Goal: Task Accomplishment & Management: Manage account settings

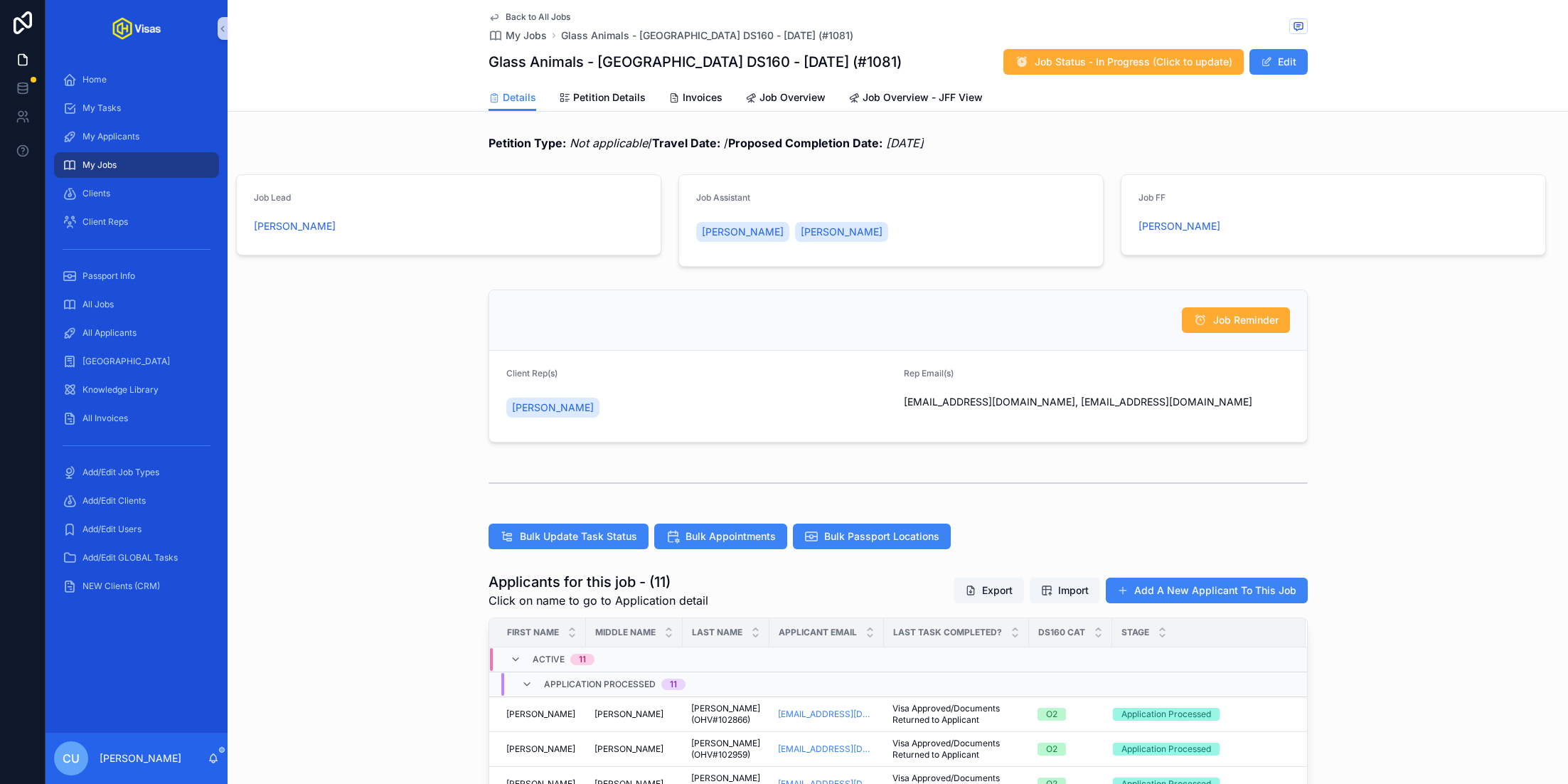
scroll to position [333, 0]
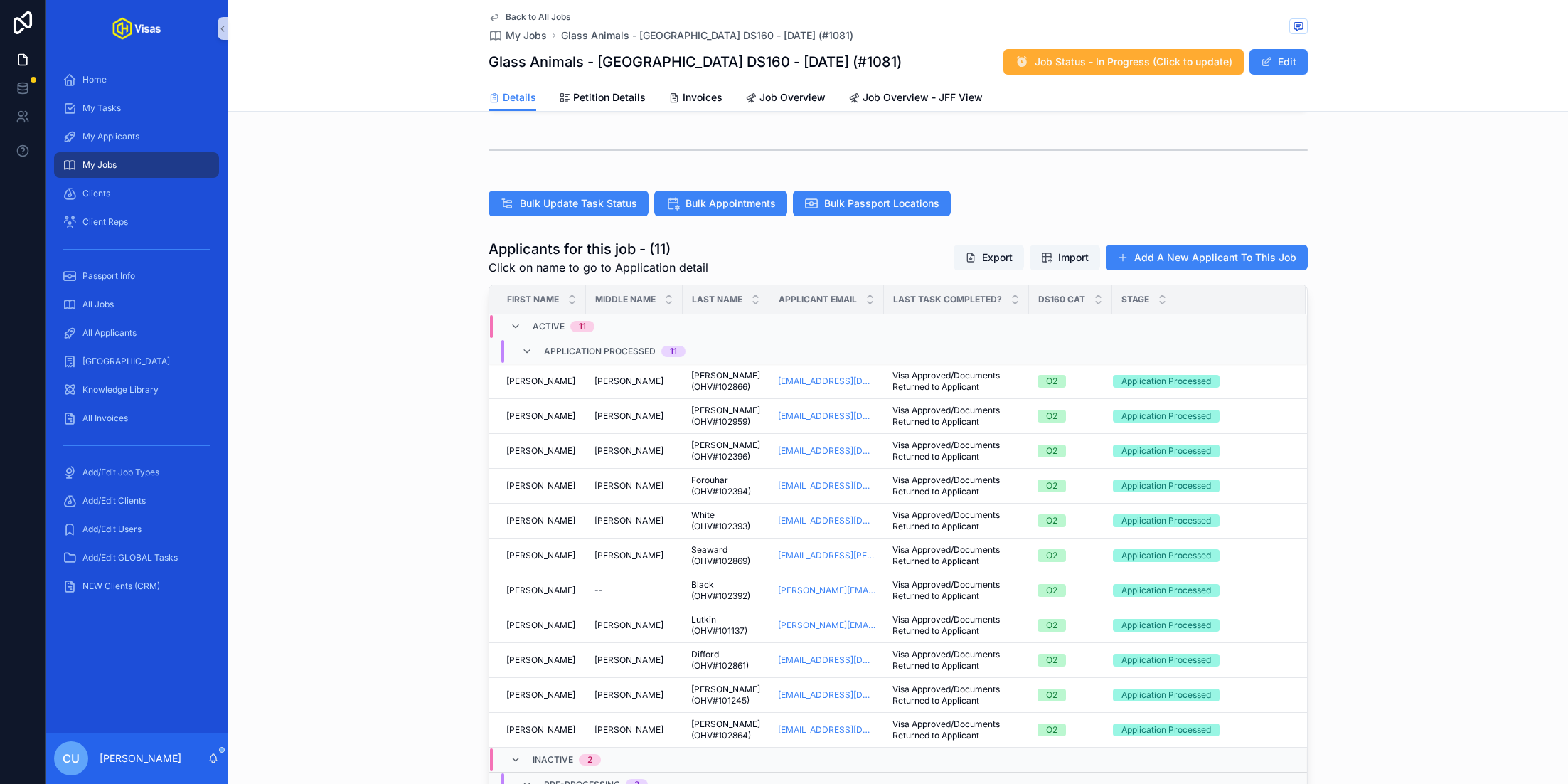
click at [111, 170] on span "My Jobs" at bounding box center [99, 165] width 34 height 12
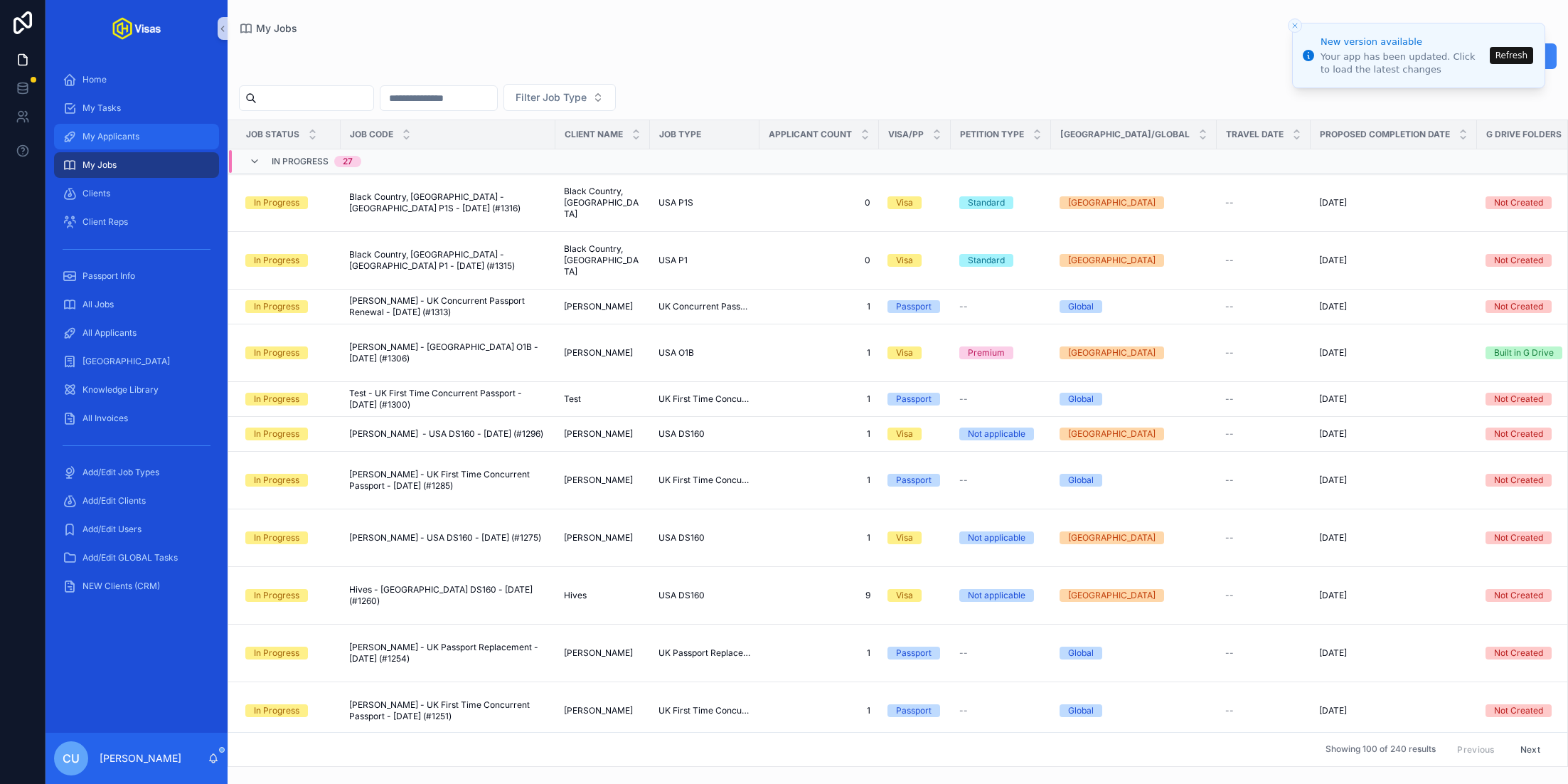
click at [123, 142] on span "My Applicants" at bounding box center [111, 137] width 57 height 12
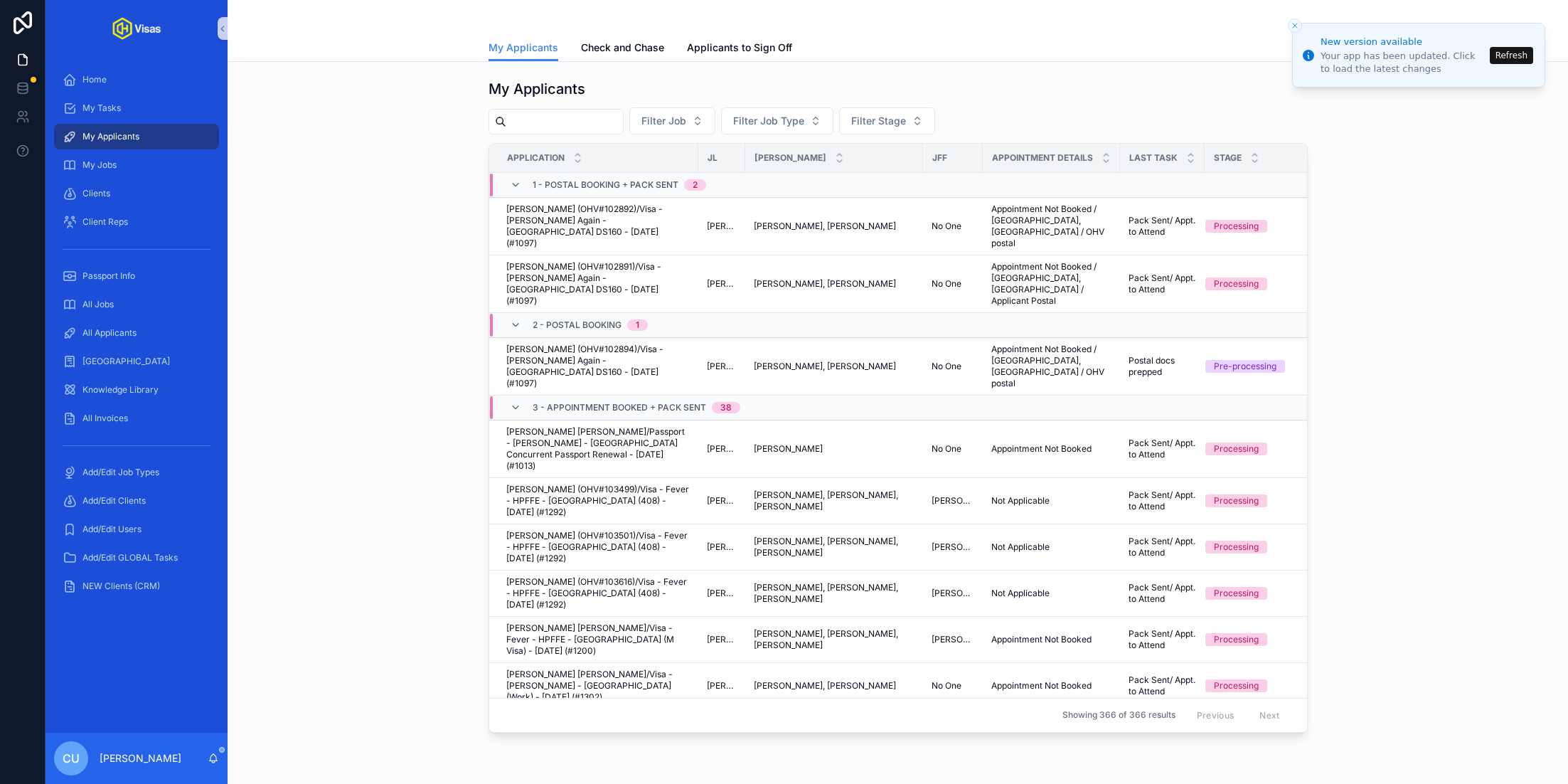
click at [1502, 53] on button "Refresh" at bounding box center [1511, 56] width 43 height 17
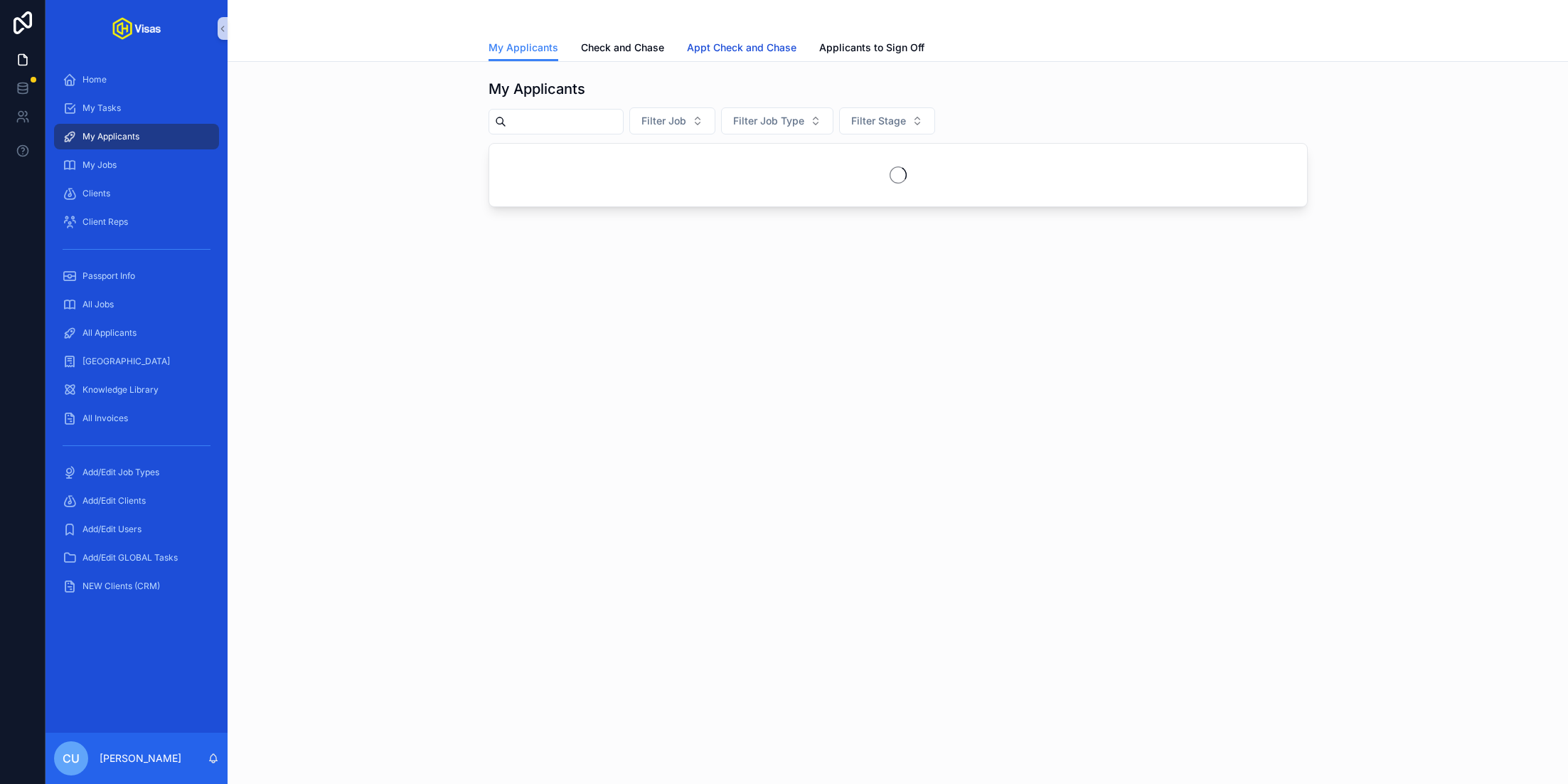
click at [750, 45] on span "Appt Check and Chase" at bounding box center [742, 47] width 110 height 14
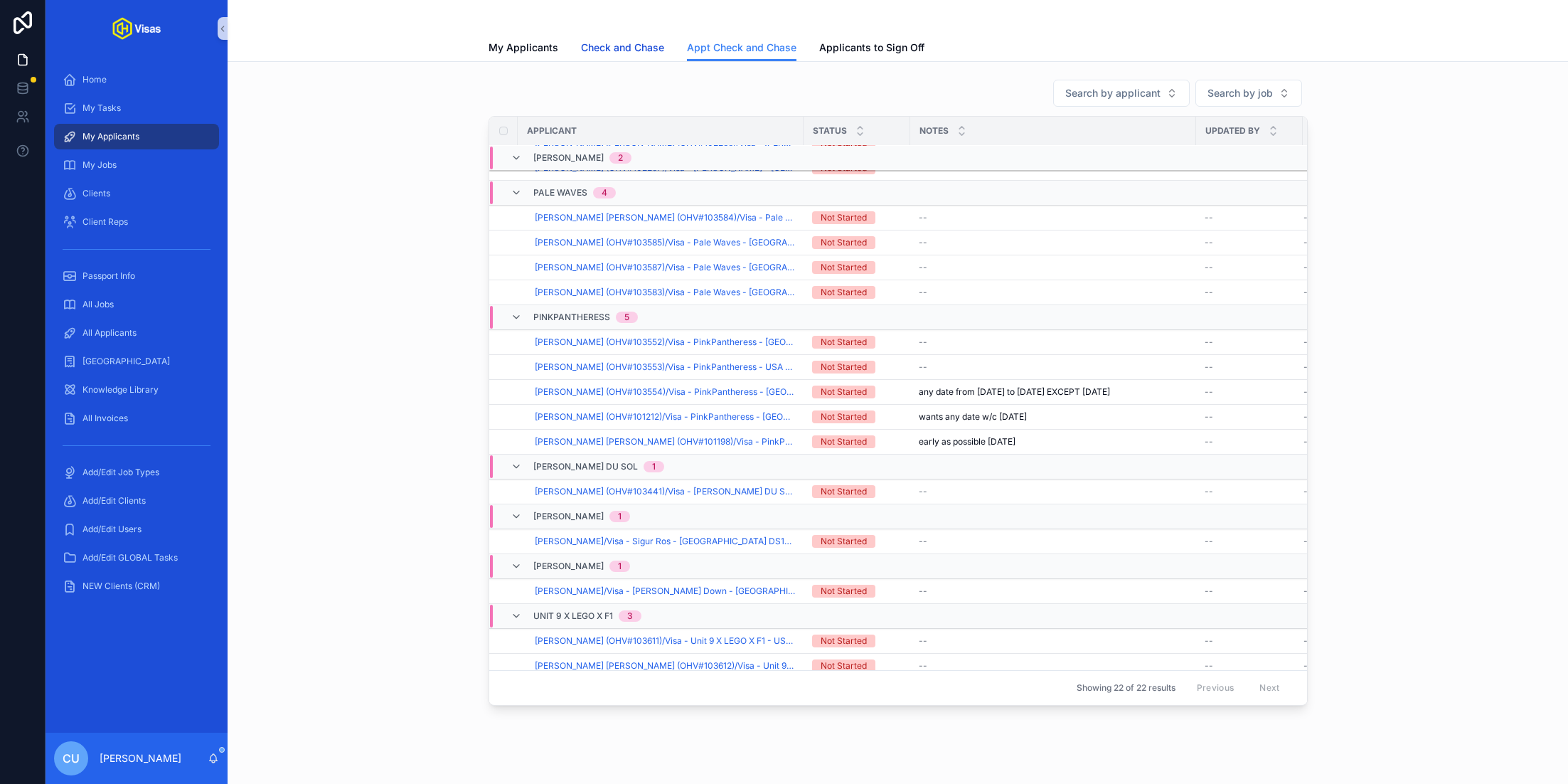
scroll to position [338, 0]
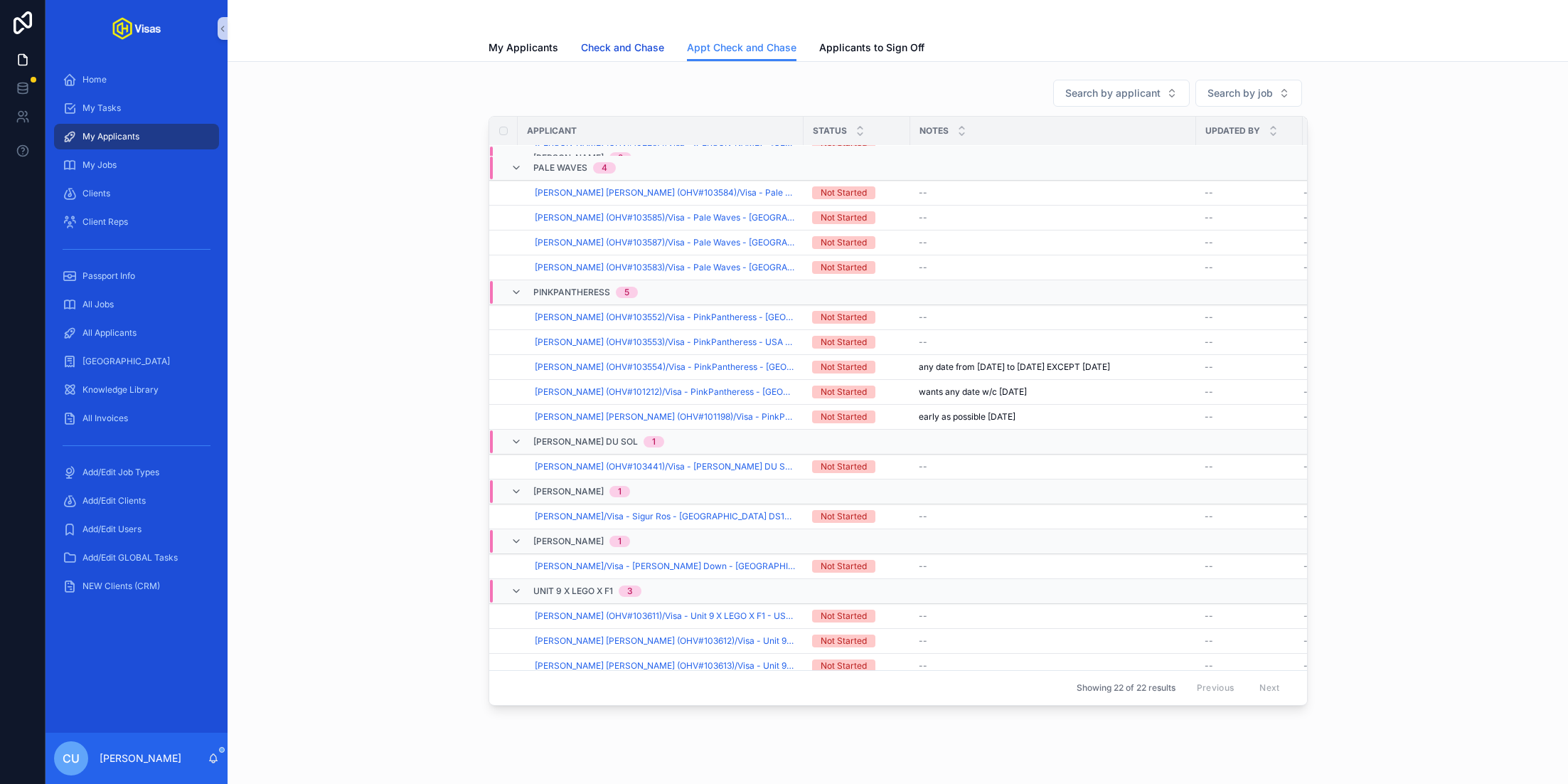
click at [612, 50] on span "Check and Chase" at bounding box center [623, 47] width 83 height 14
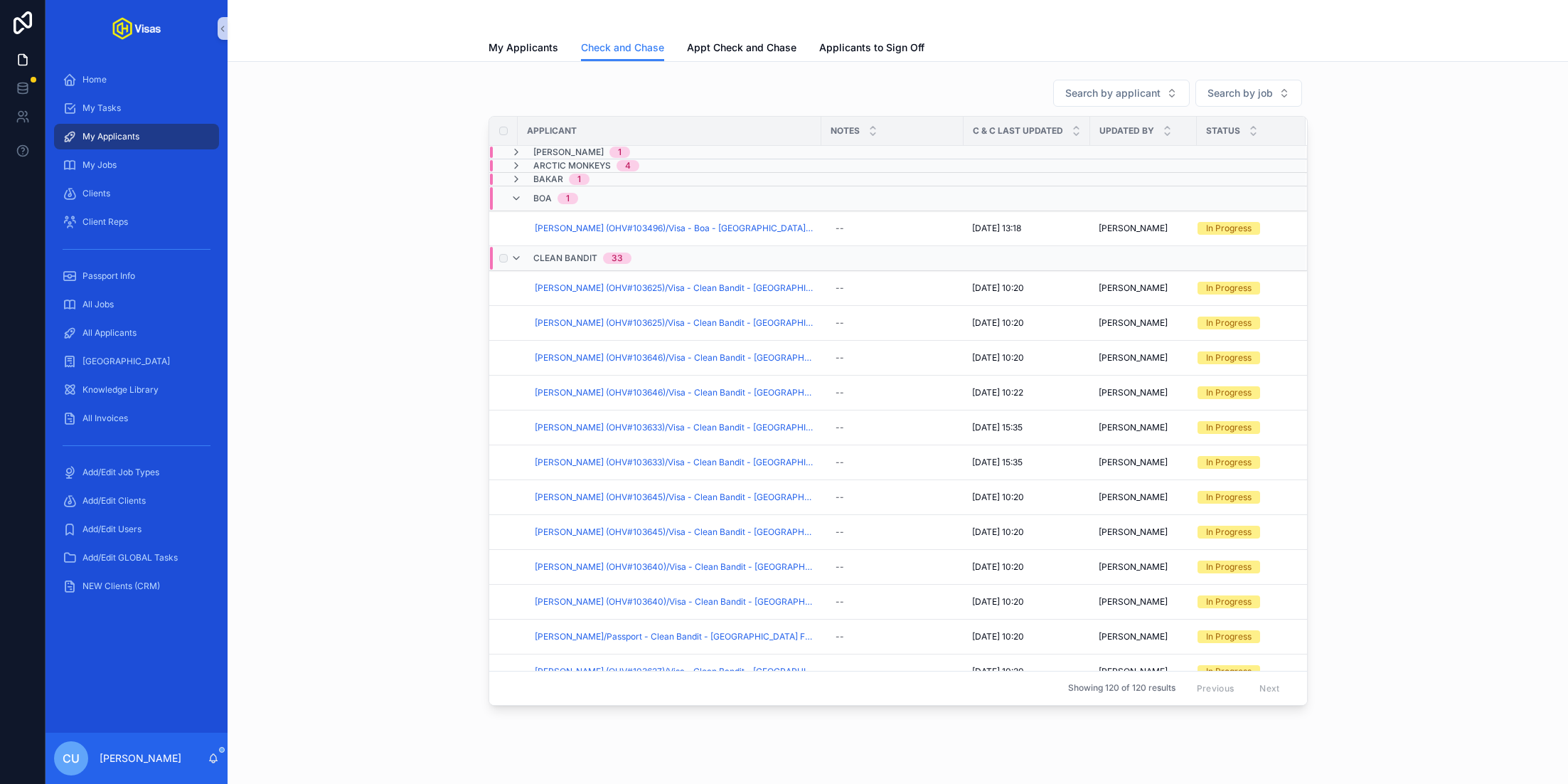
click at [536, 258] on span "Clean Bandit" at bounding box center [565, 258] width 64 height 12
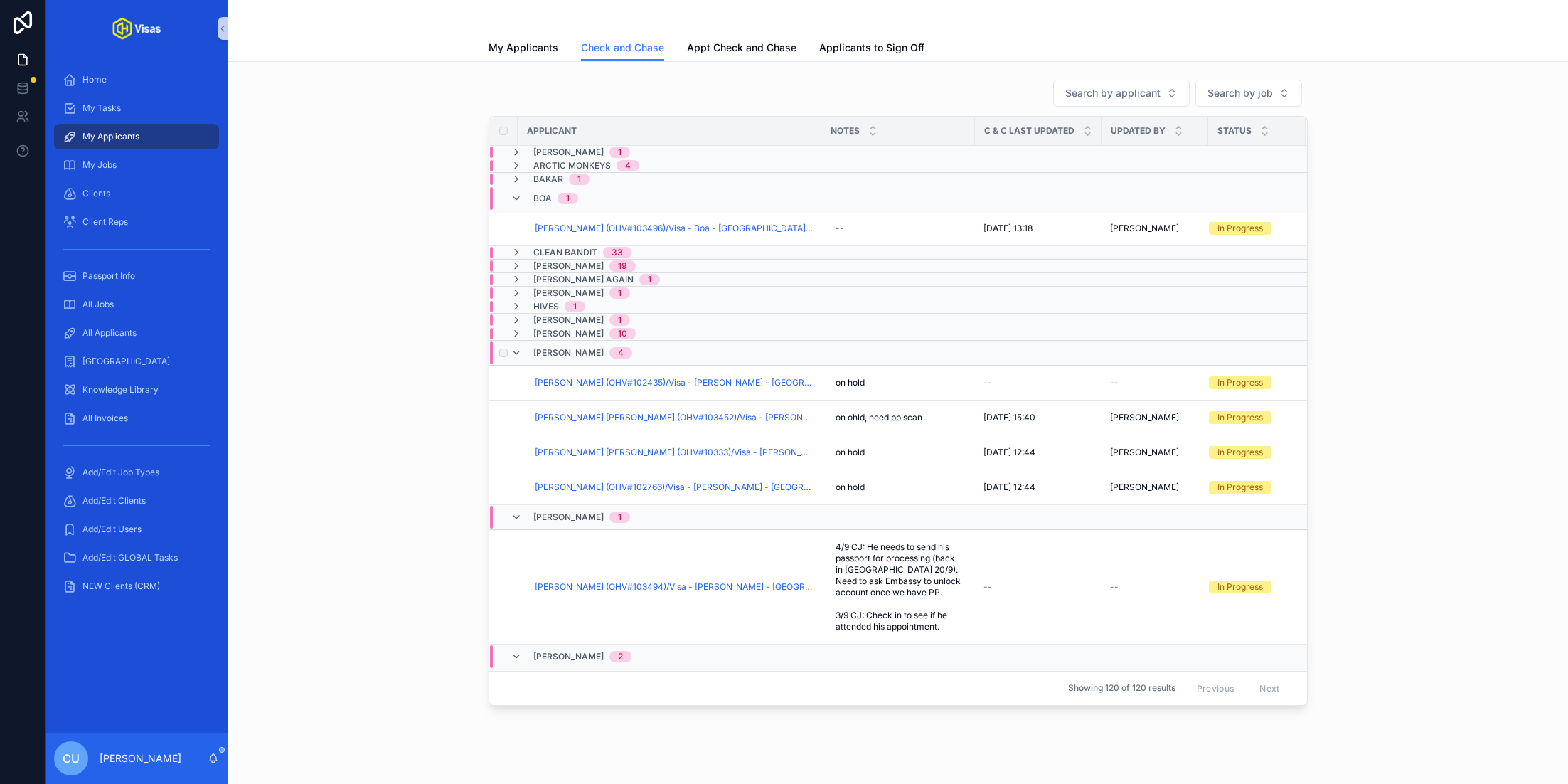
click at [563, 351] on span "[PERSON_NAME]" at bounding box center [568, 353] width 70 height 12
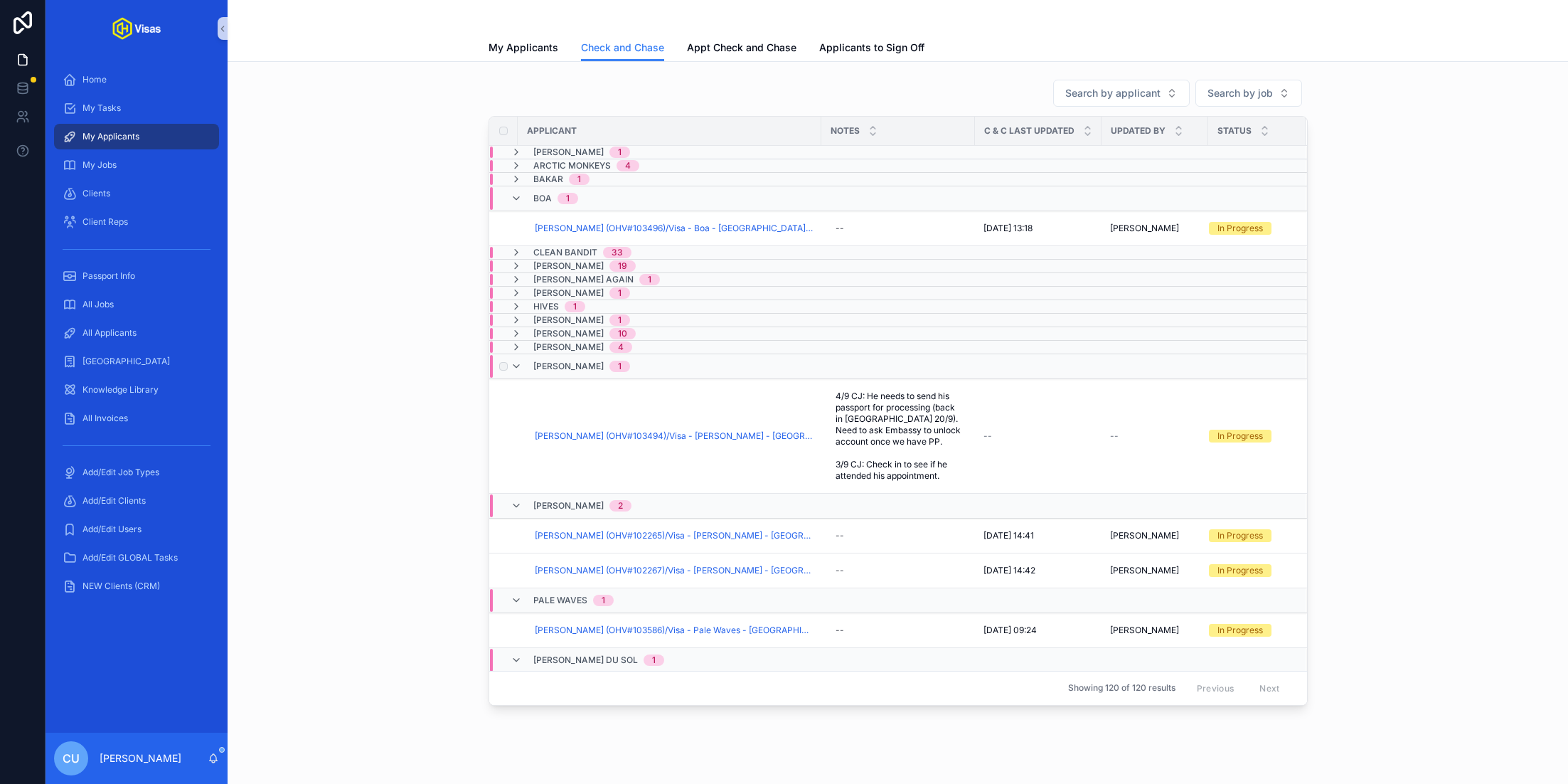
click at [570, 365] on span "[PERSON_NAME]" at bounding box center [568, 366] width 70 height 12
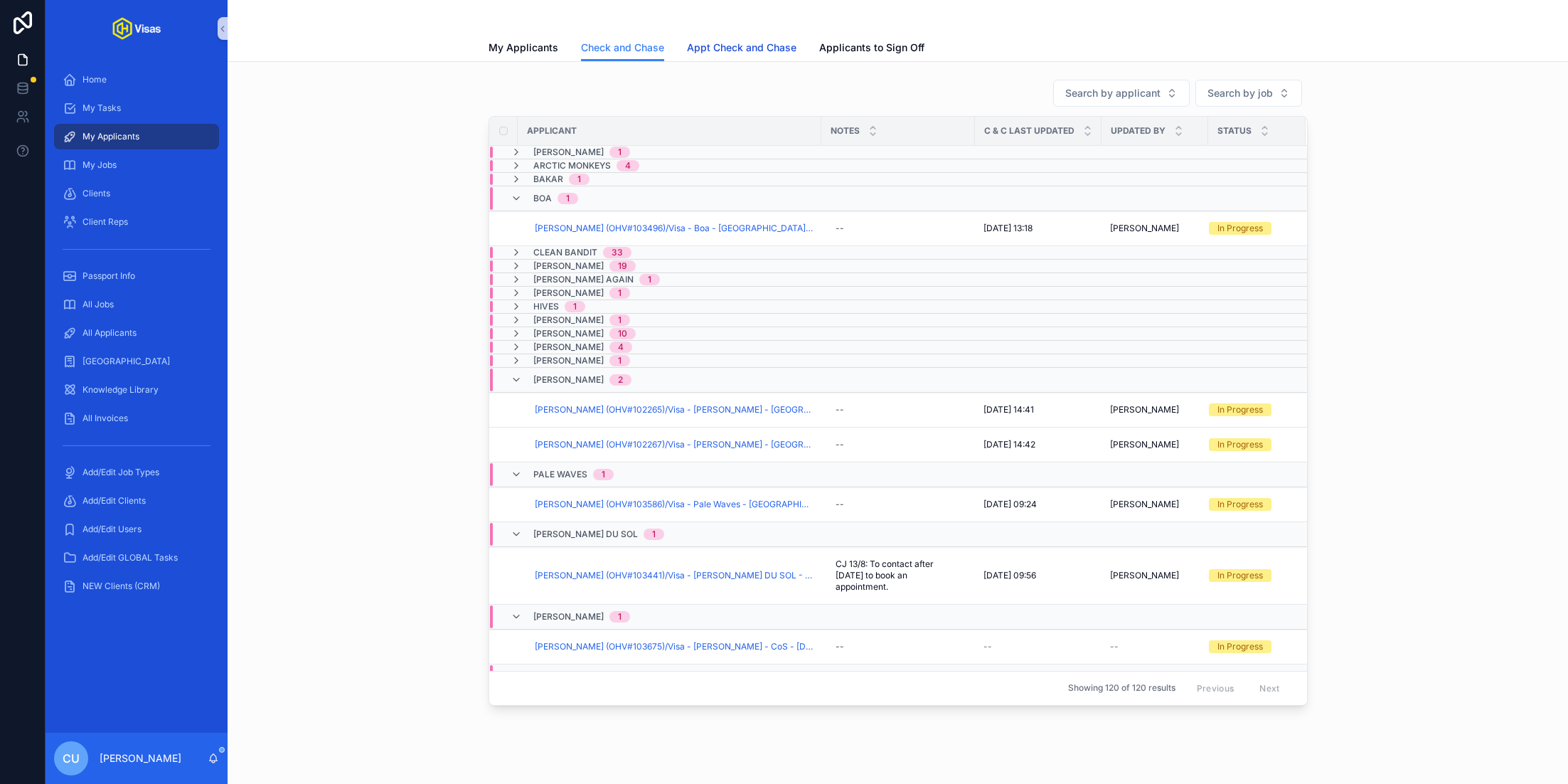
click at [751, 46] on span "Appt Check and Chase" at bounding box center [742, 47] width 110 height 14
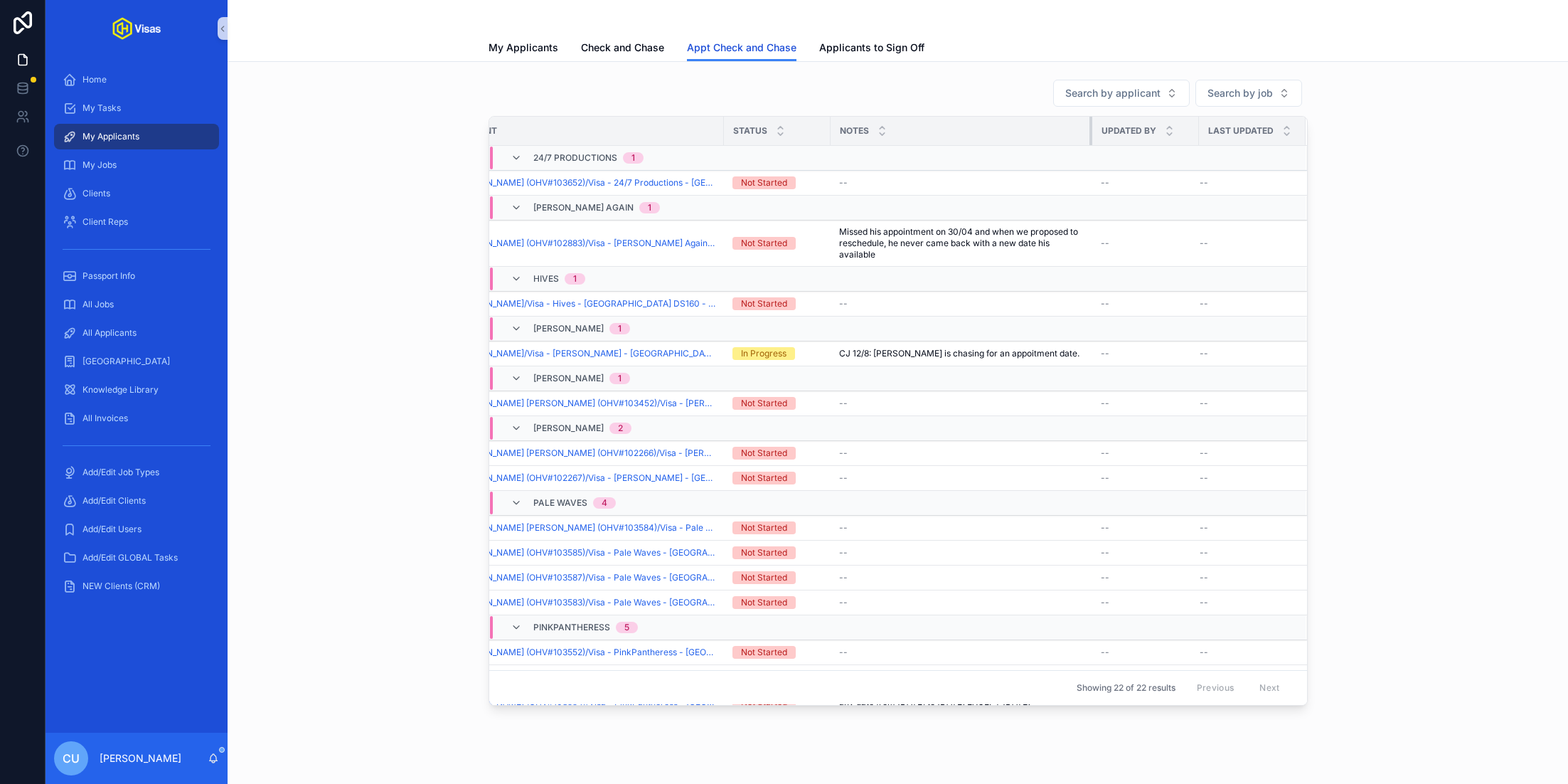
scroll to position [0, 78]
drag, startPoint x: 1091, startPoint y: 132, endPoint x: 1066, endPoint y: 136, distance: 25.3
click at [1066, 136] on th "Notes" at bounding box center [962, 131] width 261 height 29
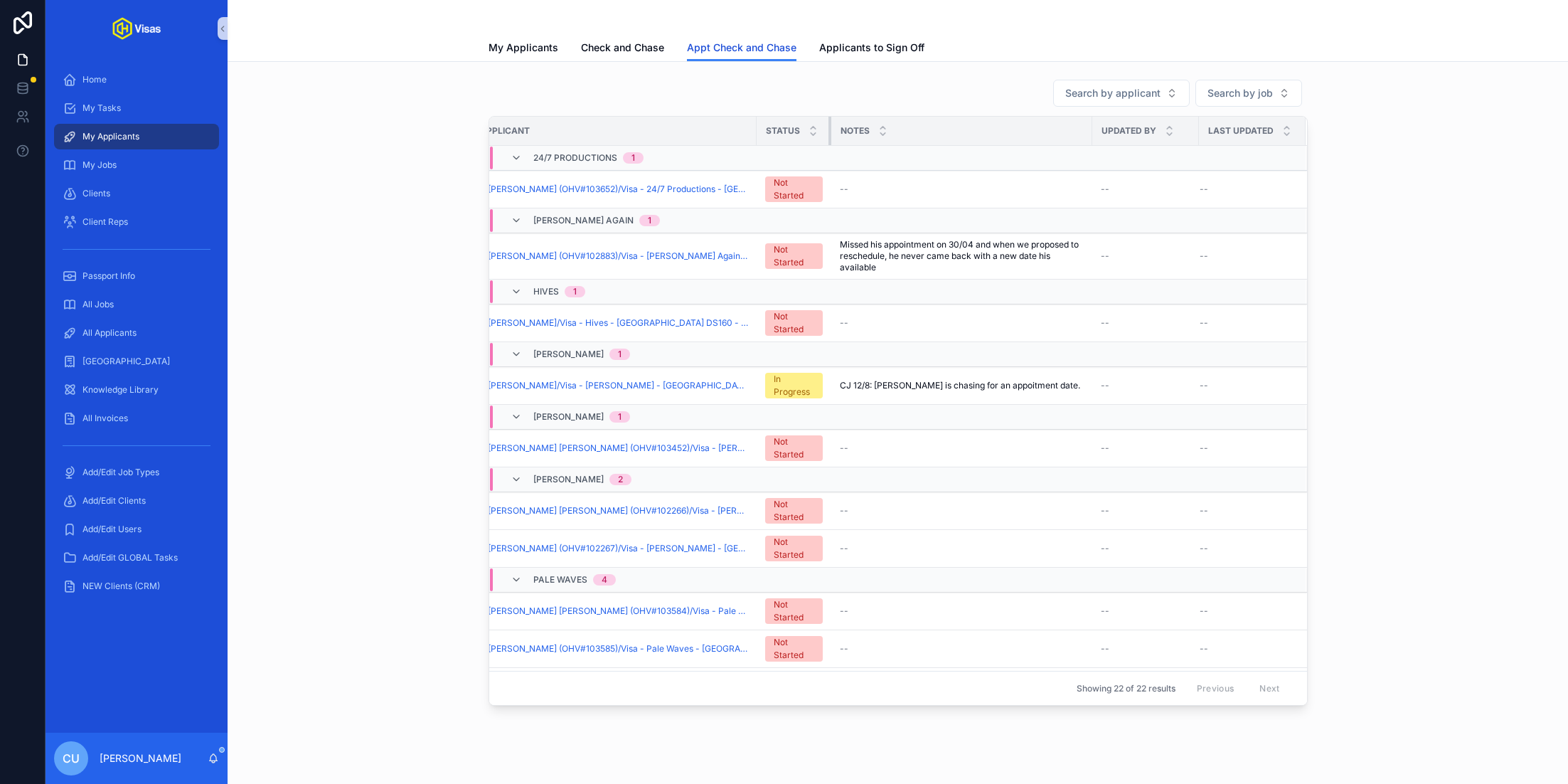
scroll to position [0, 42]
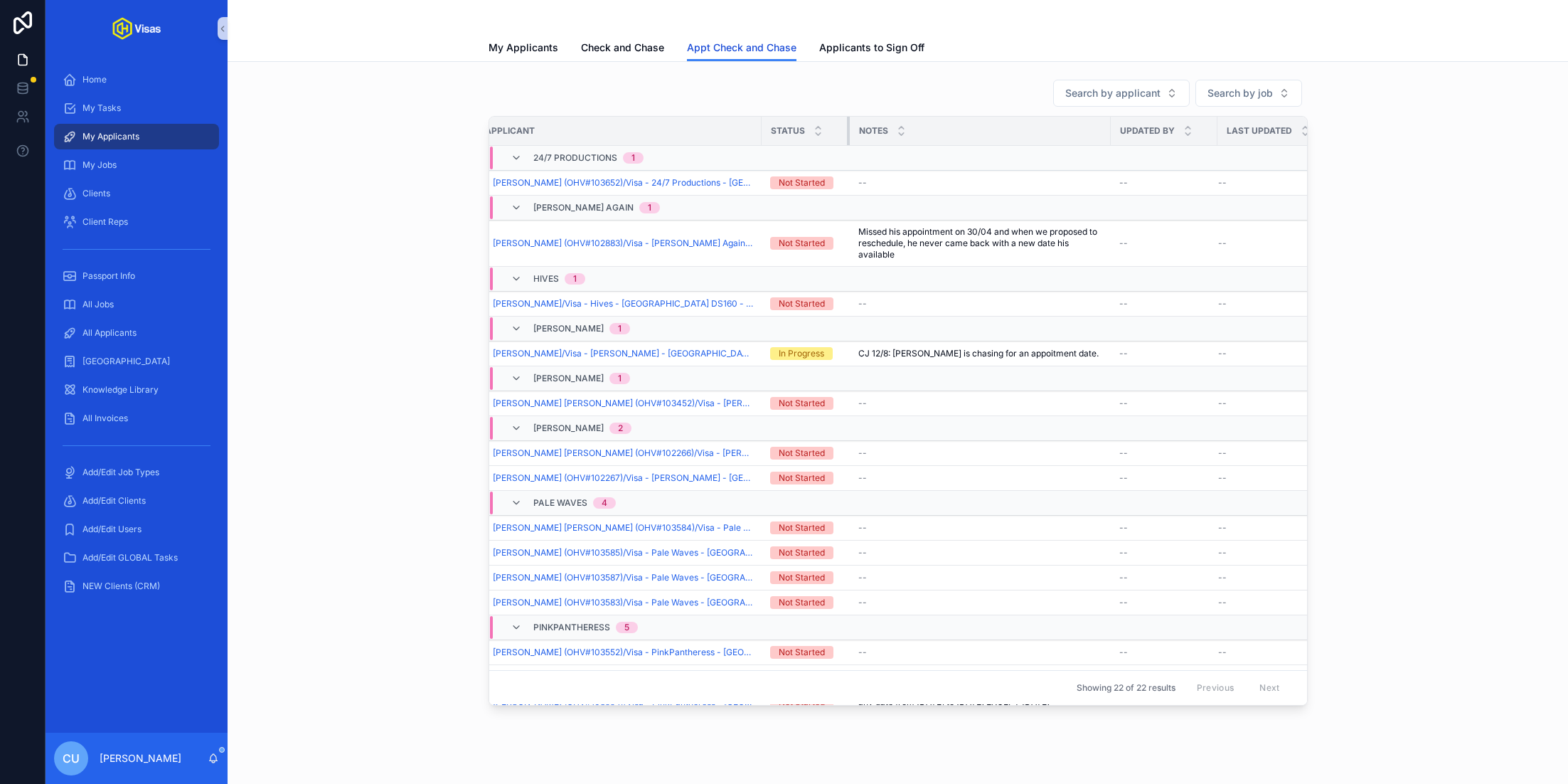
drag, startPoint x: 829, startPoint y: 127, endPoint x: 811, endPoint y: 137, distance: 20.6
click at [811, 137] on th "Status" at bounding box center [806, 131] width 89 height 29
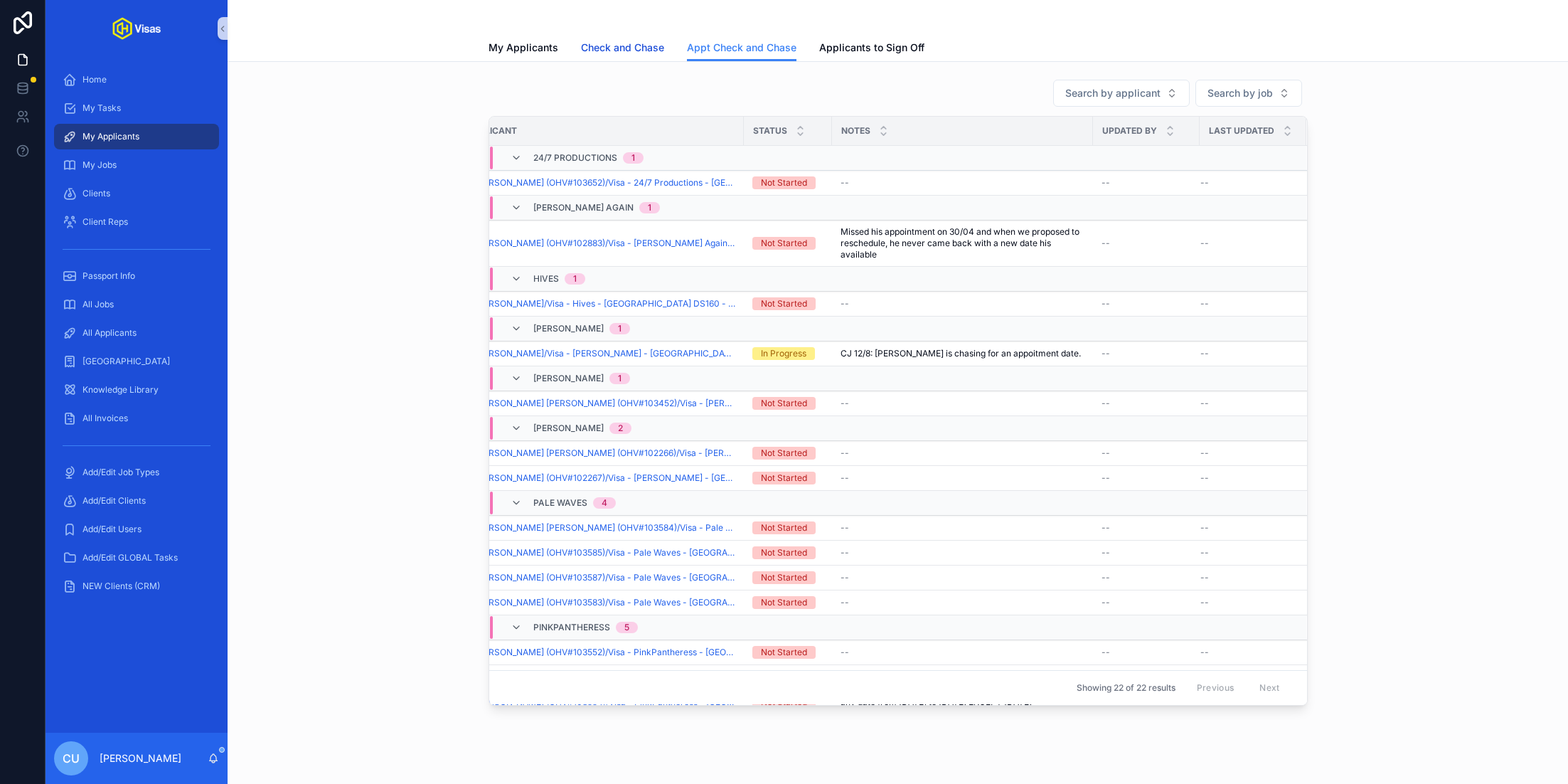
click at [598, 47] on span "Check and Chase" at bounding box center [623, 47] width 83 height 14
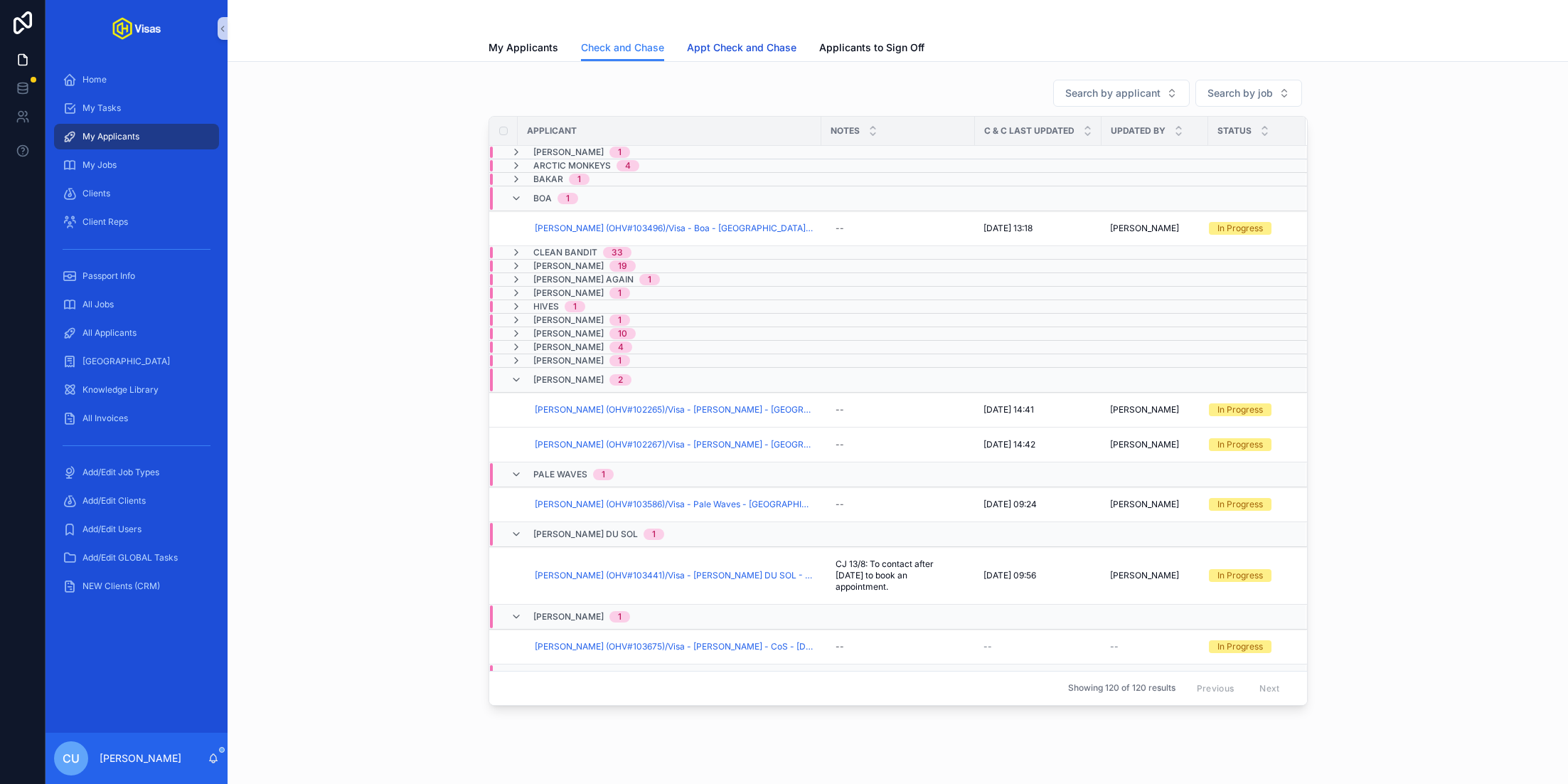
click at [704, 42] on span "Appt Check and Chase" at bounding box center [742, 47] width 110 height 14
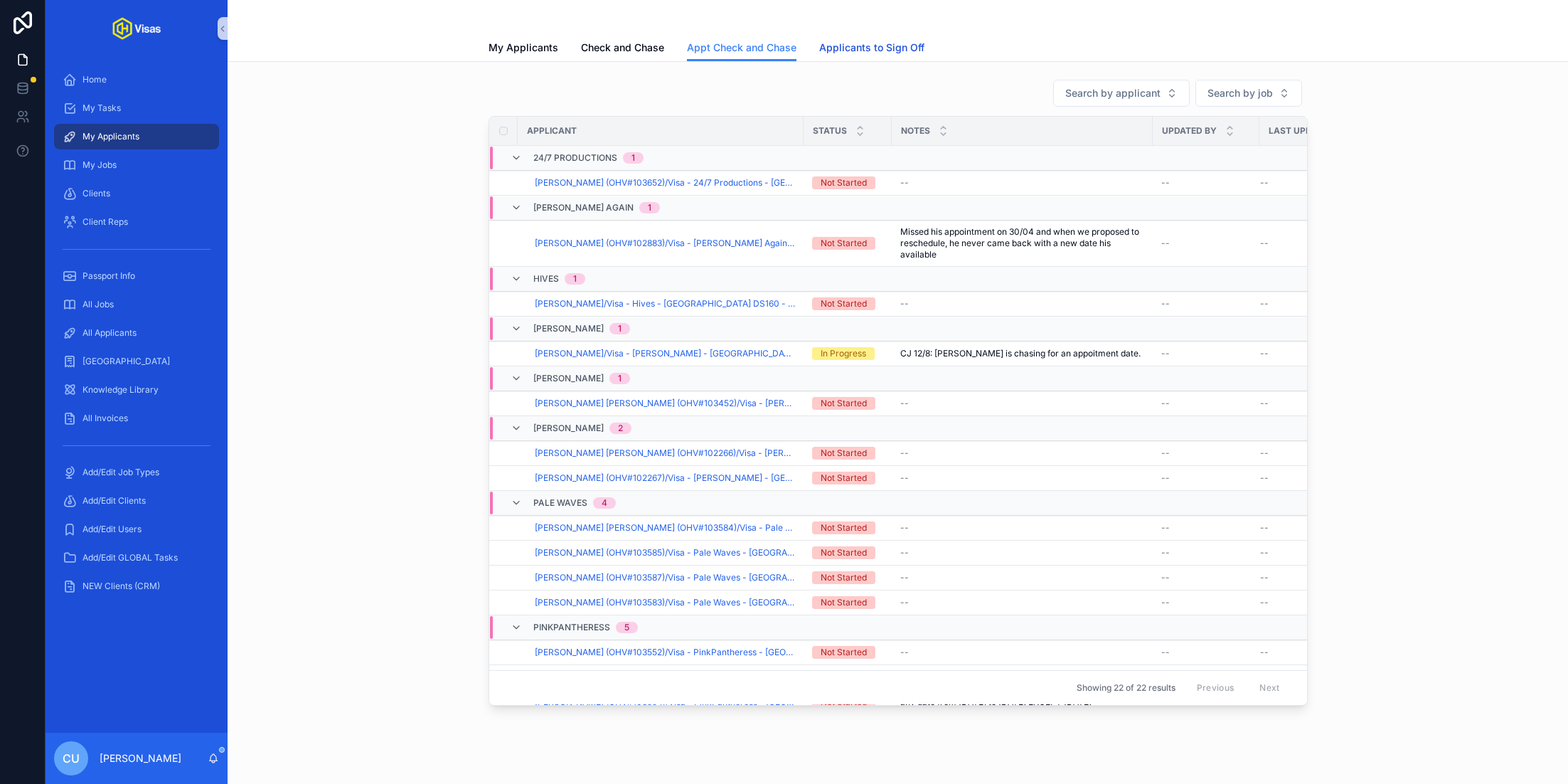
click at [842, 56] on link "Applicants to Sign Off" at bounding box center [871, 49] width 105 height 29
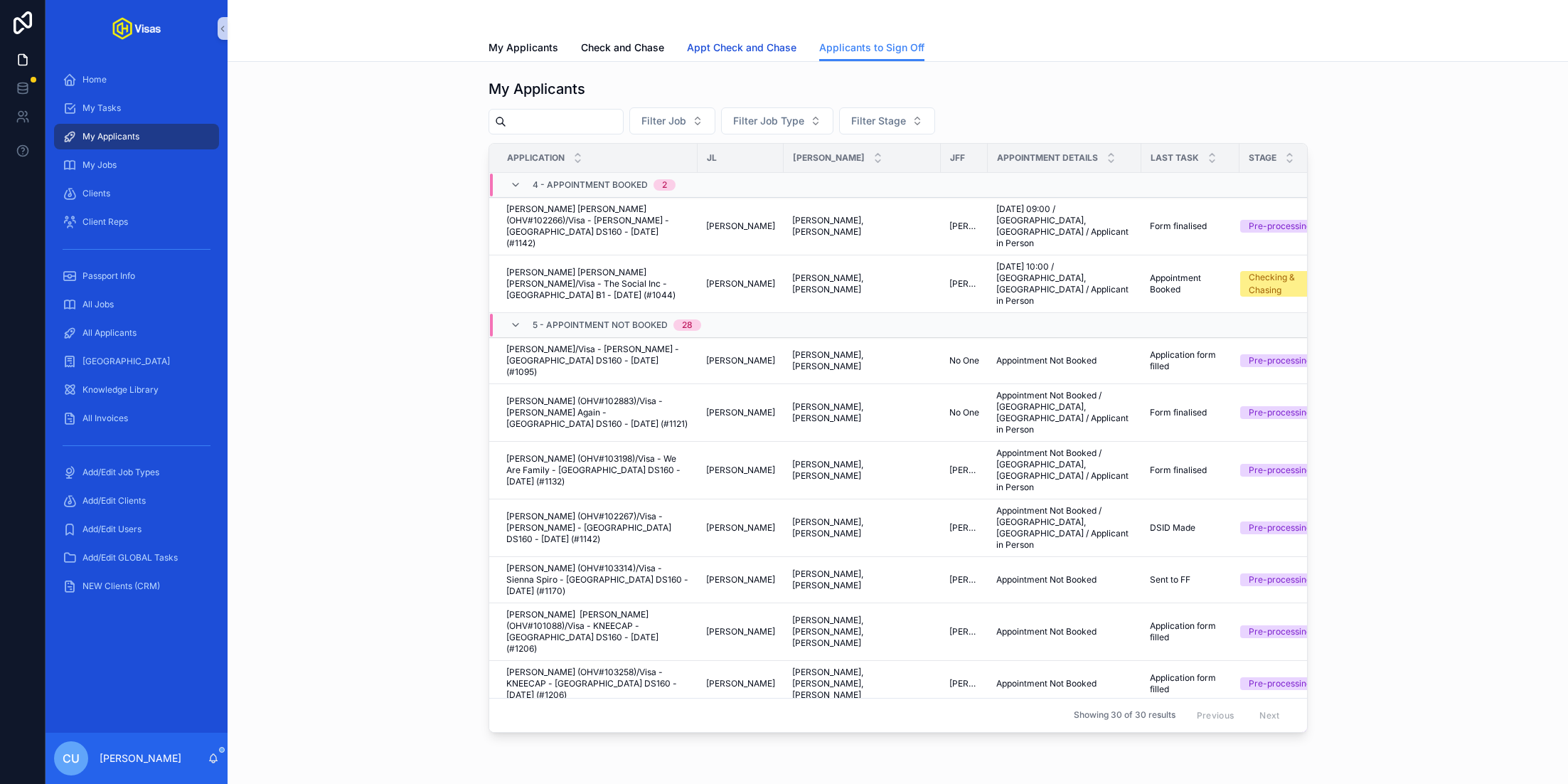
click at [761, 51] on span "Appt Check and Chase" at bounding box center [742, 47] width 110 height 14
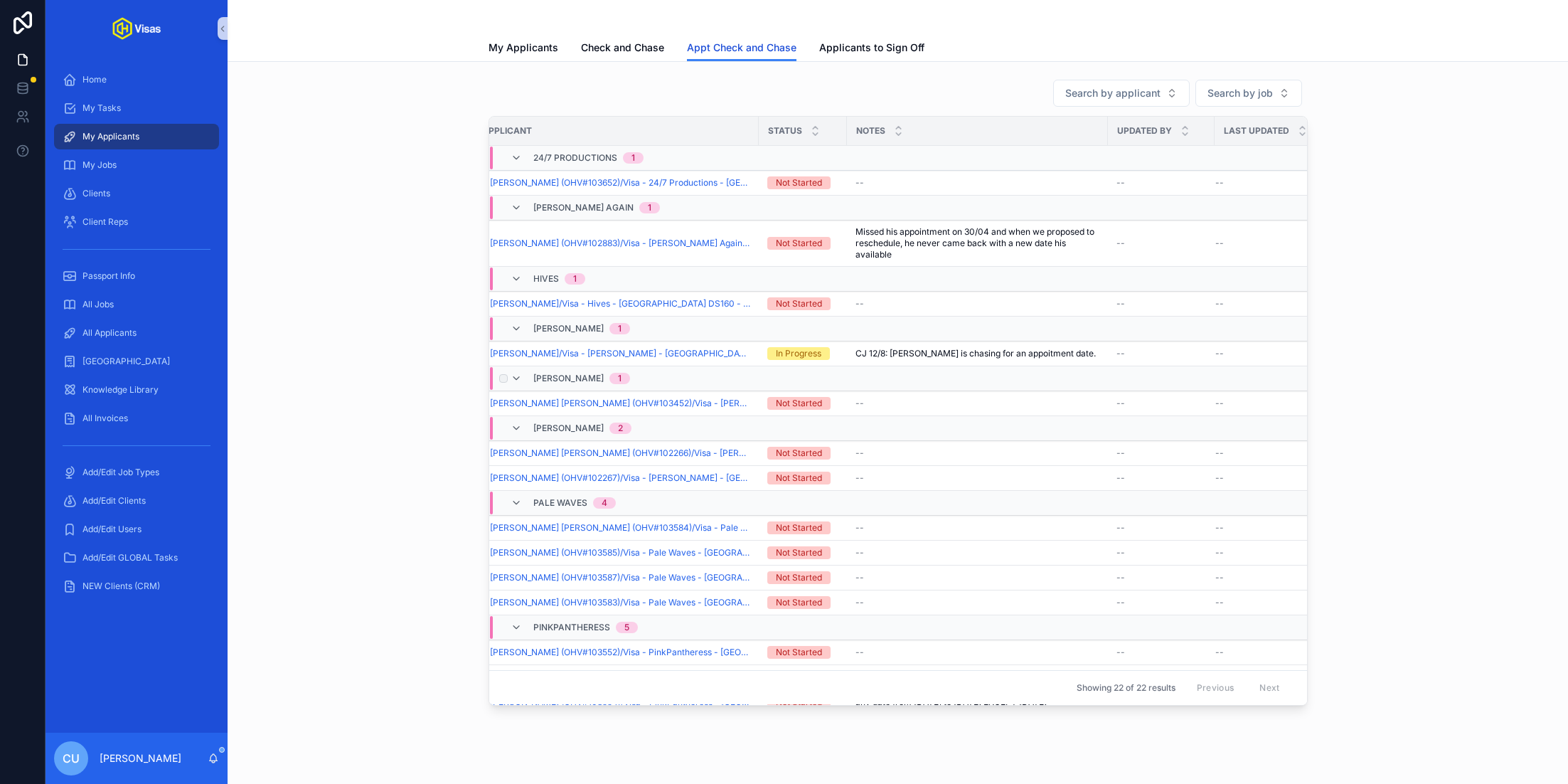
scroll to position [0, 60]
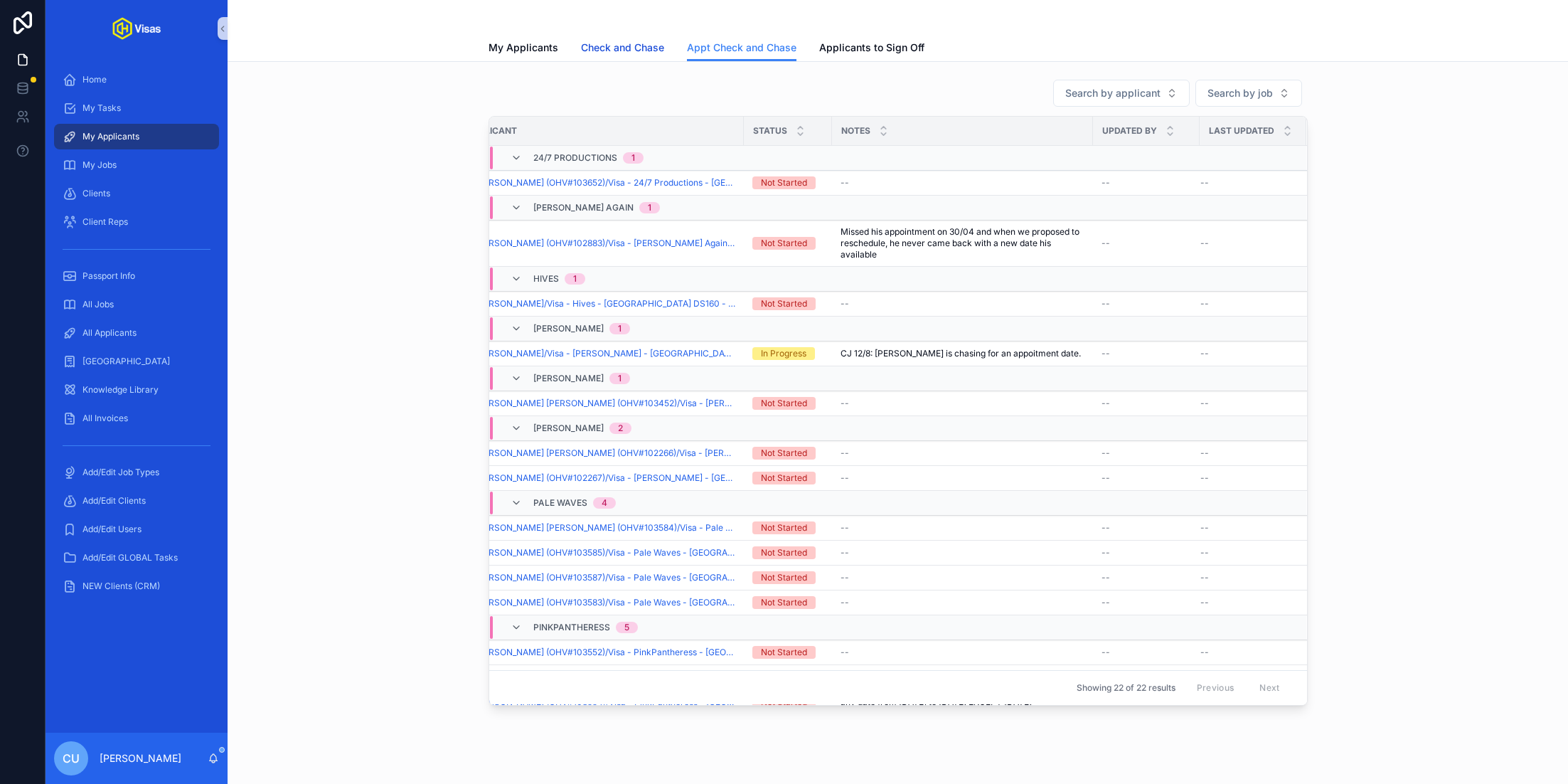
click at [613, 54] on span "Check and Chase" at bounding box center [623, 47] width 83 height 14
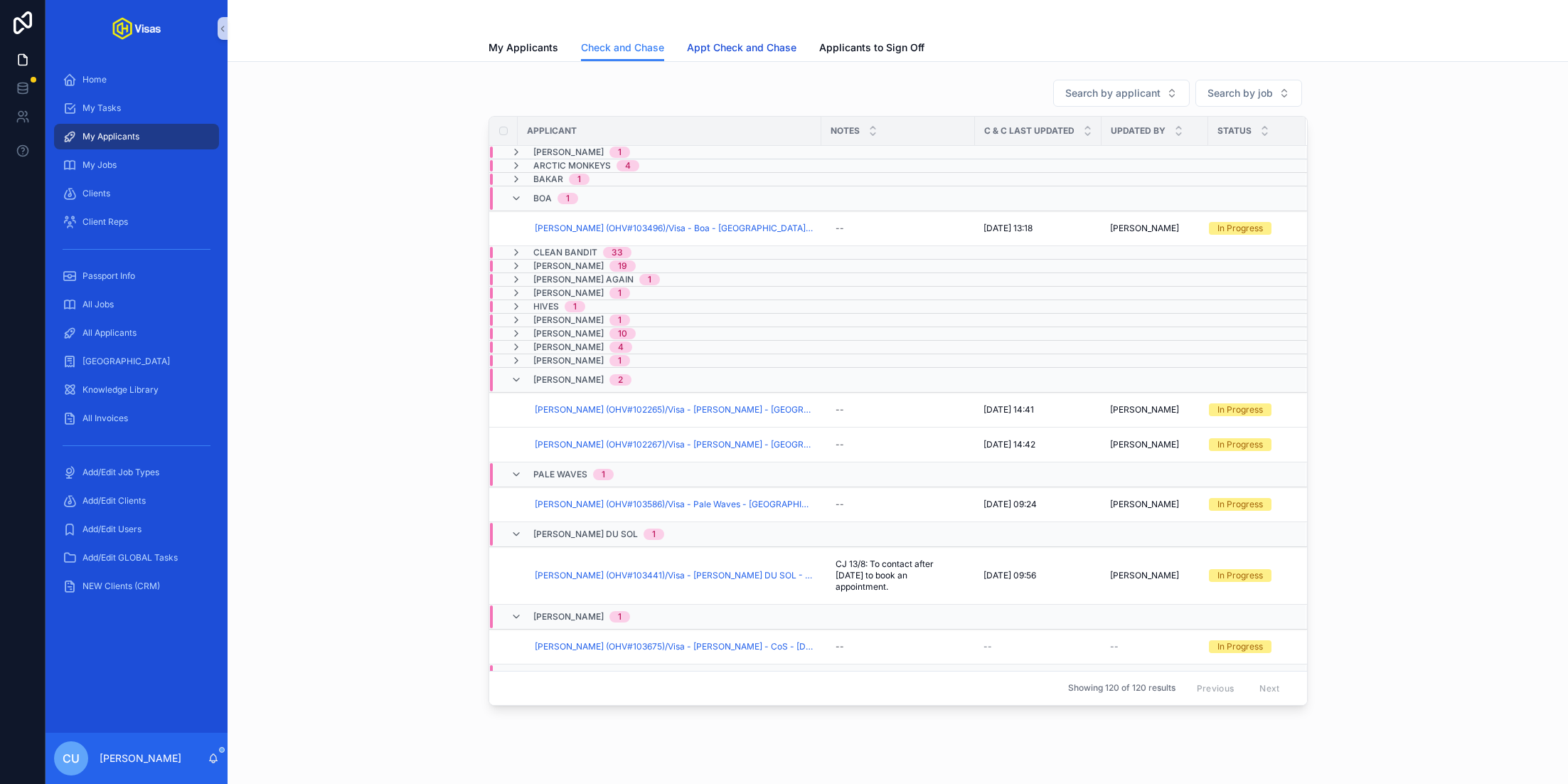
click at [737, 37] on link "Appt Check and Chase" at bounding box center [742, 49] width 110 height 29
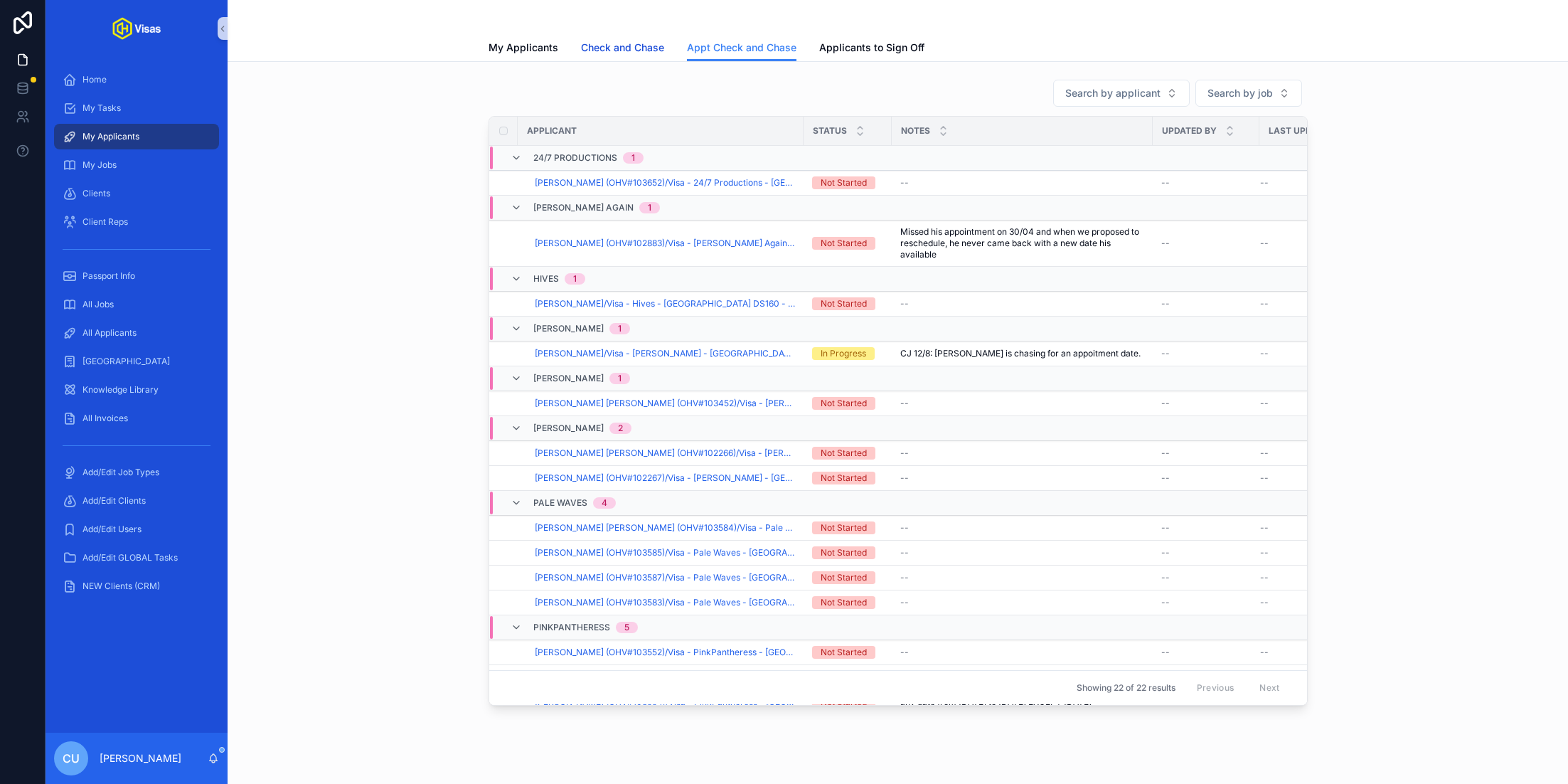
click at [645, 47] on span "Check and Chase" at bounding box center [623, 47] width 83 height 14
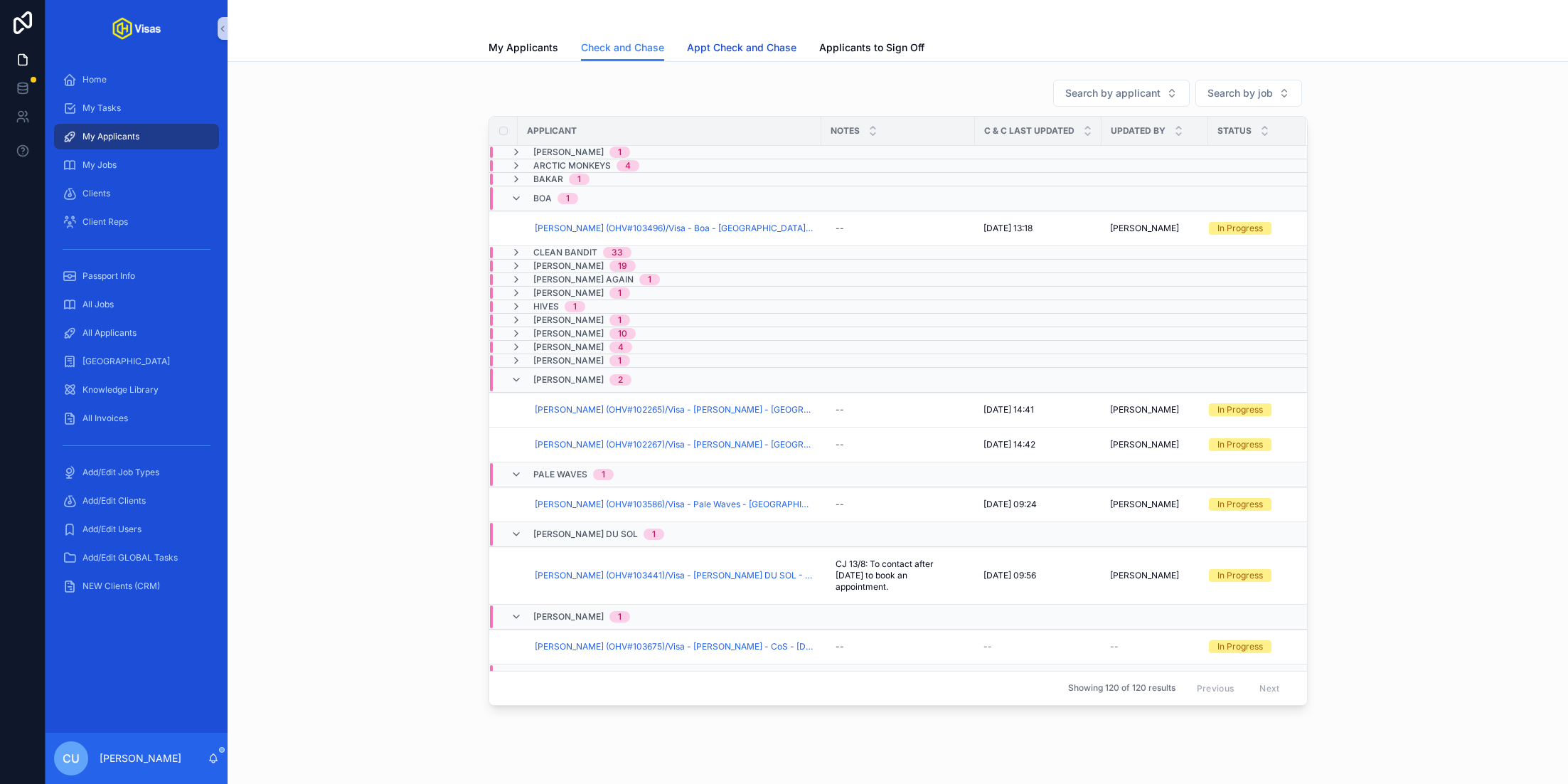
click at [724, 47] on span "Appt Check and Chase" at bounding box center [742, 47] width 110 height 14
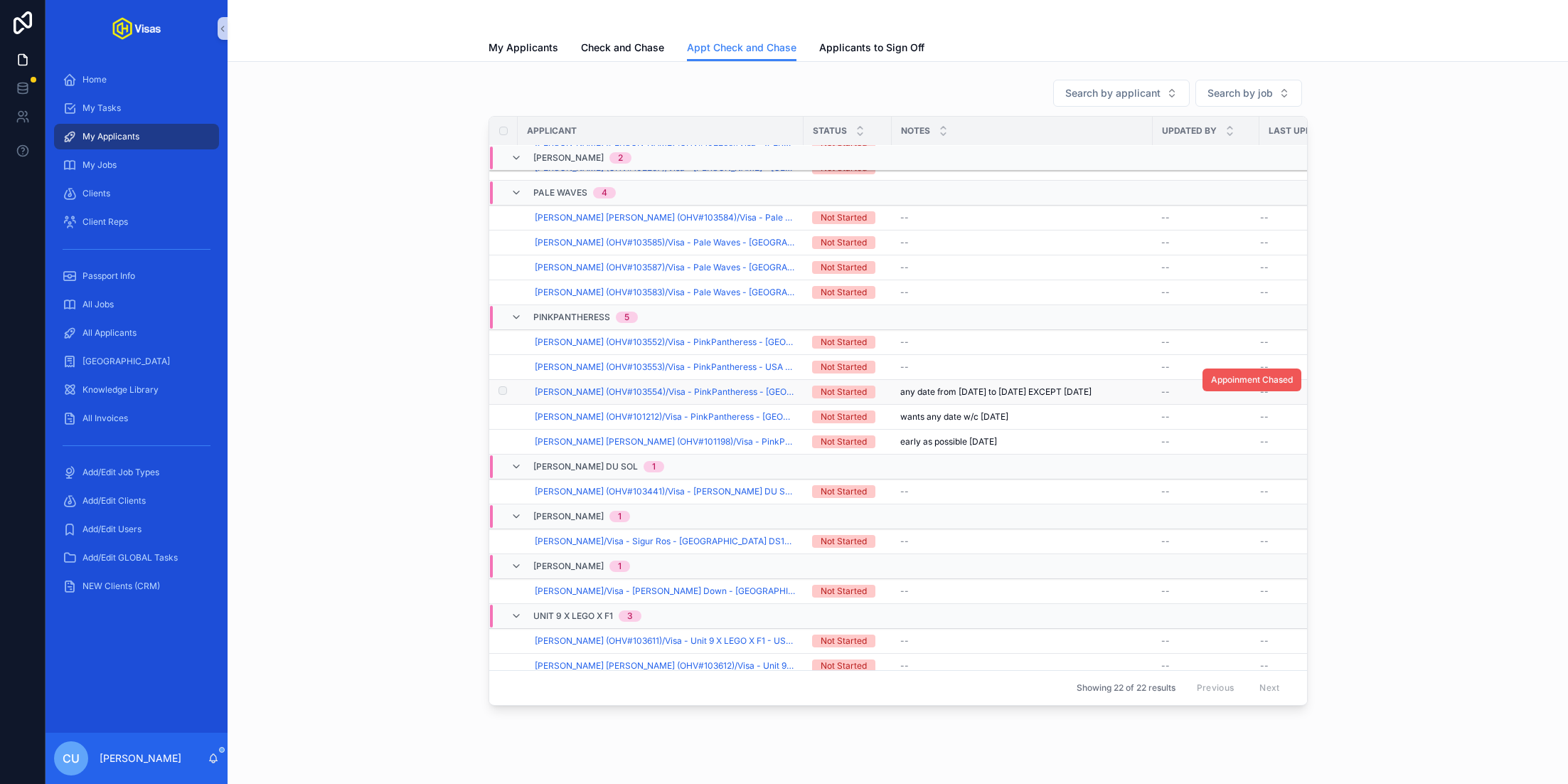
click at [1265, 374] on span "Appoinment Chased" at bounding box center [1252, 380] width 82 height 12
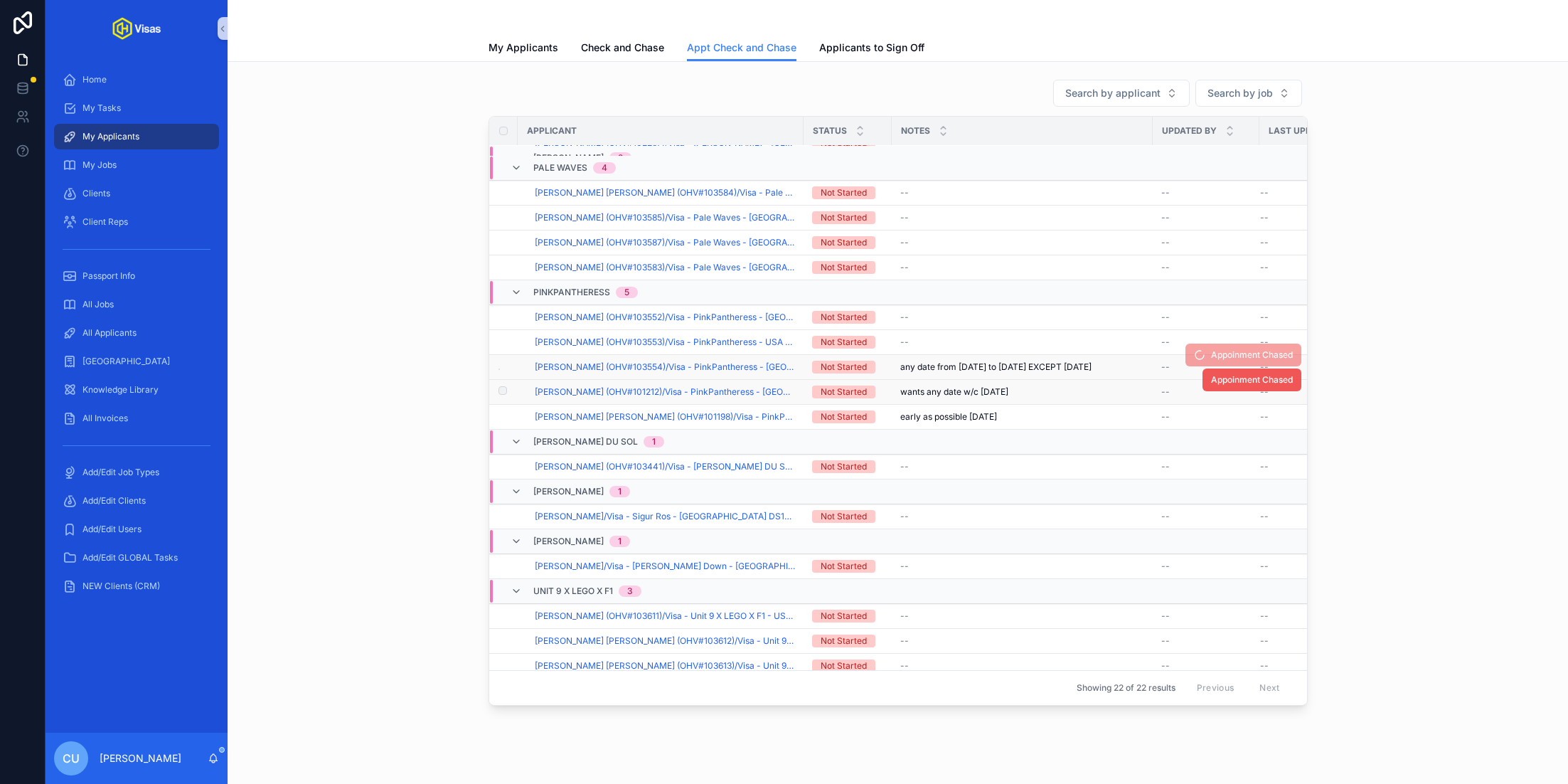
click at [1237, 377] on span "Appoinment Chased" at bounding box center [1252, 380] width 82 height 12
click at [1250, 400] on span "Appoinment Chased" at bounding box center [1252, 405] width 82 height 12
click at [552, 297] on div "PinkPantheress 5" at bounding box center [585, 292] width 104 height 23
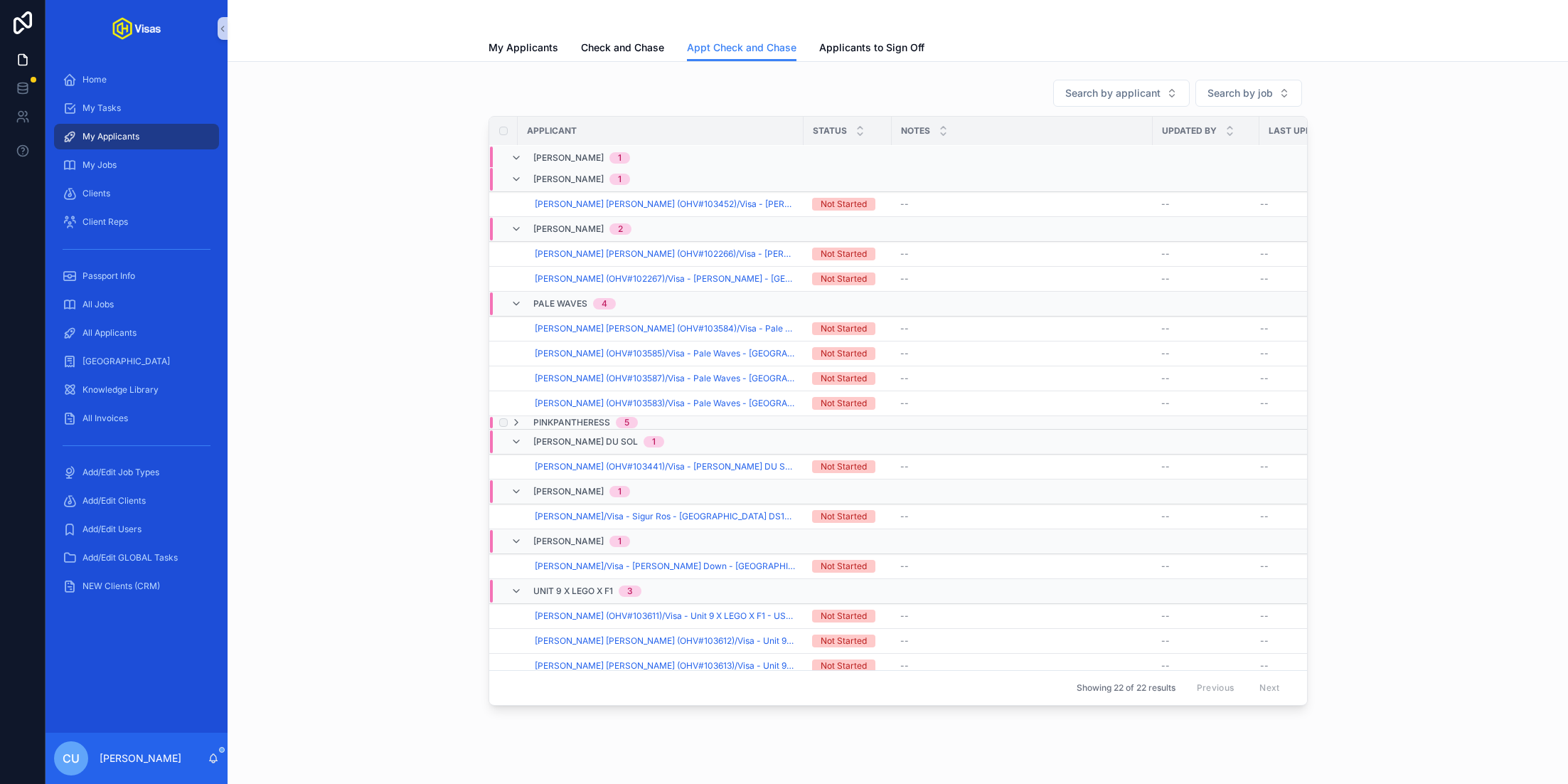
click at [560, 417] on span "PinkPantheress" at bounding box center [571, 422] width 77 height 12
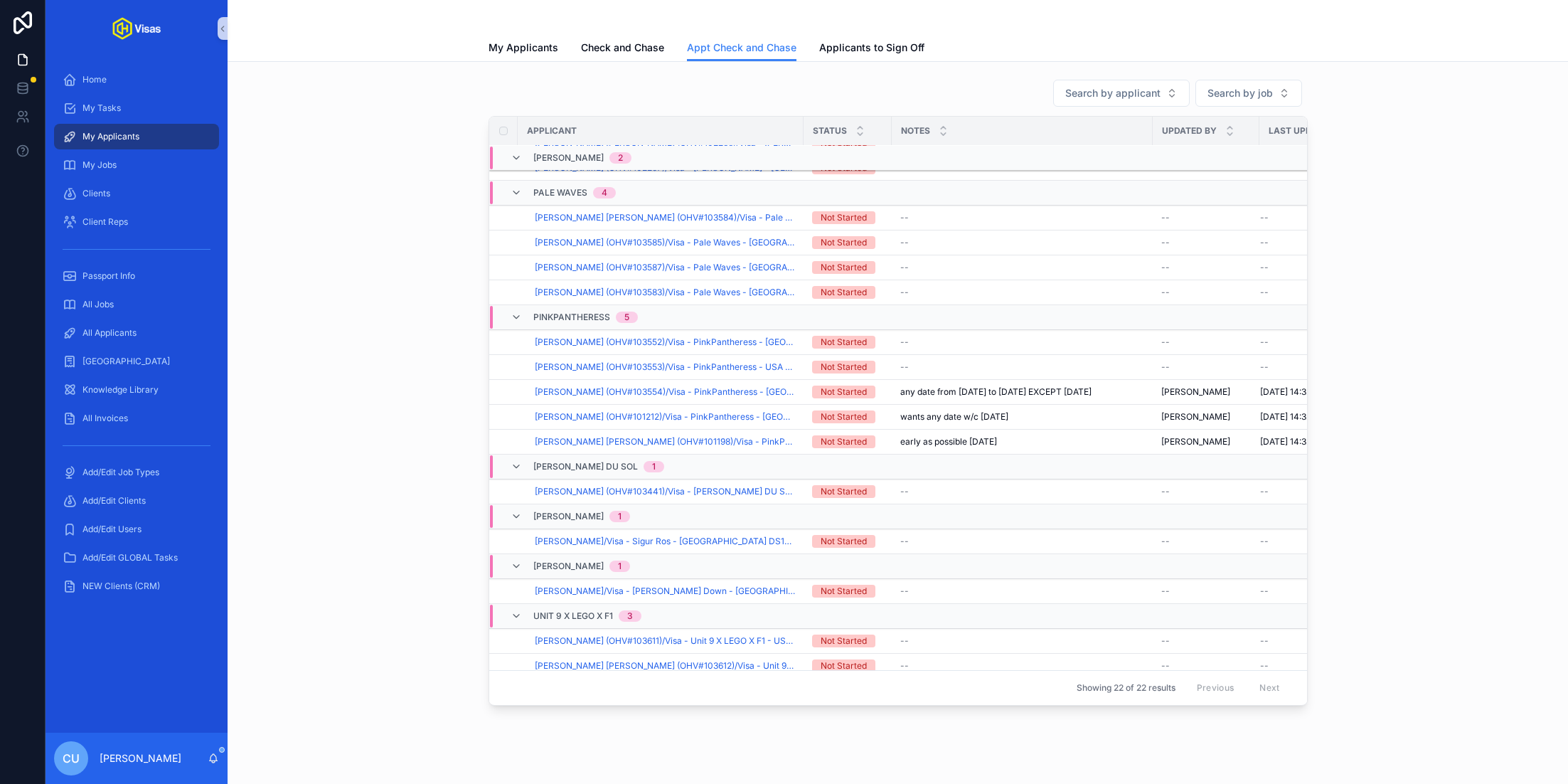
drag, startPoint x: 1150, startPoint y: 127, endPoint x: 1110, endPoint y: 132, distance: 40.3
click at [1110, 132] on tr "Applicant Status Notes Updated By Last Updated" at bounding box center [928, 131] width 878 height 29
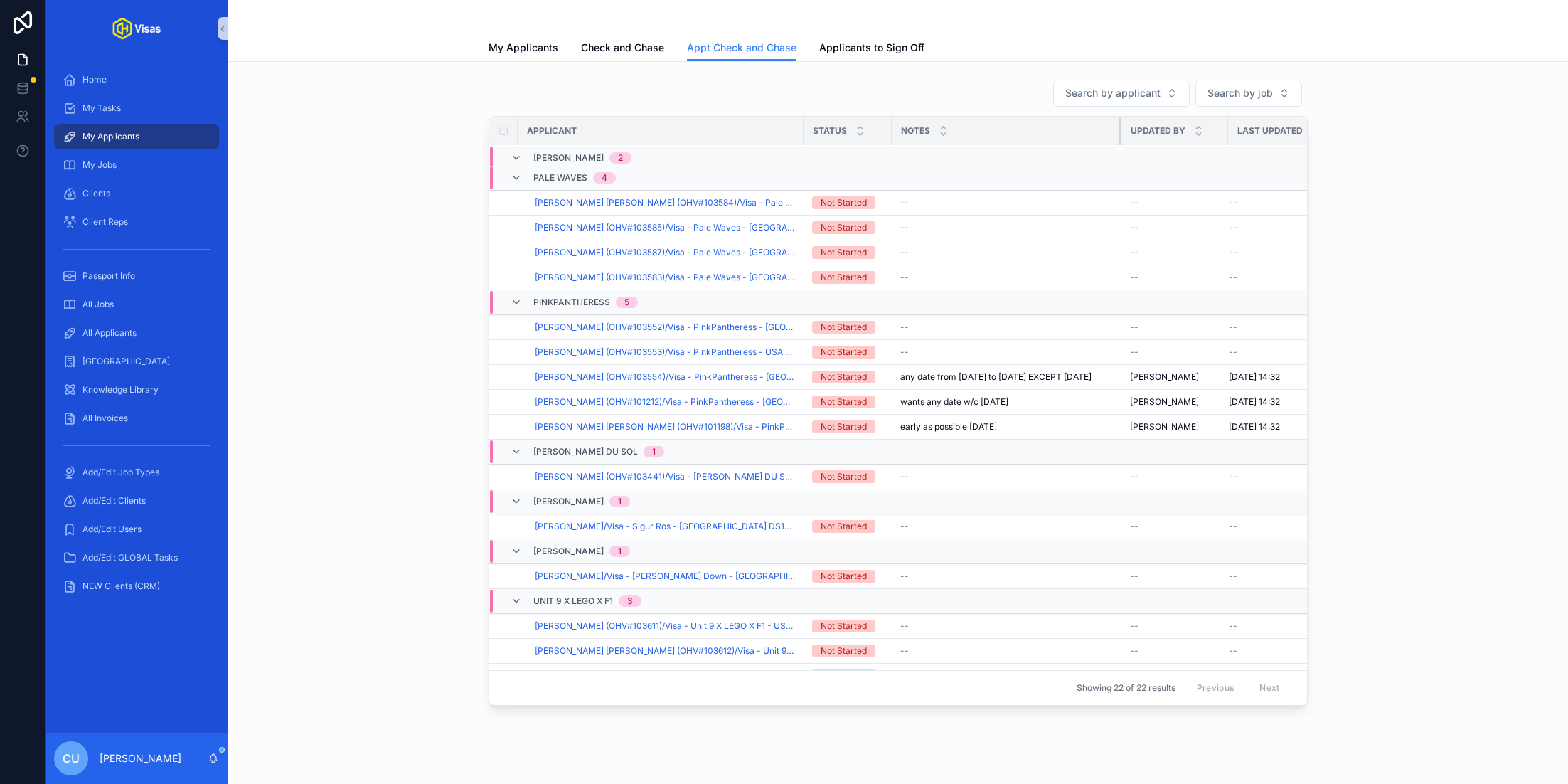
scroll to position [336, 0]
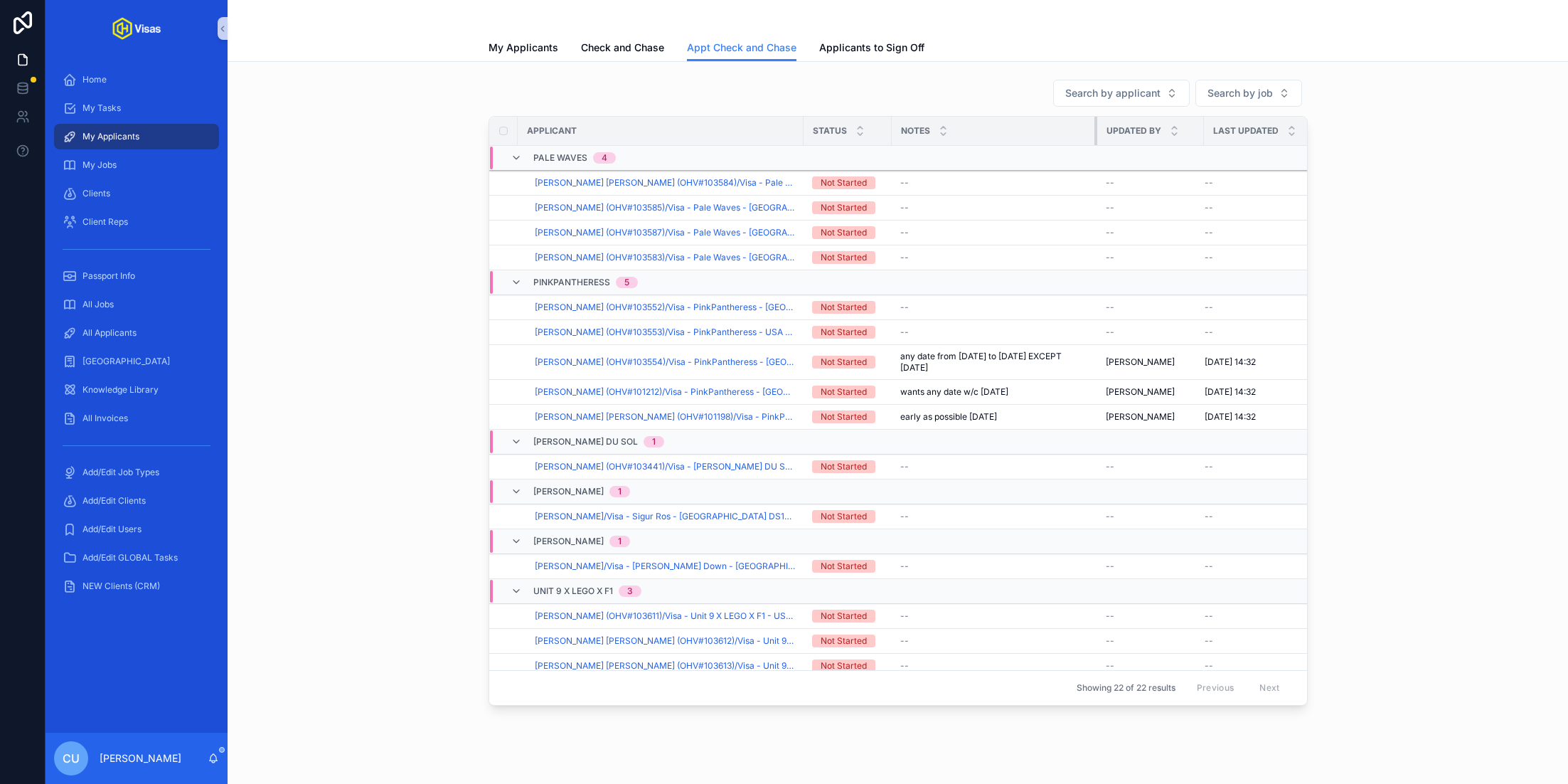
drag, startPoint x: 1150, startPoint y: 124, endPoint x: 1097, endPoint y: 143, distance: 56.3
click at [1097, 143] on div "scrollable content" at bounding box center [1098, 131] width 6 height 29
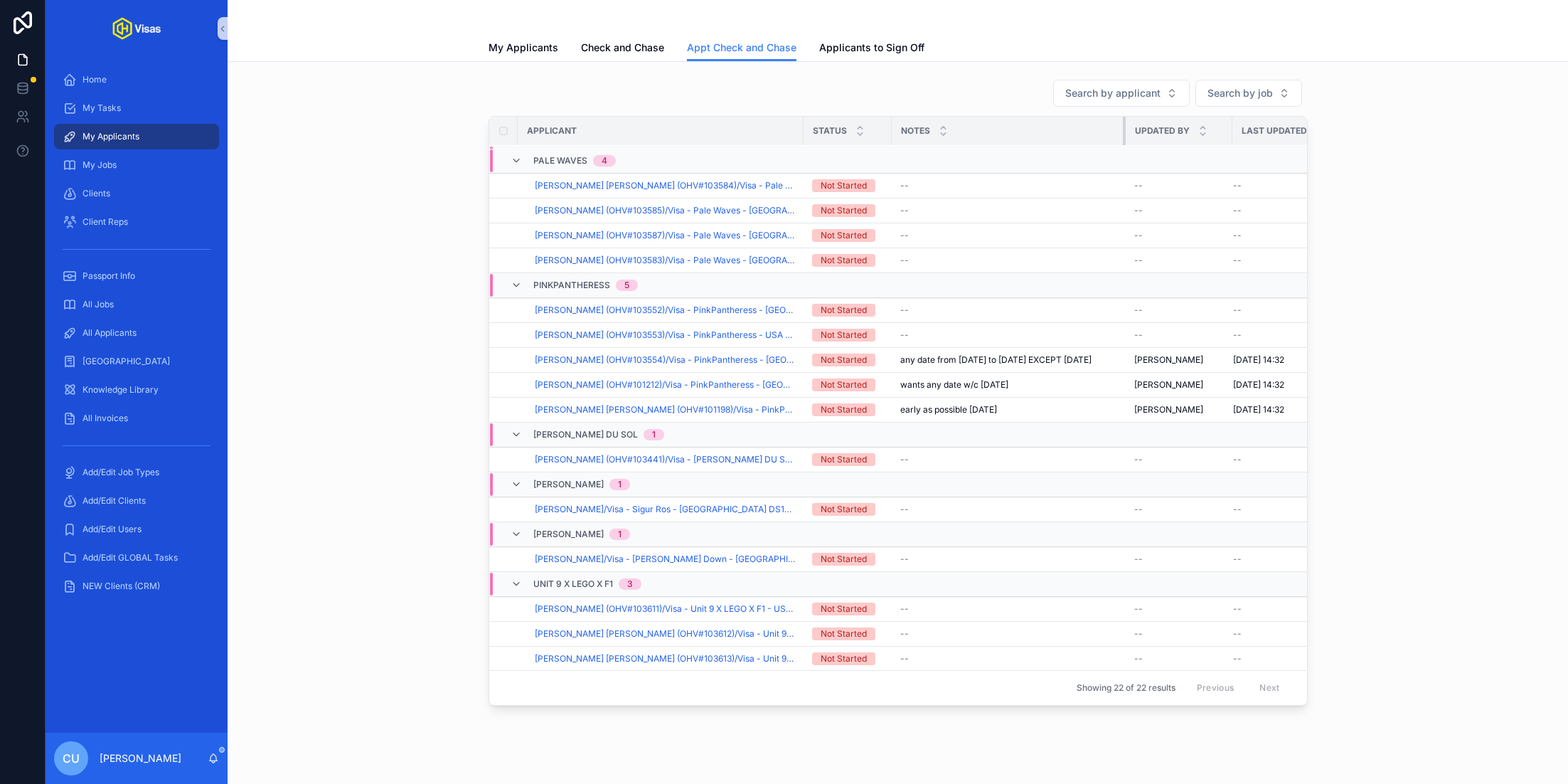
drag, startPoint x: 1097, startPoint y: 143, endPoint x: 1123, endPoint y: 143, distance: 26.0
click at [1123, 143] on div "scrollable content" at bounding box center [1126, 131] width 6 height 29
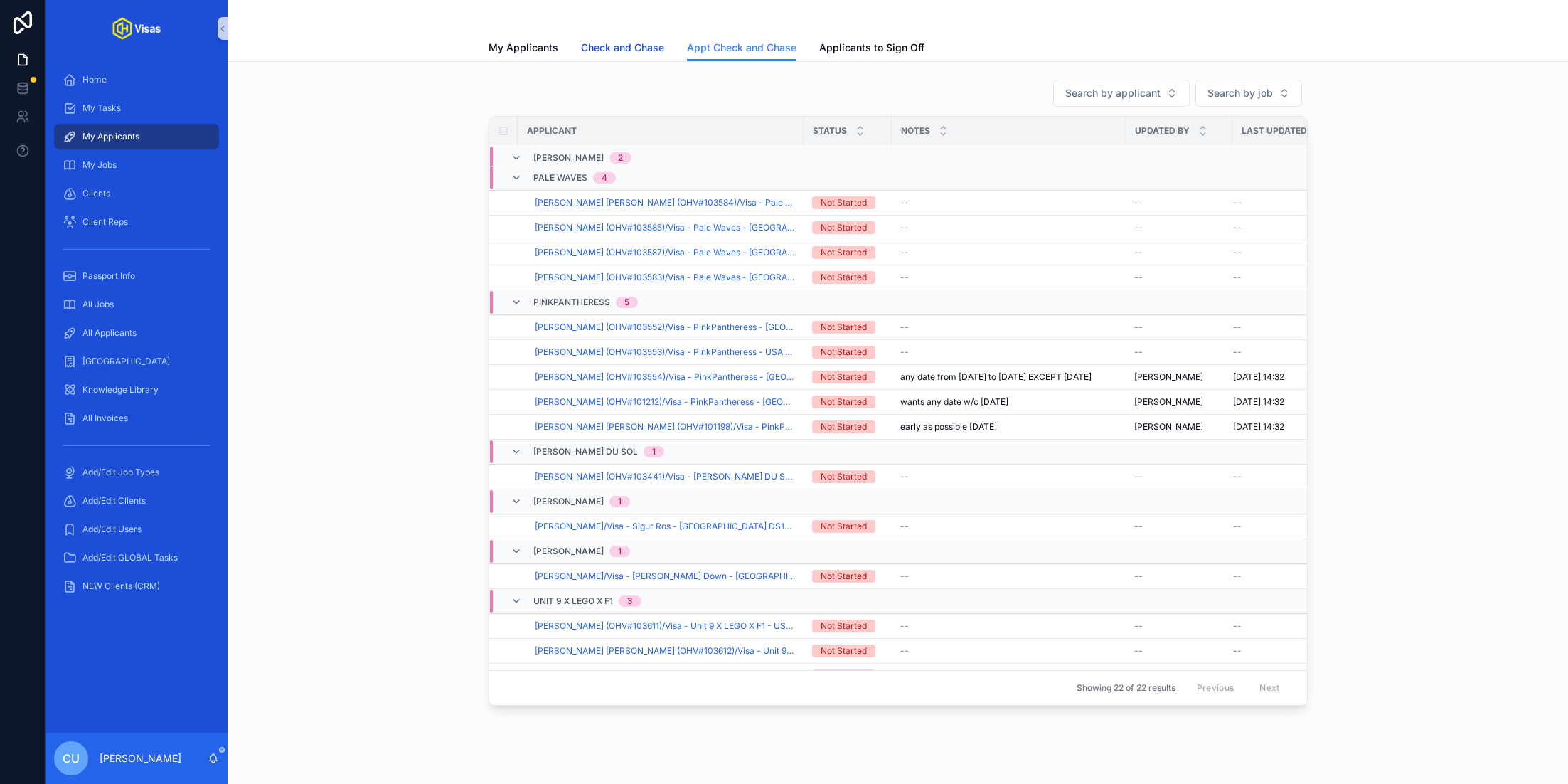
scroll to position [325, 0]
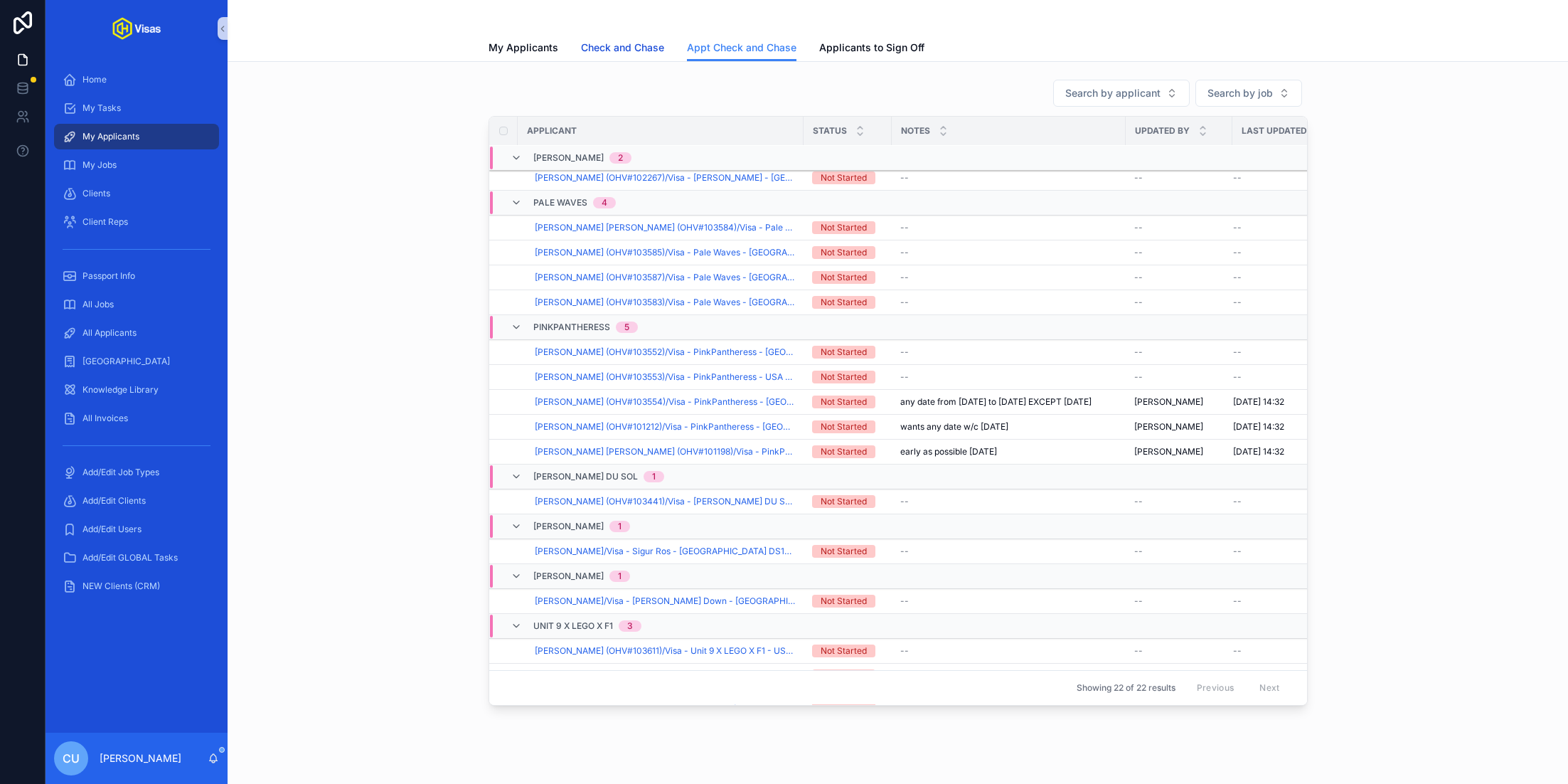
click at [631, 53] on span "Check and Chase" at bounding box center [623, 47] width 83 height 14
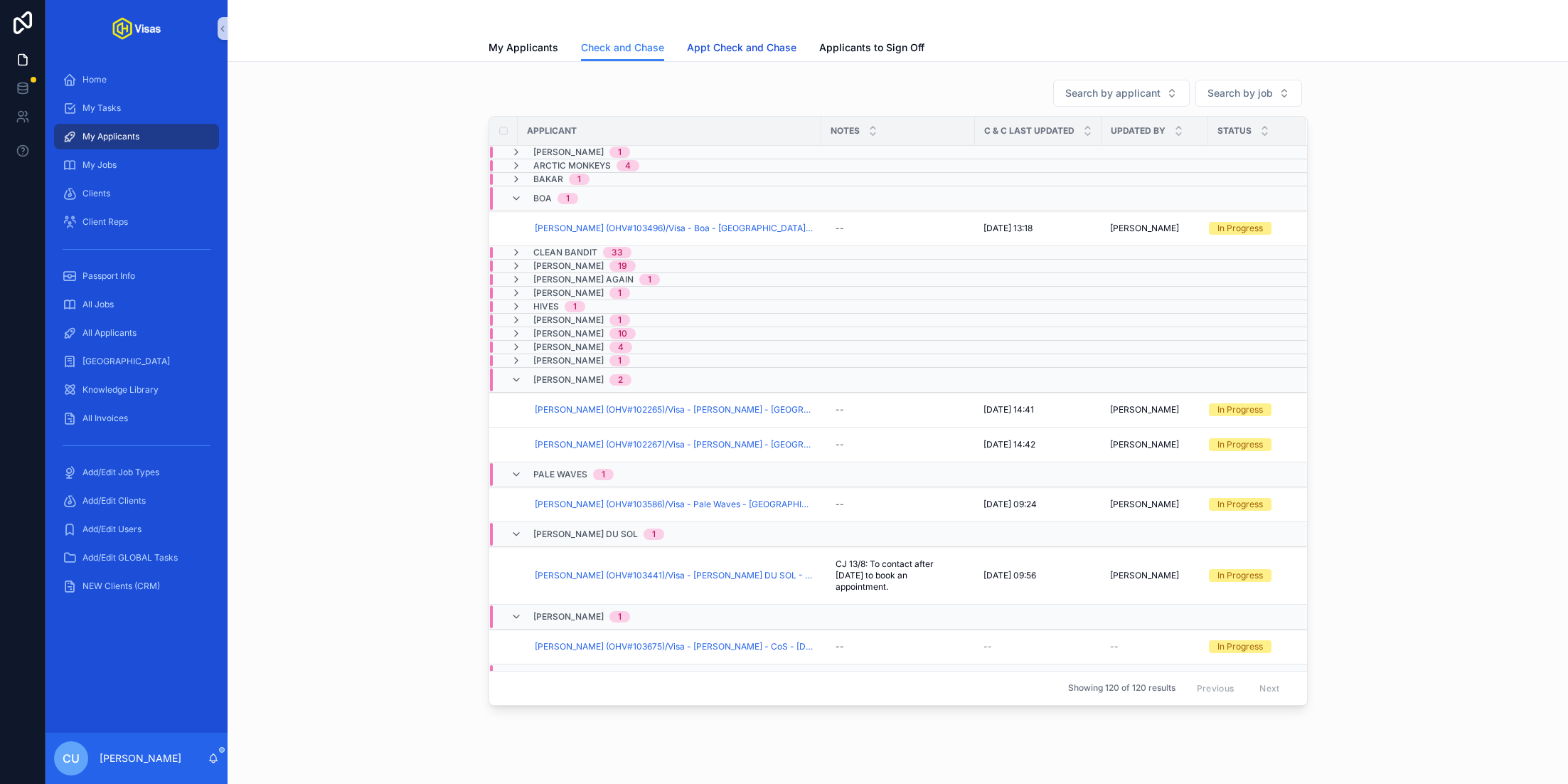
click at [715, 47] on span "Appt Check and Chase" at bounding box center [742, 47] width 110 height 14
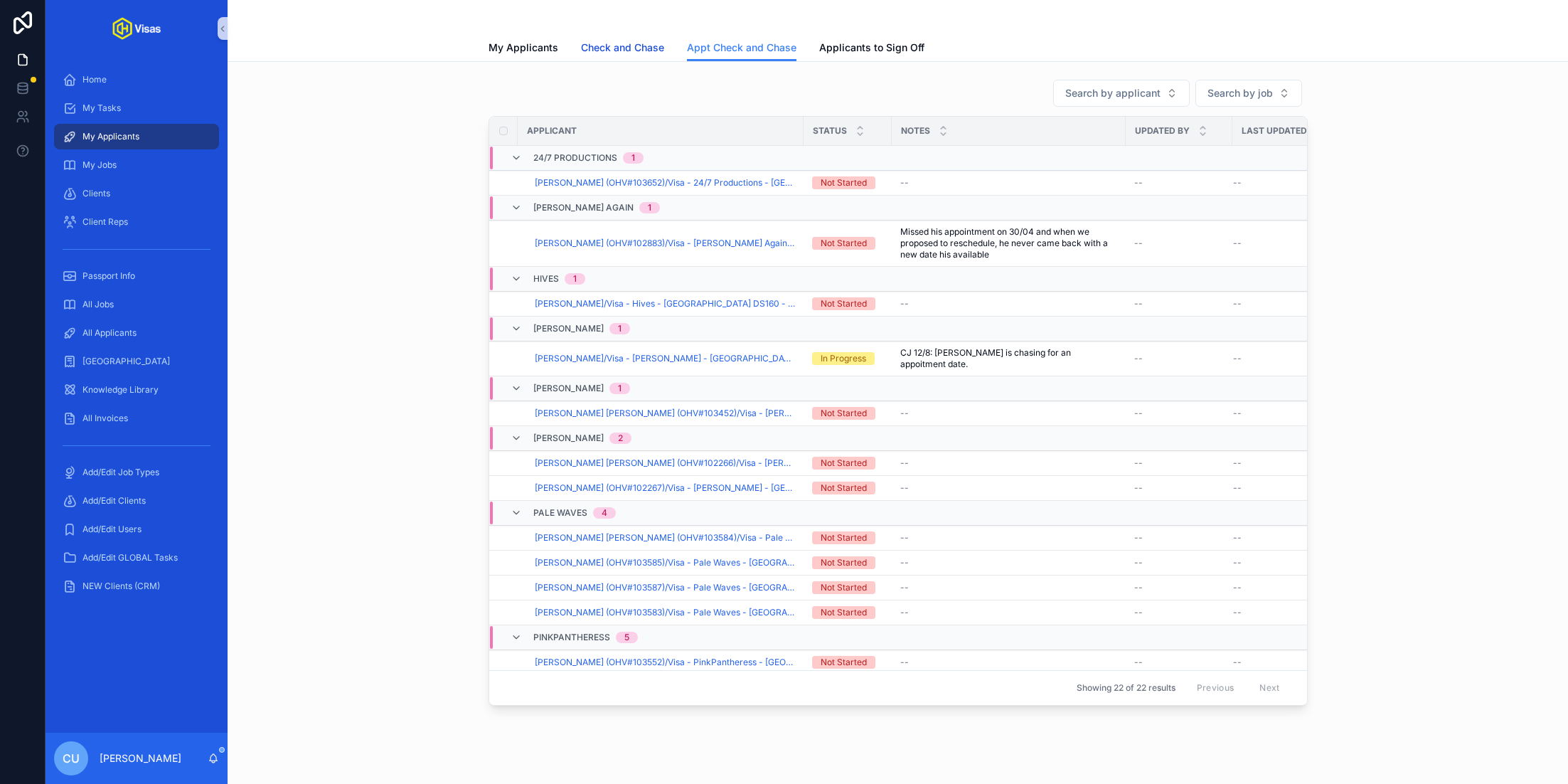
click at [628, 47] on span "Check and Chase" at bounding box center [623, 47] width 83 height 14
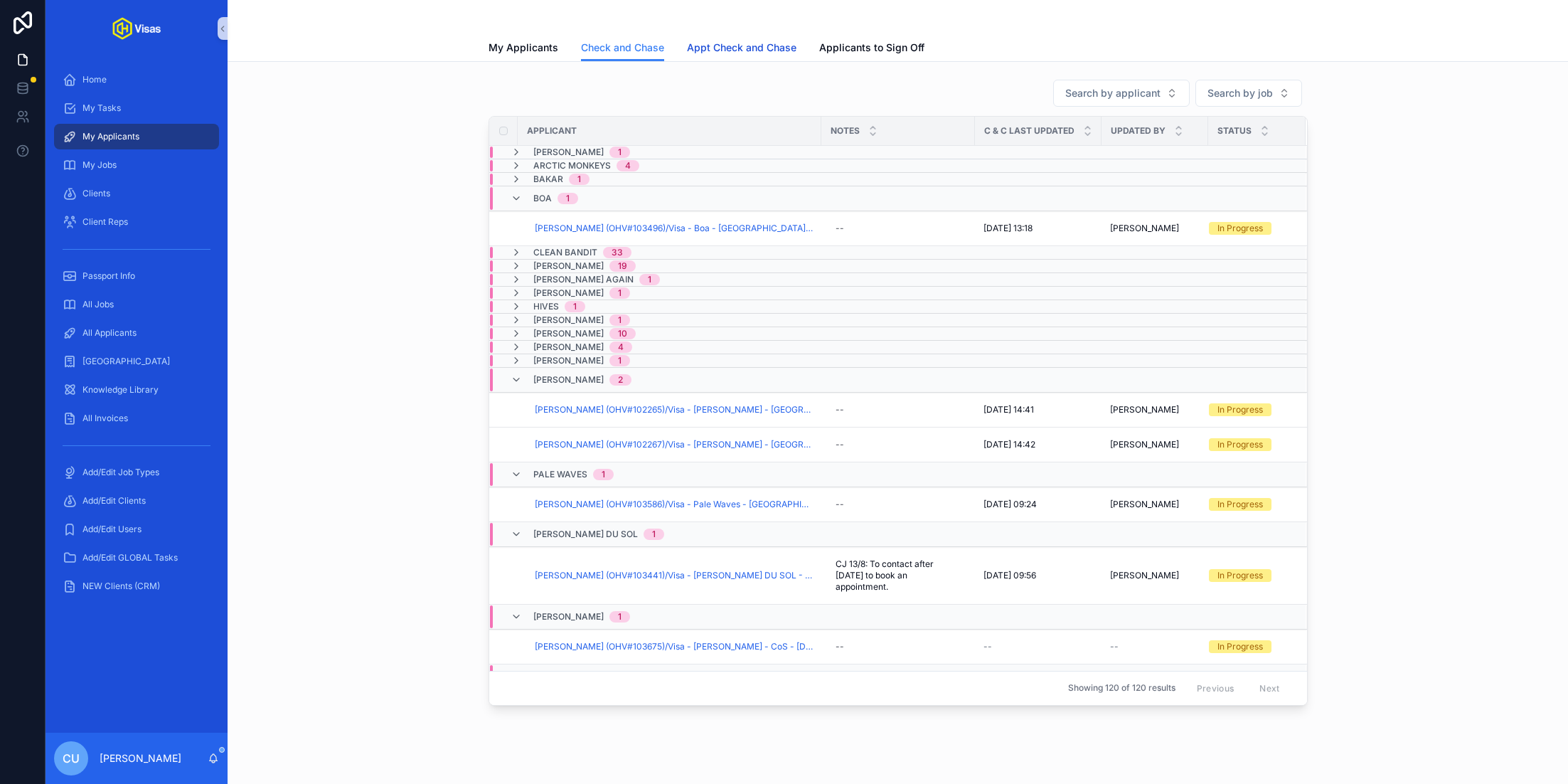
click at [748, 39] on link "Appt Check and Chase" at bounding box center [742, 49] width 110 height 29
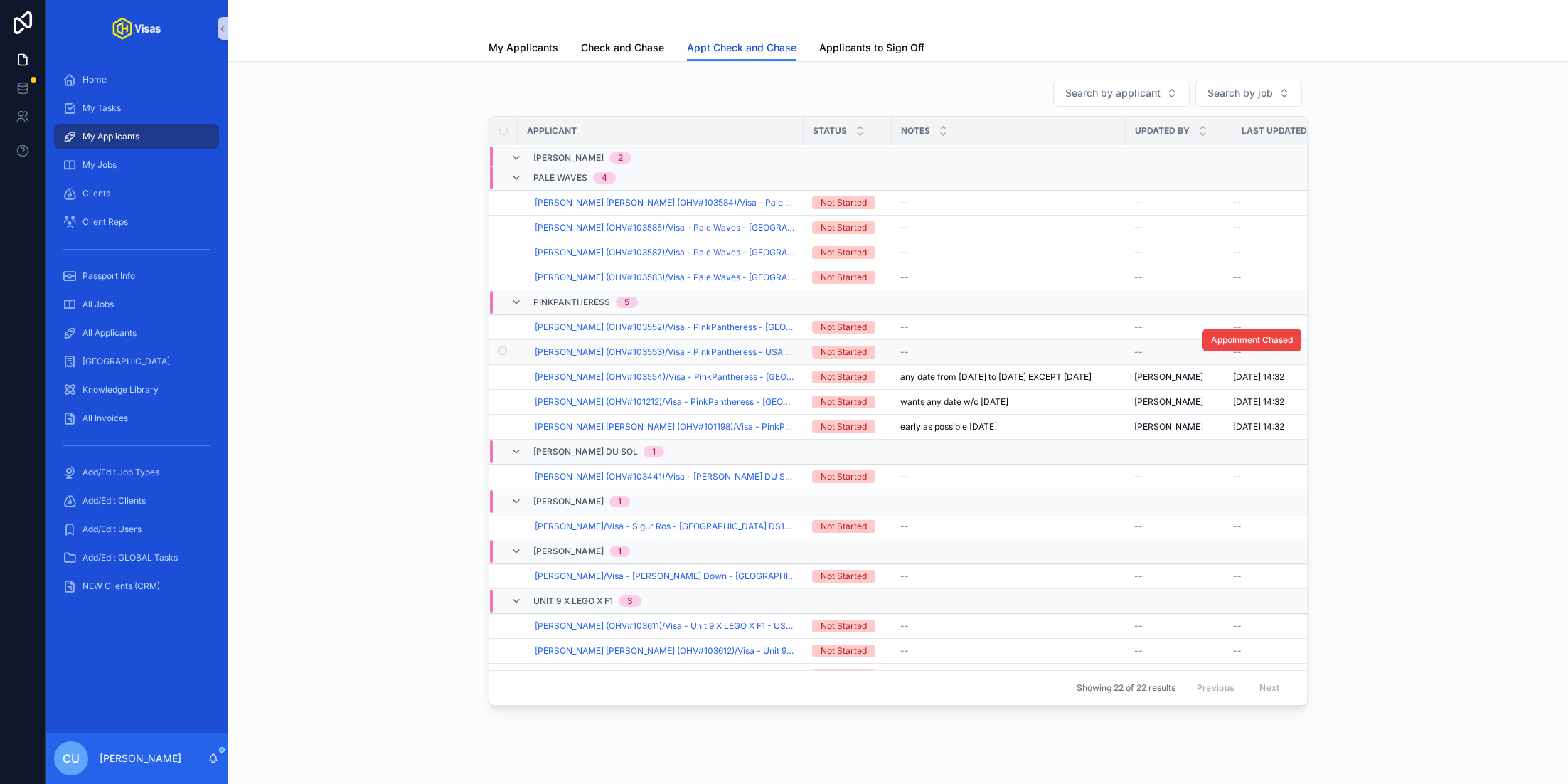
scroll to position [350, 0]
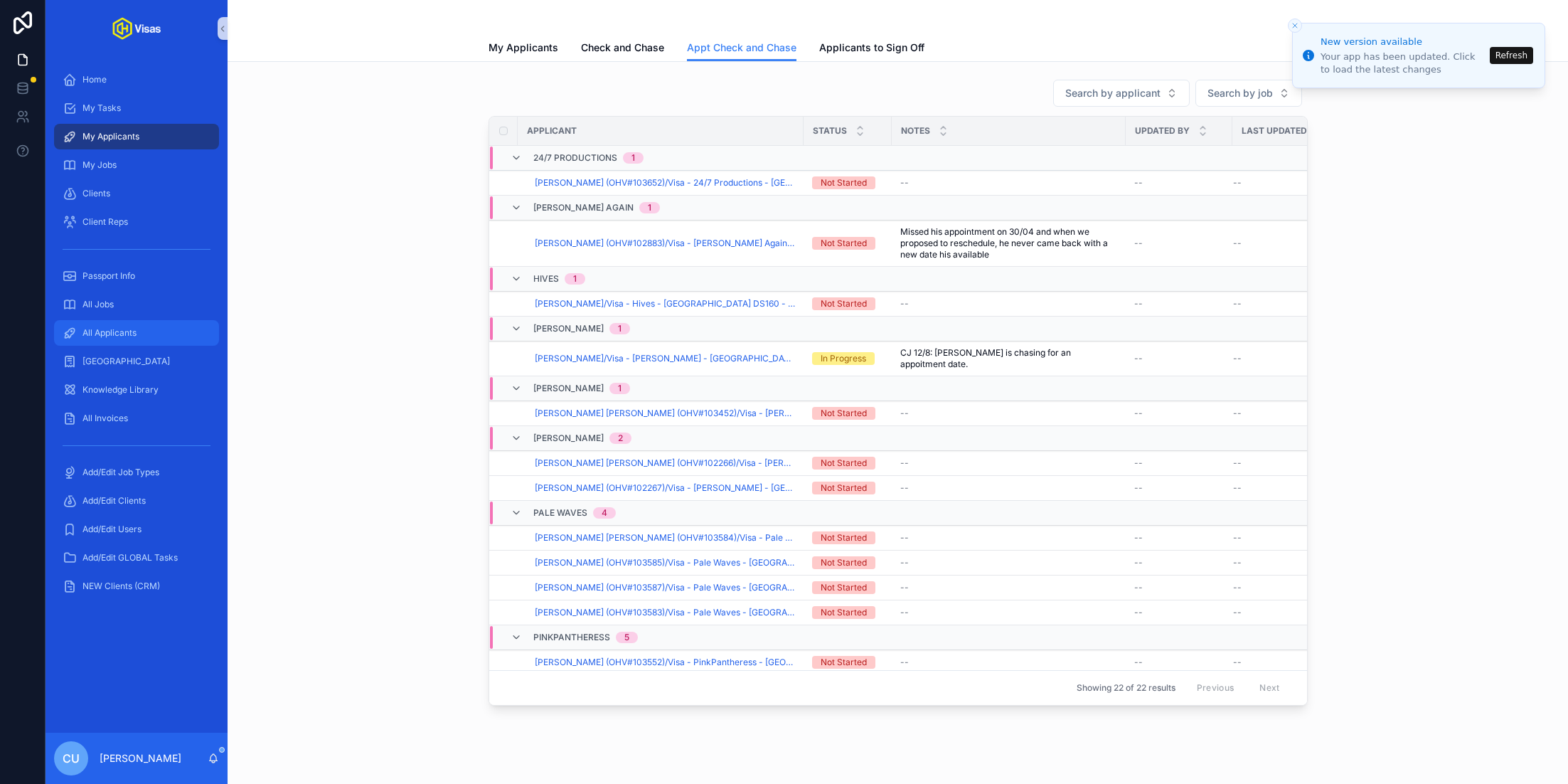
click at [120, 336] on span "All Applicants" at bounding box center [110, 333] width 54 height 12
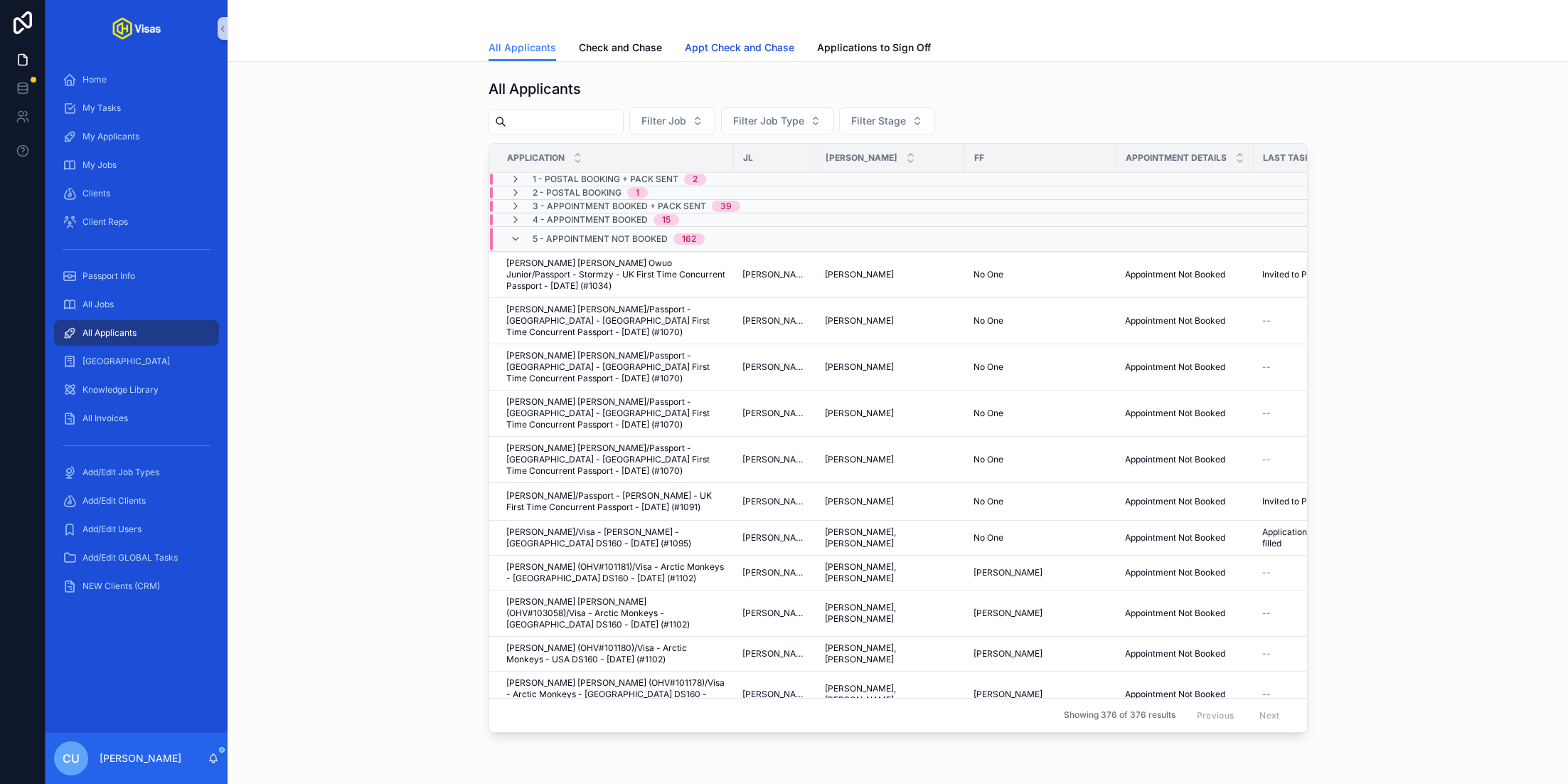
click at [712, 42] on span "Appt Check and Chase" at bounding box center [740, 47] width 110 height 14
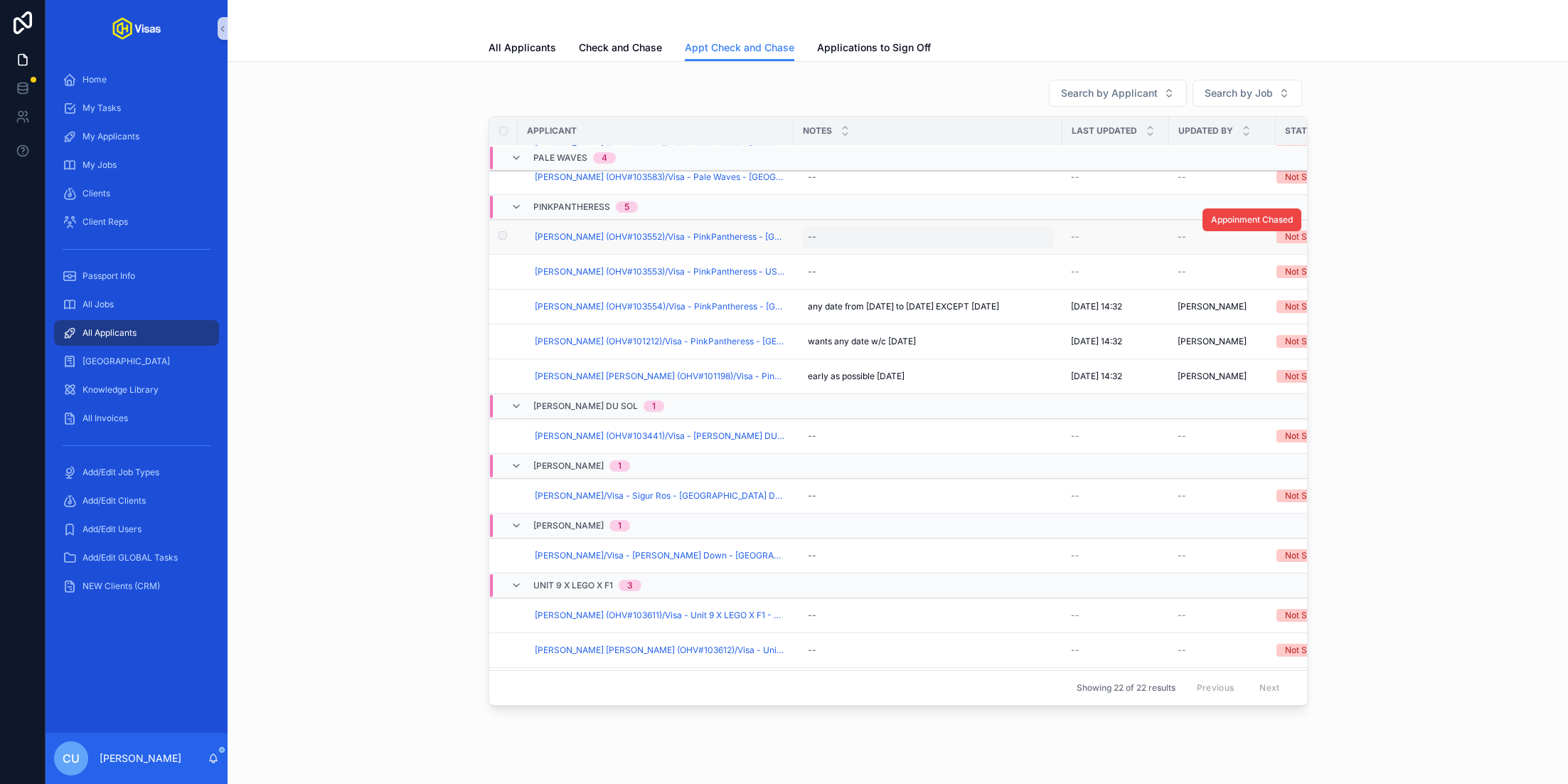
click at [872, 226] on div "--" at bounding box center [927, 237] width 252 height 23
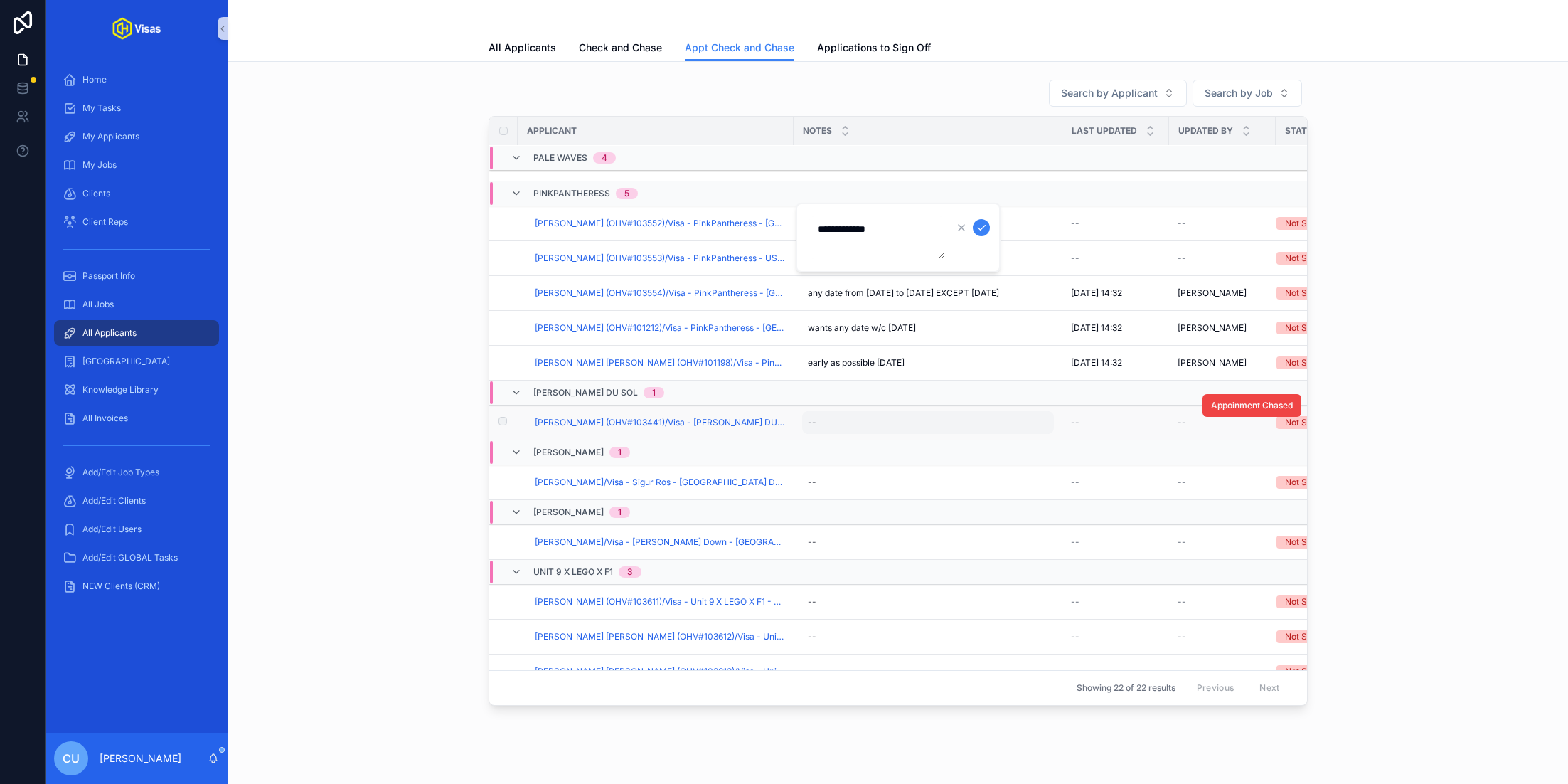
type textarea "**********"
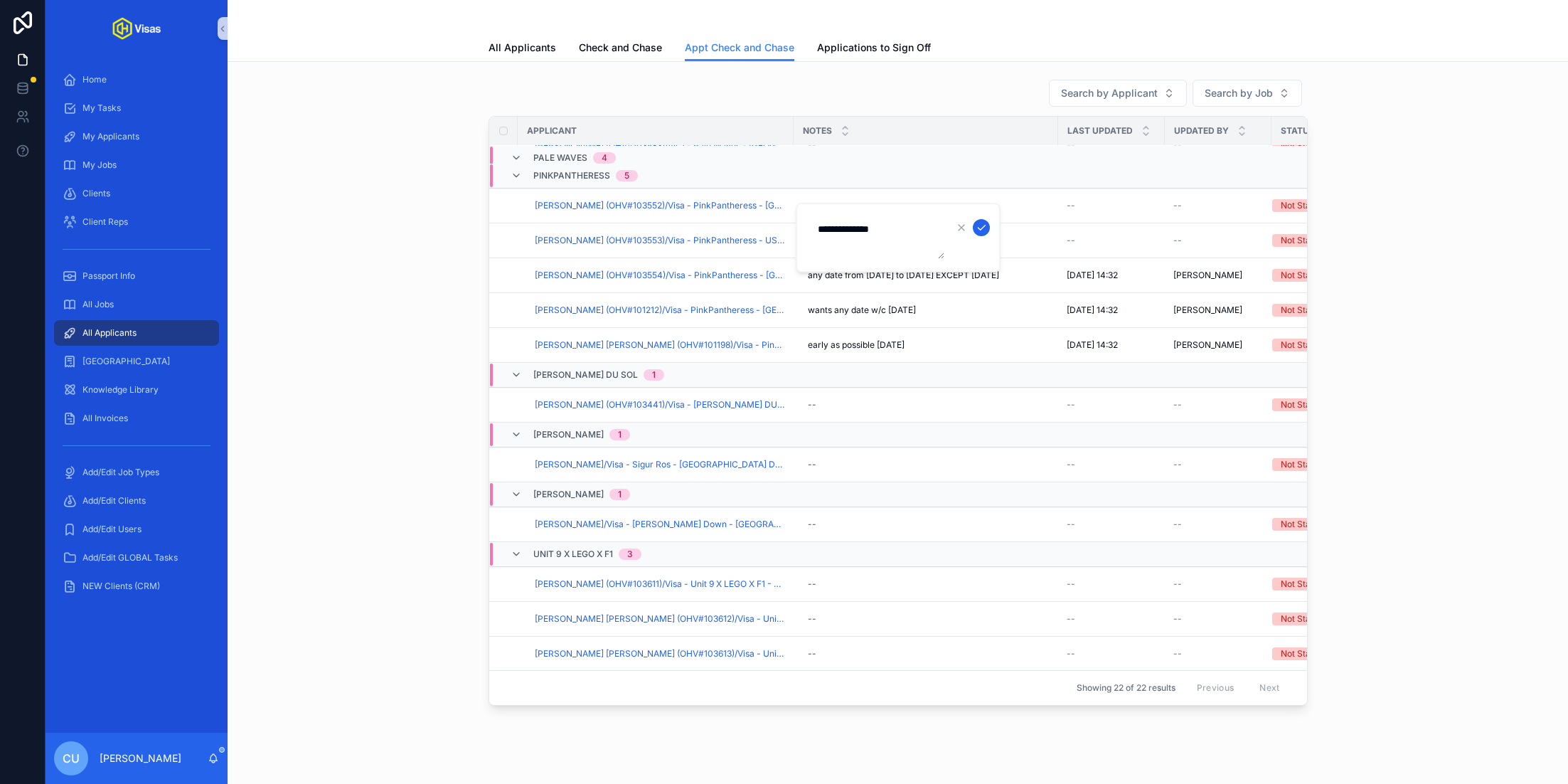
click at [984, 227] on icon "scrollable content" at bounding box center [981, 228] width 12 height 12
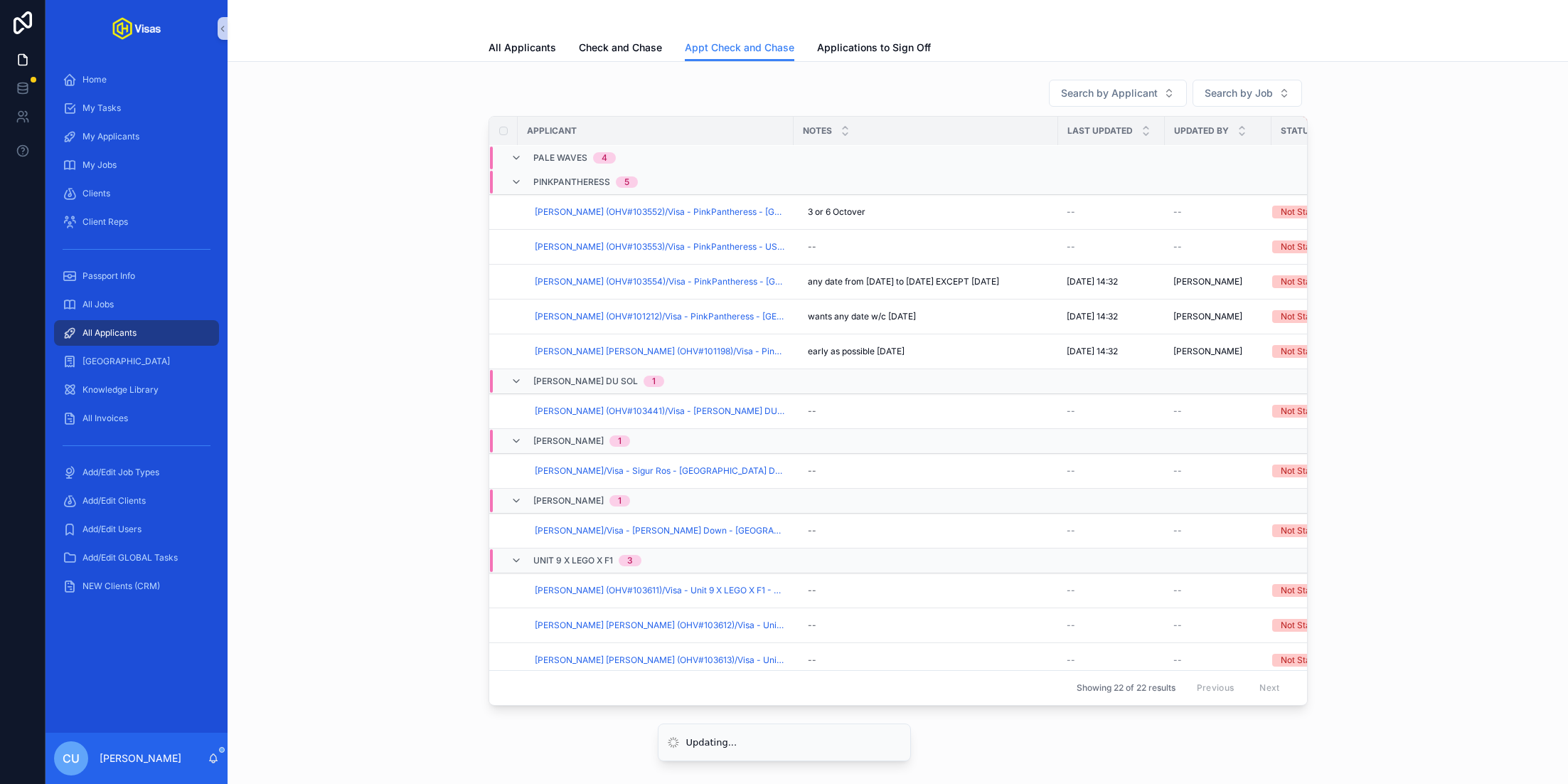
click at [1453, 385] on div "Search by Applicant Search by Job Applicant Notes Last Updated Updated By Statu…" at bounding box center [897, 392] width 1317 height 638
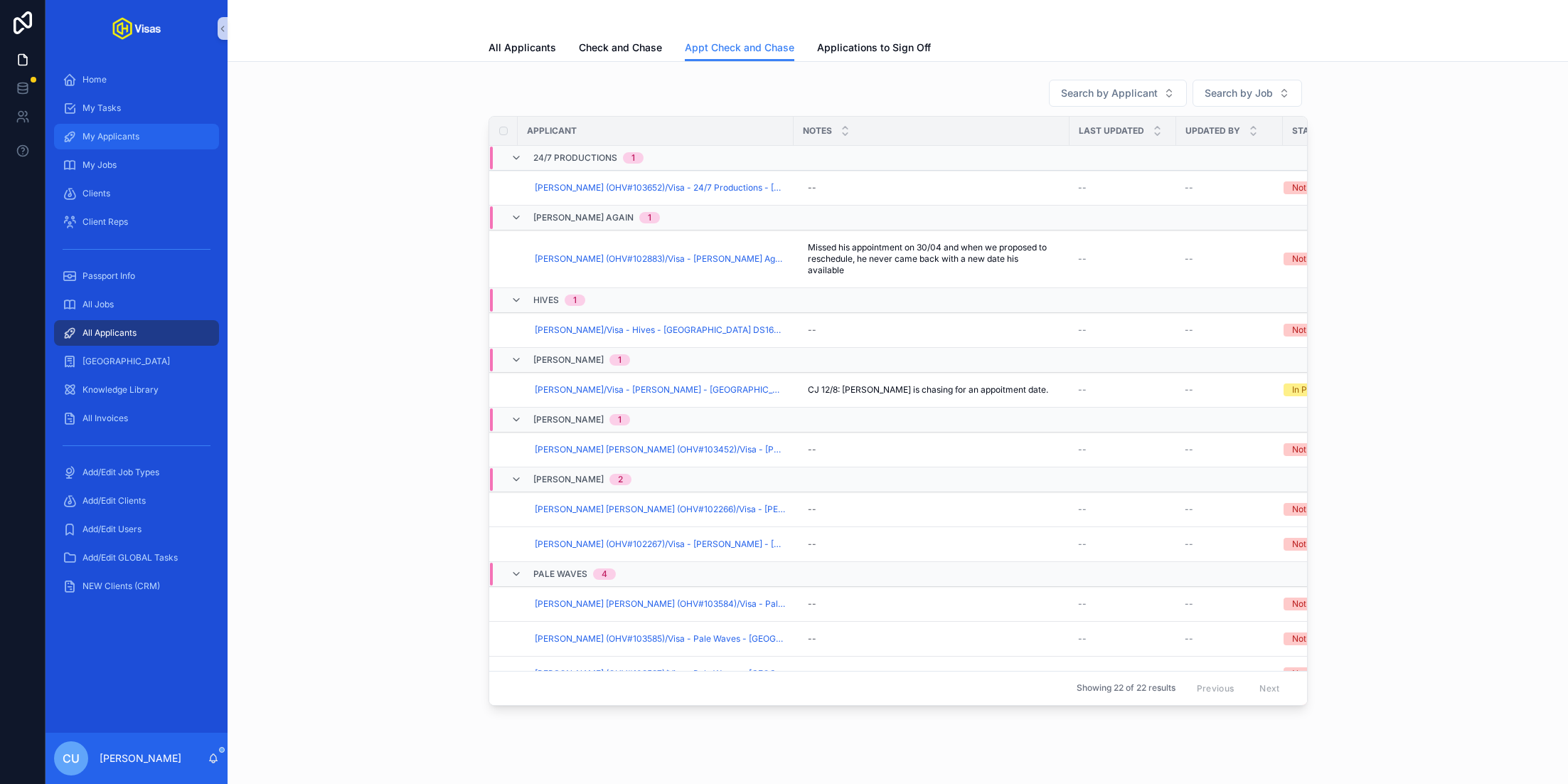
click at [104, 143] on div "My Applicants" at bounding box center [136, 137] width 147 height 23
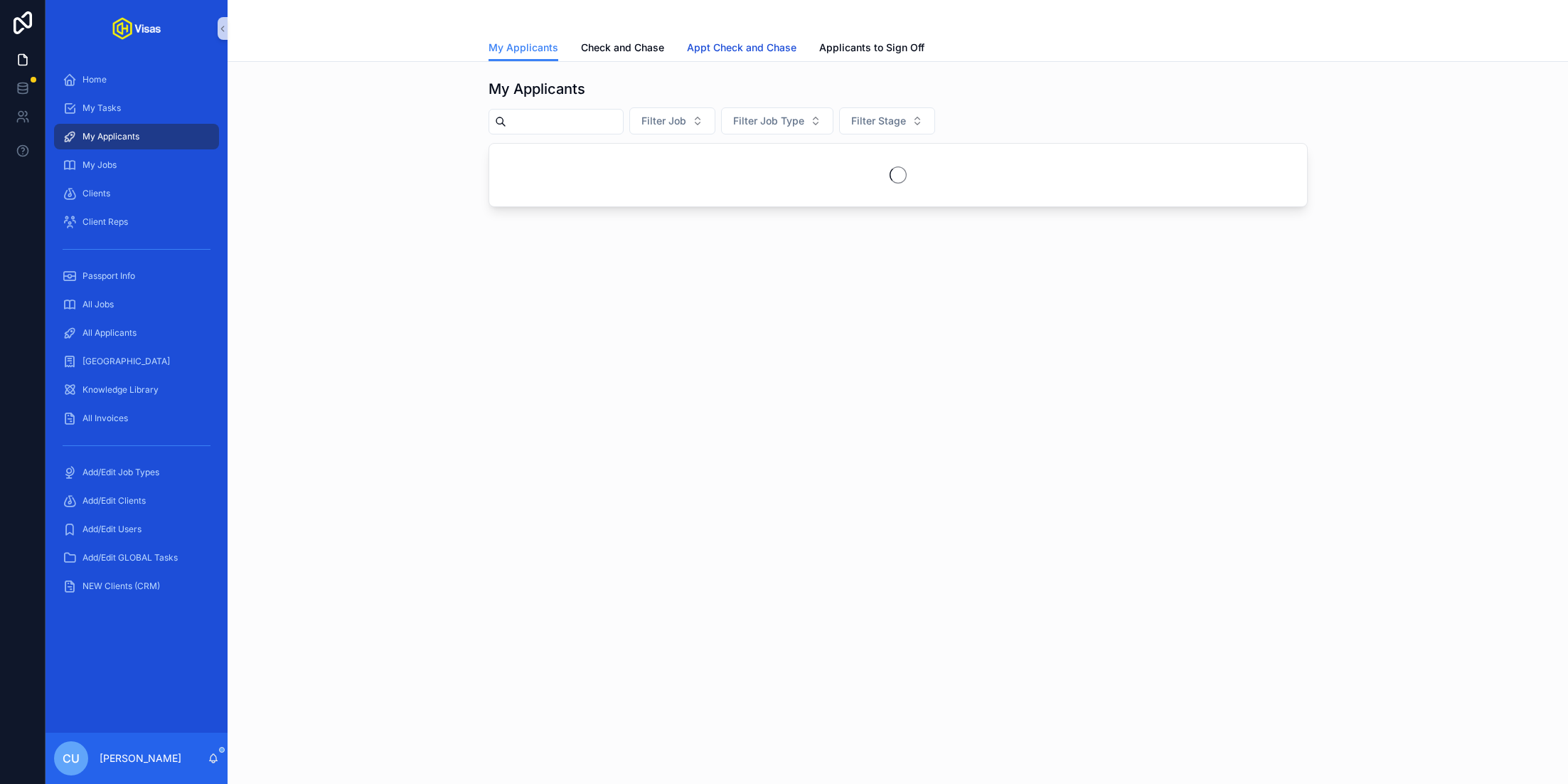
click at [733, 41] on span "Appt Check and Chase" at bounding box center [742, 47] width 110 height 14
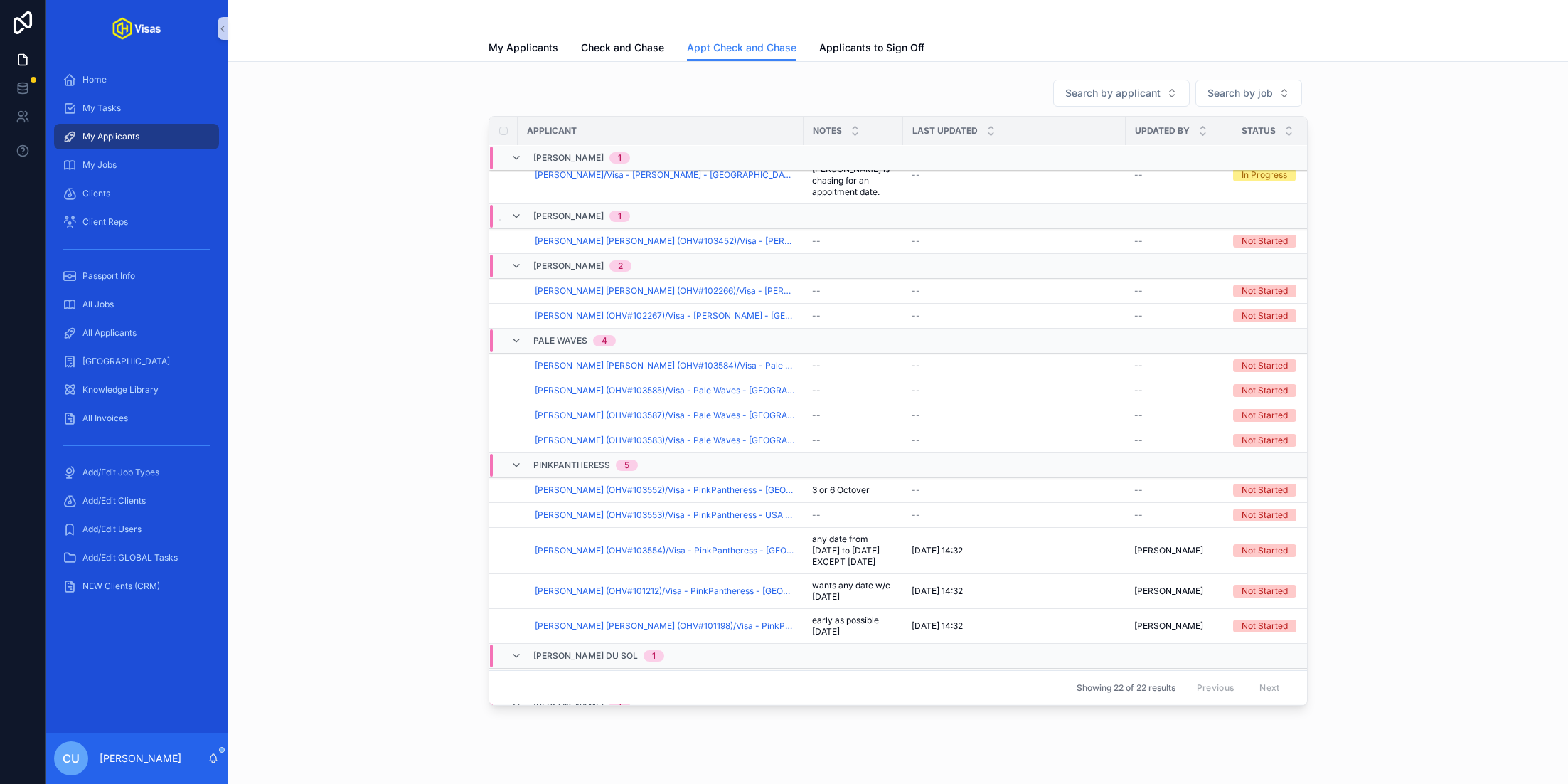
scroll to position [283, 0]
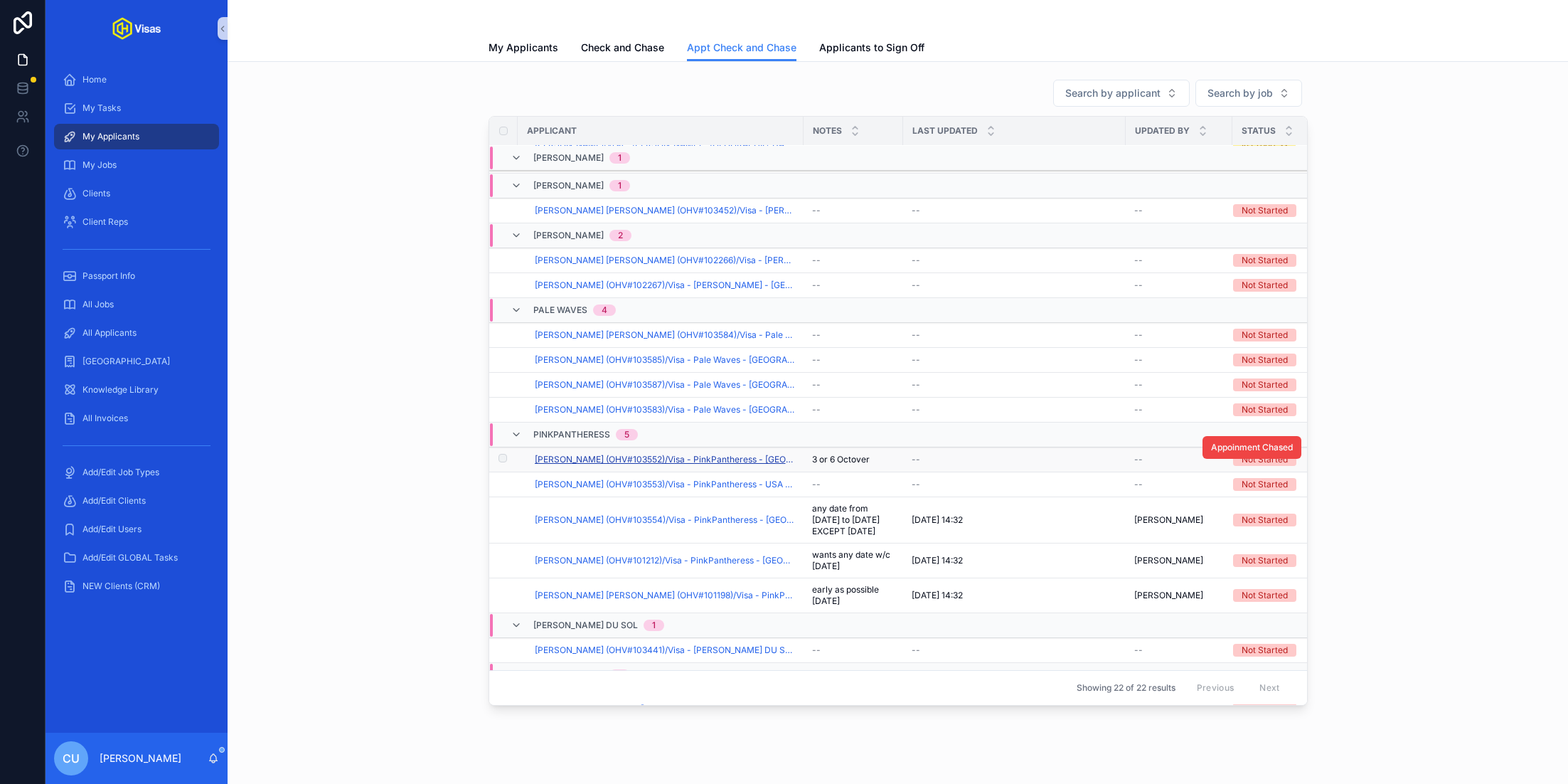
click at [679, 454] on span "Bea King (OHV#103552)/Visa - PinkPantheress - USA DS160 - Sep/25 (#1310)" at bounding box center [665, 460] width 260 height 12
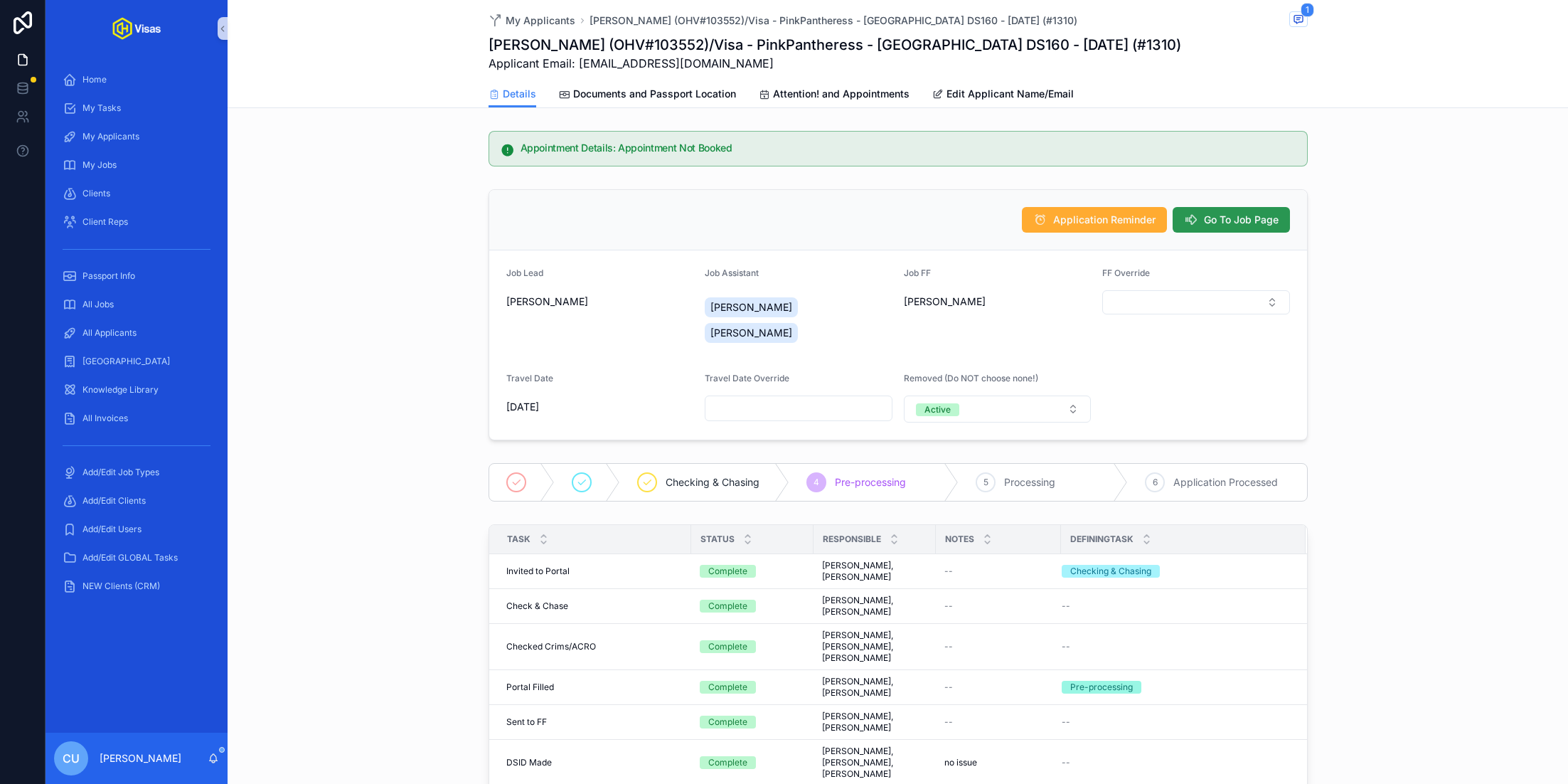
click at [1213, 219] on span "Go To Job Page" at bounding box center [1240, 220] width 74 height 14
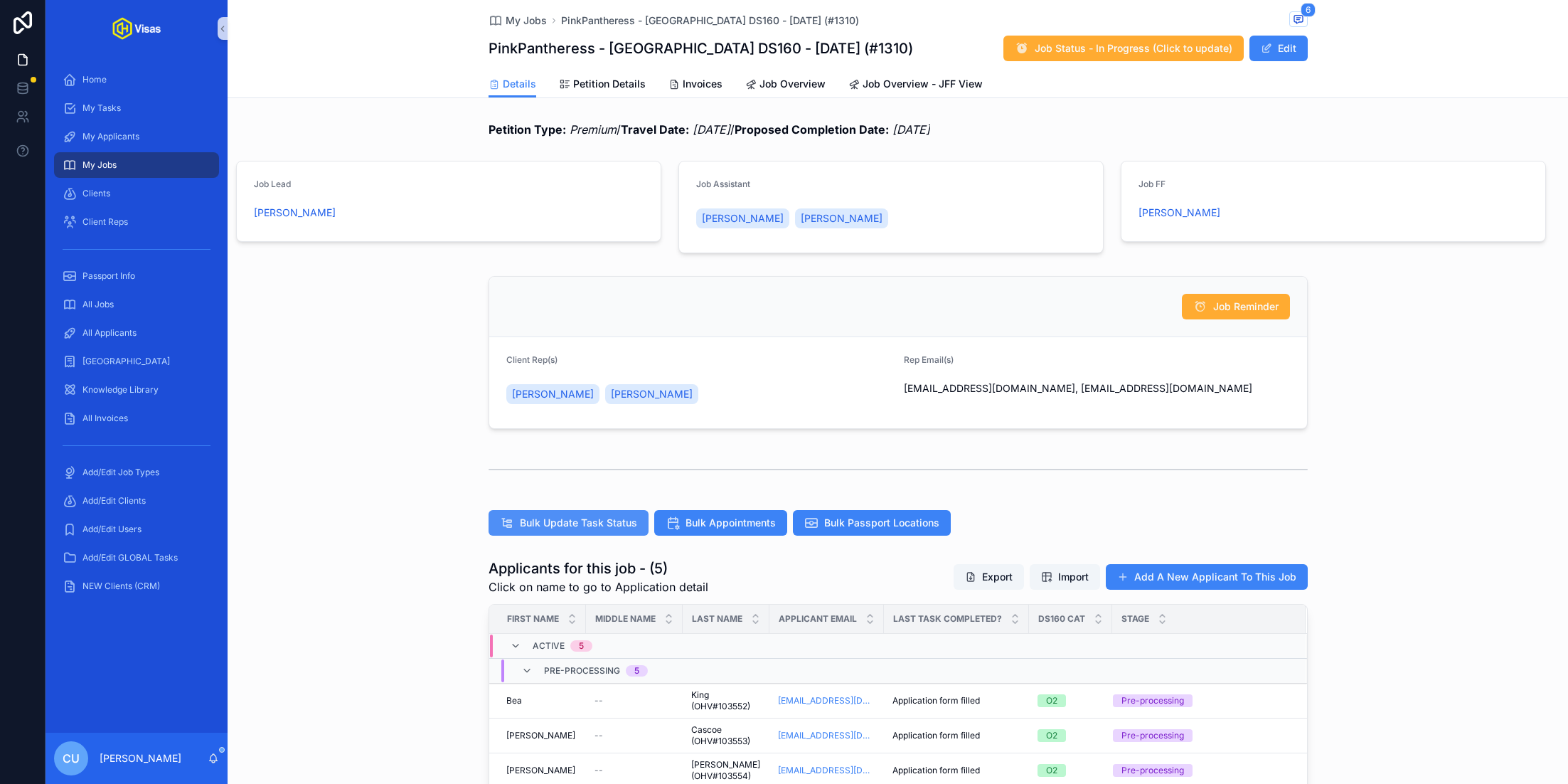
click at [599, 528] on button "Bulk Update Task Status" at bounding box center [569, 523] width 160 height 26
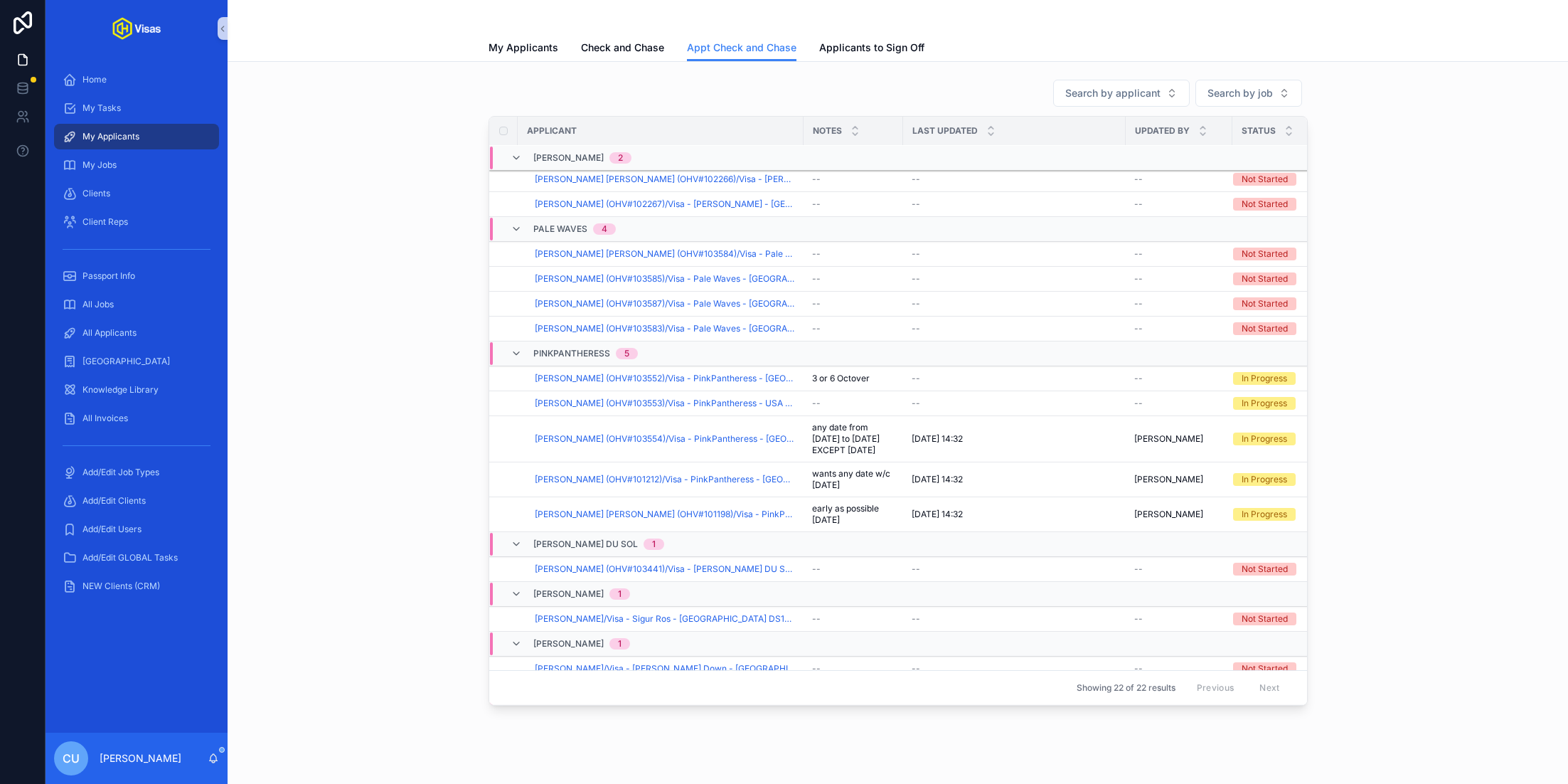
scroll to position [365, 0]
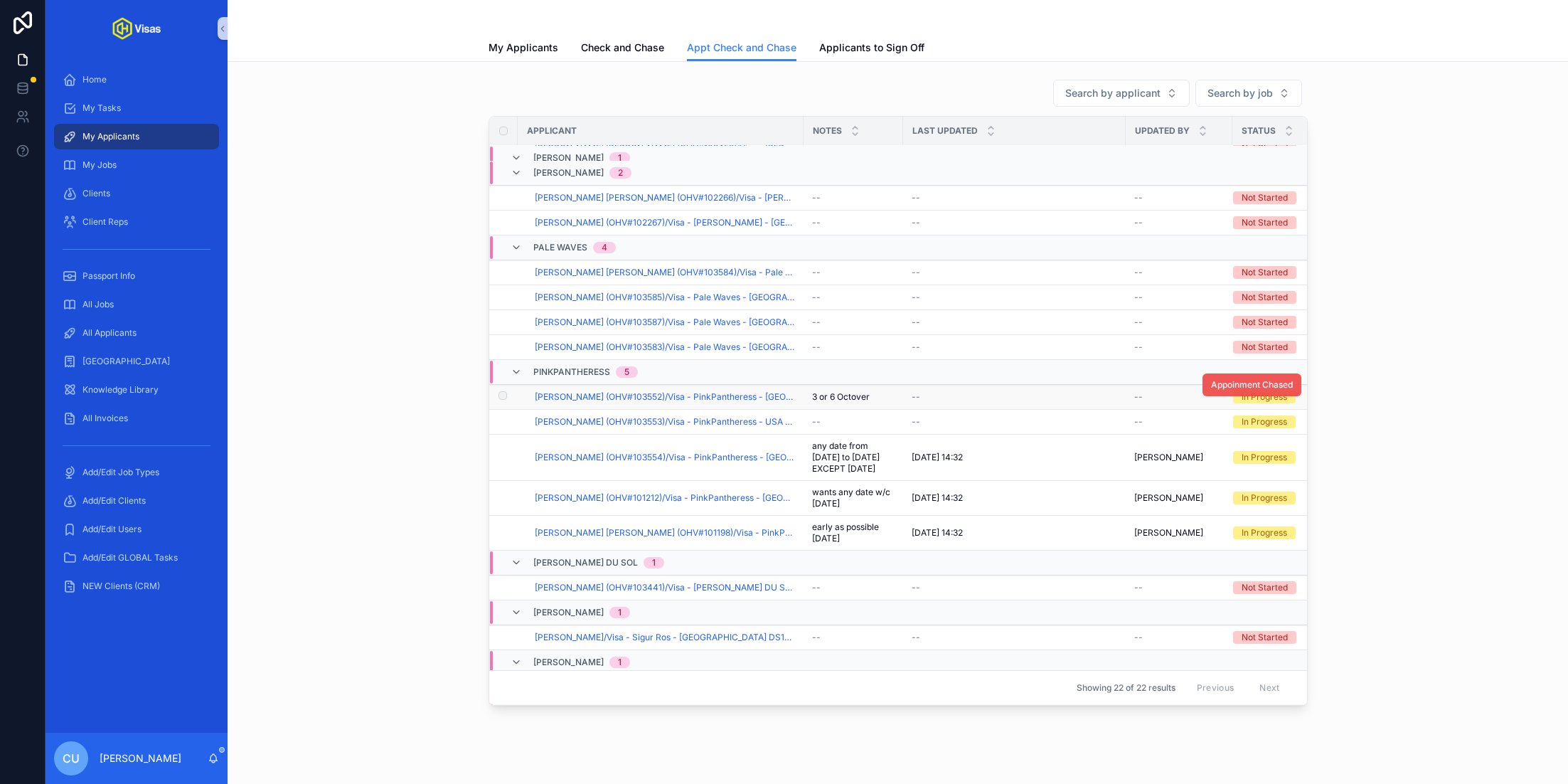
click at [1220, 379] on span "Appoinment Chased" at bounding box center [1252, 385] width 82 height 12
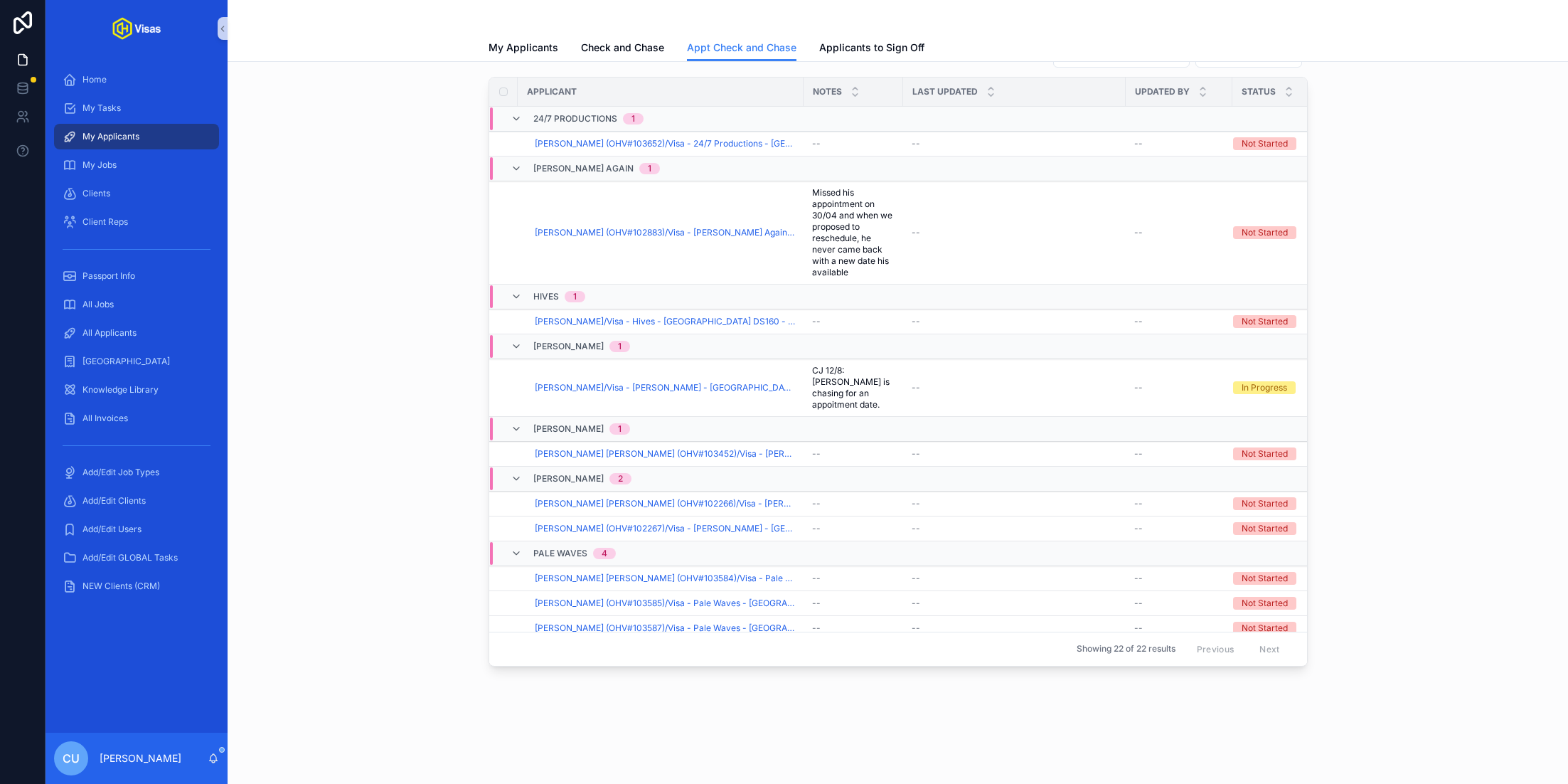
scroll to position [0, 0]
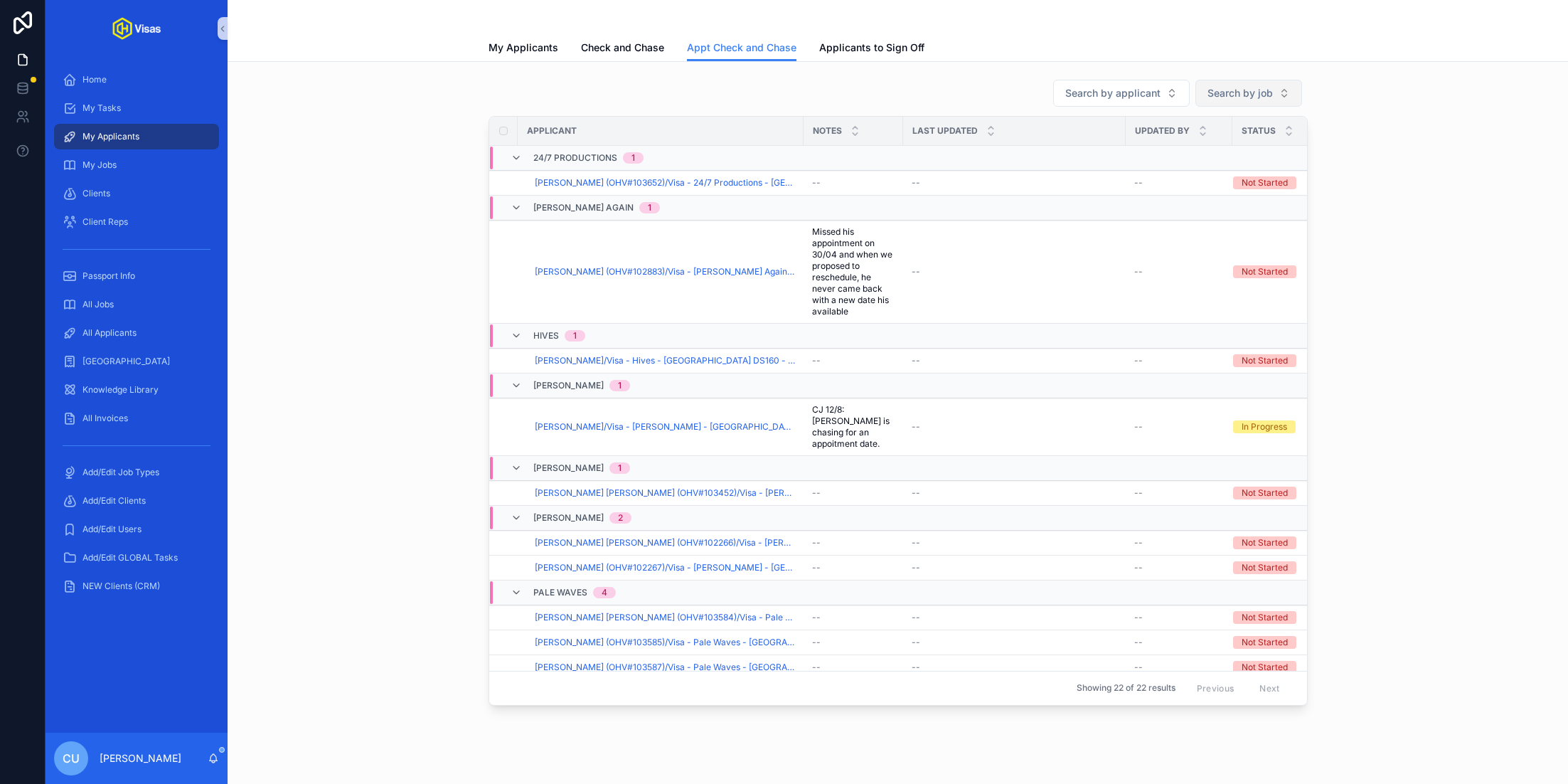
click at [1242, 92] on span "Search by job" at bounding box center [1240, 93] width 66 height 14
type input "****"
click at [1224, 147] on span "PinkPantheress - USA DS160 - Sep/25 (#1310)" at bounding box center [1240, 149] width 143 height 14
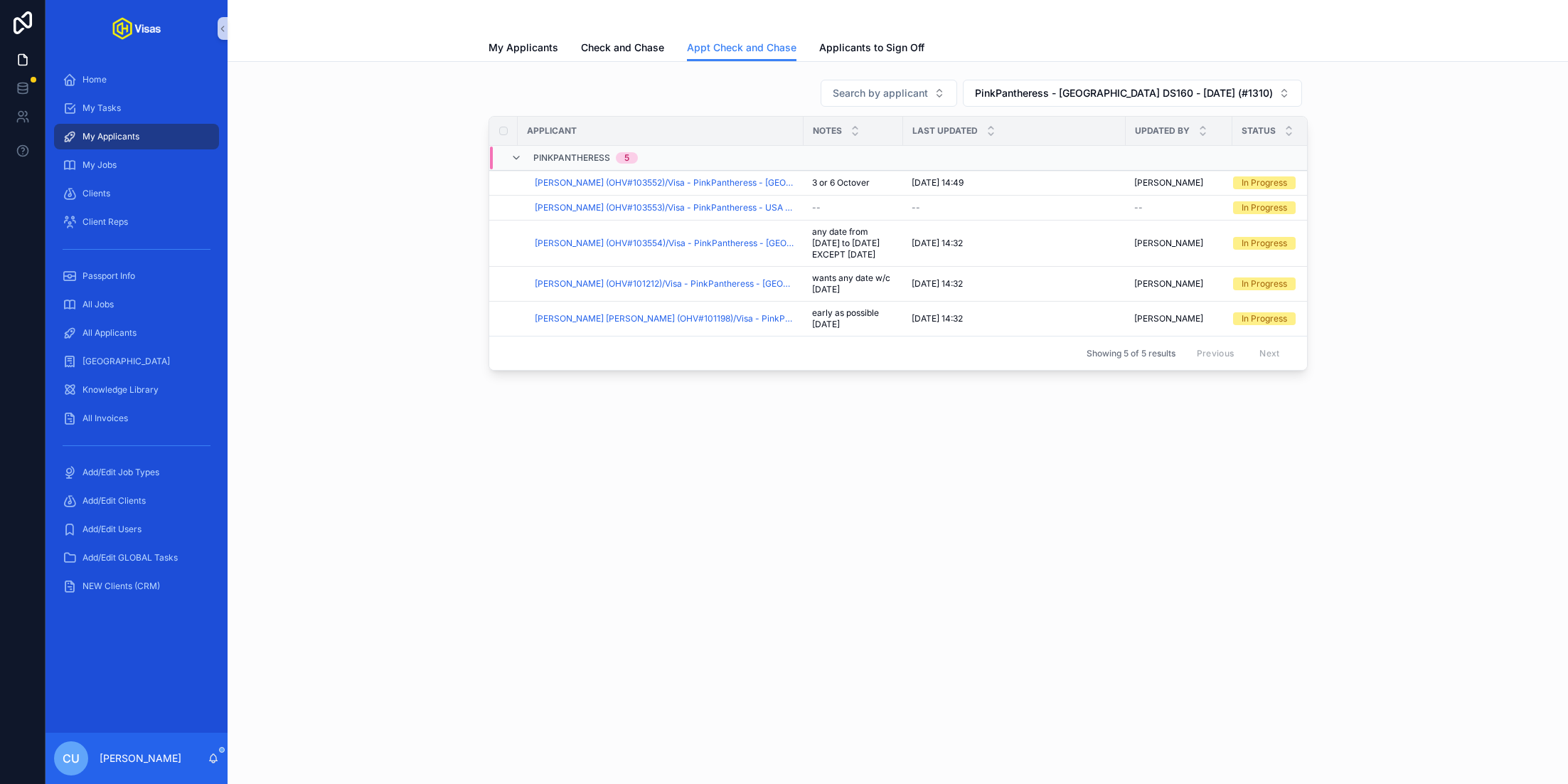
click at [1411, 257] on div "Search by applicant PinkPantheress - USA DS160 - Sep/25 (#1310) Applicant Notes…" at bounding box center [897, 225] width 1317 height 303
click at [98, 334] on span "All Applicants" at bounding box center [110, 333] width 54 height 12
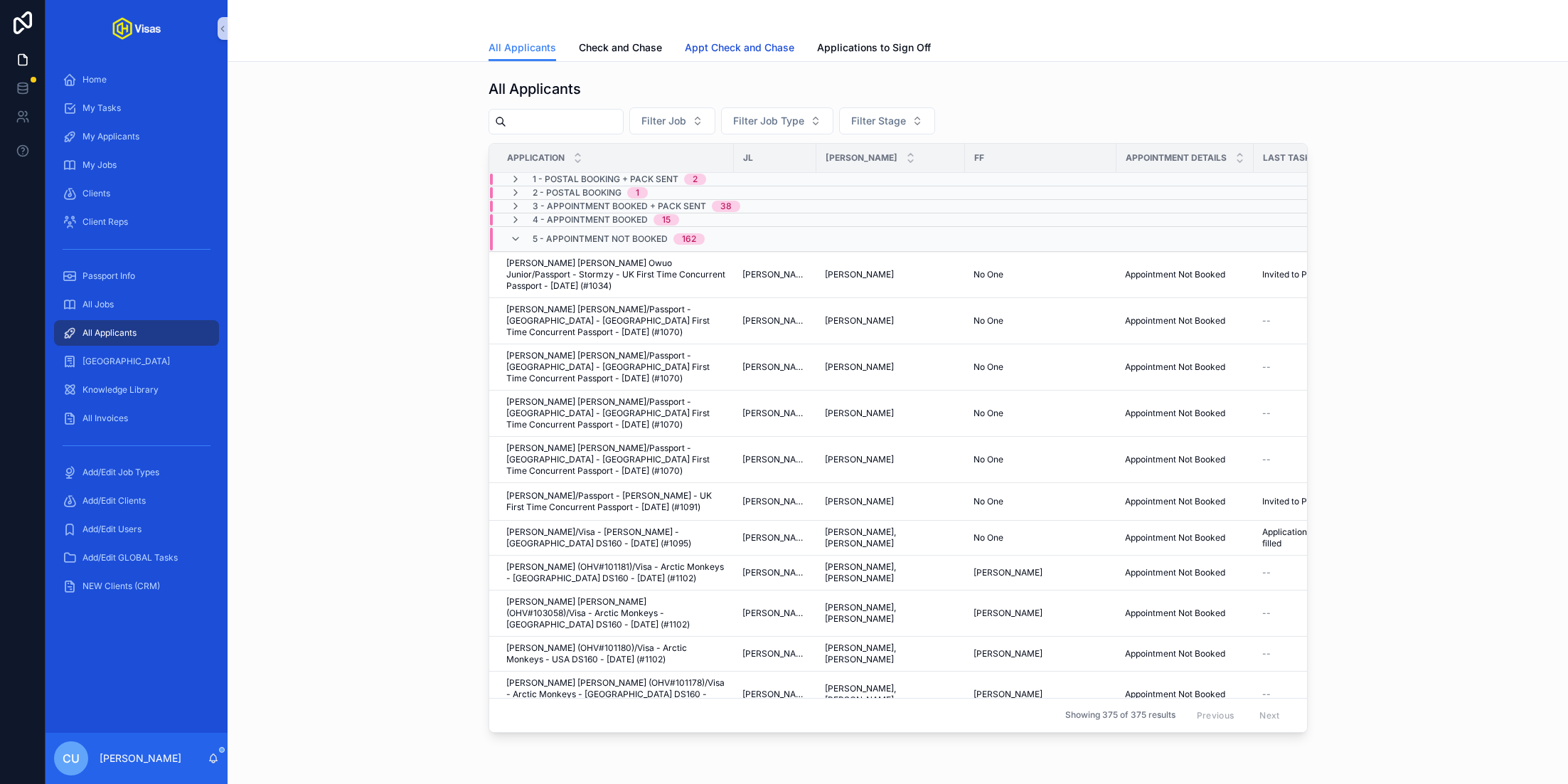
click at [731, 48] on span "Appt Check and Chase" at bounding box center [740, 47] width 110 height 14
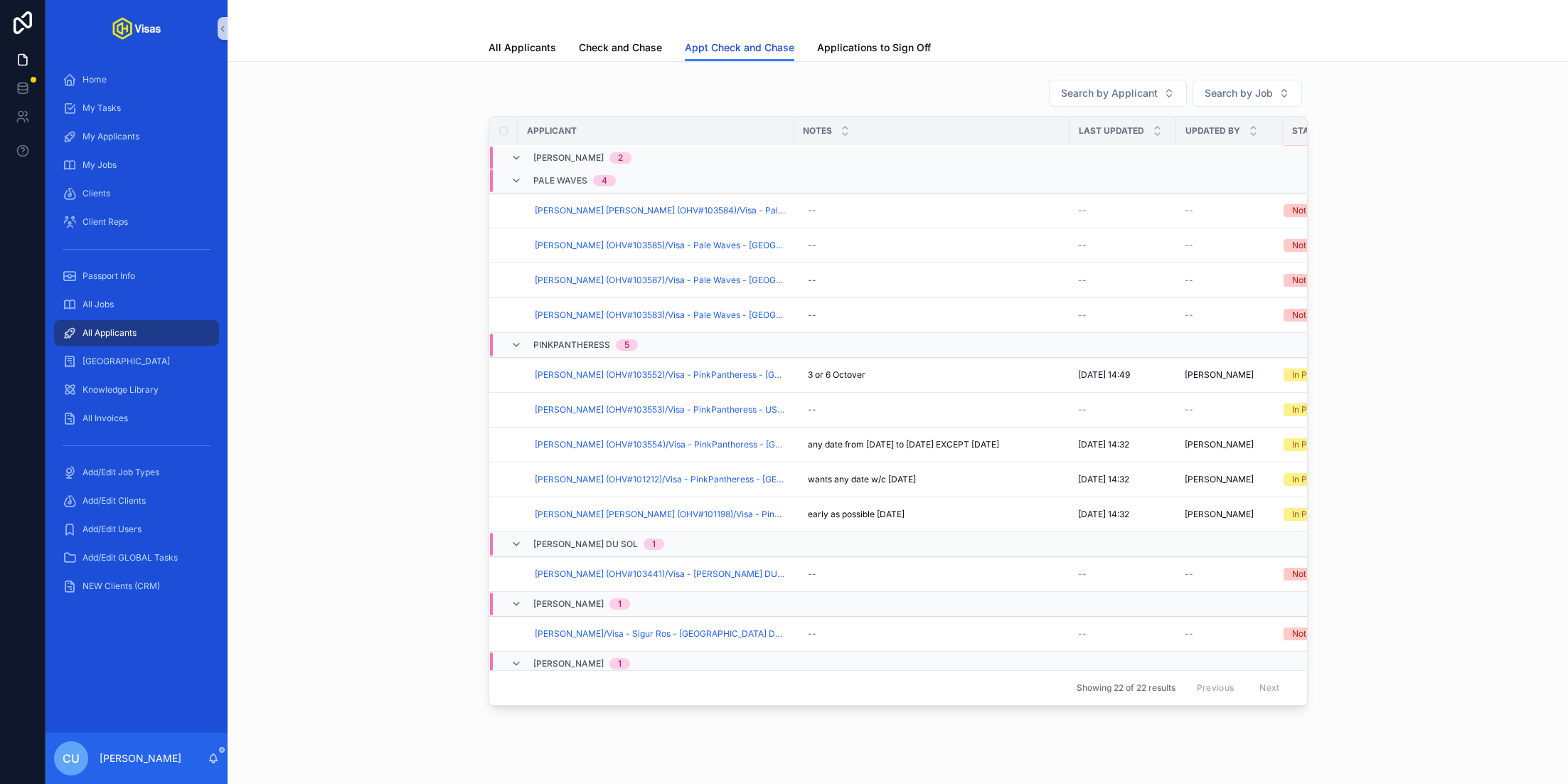
scroll to position [339, 0]
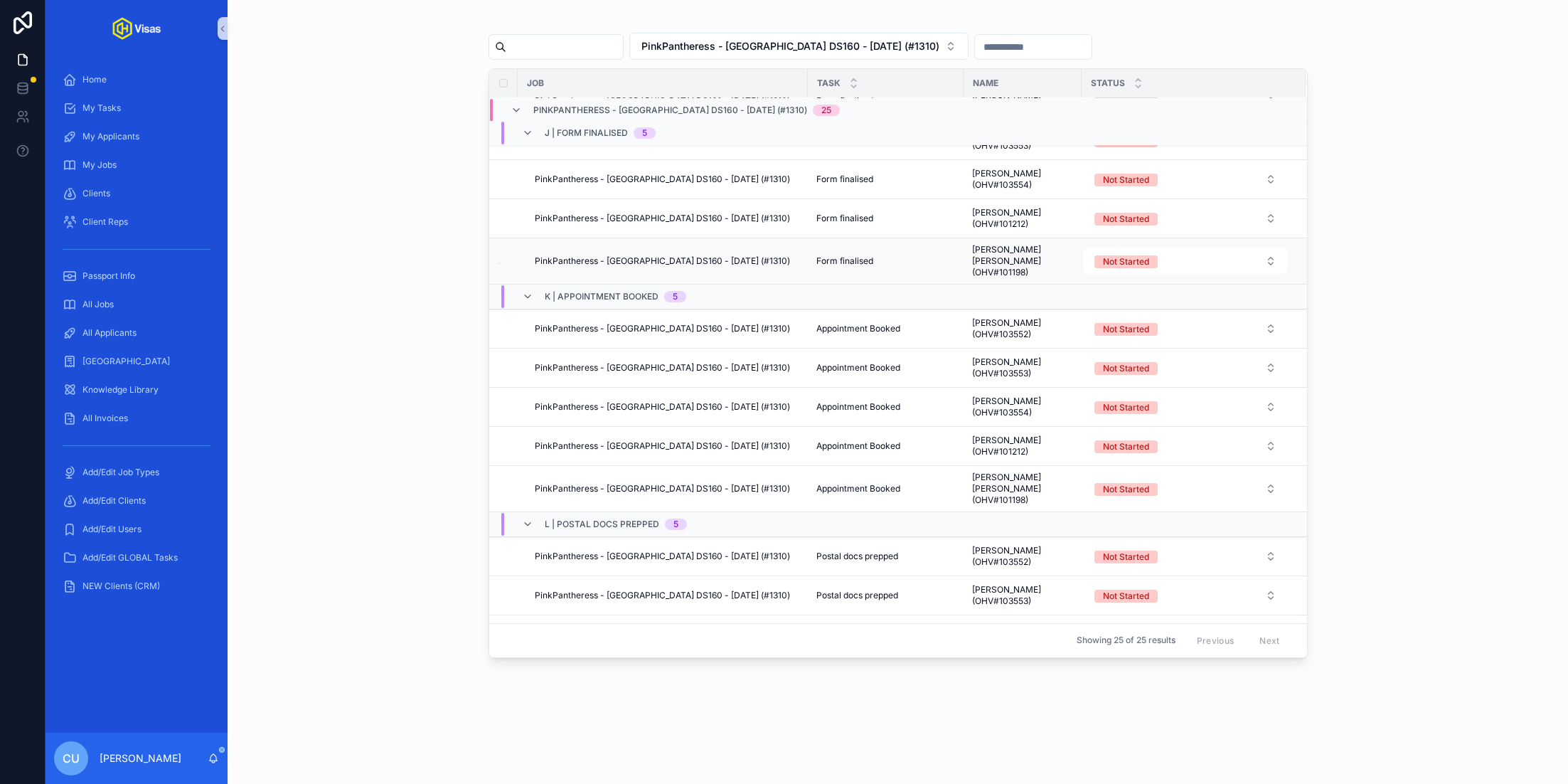
scroll to position [74, 0]
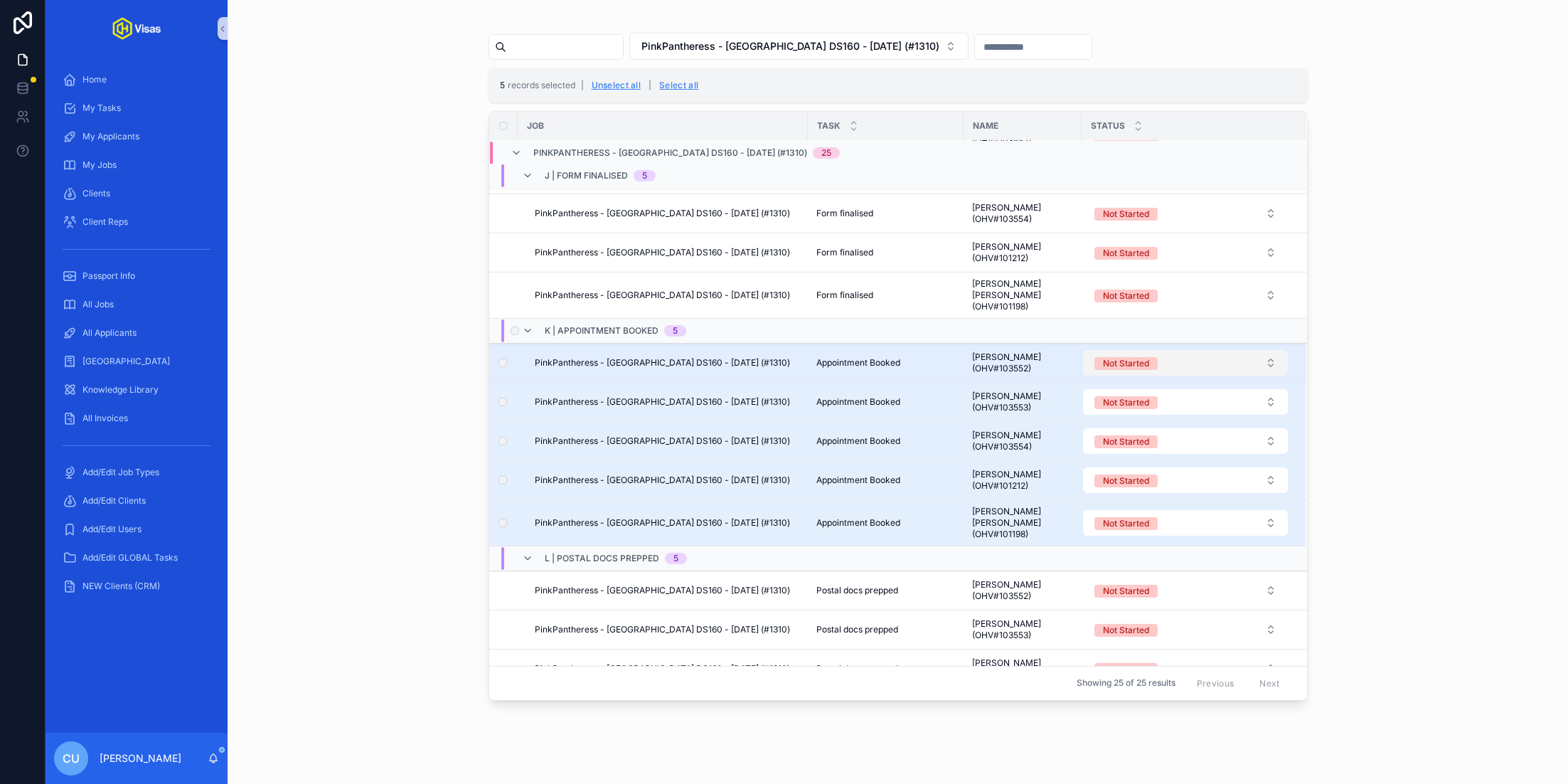
click at [1165, 350] on button "Not Started" at bounding box center [1185, 363] width 205 height 26
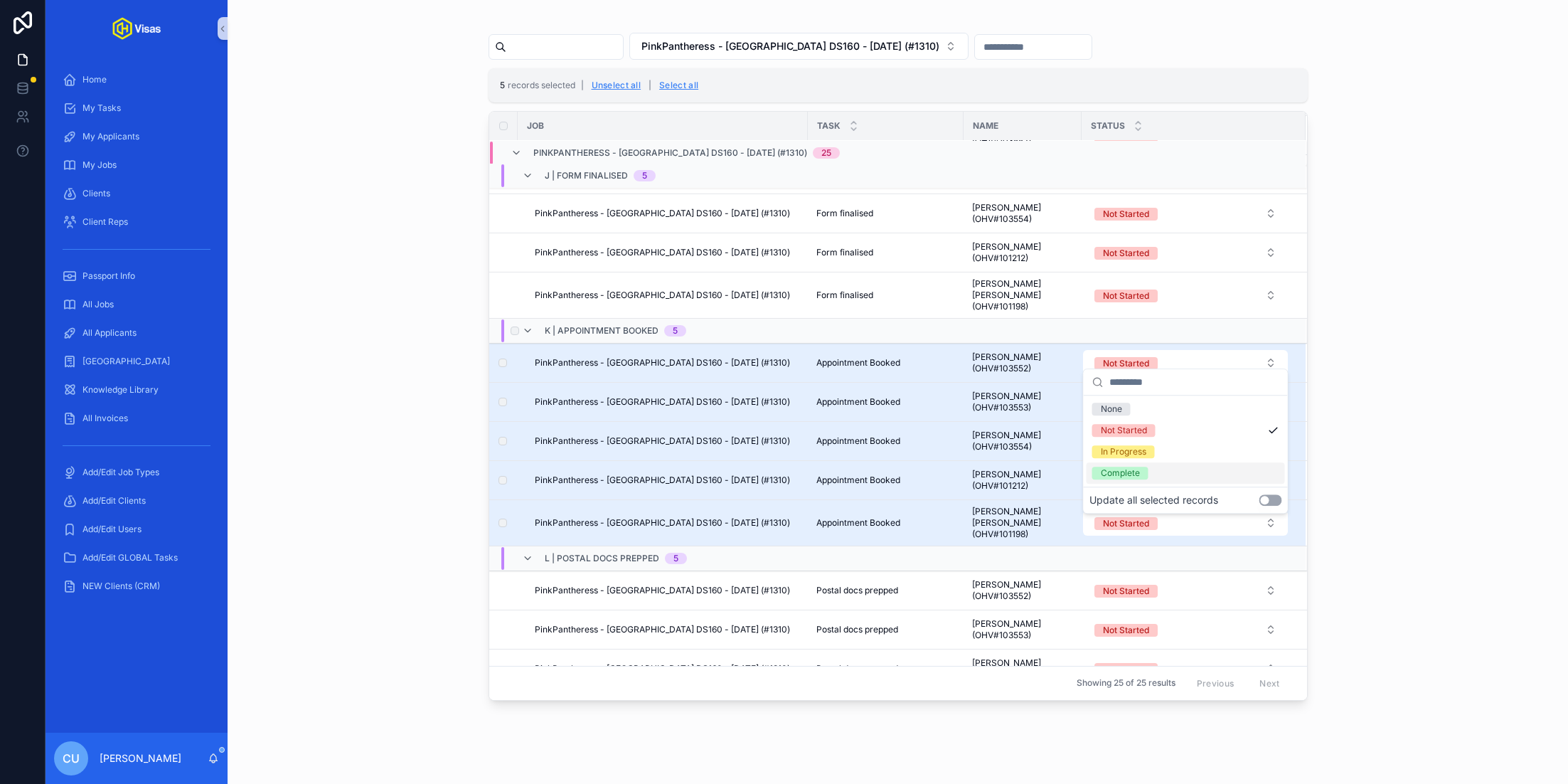
click at [1272, 502] on button "Use setting" at bounding box center [1270, 500] width 23 height 12
click at [1214, 452] on div "In Progress" at bounding box center [1186, 452] width 199 height 21
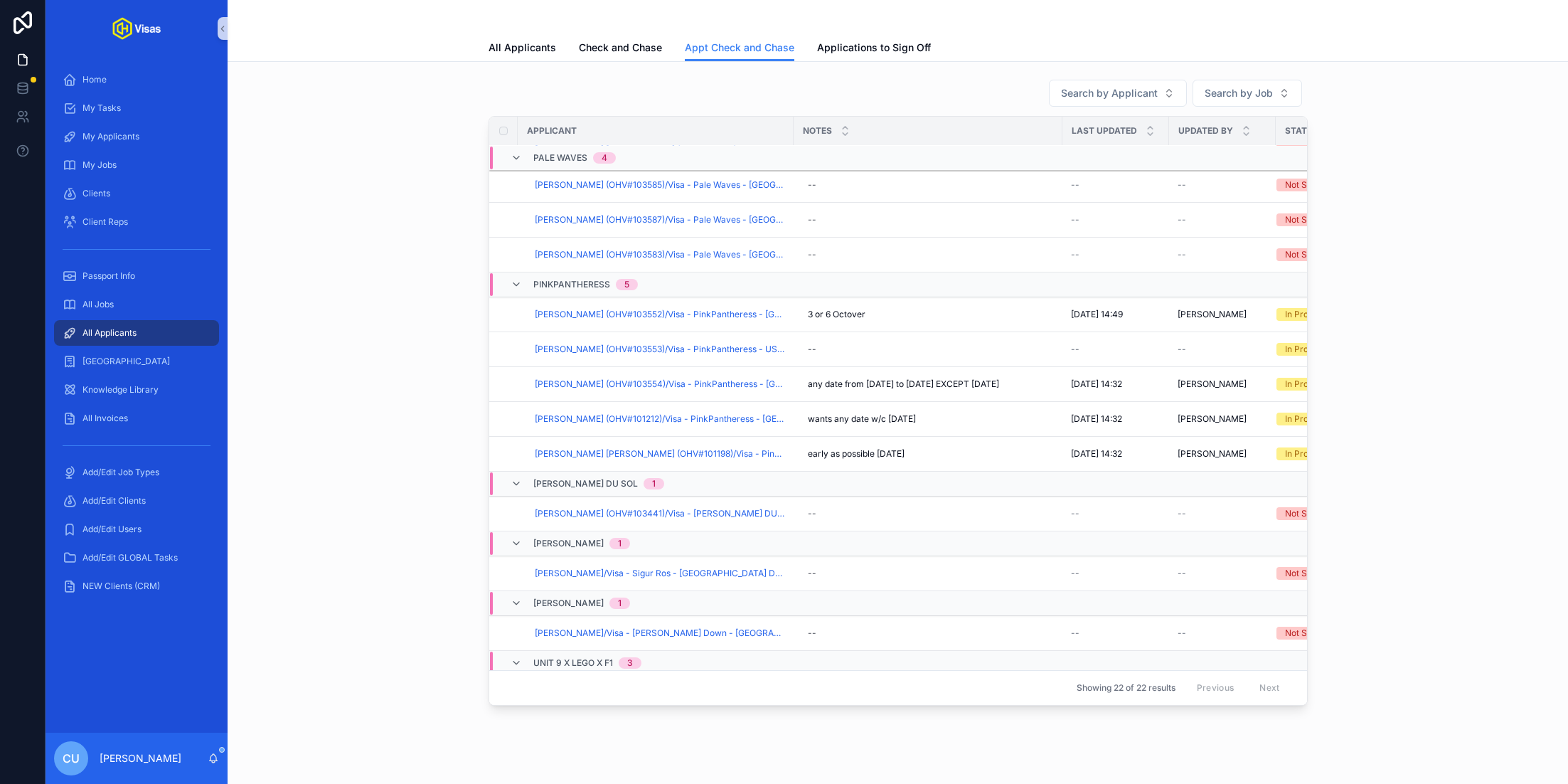
scroll to position [459, 0]
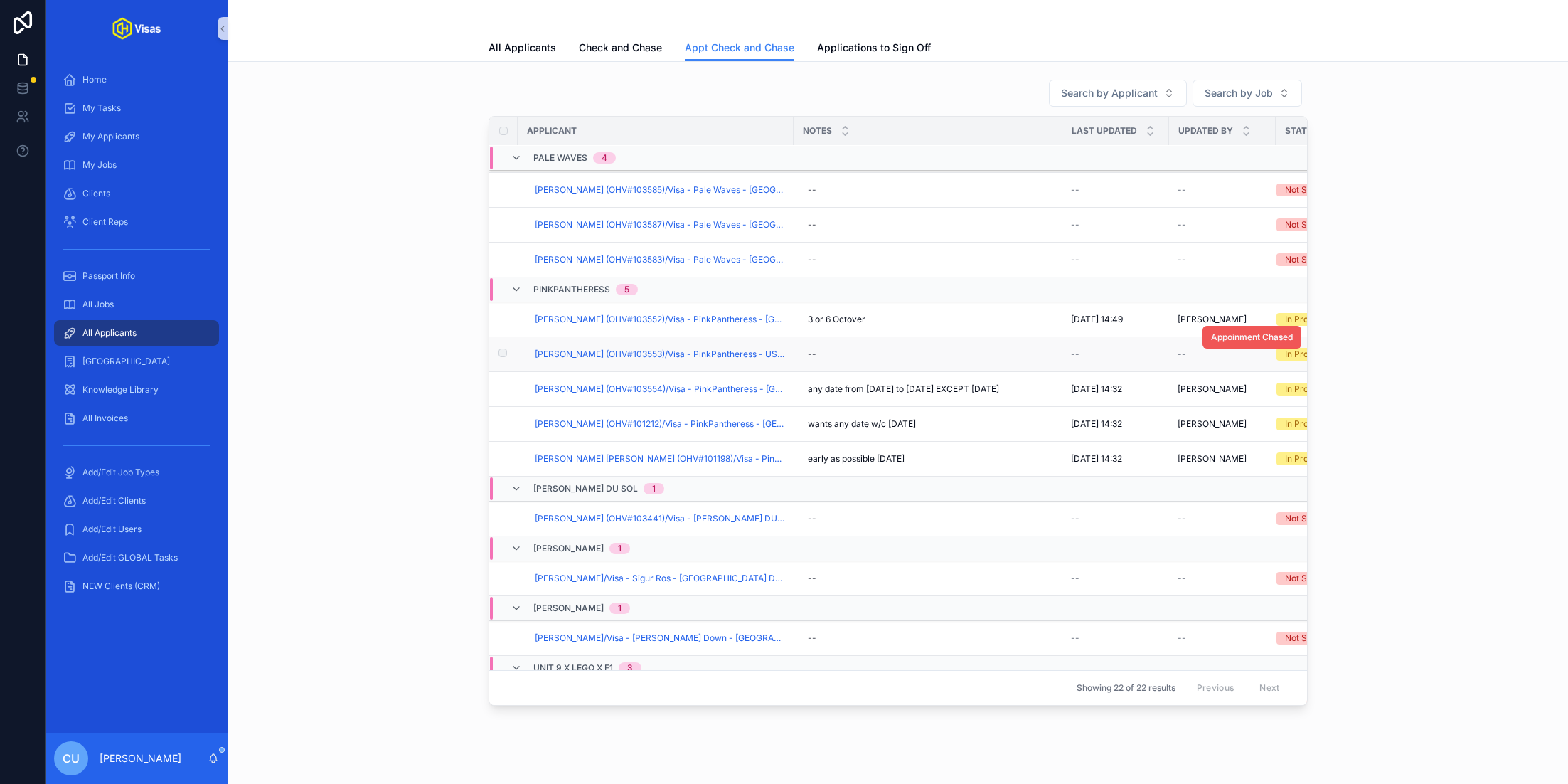
click at [1244, 335] on span "Appoinment Chased" at bounding box center [1252, 338] width 82 height 12
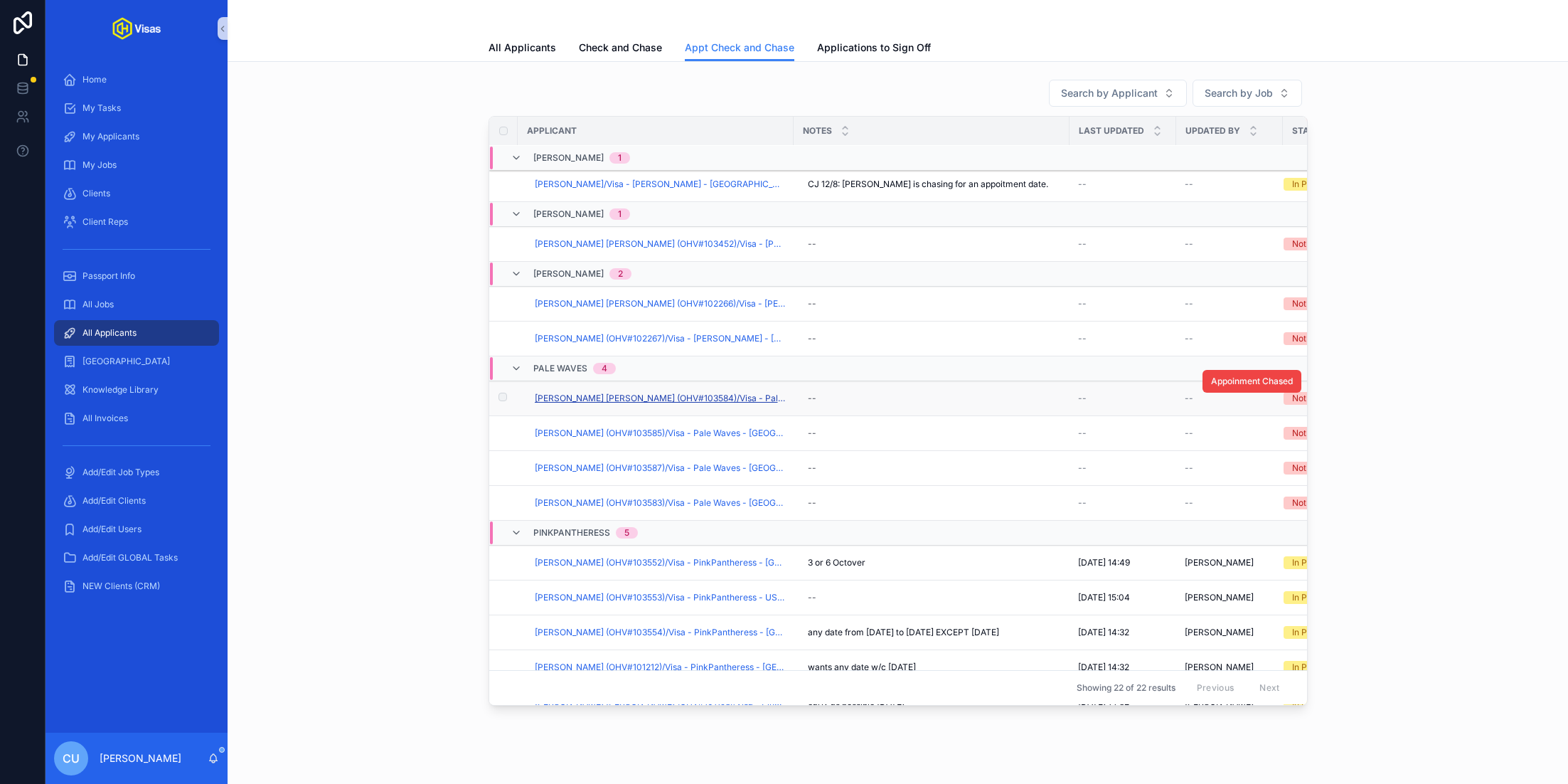
scroll to position [216, 0]
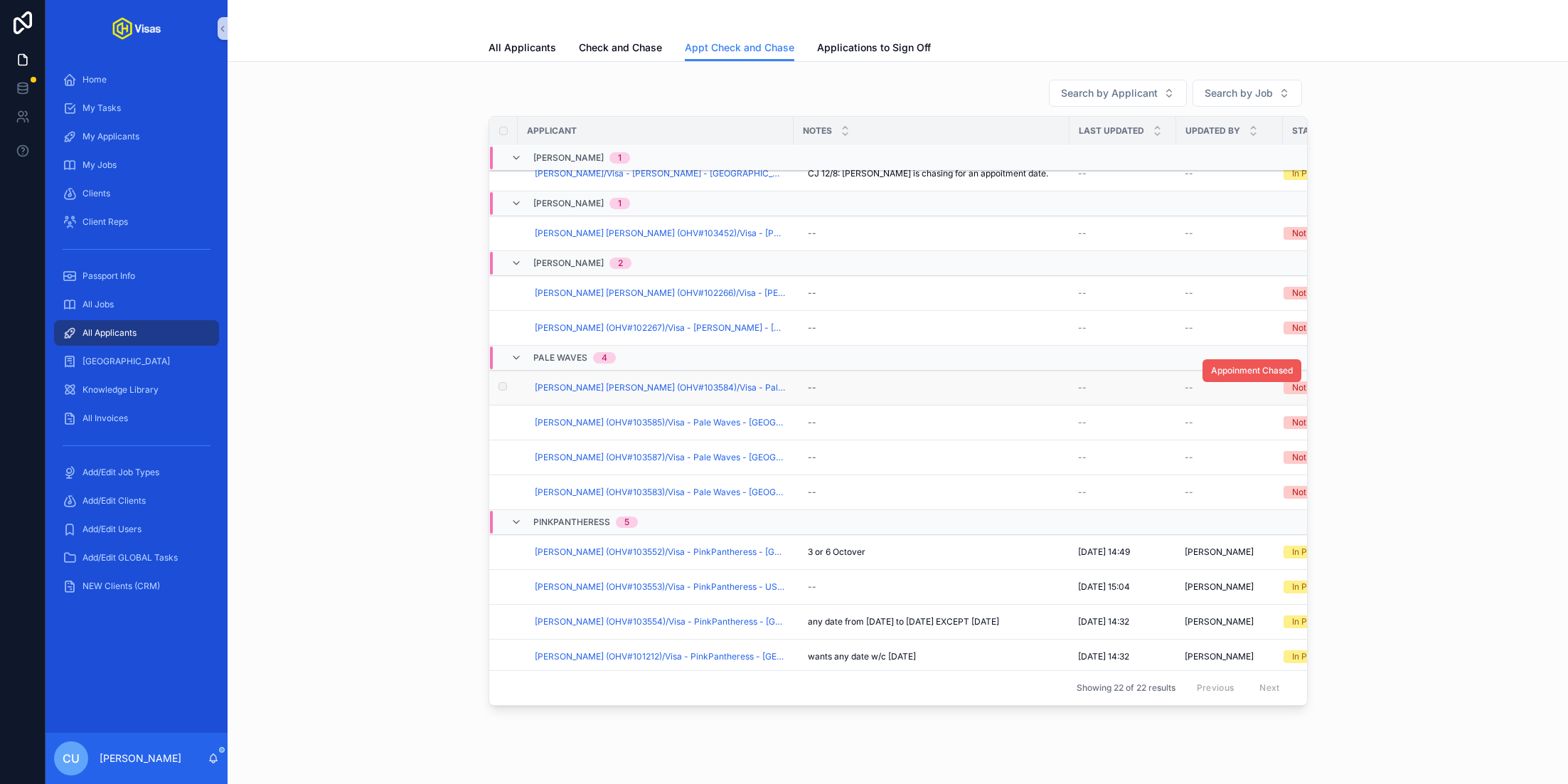
click at [1225, 365] on span "Appoinment Chased" at bounding box center [1252, 371] width 82 height 12
click at [1224, 403] on span "Appoinment Chased" at bounding box center [1252, 406] width 82 height 12
click at [1222, 438] on span "Appoinment Chased" at bounding box center [1252, 441] width 82 height 12
click at [1220, 473] on span "Appoinment Chased" at bounding box center [1252, 475] width 82 height 12
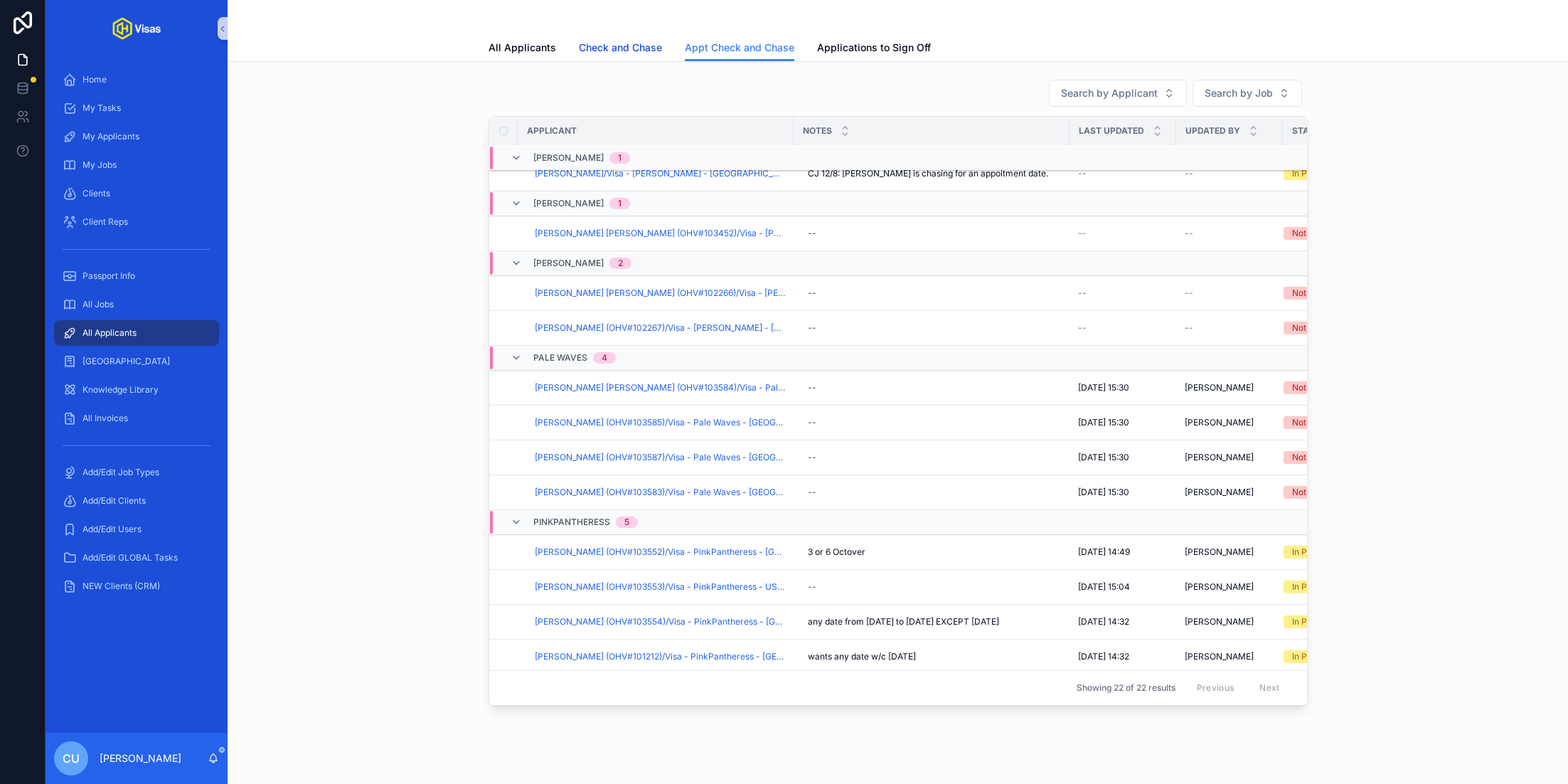
click at [582, 58] on link "Check and Chase" at bounding box center [621, 49] width 83 height 29
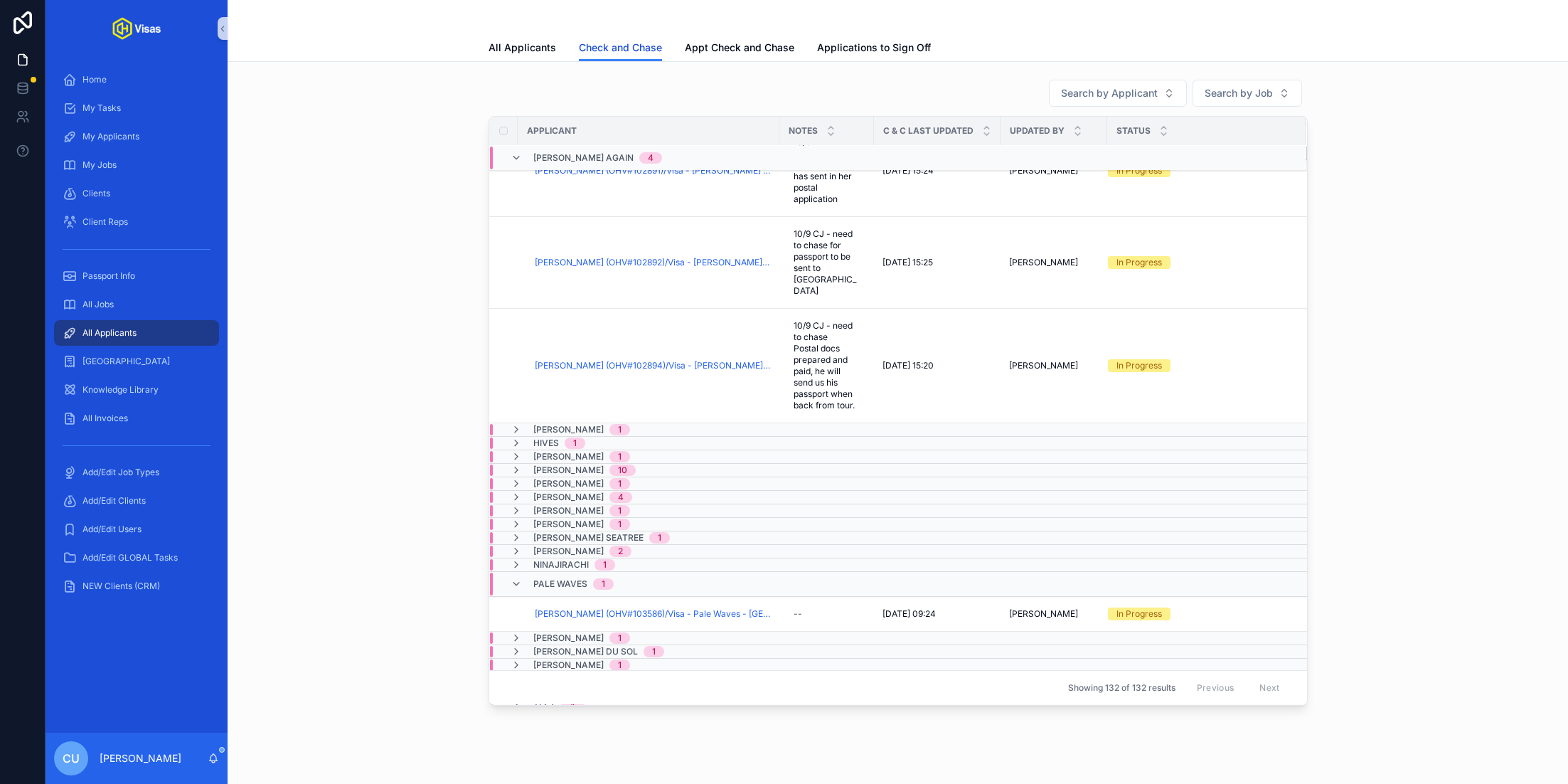
scroll to position [284, 0]
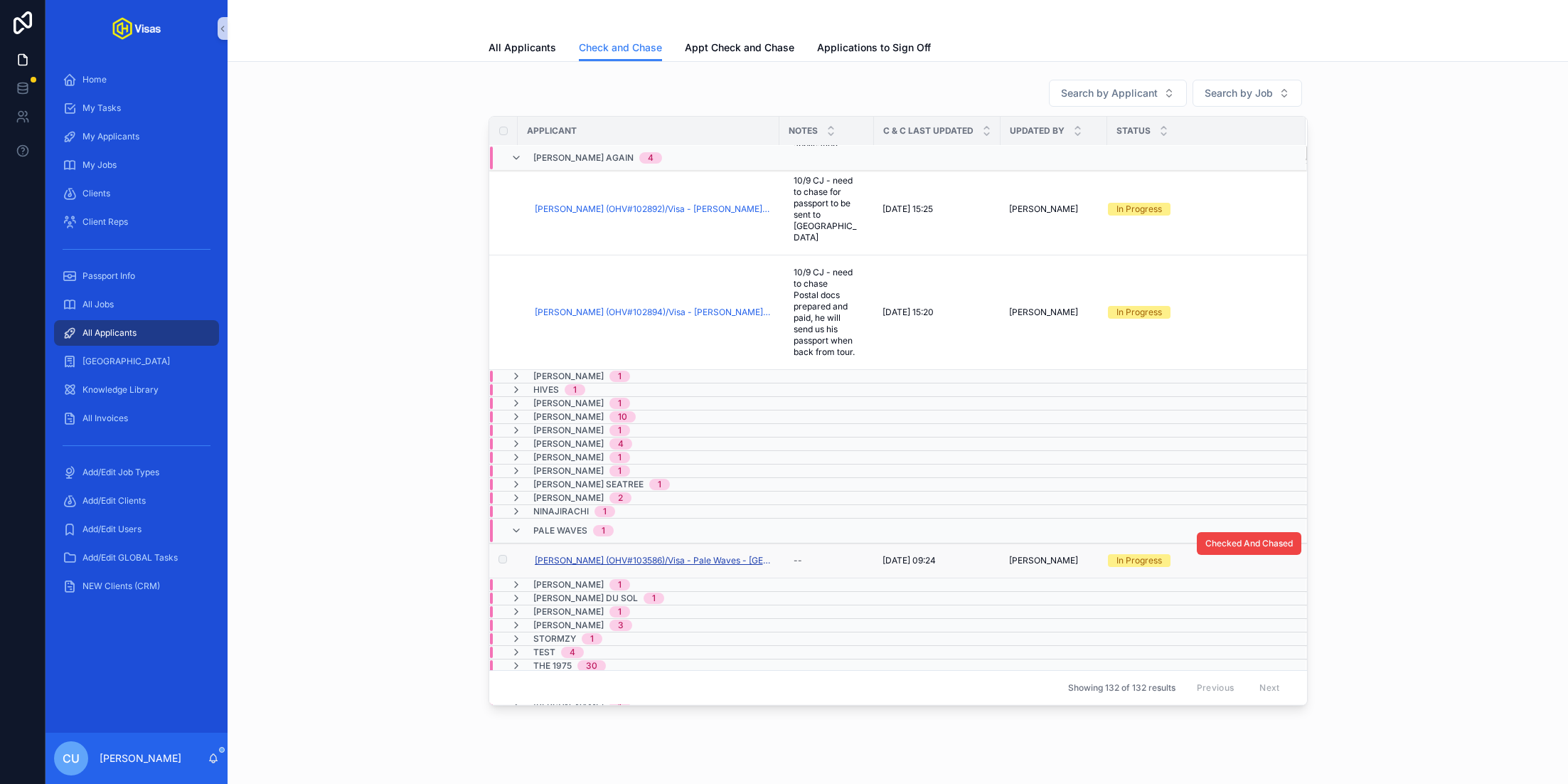
click at [639, 555] on span "MARK PHILIP MIDDLETON (OHV#103586)/Visa - Pale Waves - USA DS160 - Aug/25 (#130…" at bounding box center [652, 561] width 236 height 12
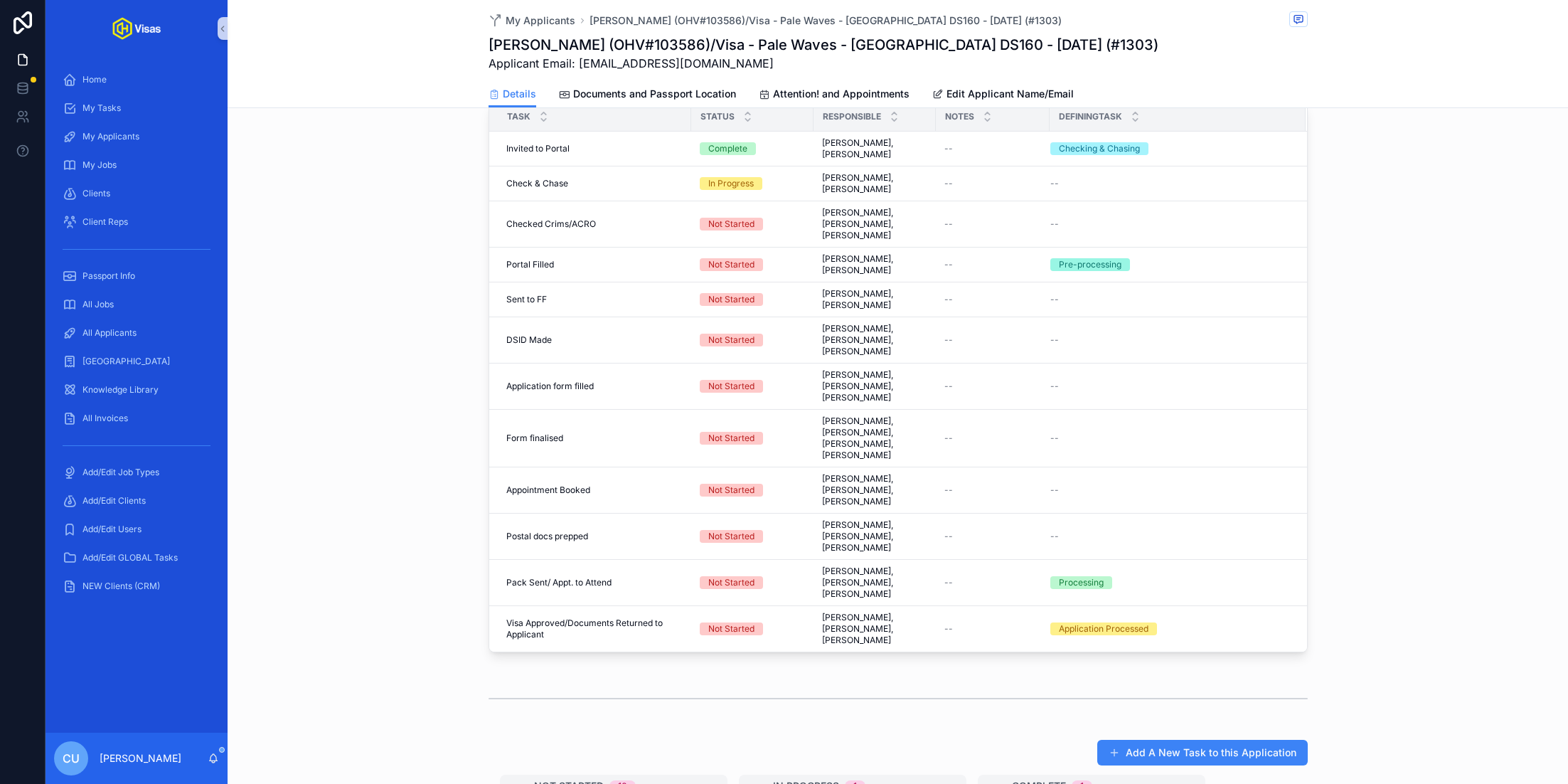
scroll to position [412, 0]
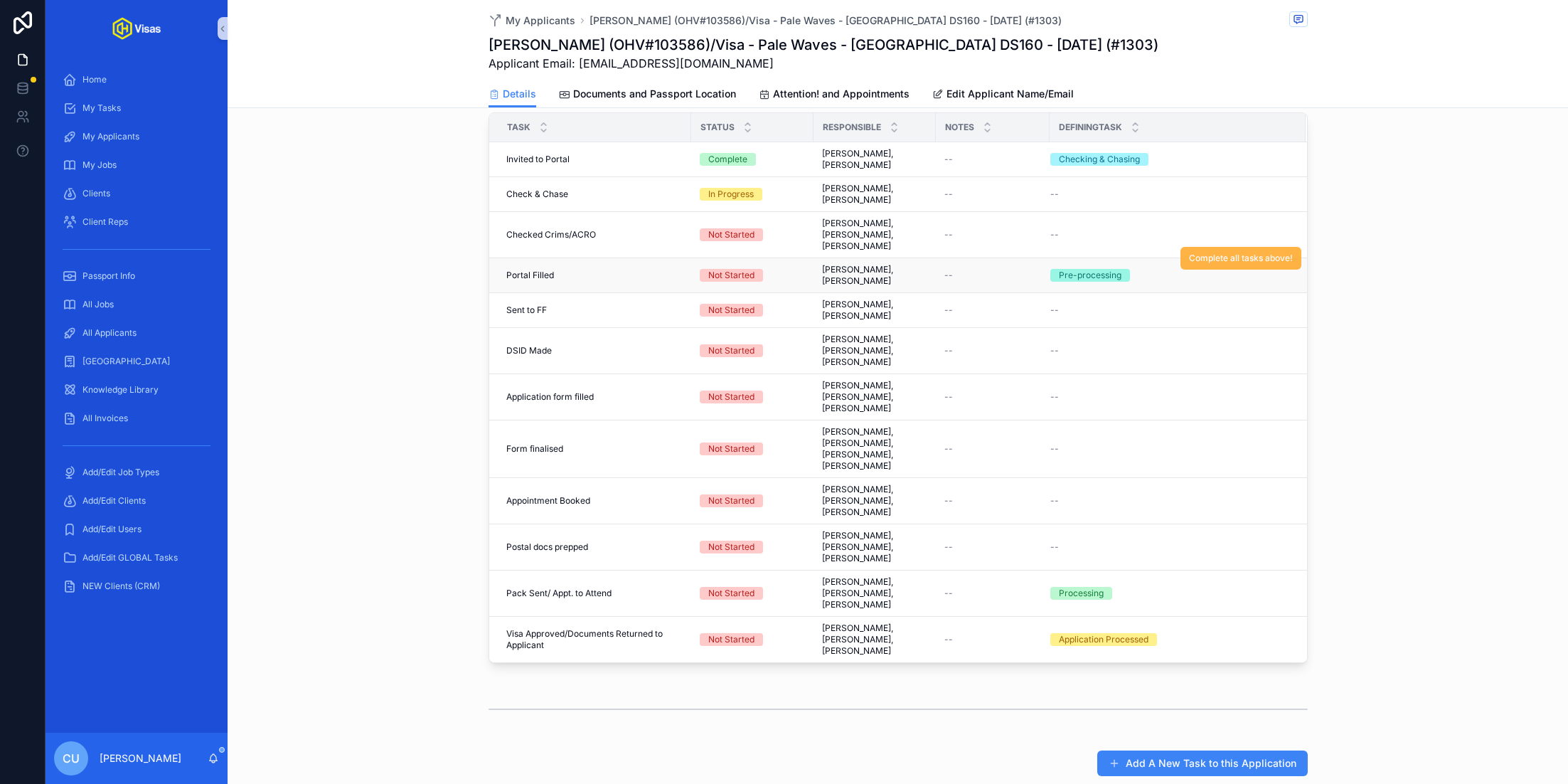
click at [1205, 253] on span "Complete all tasks above!" at bounding box center [1241, 258] width 104 height 12
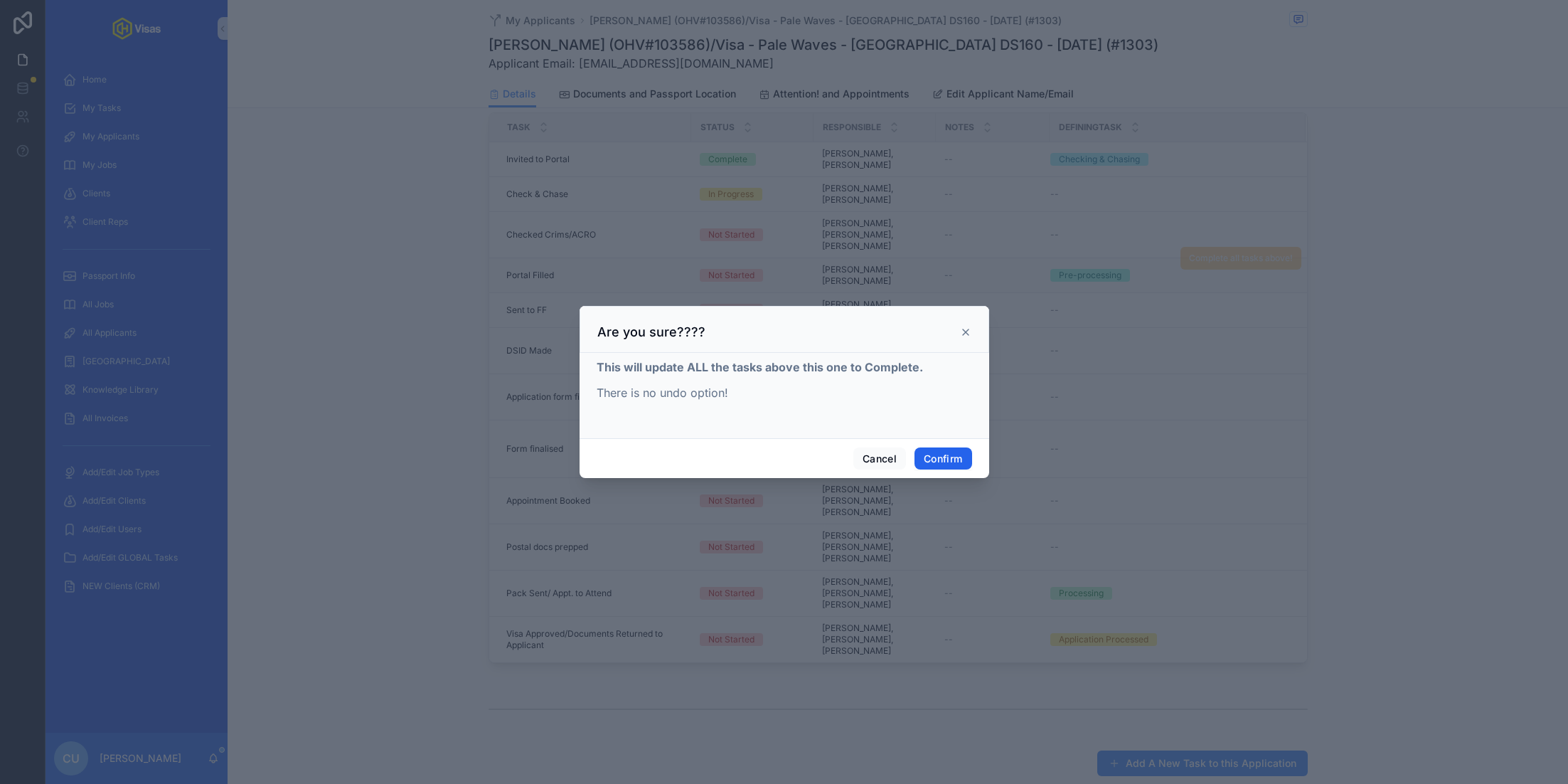
click at [957, 463] on button "Confirm" at bounding box center [943, 459] width 57 height 23
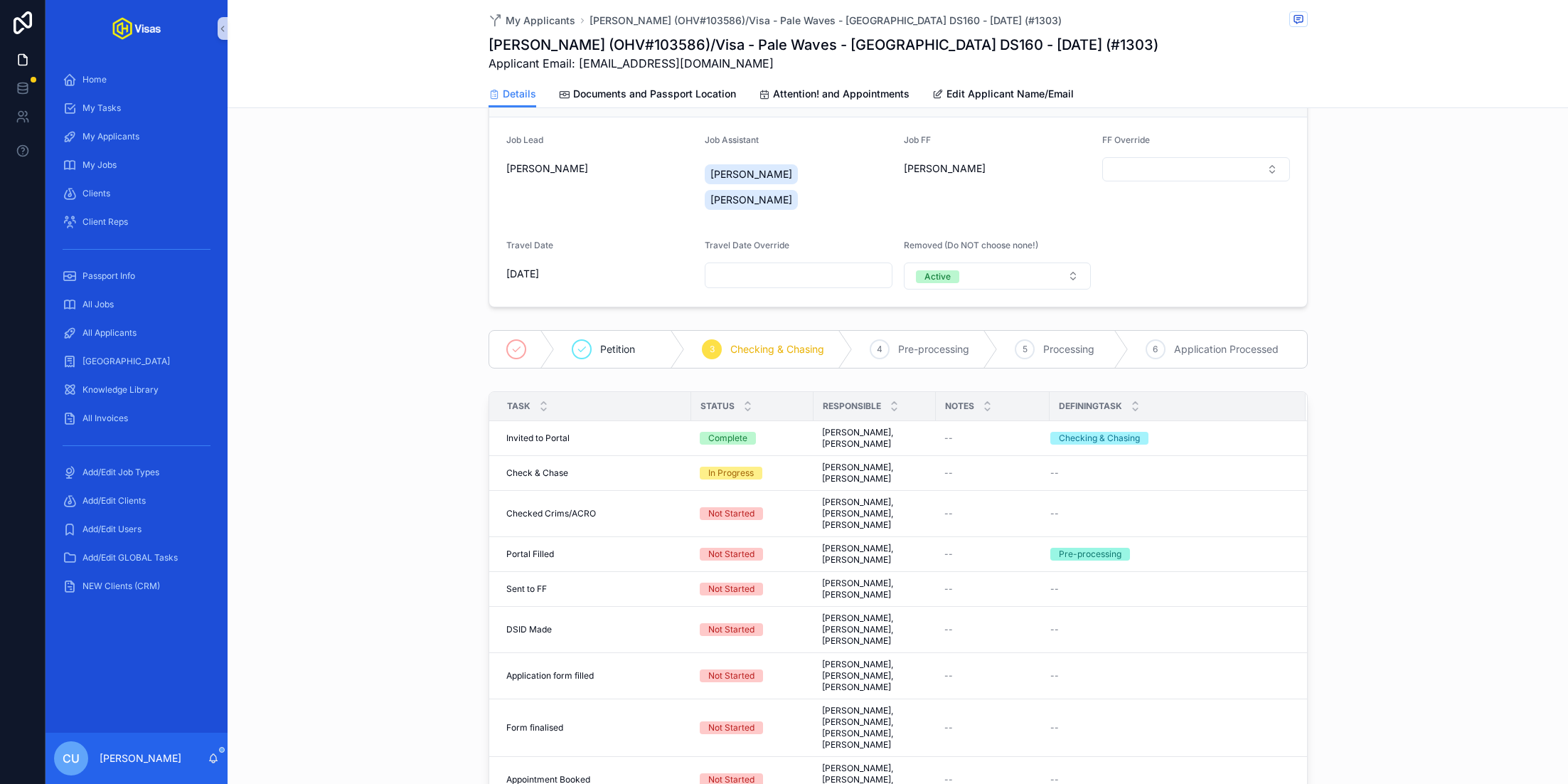
scroll to position [0, 0]
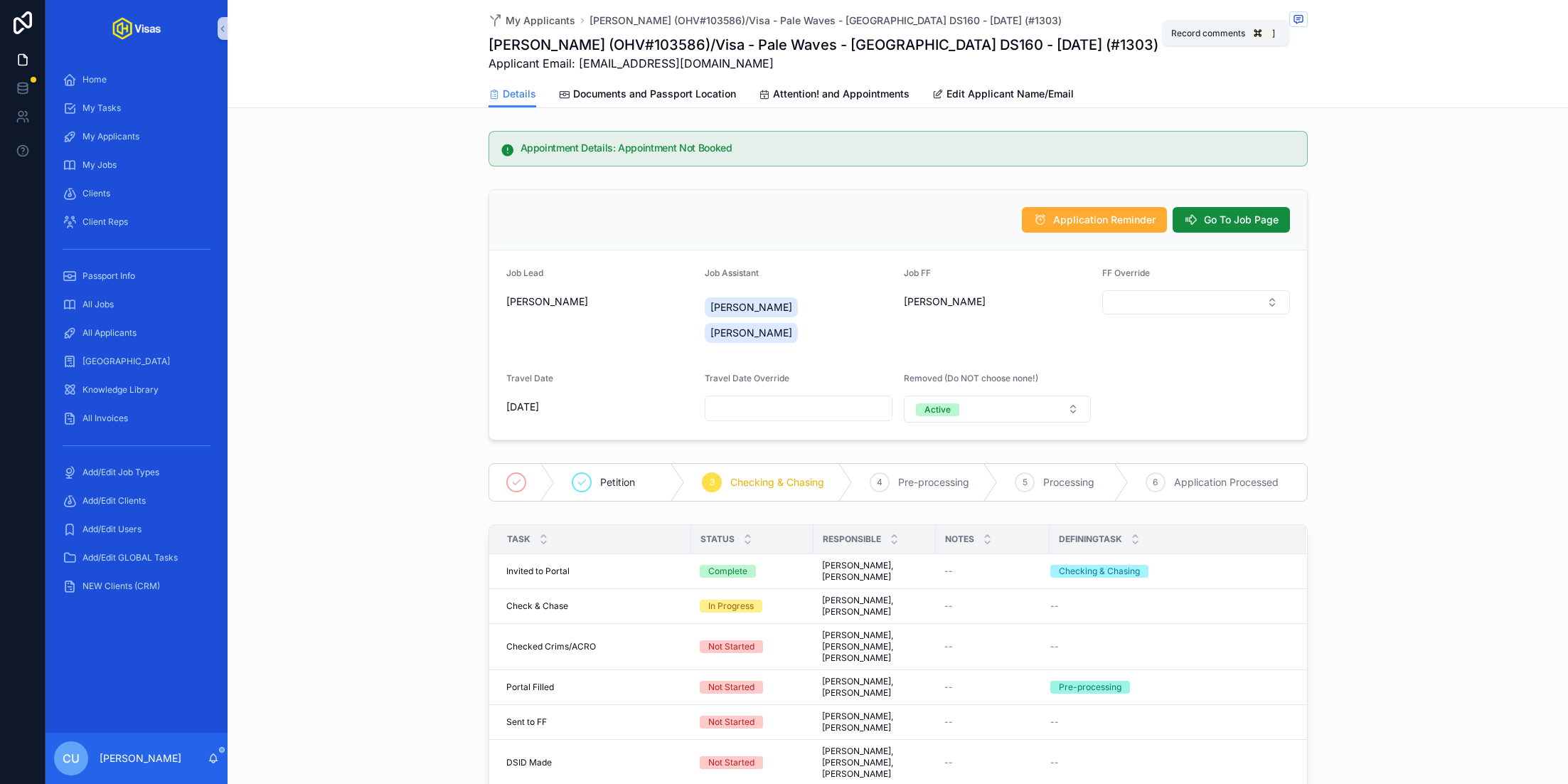
click at [1294, 17] on icon "scrollable content" at bounding box center [1299, 19] width 12 height 12
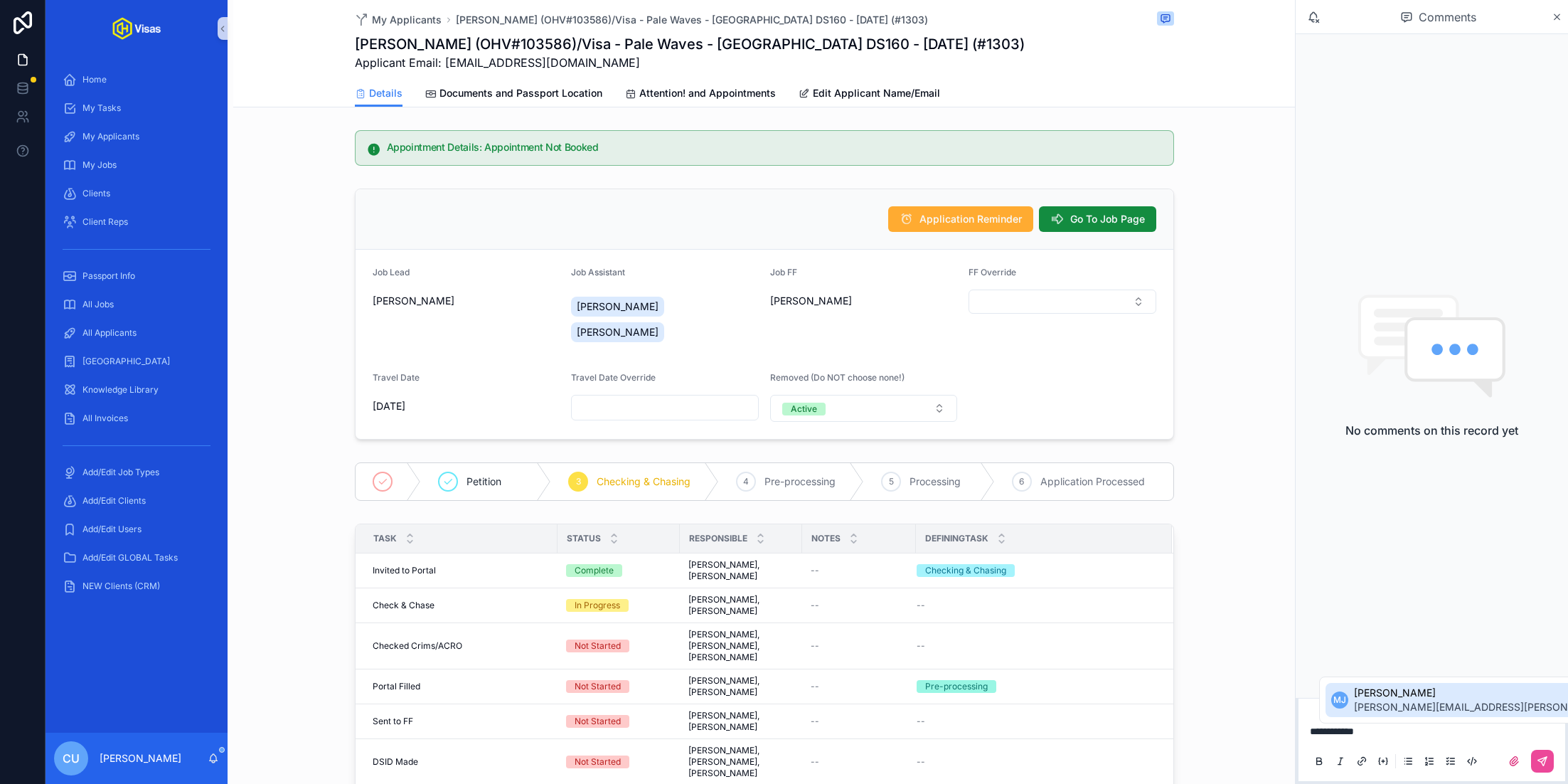
click at [1420, 703] on span "murielle.johnson@gmail.com" at bounding box center [1522, 707] width 335 height 14
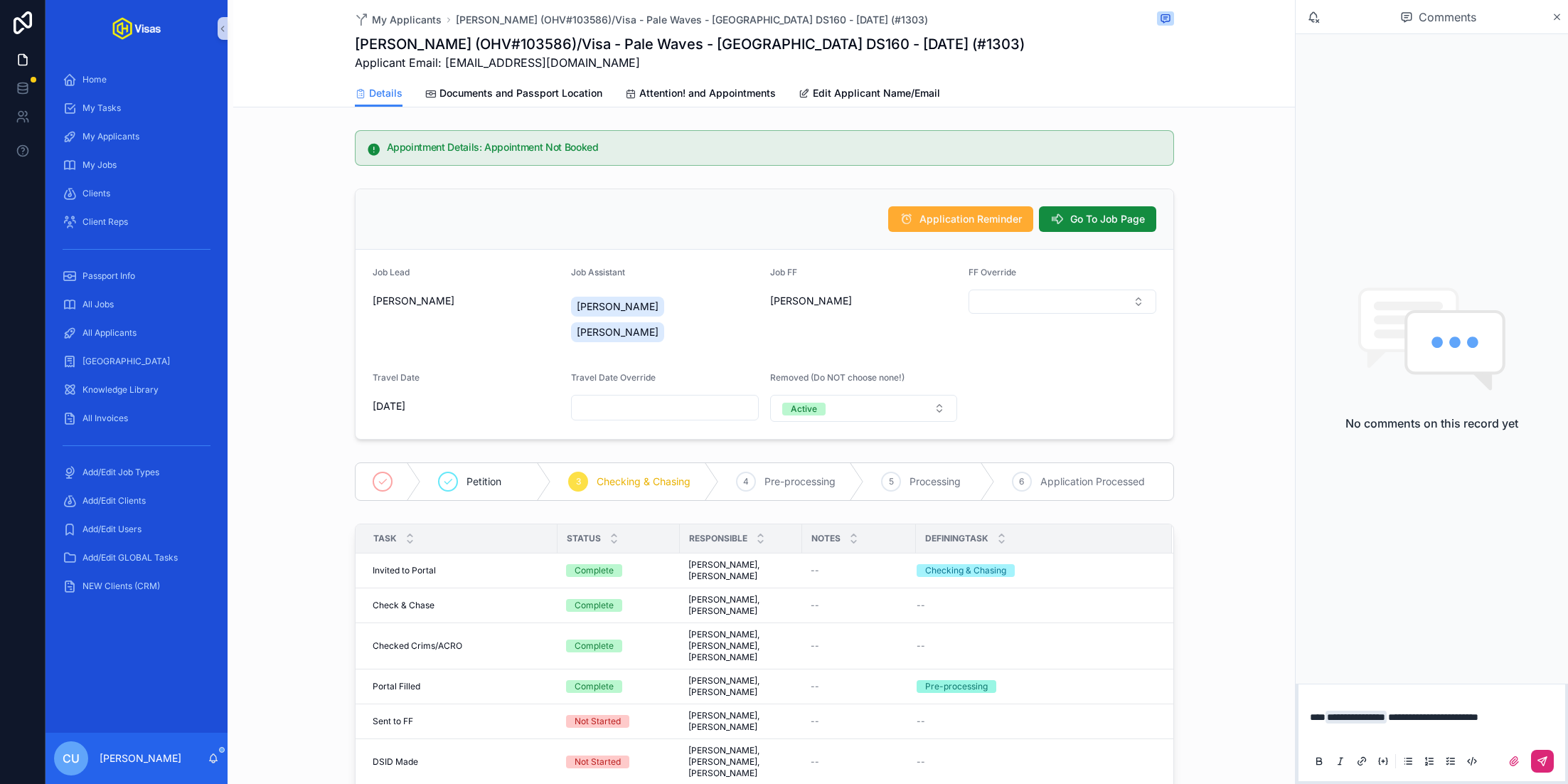
click at [1552, 760] on button "scrollable content" at bounding box center [1543, 762] width 23 height 23
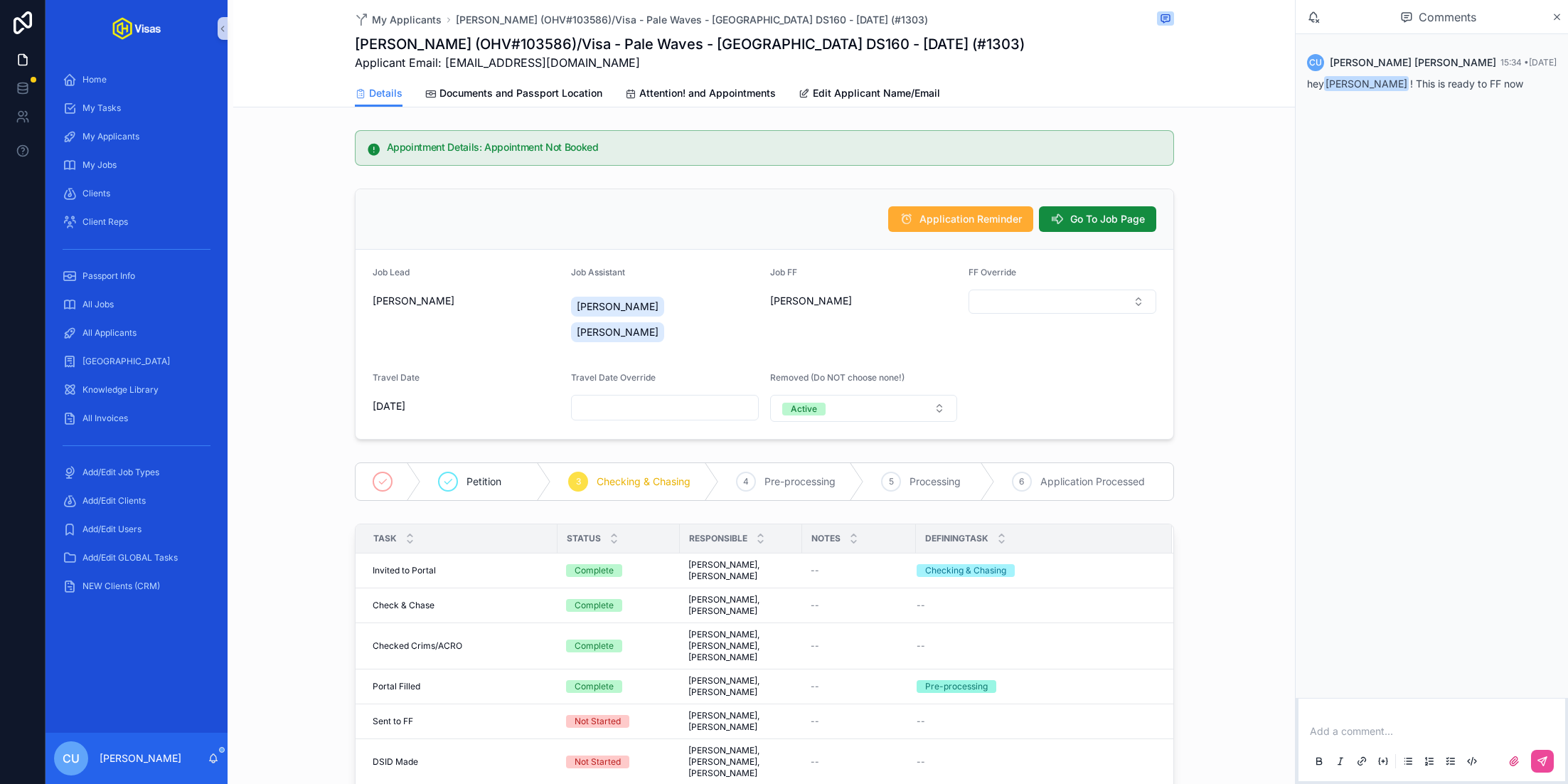
click at [1251, 457] on div "Petition 3 Checking & Chasing 4 Pre-processing 5 Processing 6 Application Proce…" at bounding box center [764, 482] width 1062 height 50
click at [150, 324] on div "All Applicants" at bounding box center [136, 334] width 147 height 23
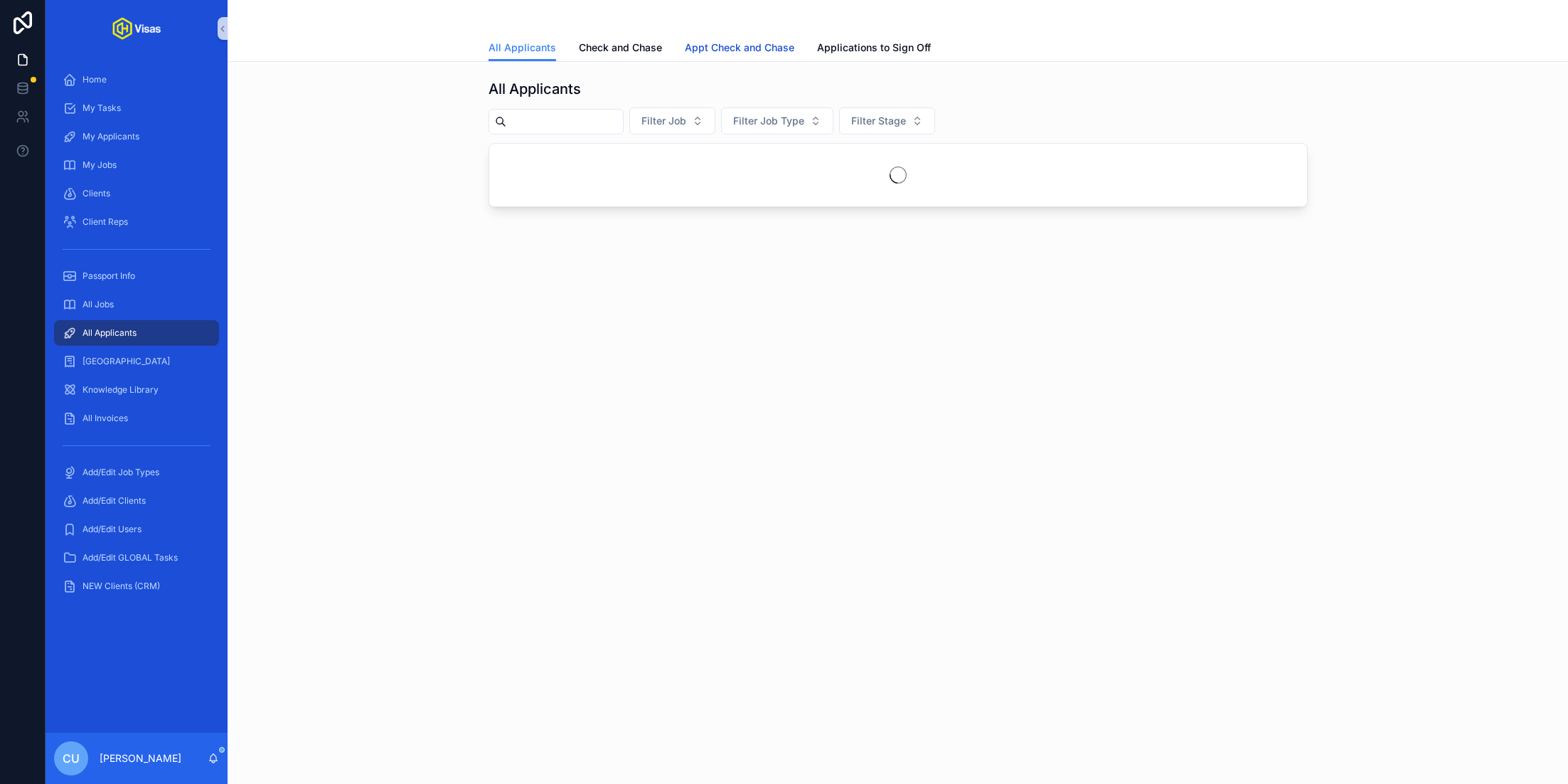
click at [753, 46] on span "Appt Check and Chase" at bounding box center [740, 47] width 110 height 14
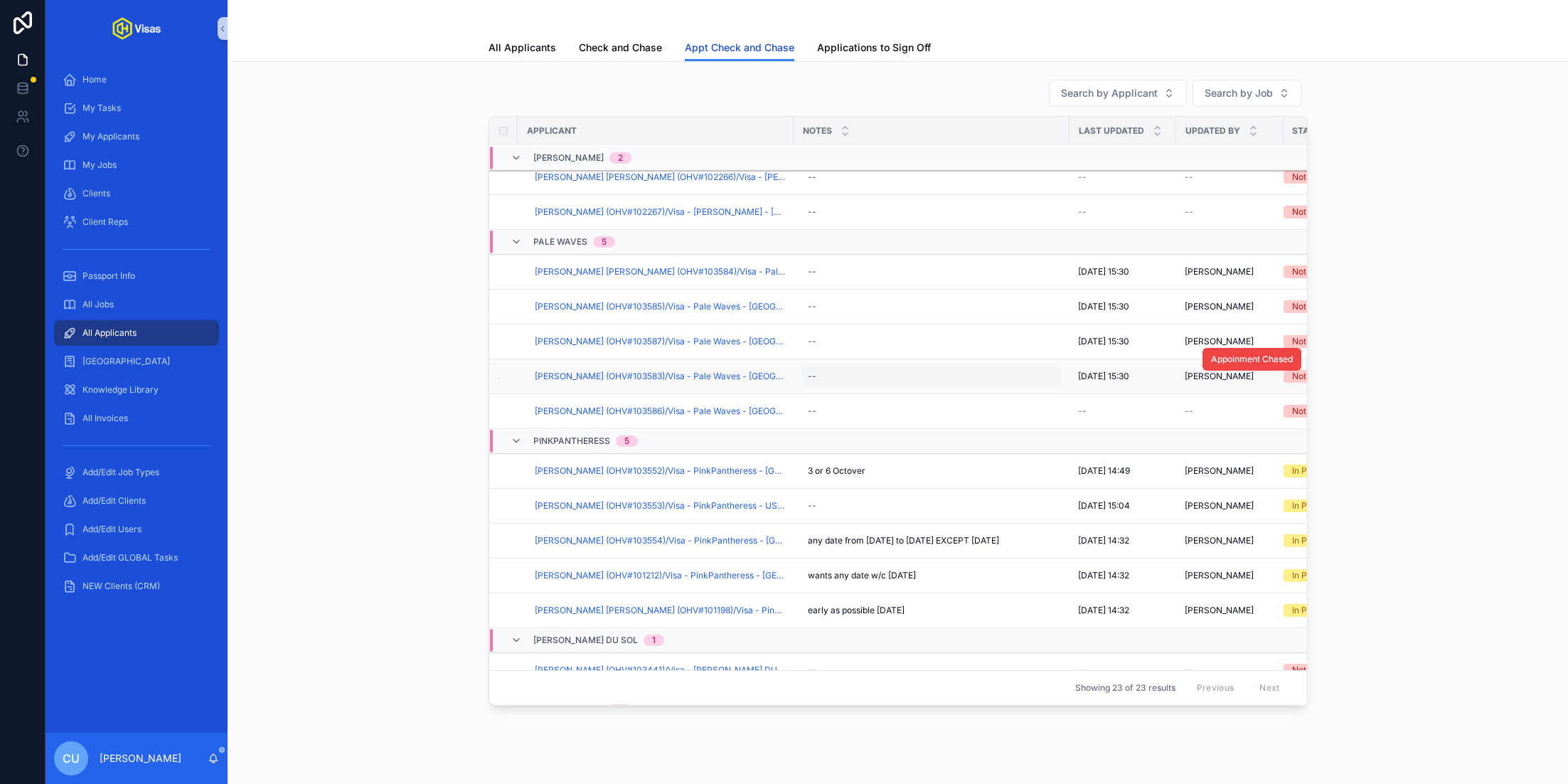
scroll to position [291, 0]
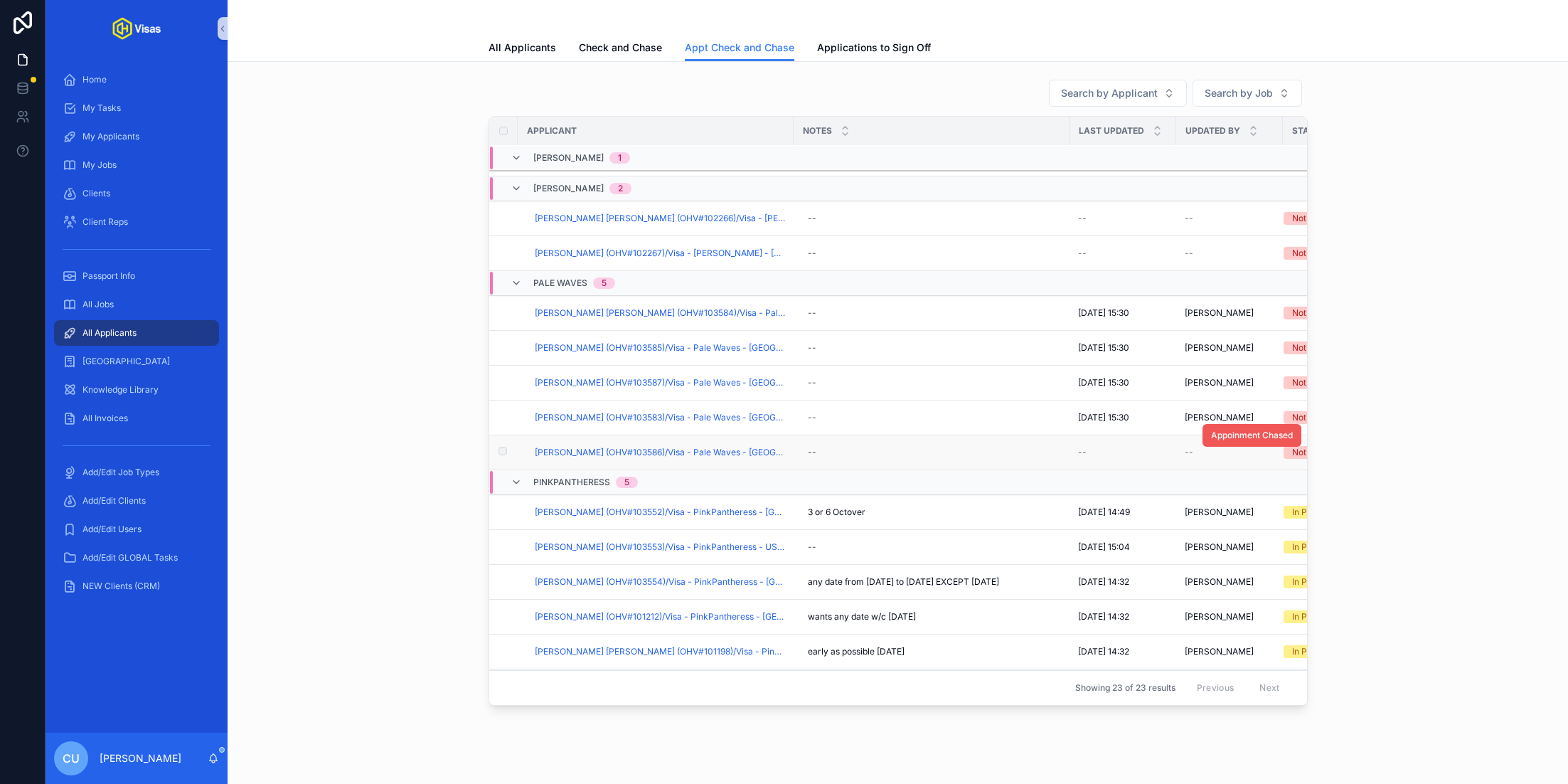
click at [1264, 430] on span "Appoinment Chased" at bounding box center [1252, 436] width 82 height 12
click at [669, 446] on span "MARK PHILIP MIDDLETON (OHV#103586)/Visa - Pale Waves - USA DS160 - Aug/25 (#130…" at bounding box center [660, 452] width 251 height 12
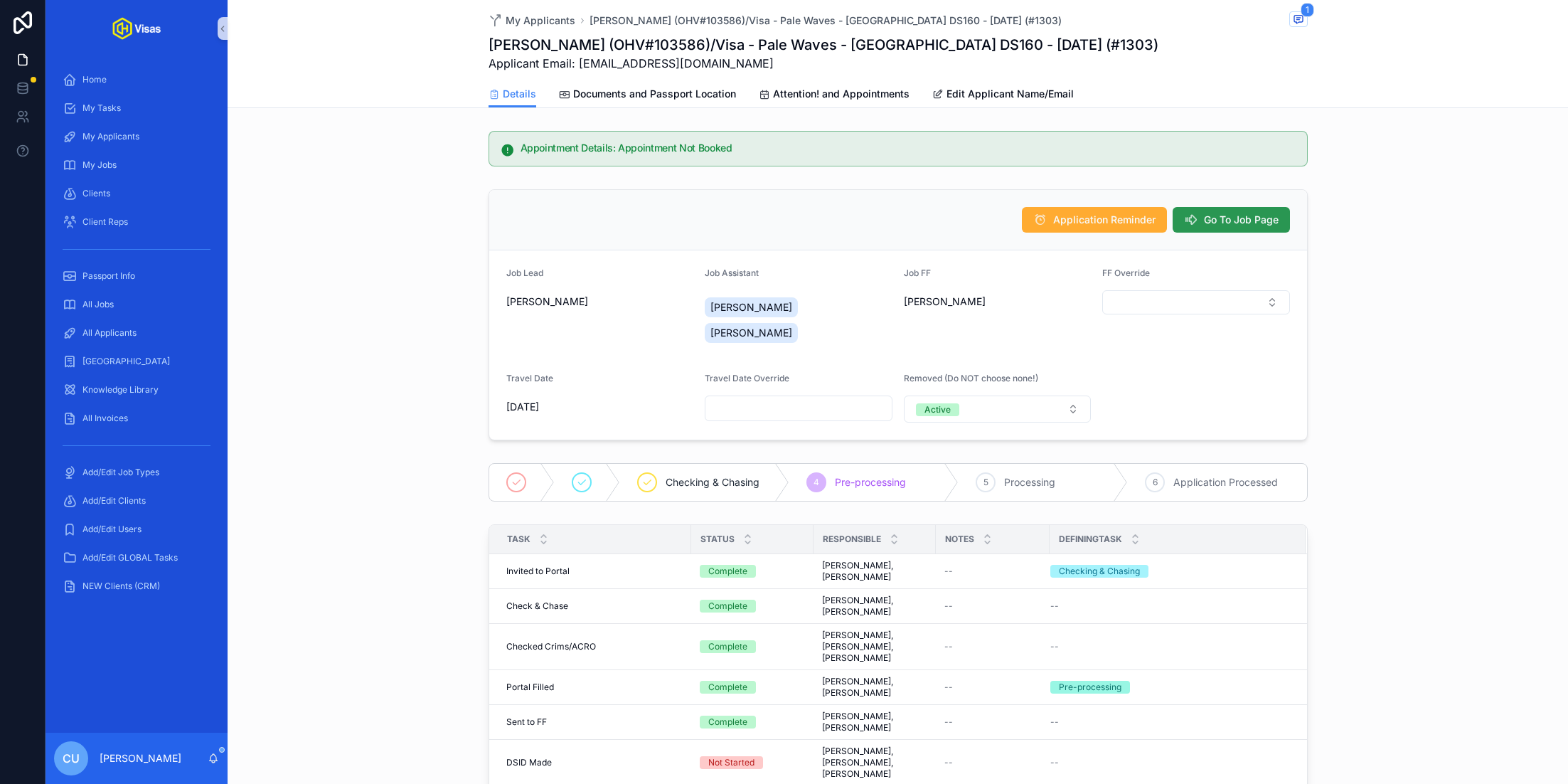
click at [1242, 224] on span "Go To Job Page" at bounding box center [1240, 220] width 74 height 14
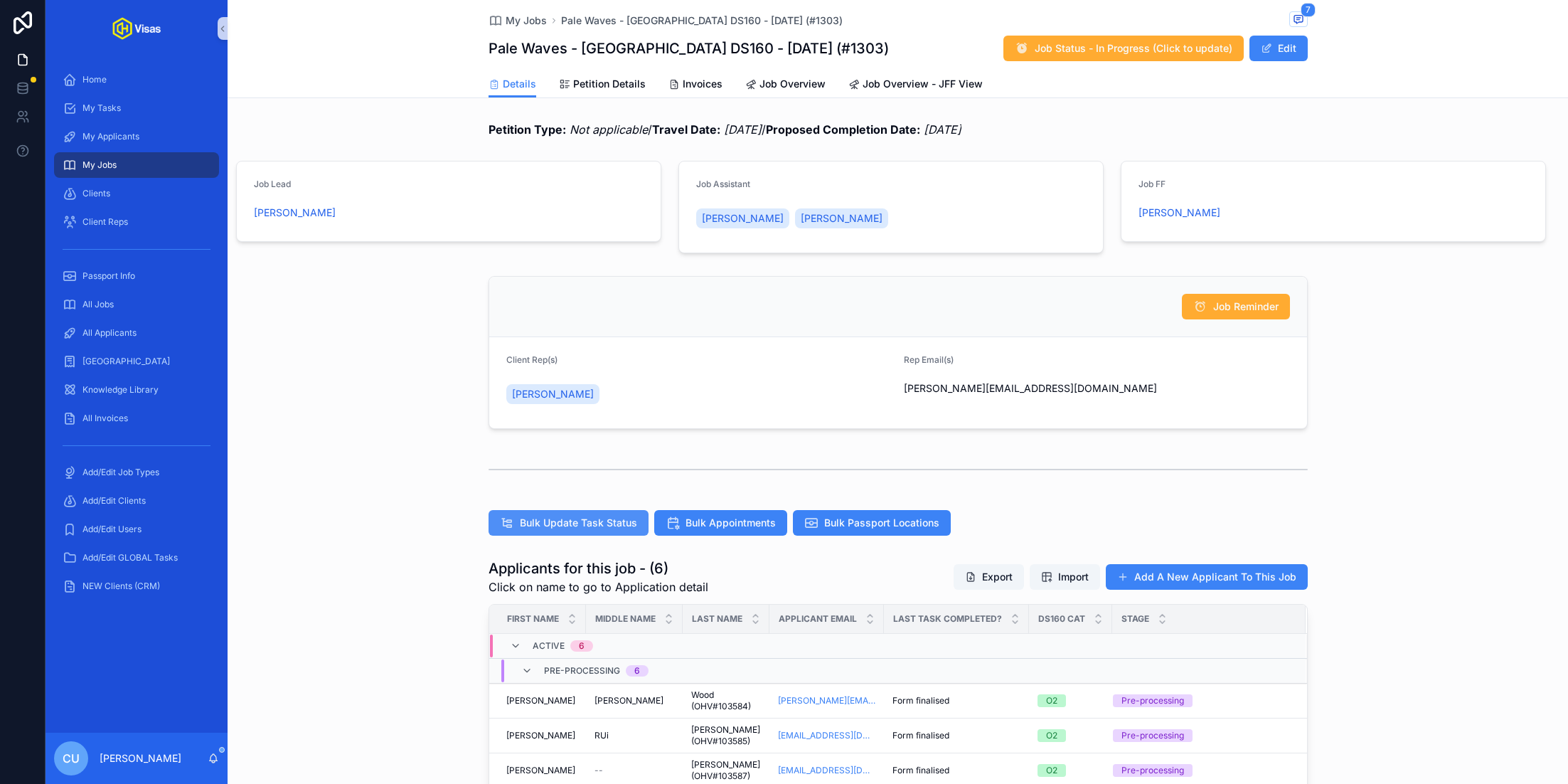
click at [598, 526] on span "Bulk Update Task Status" at bounding box center [578, 523] width 118 height 14
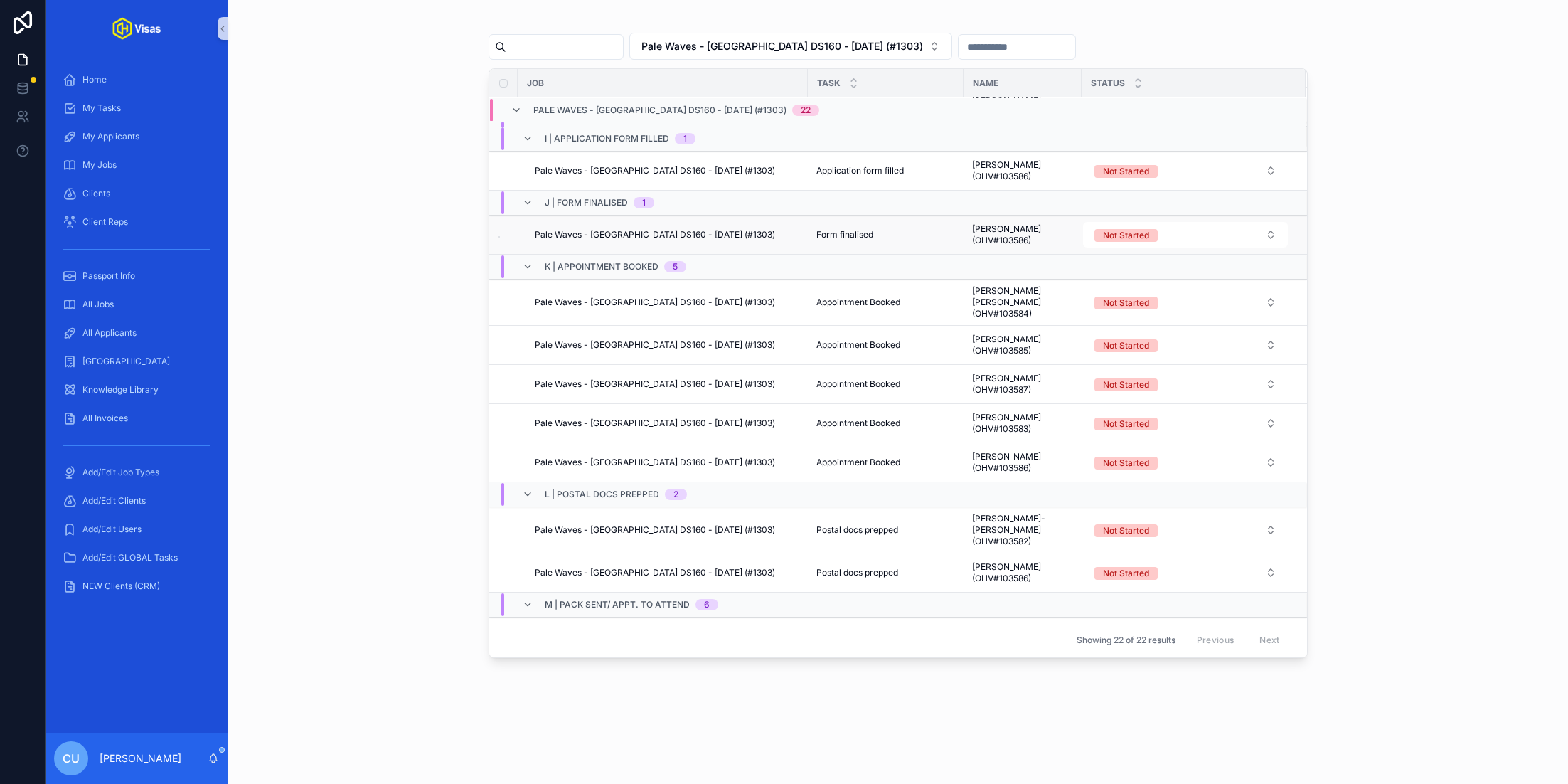
scroll to position [65, 0]
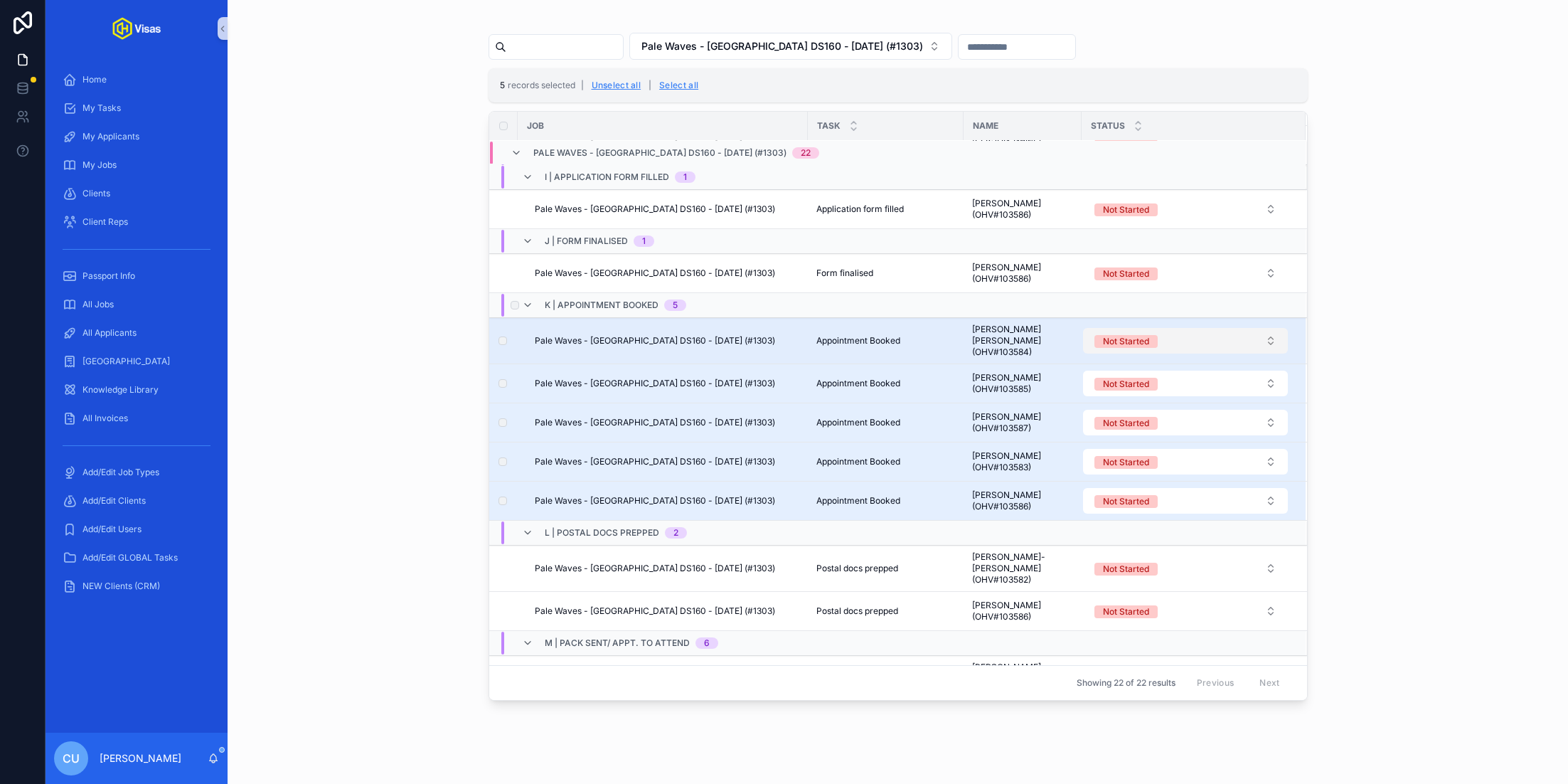
click at [1140, 348] on div "Not Started" at bounding box center [1127, 341] width 46 height 13
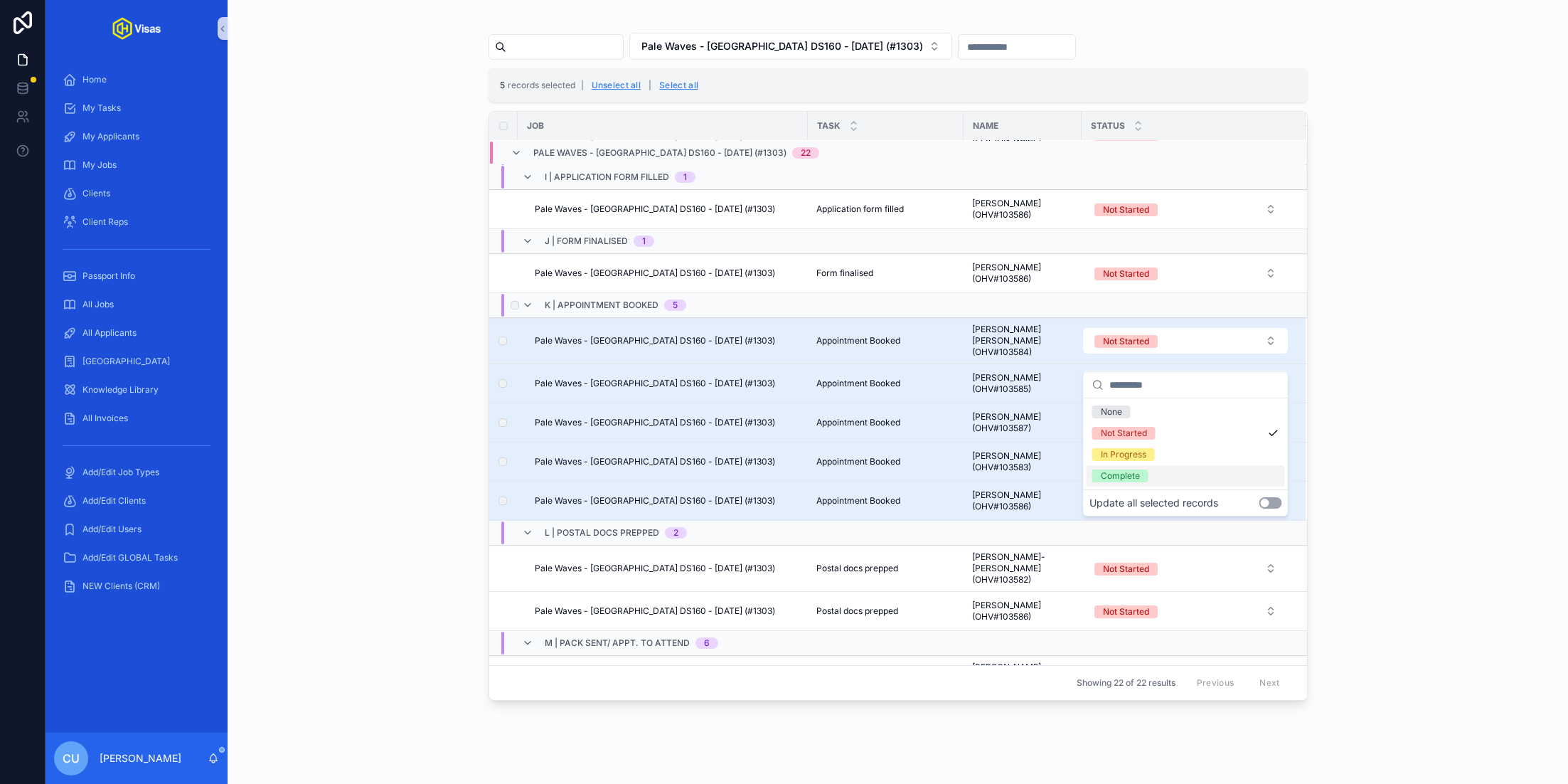
click at [1268, 504] on button "Use setting" at bounding box center [1270, 503] width 23 height 12
click at [1257, 457] on div "In Progress" at bounding box center [1186, 454] width 199 height 21
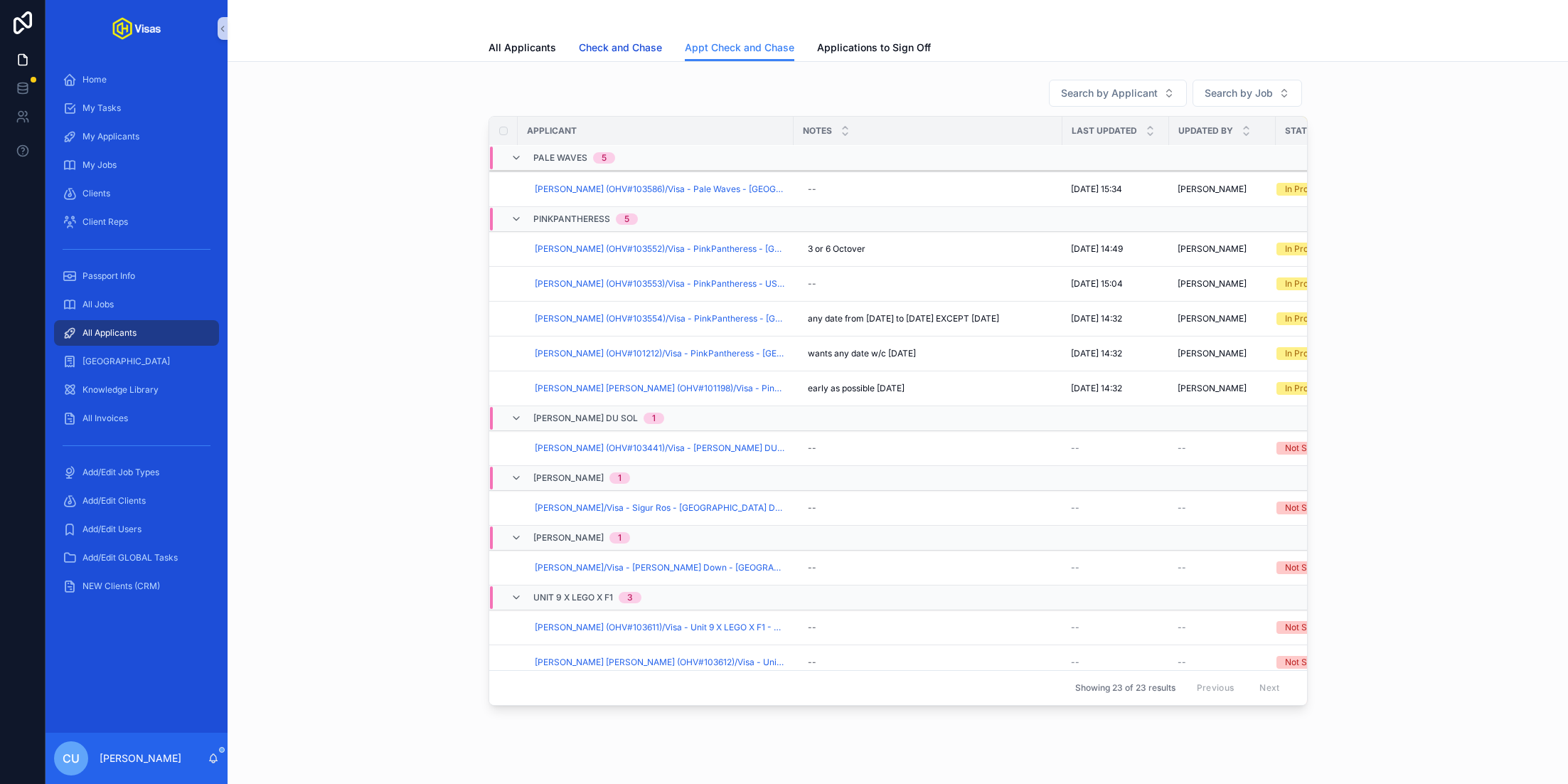
scroll to position [534, 0]
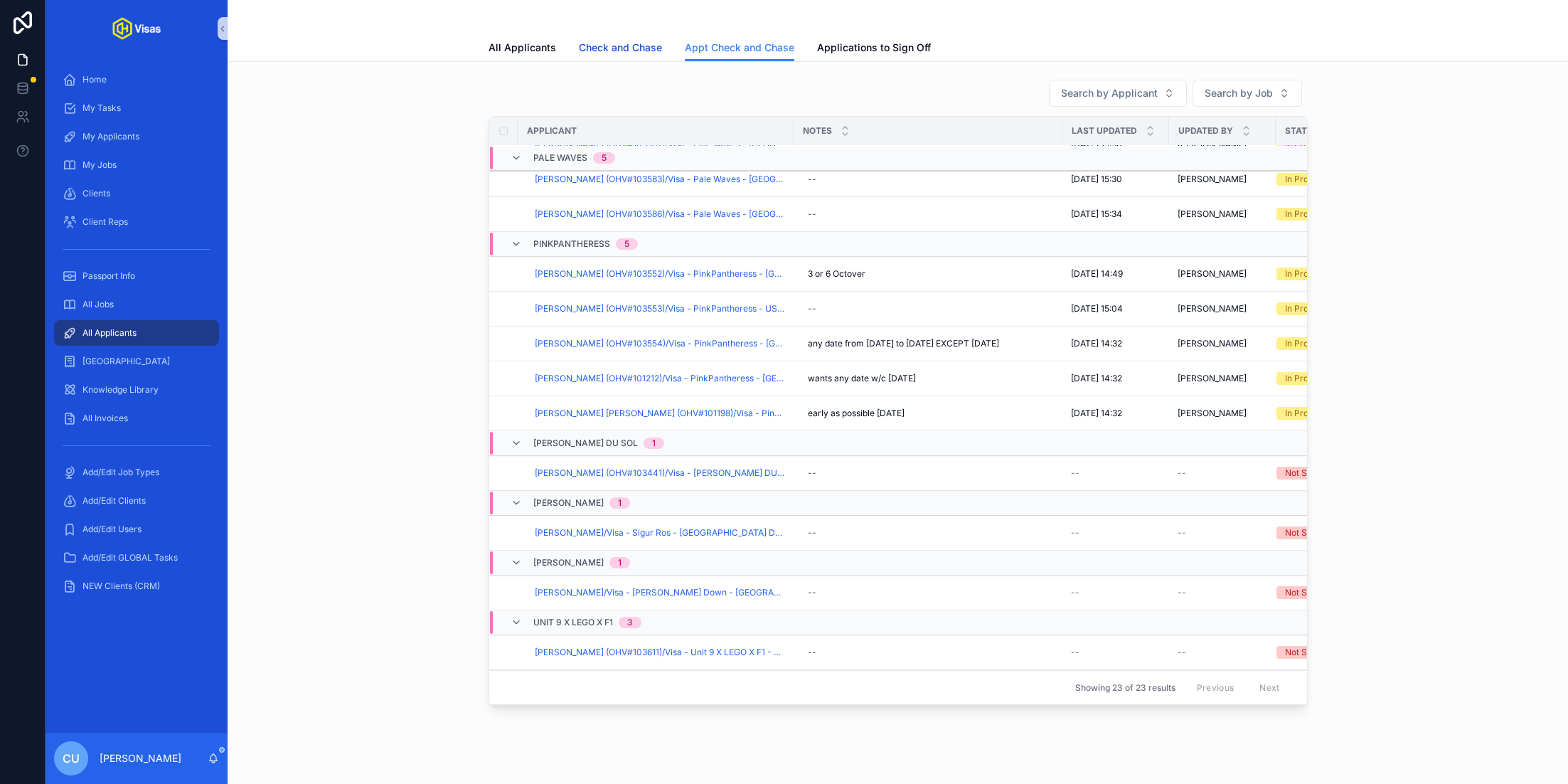
click at [596, 50] on span "Check and Chase" at bounding box center [621, 47] width 83 height 14
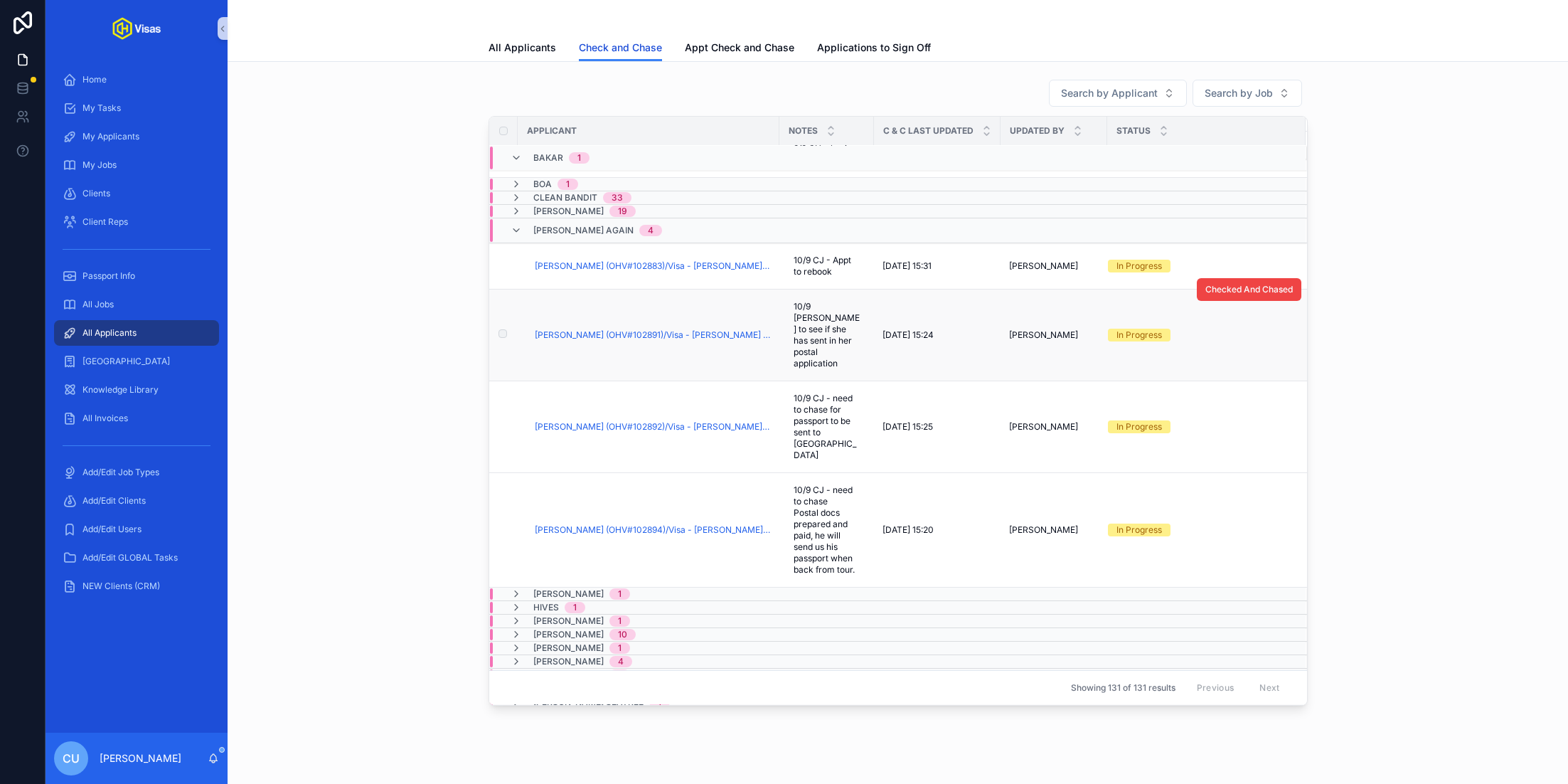
scroll to position [224, 0]
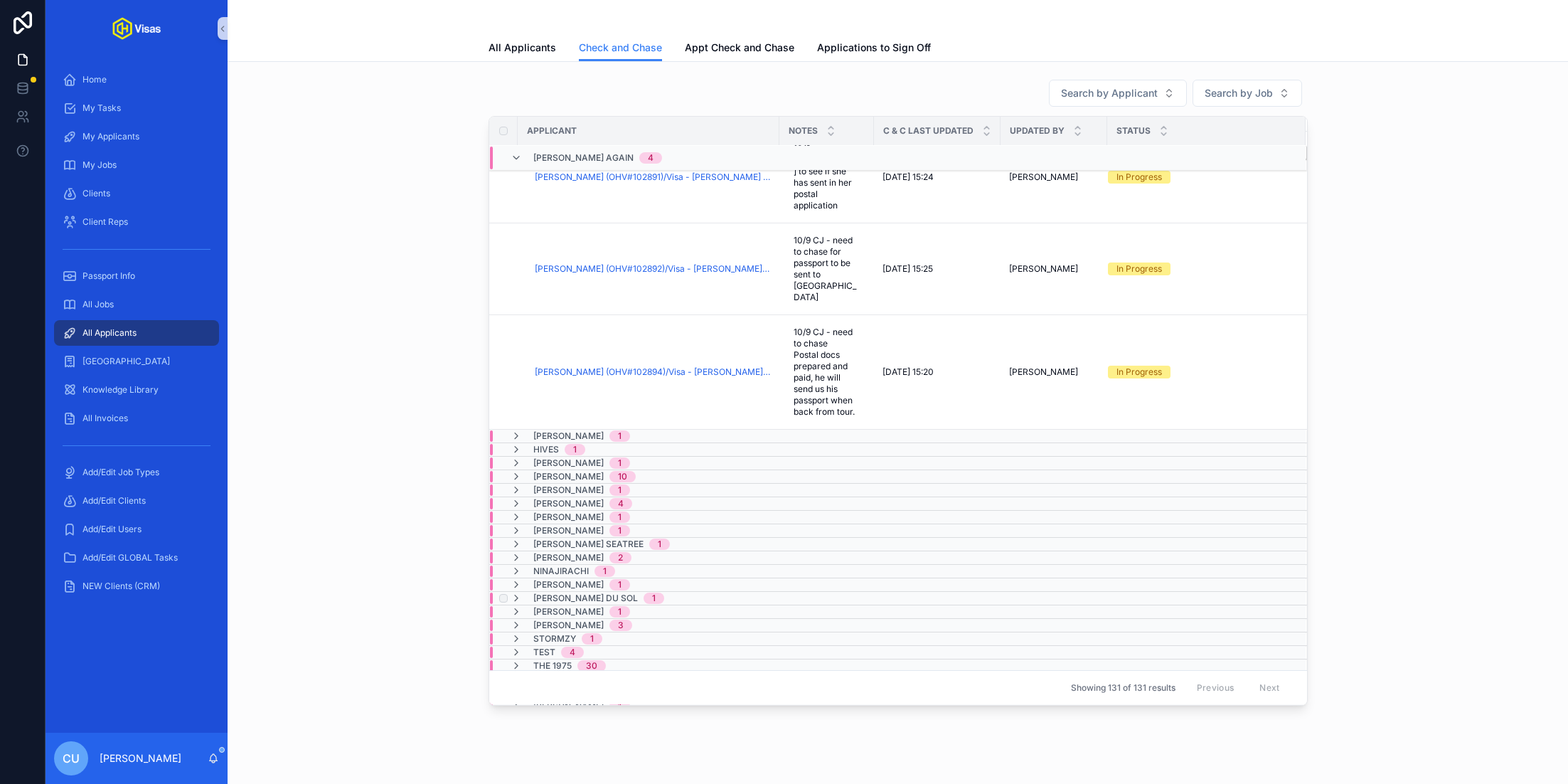
click at [556, 593] on span "[PERSON_NAME] DU SOL" at bounding box center [585, 599] width 104 height 12
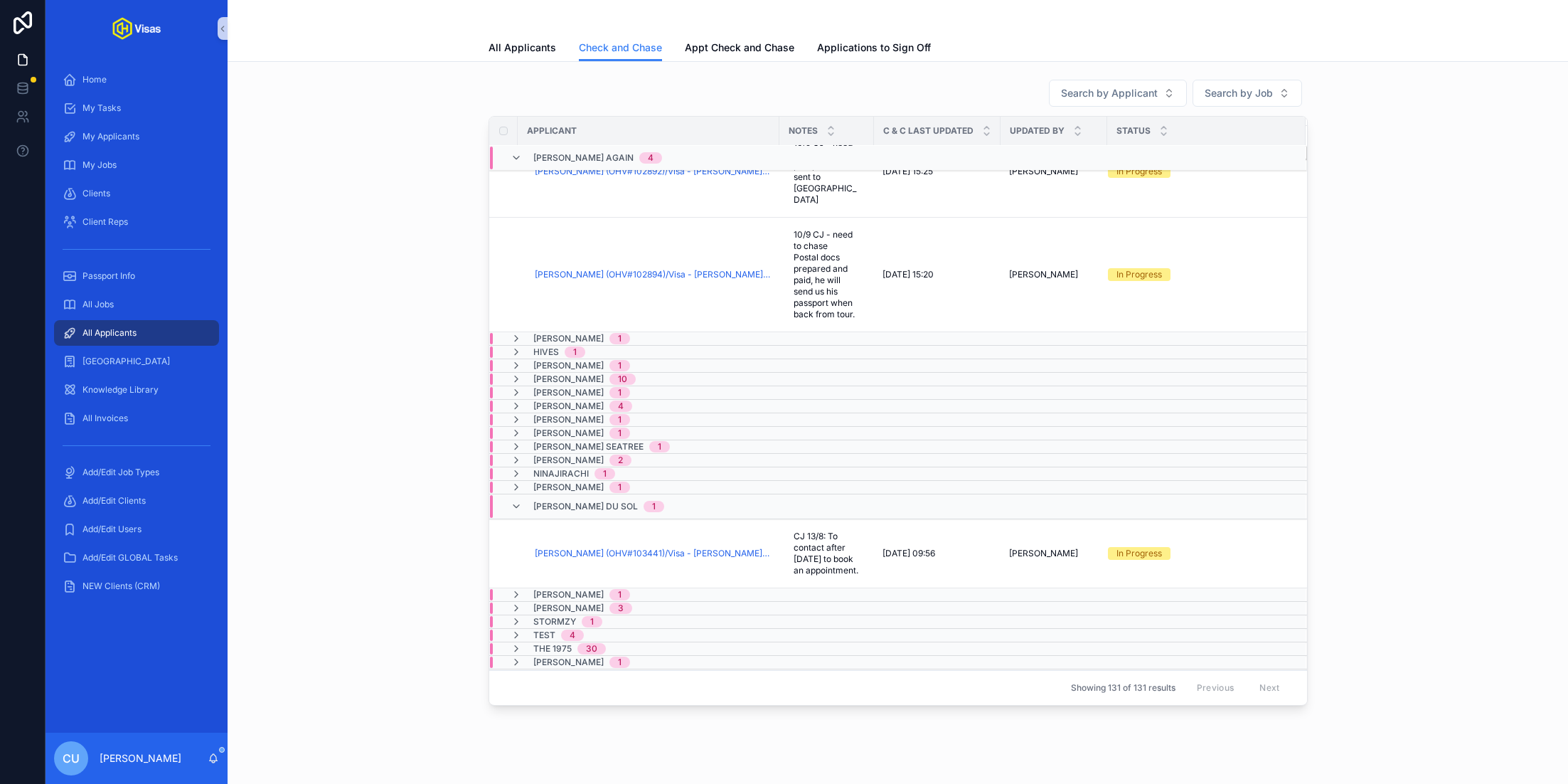
scroll to position [325, 0]
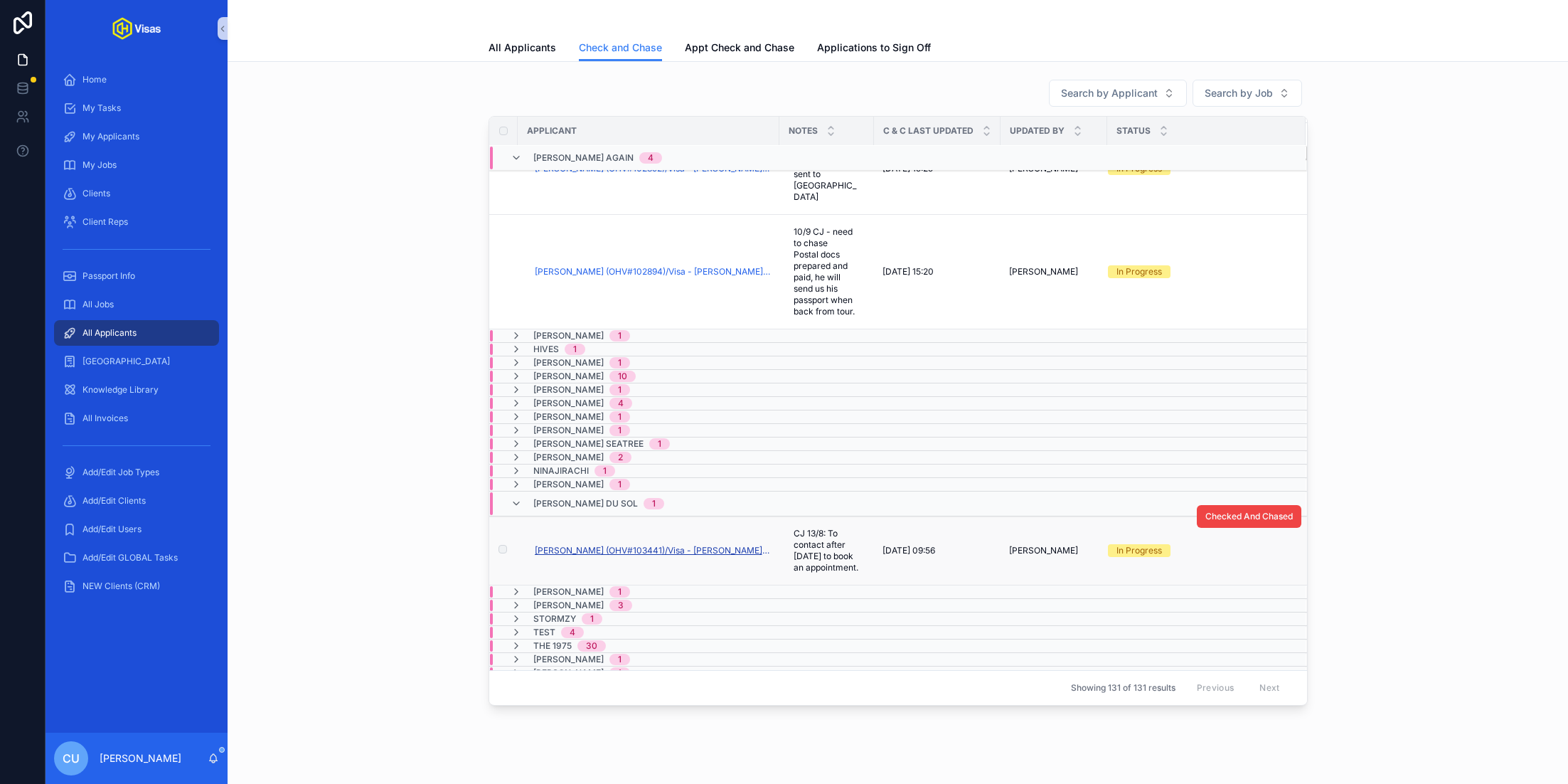
click at [609, 545] on span "[PERSON_NAME] (OHV#103441)/Visa - [PERSON_NAME] DU SOL - USA DS160 - [DATE] (#1…" at bounding box center [652, 551] width 236 height 12
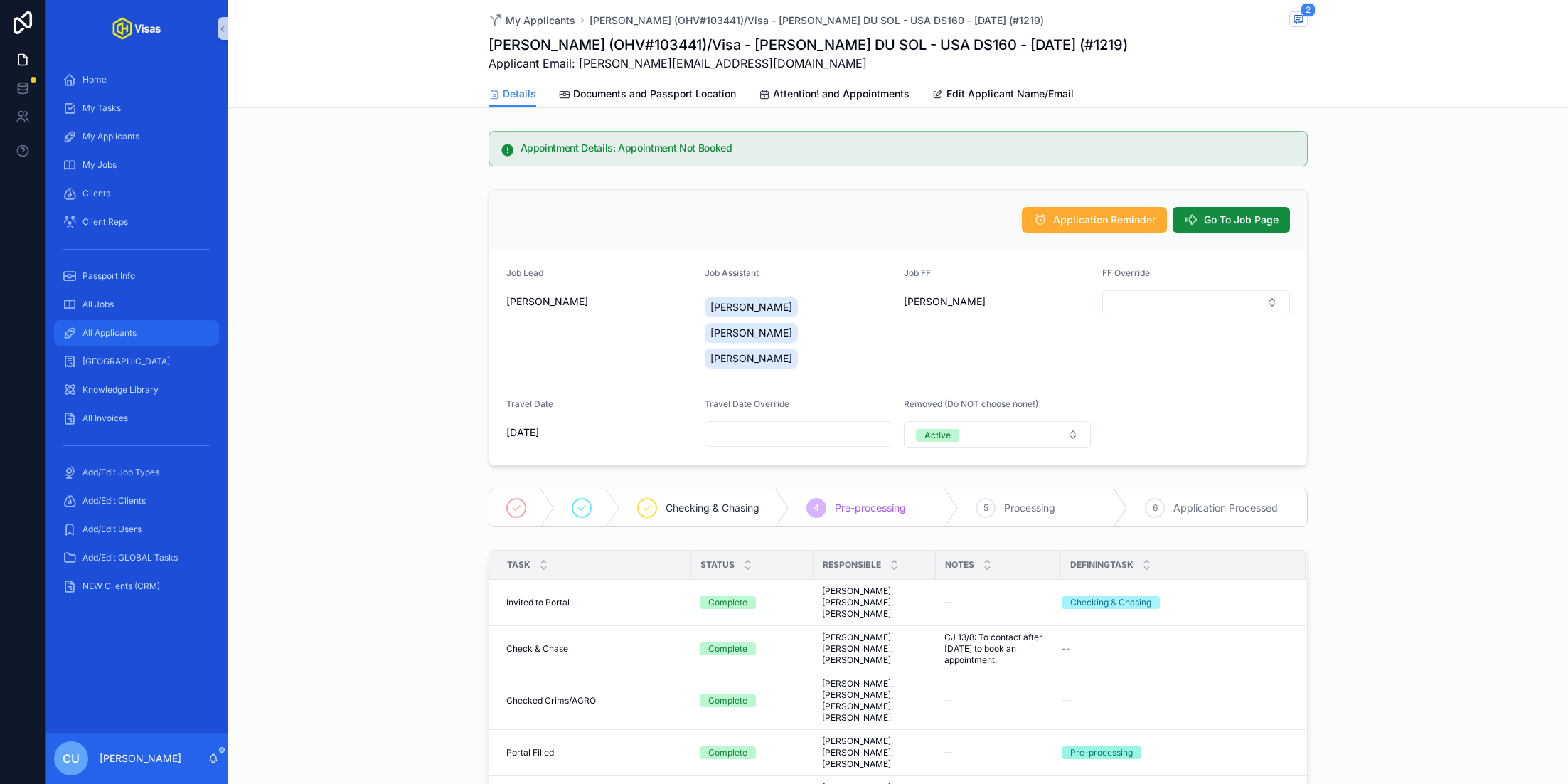
click at [122, 338] on span "All Applicants" at bounding box center [110, 333] width 54 height 12
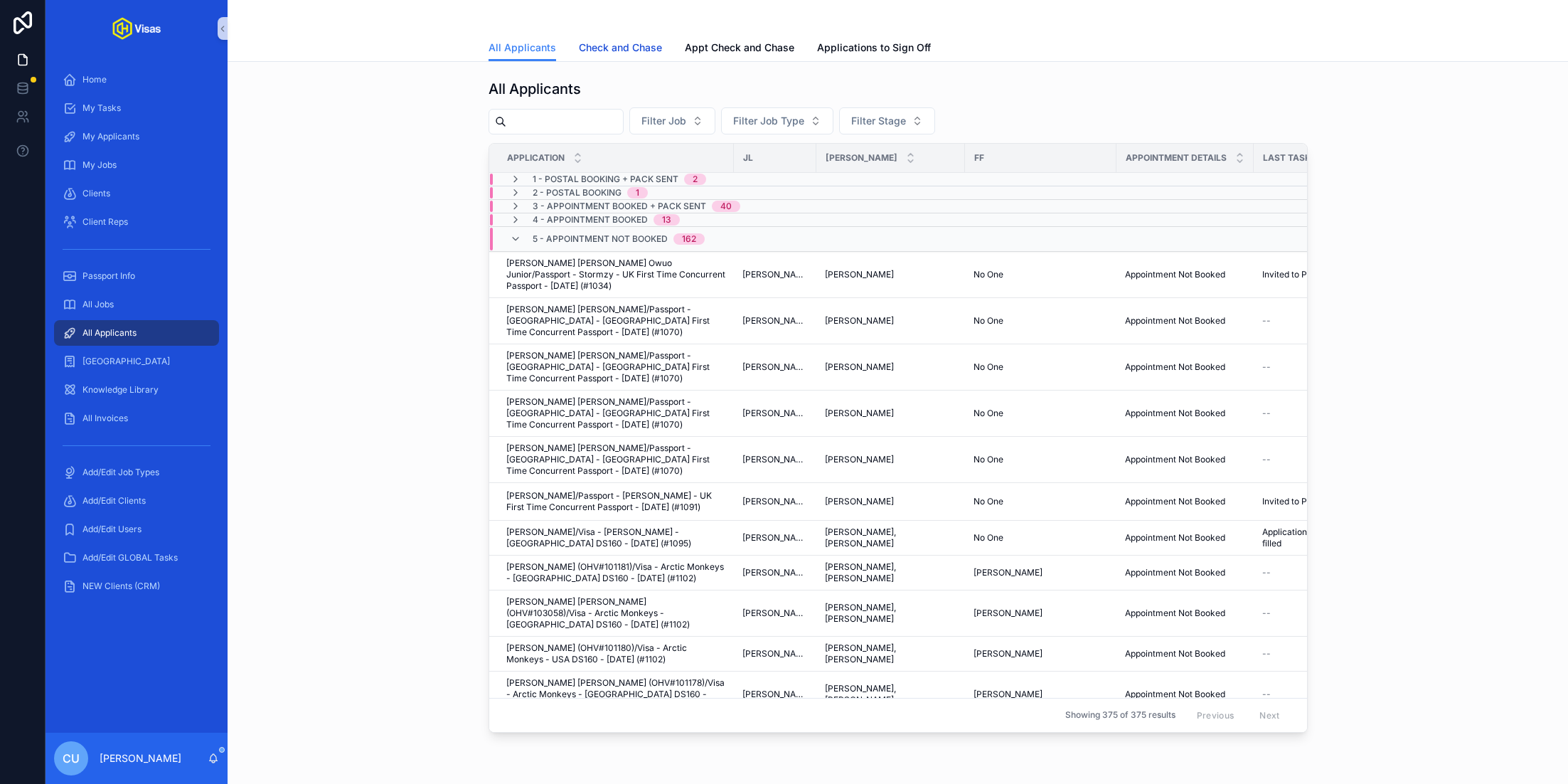
click at [606, 44] on span "Check and Chase" at bounding box center [621, 47] width 83 height 14
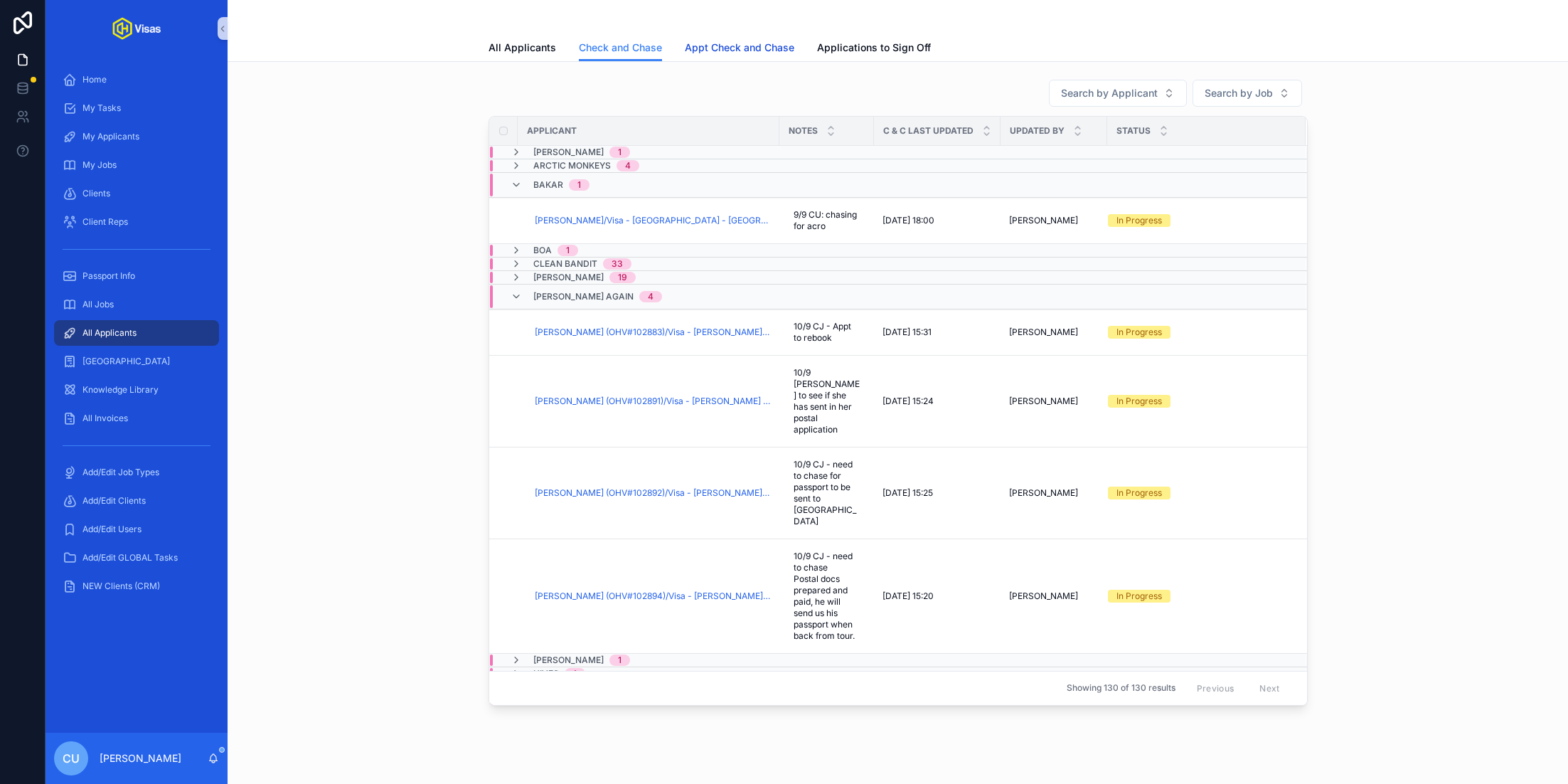
click at [702, 44] on span "Appt Check and Chase" at bounding box center [740, 47] width 110 height 14
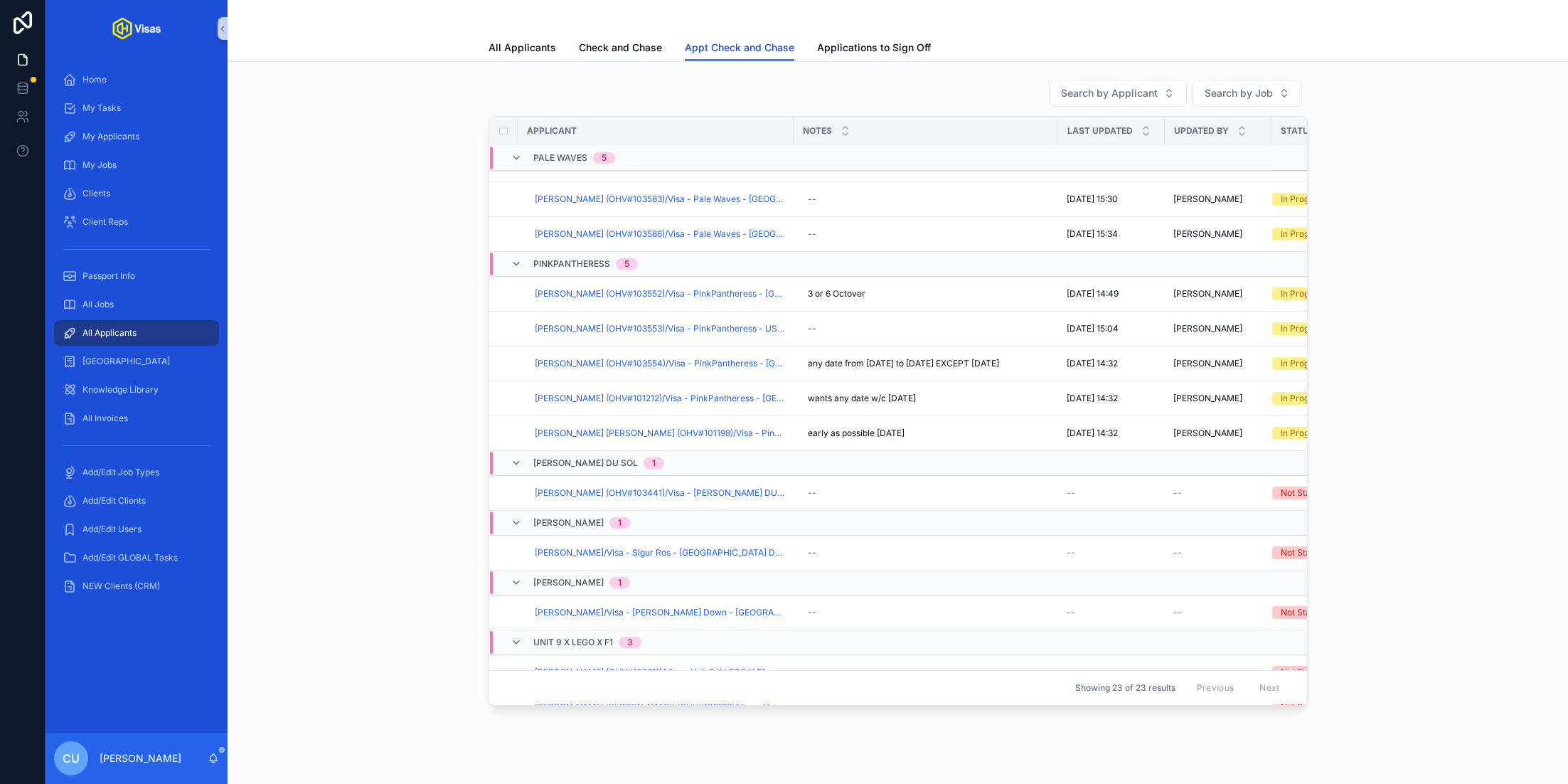
scroll to position [572, 0]
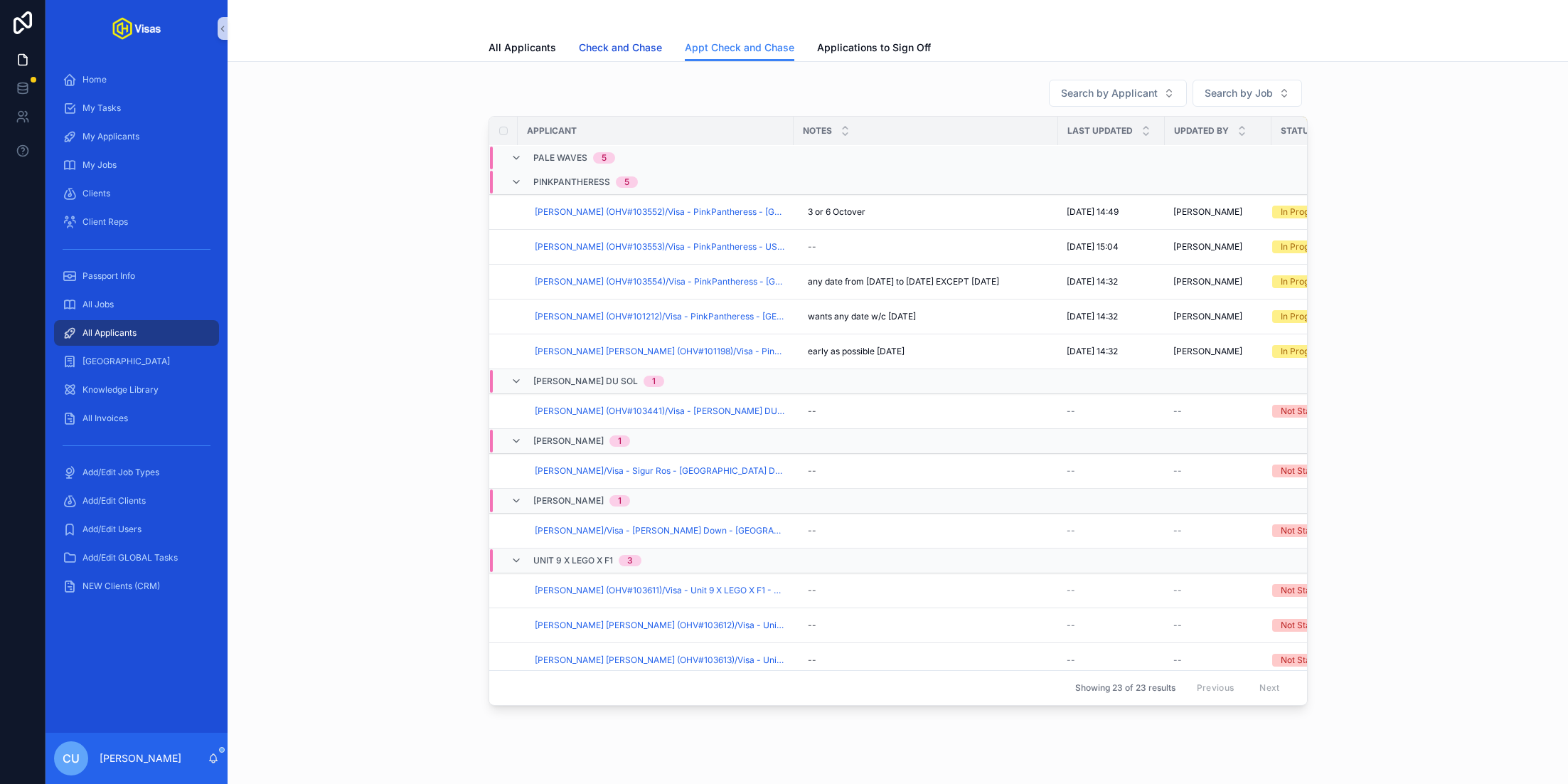
click at [612, 46] on span "Check and Chase" at bounding box center [621, 47] width 83 height 14
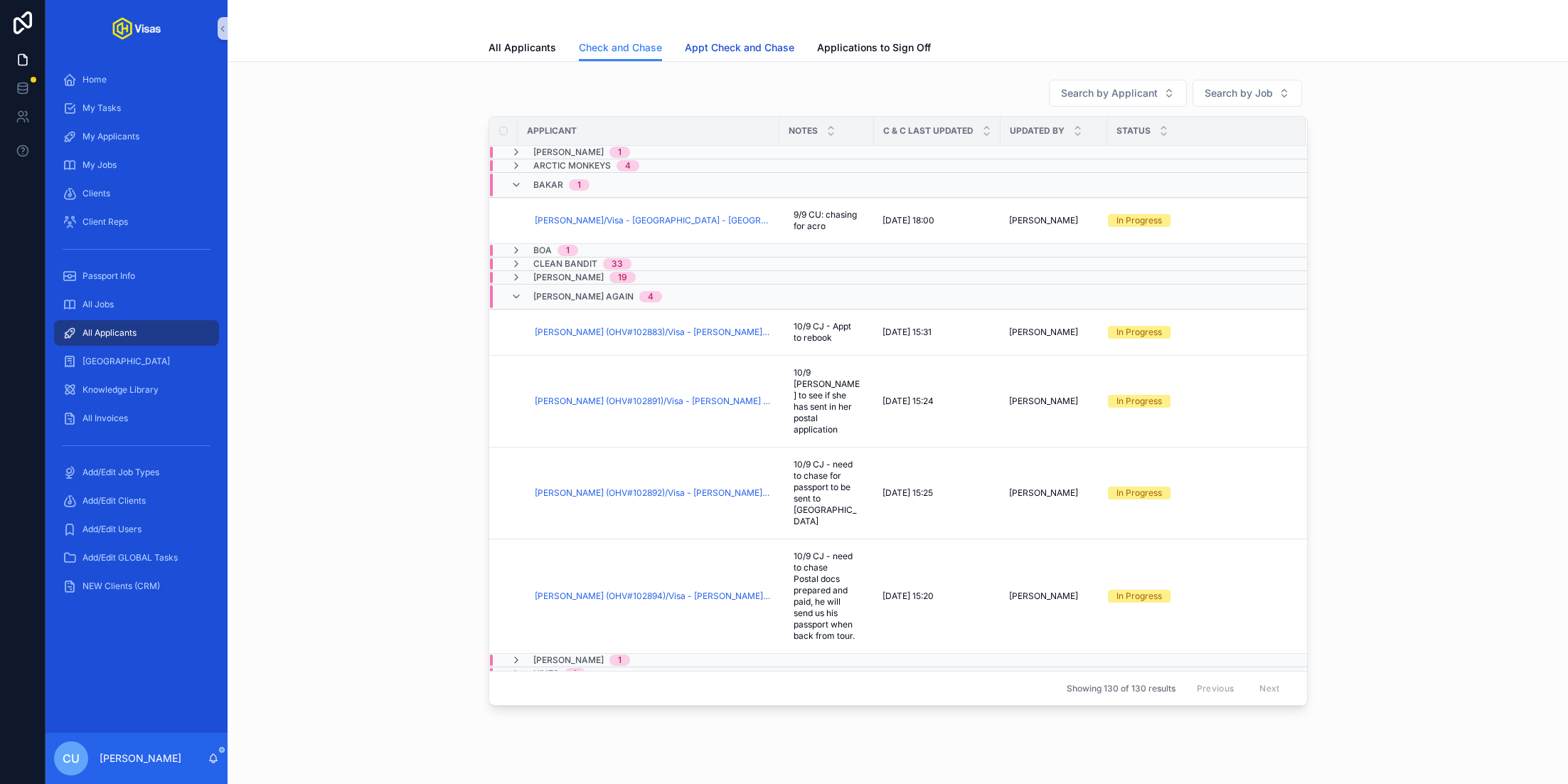
click at [727, 44] on span "Appt Check and Chase" at bounding box center [740, 47] width 110 height 14
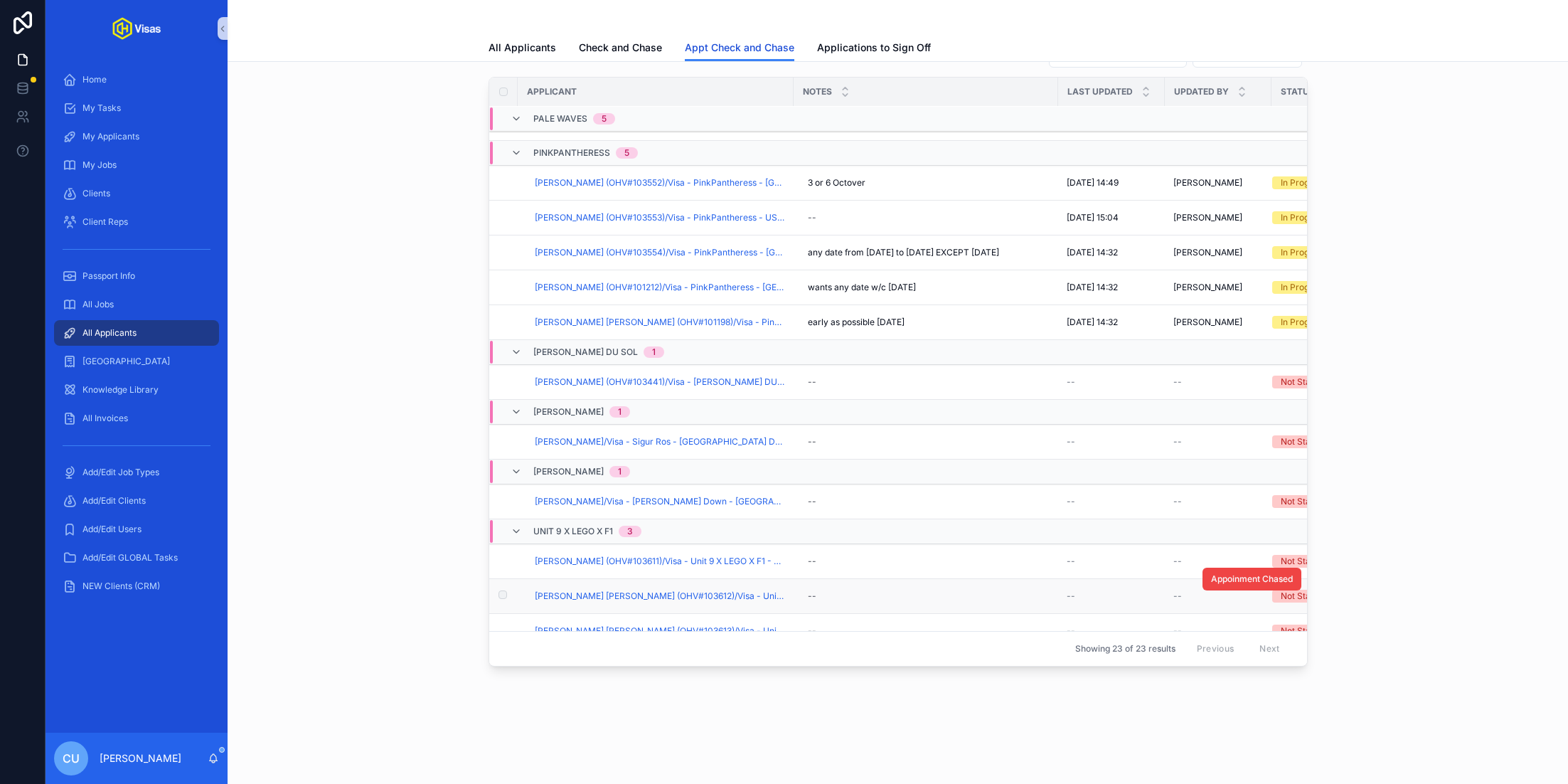
scroll to position [572, 0]
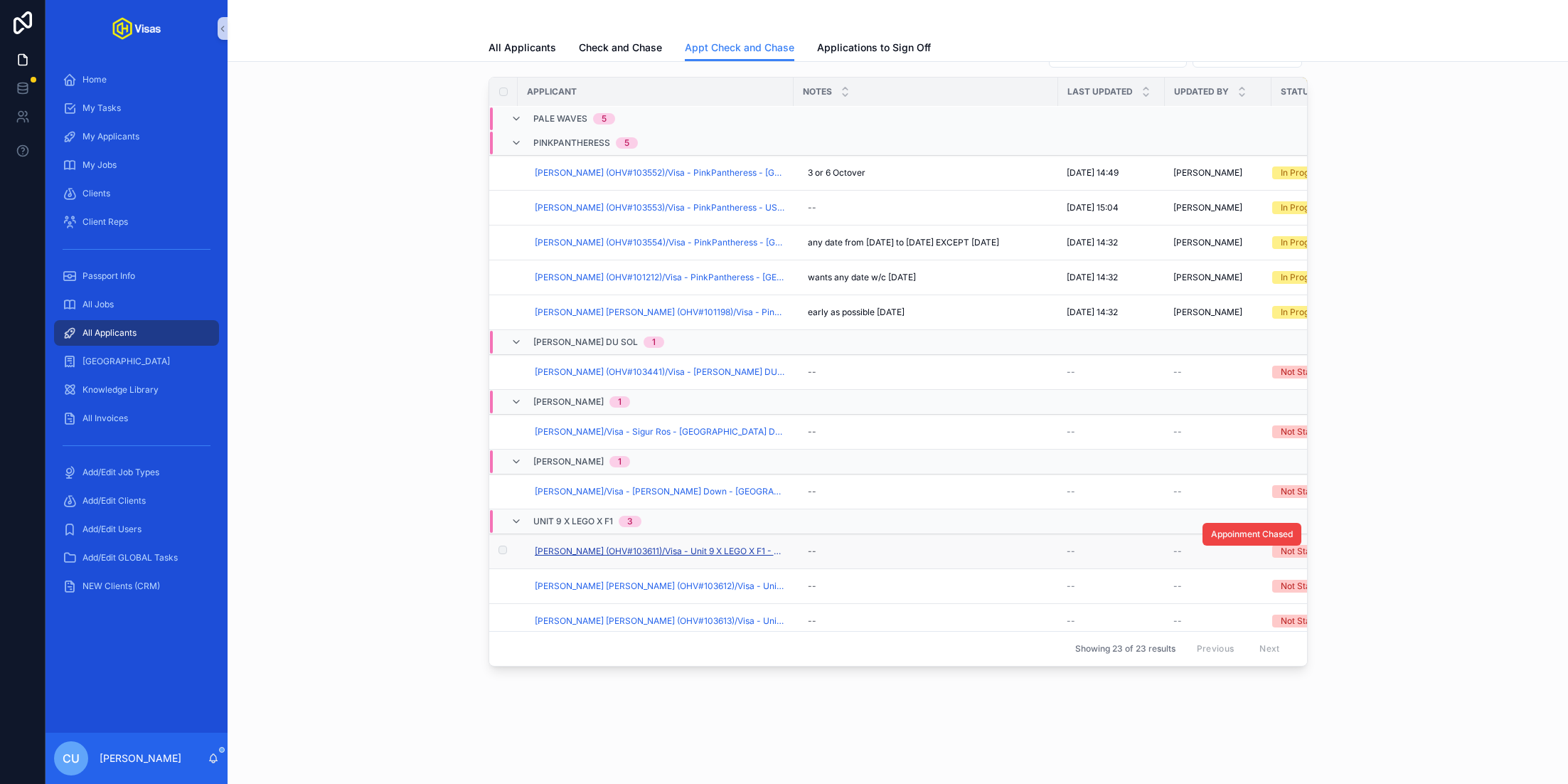
click at [656, 546] on span "[PERSON_NAME] (OHV#103611)/Visa - Unit 9 X LEGO X F1 - USA DS160 - [DATE] (#121…" at bounding box center [660, 552] width 251 height 12
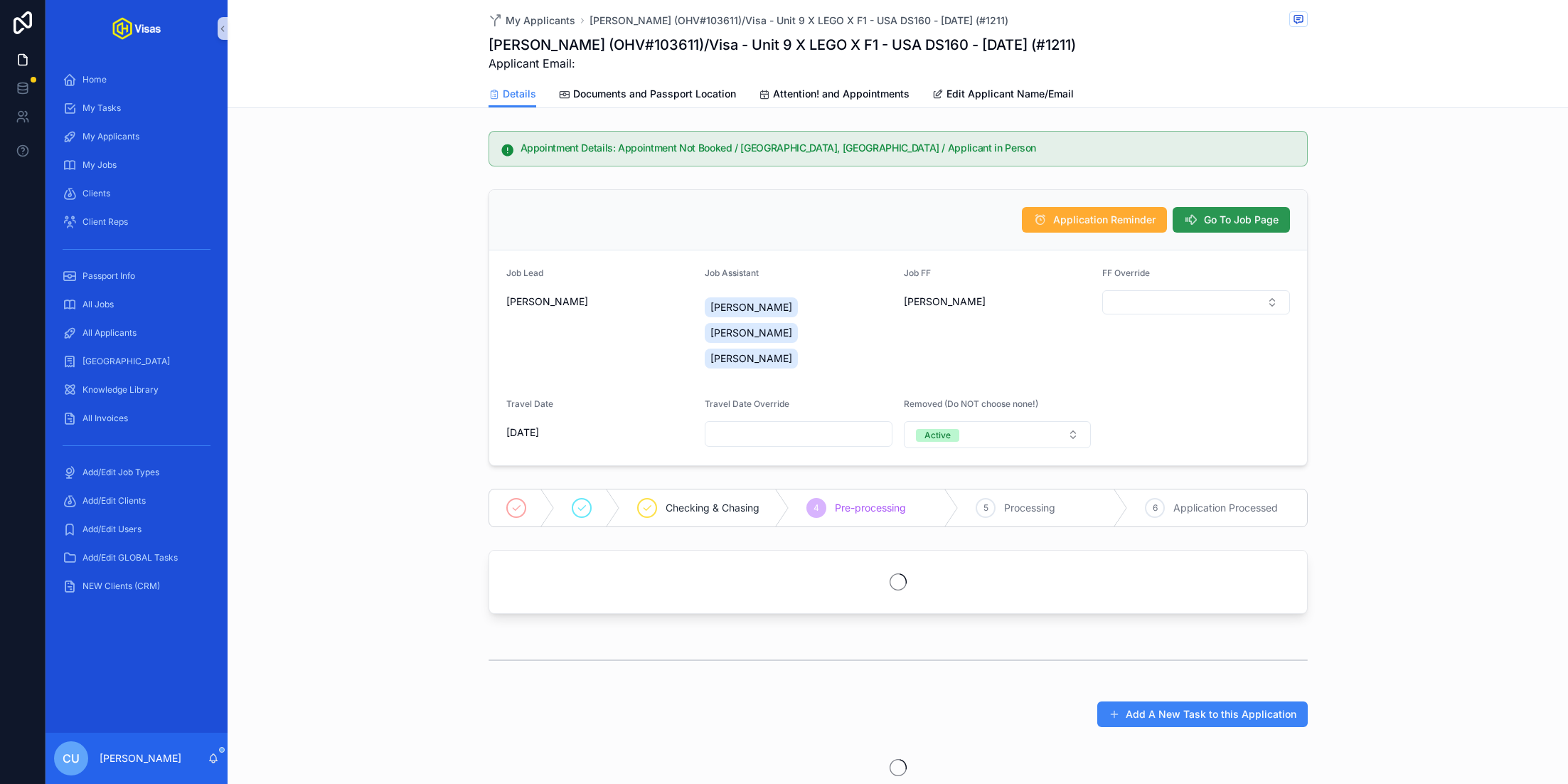
click at [1208, 213] on span "Go To Job Page" at bounding box center [1240, 220] width 74 height 14
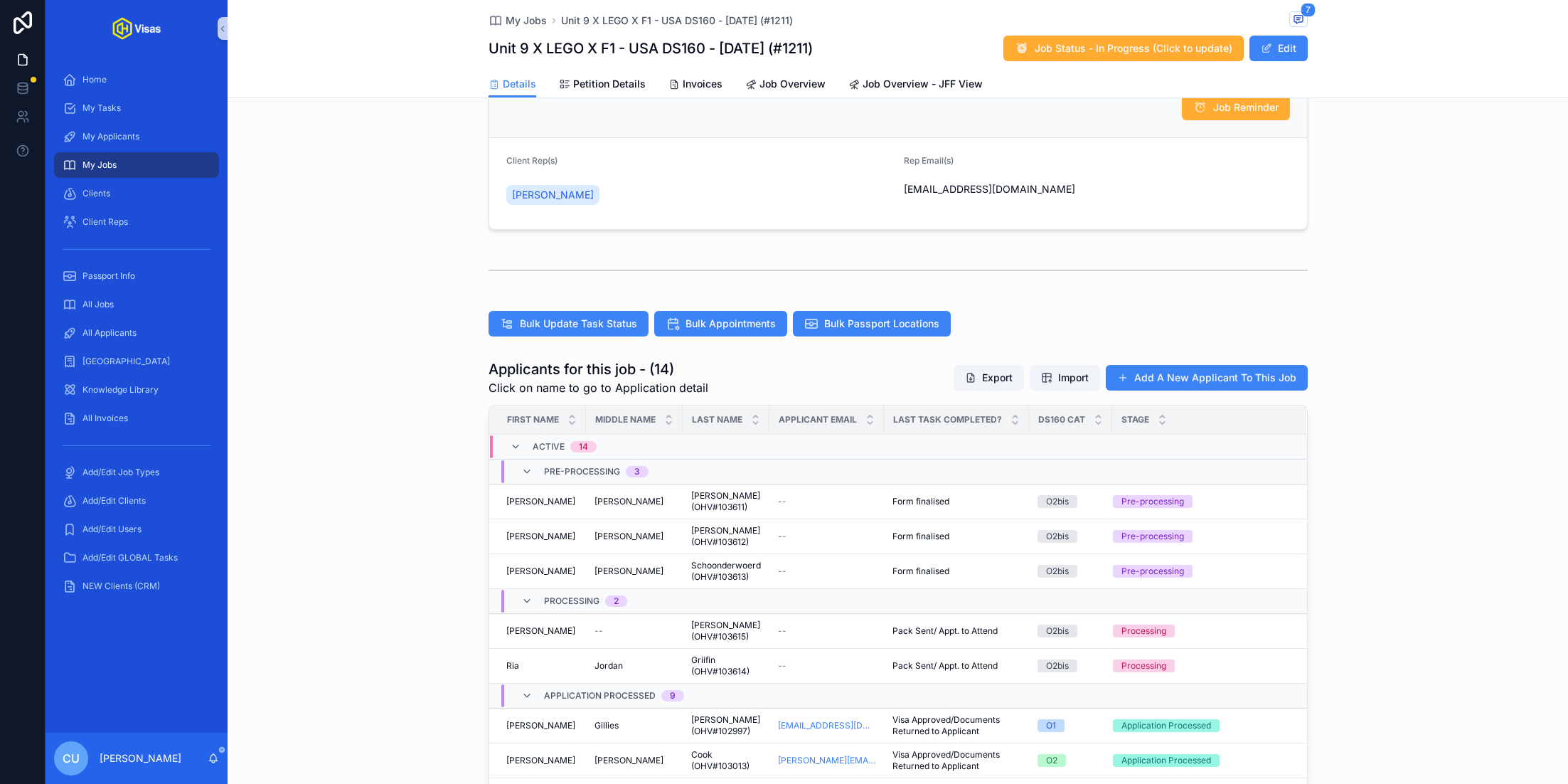
scroll to position [252, 0]
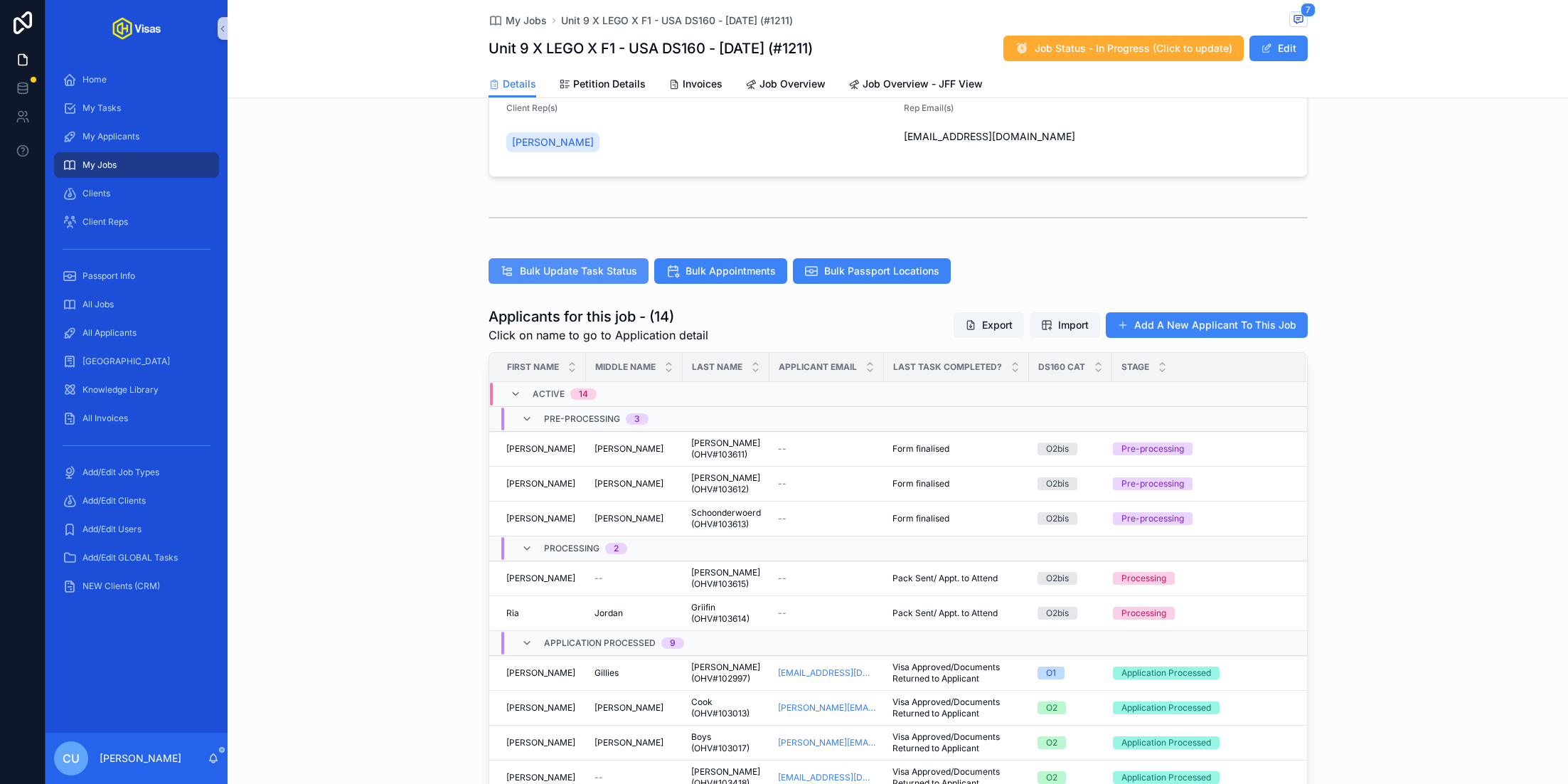
click at [615, 271] on span "Bulk Update Task Status" at bounding box center [578, 271] width 118 height 14
click at [157, 338] on div "All Applicants" at bounding box center [136, 334] width 147 height 23
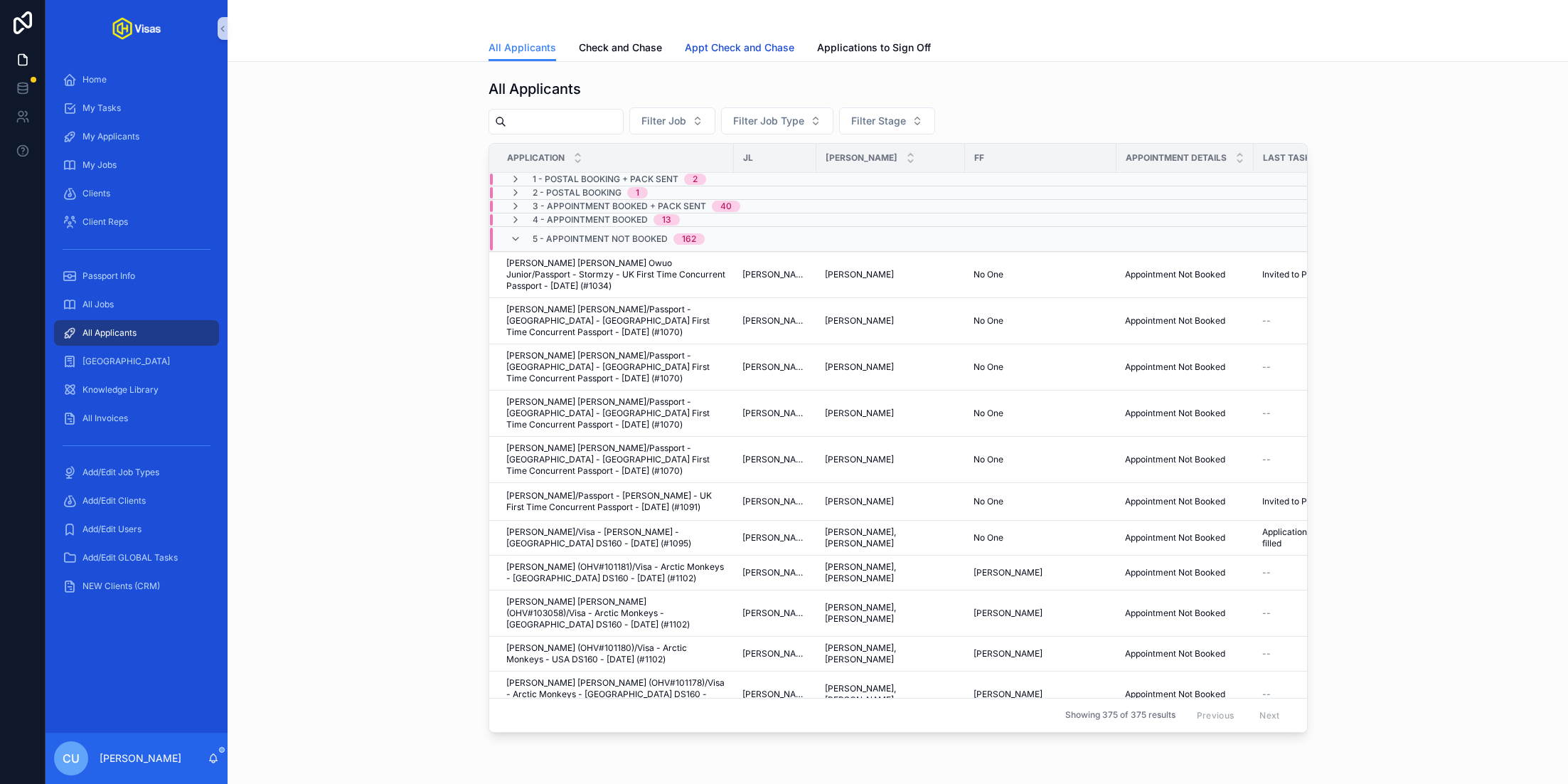
click at [740, 46] on span "Appt Check and Chase" at bounding box center [740, 47] width 110 height 14
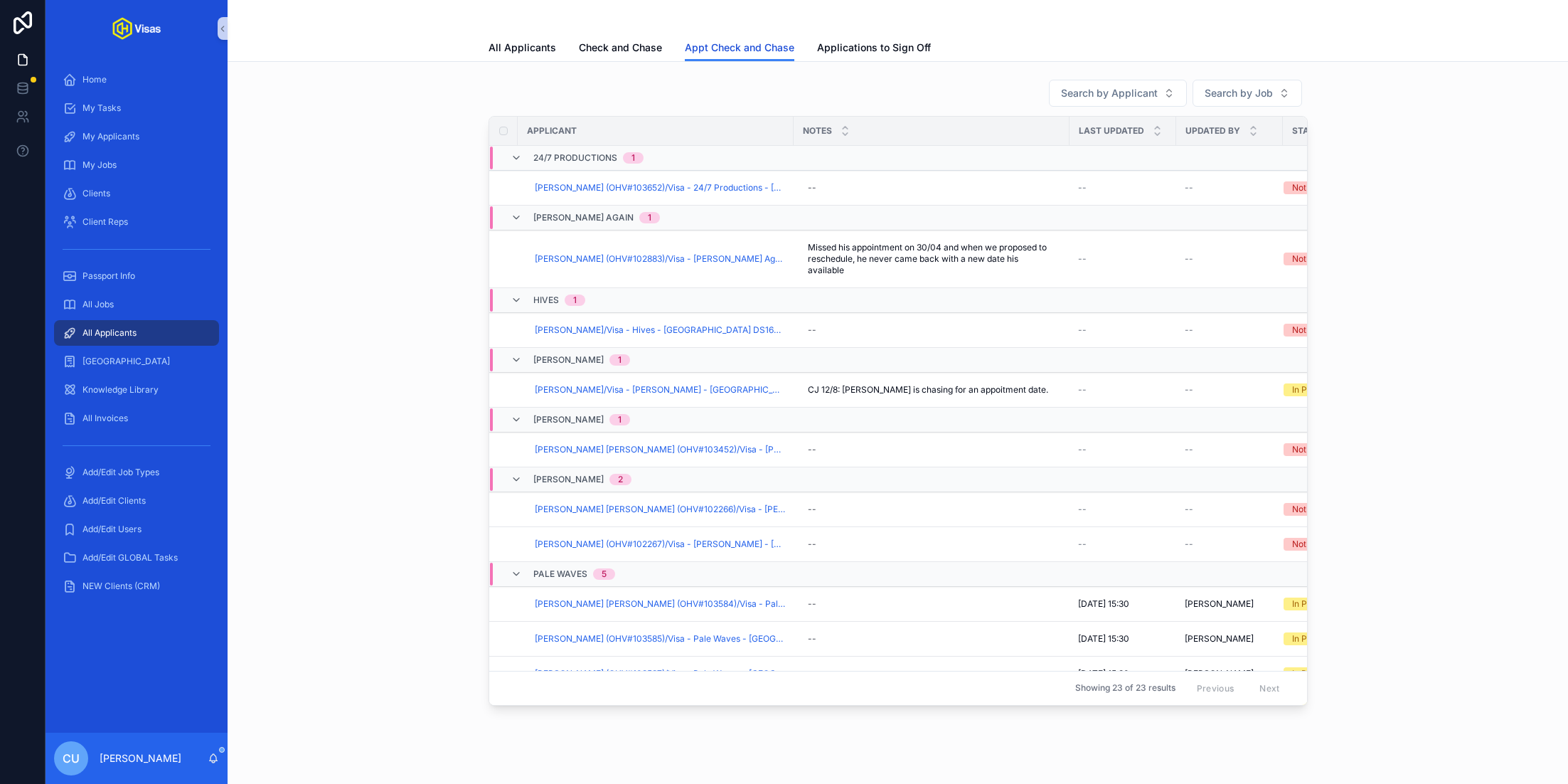
scroll to position [591, 0]
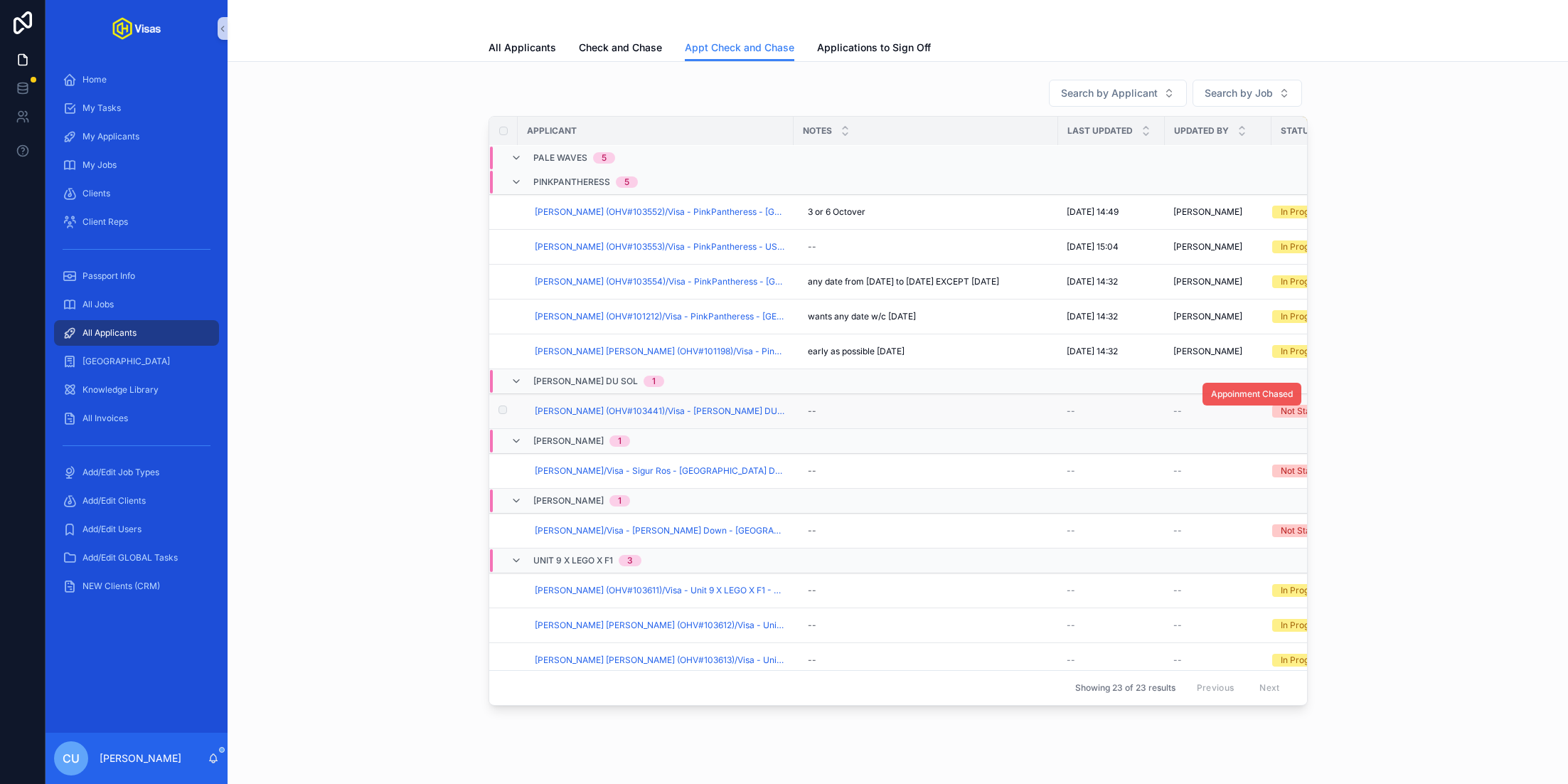
click at [1239, 389] on span "Appoinment Chased" at bounding box center [1252, 394] width 82 height 12
click at [656, 406] on span "[PERSON_NAME] (OHV#103441)/Visa - [PERSON_NAME] DU SOL - USA DS160 - [DATE] (#1…" at bounding box center [660, 412] width 251 height 12
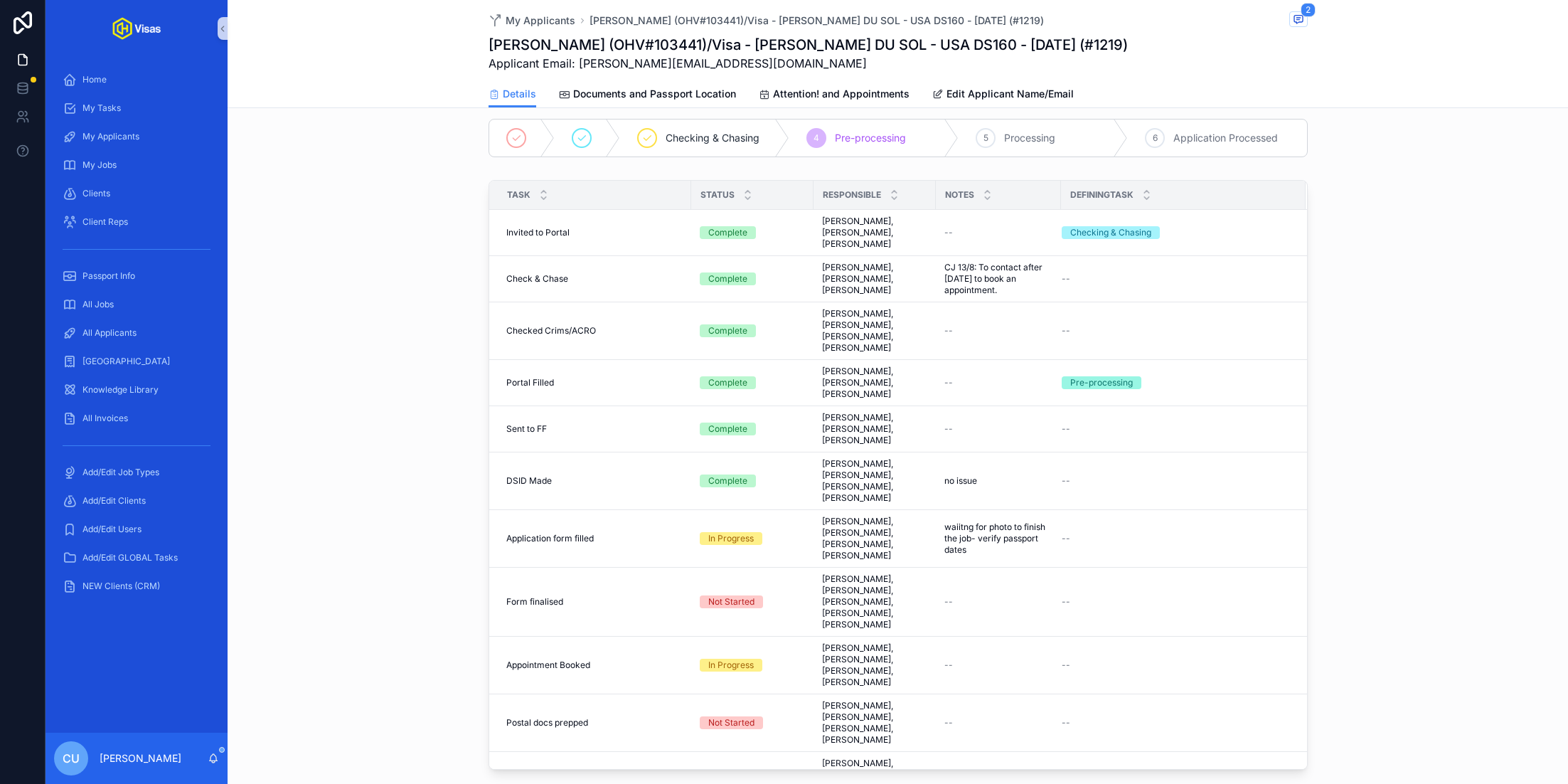
scroll to position [369, 0]
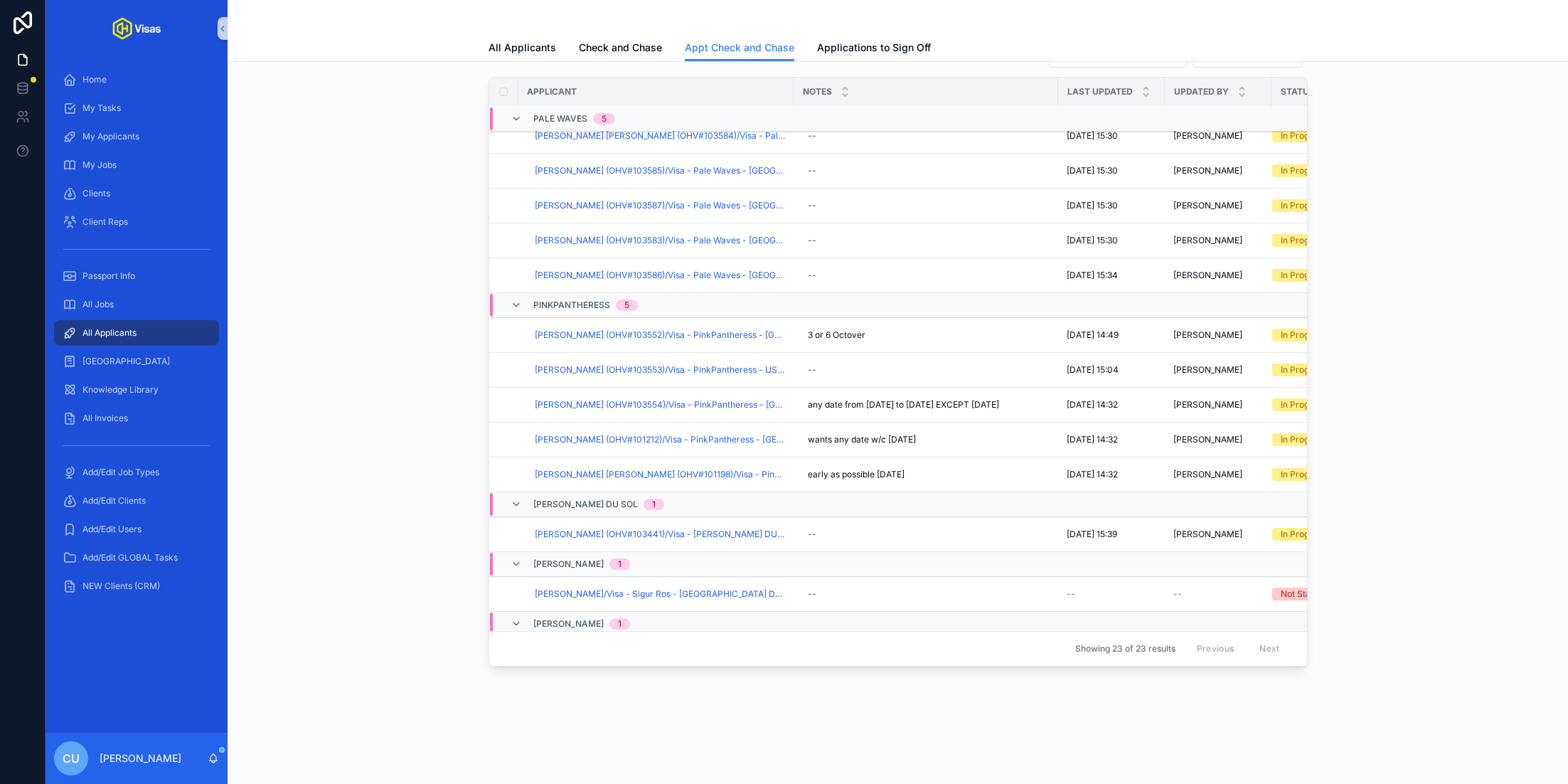
scroll to position [572, 0]
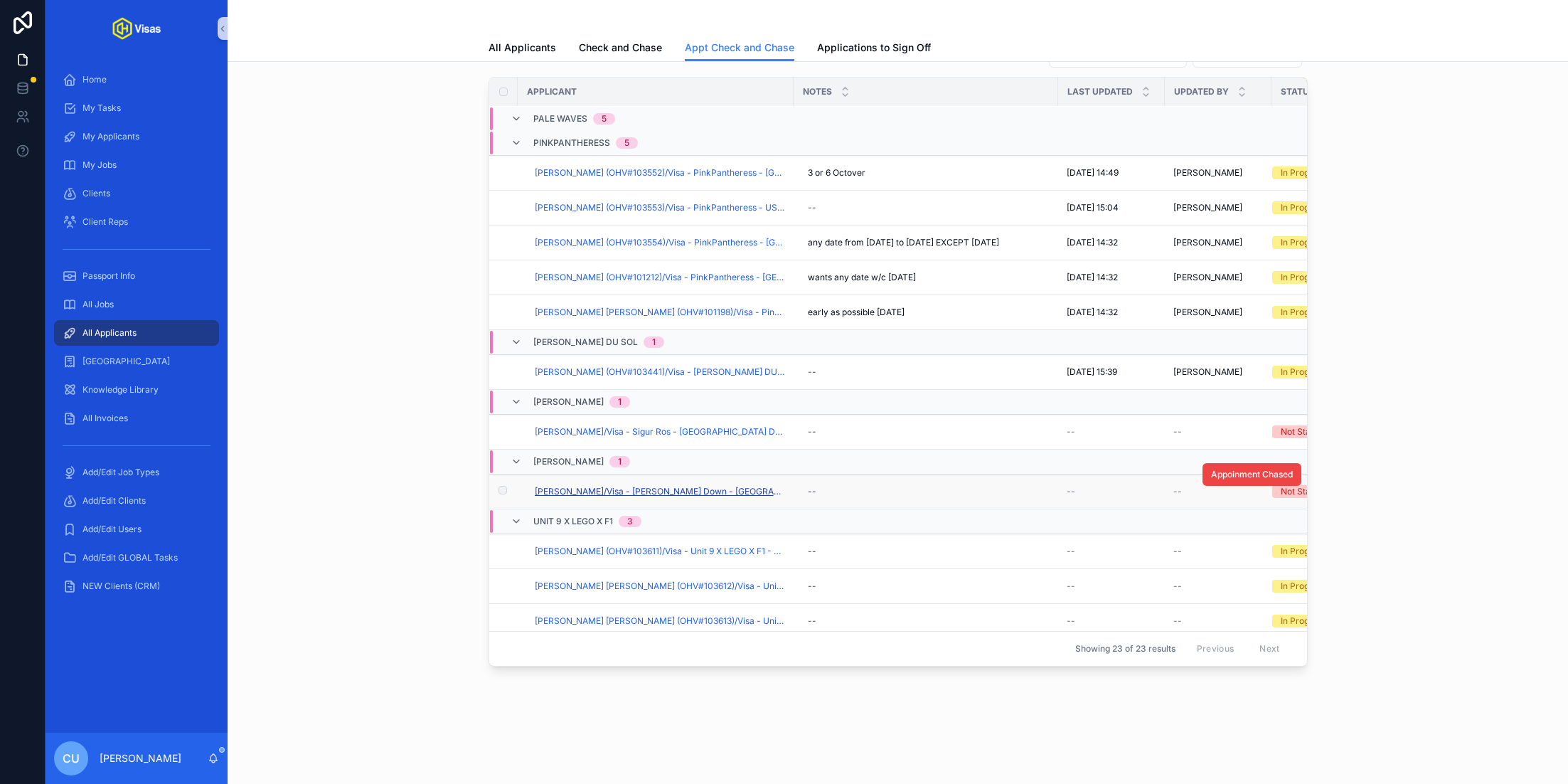
click at [644, 488] on span "[PERSON_NAME]/Visa - [PERSON_NAME] Down - [GEOGRAPHIC_DATA] DS160 - [DATE] (#10…" at bounding box center [660, 492] width 251 height 12
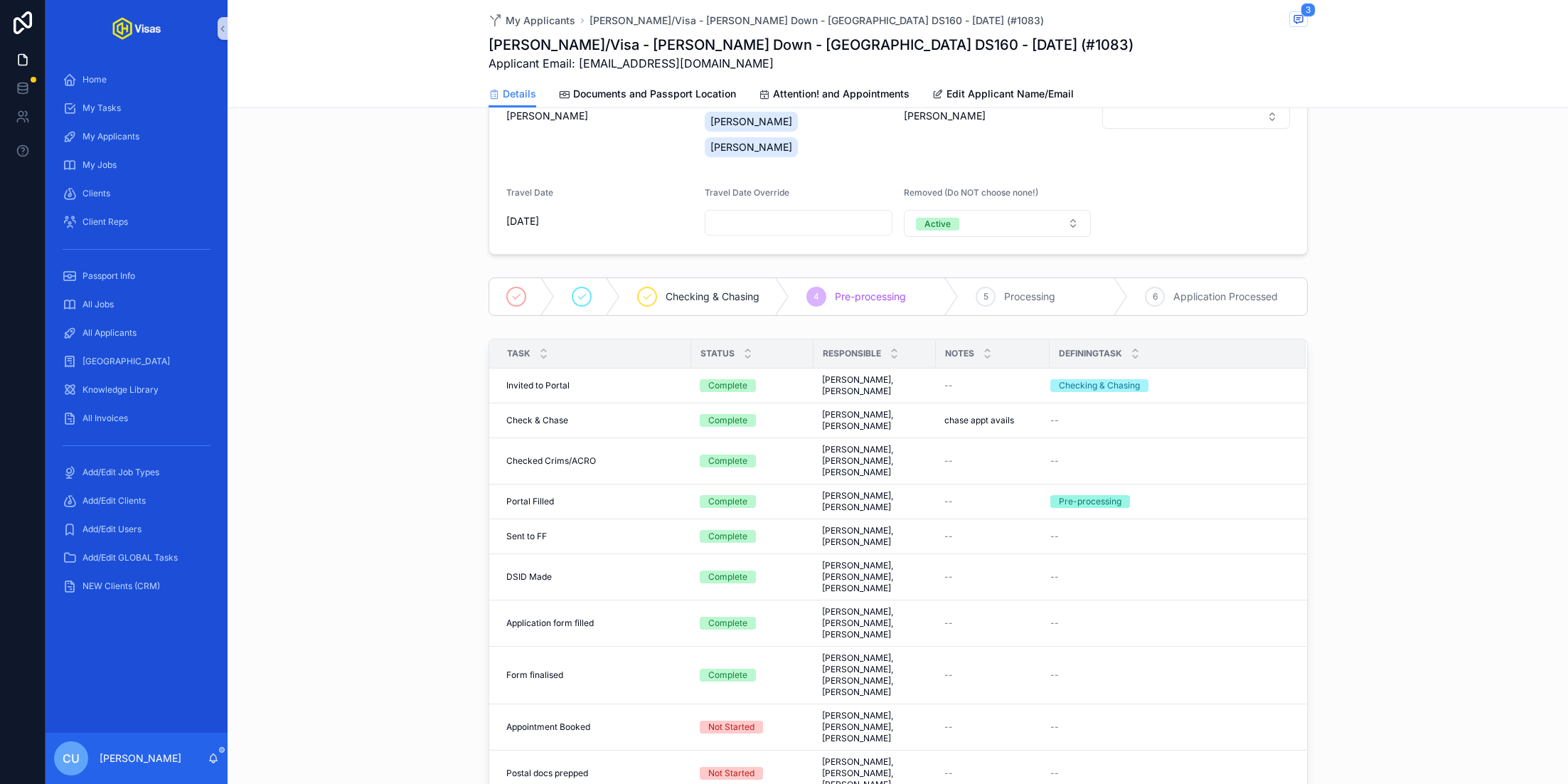
scroll to position [205, 0]
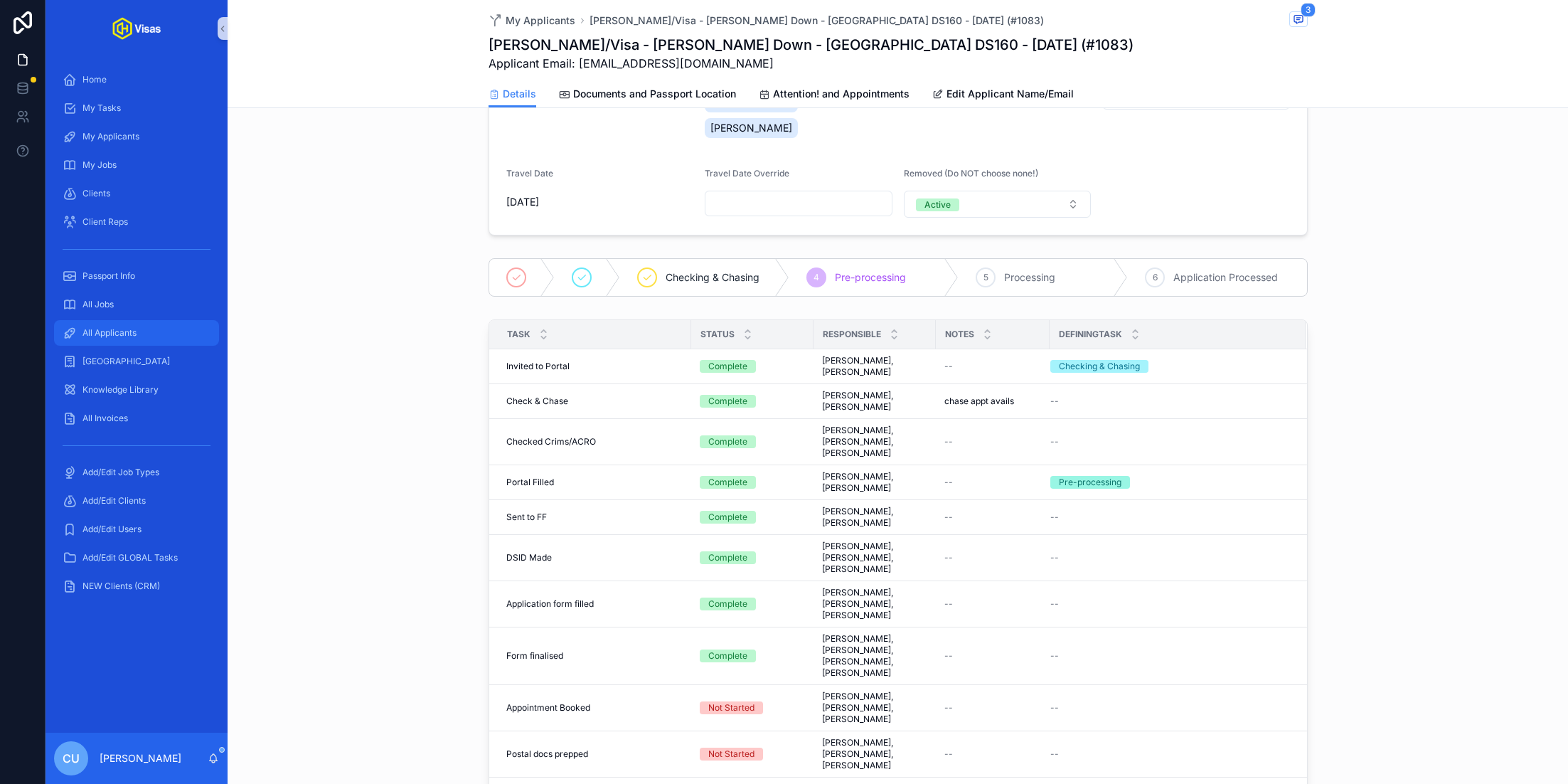
click at [119, 338] on div "All Applicants" at bounding box center [136, 334] width 147 height 23
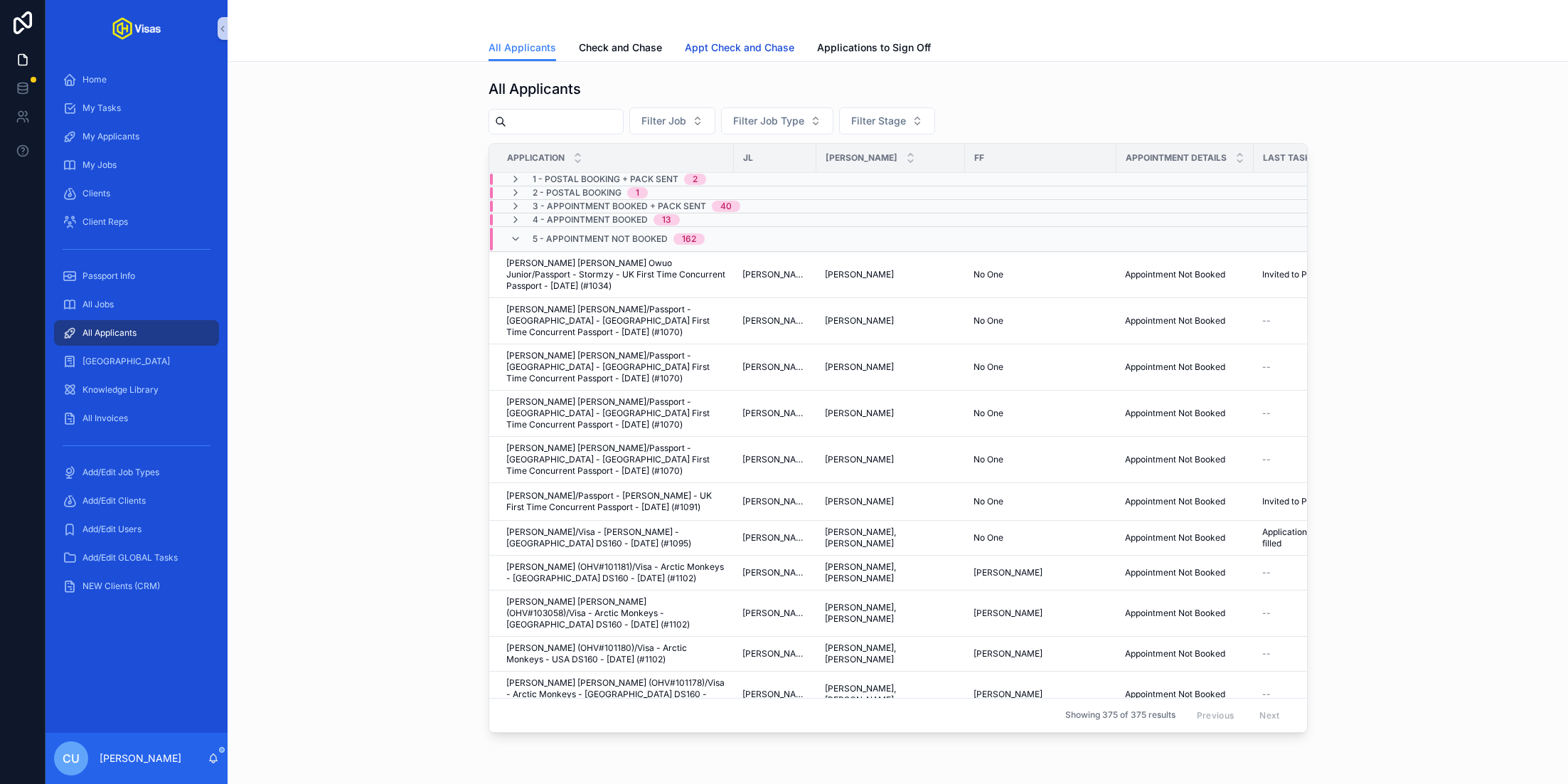
click at [752, 47] on span "Appt Check and Chase" at bounding box center [740, 47] width 110 height 14
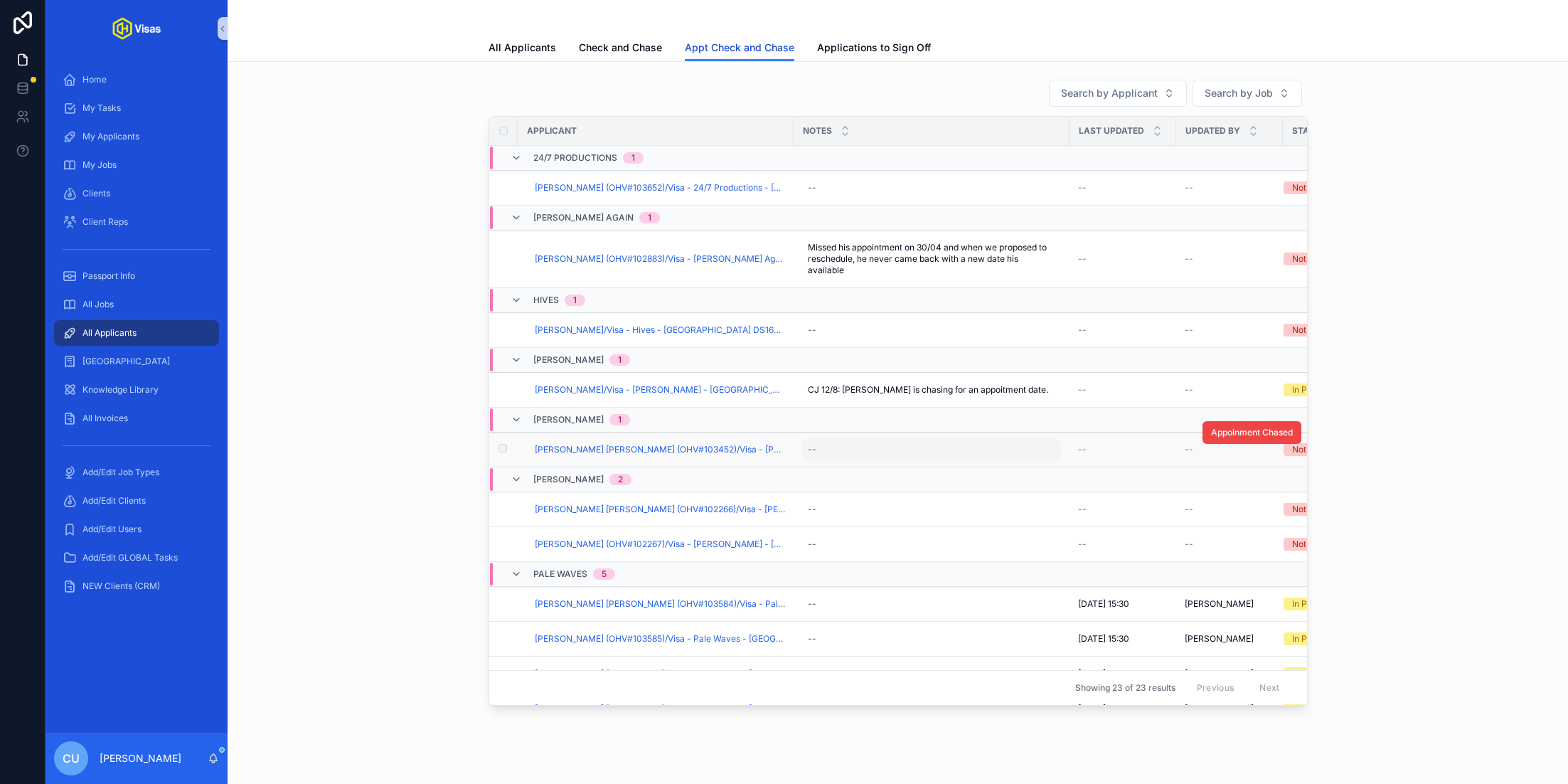
scroll to position [591, 0]
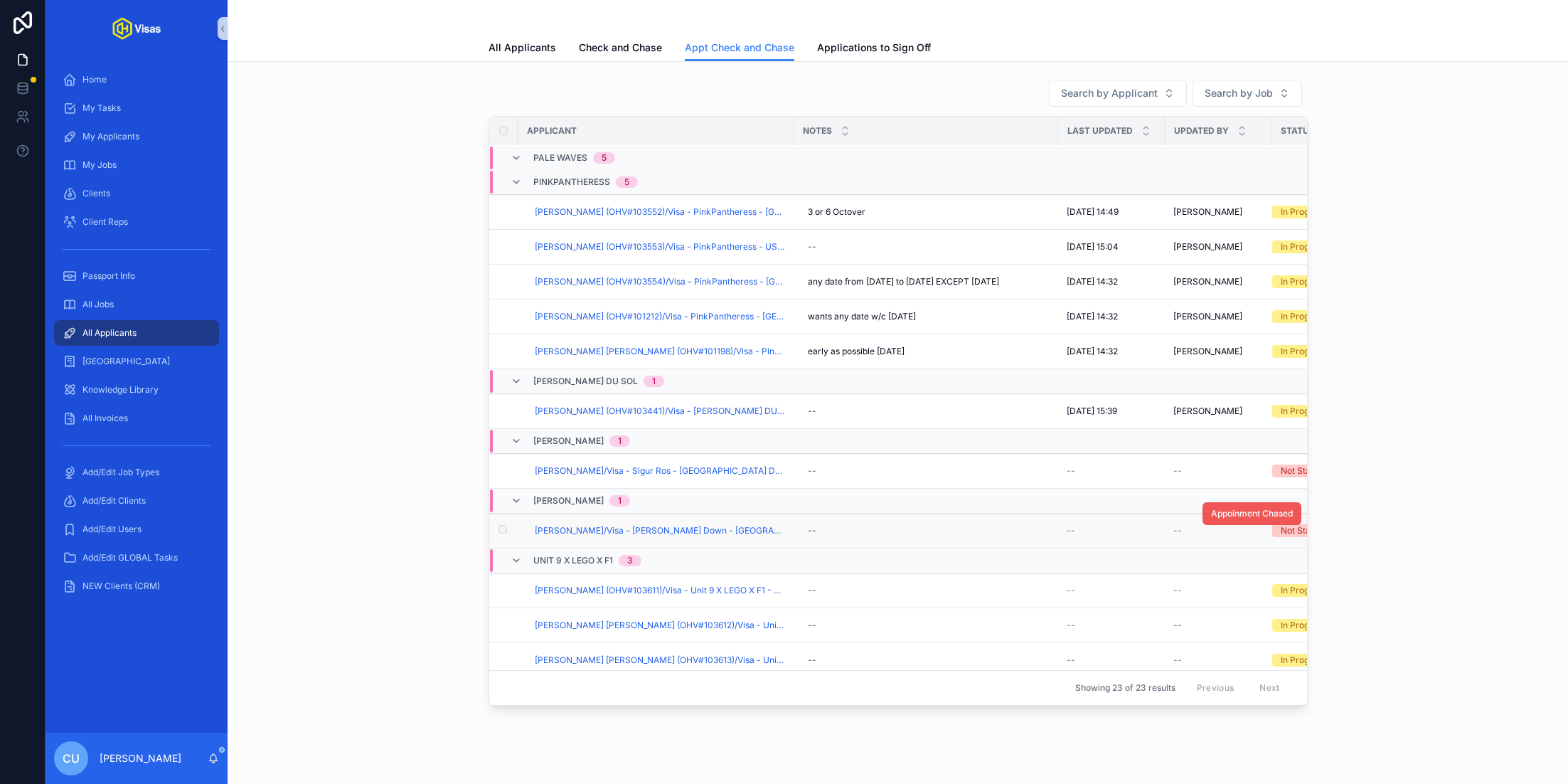
click at [1250, 508] on span "Appoinment Chased" at bounding box center [1252, 514] width 82 height 12
click at [585, 526] on span "[PERSON_NAME]/Visa - [PERSON_NAME] Down - [GEOGRAPHIC_DATA] DS160 - [DATE] (#10…" at bounding box center [660, 531] width 251 height 12
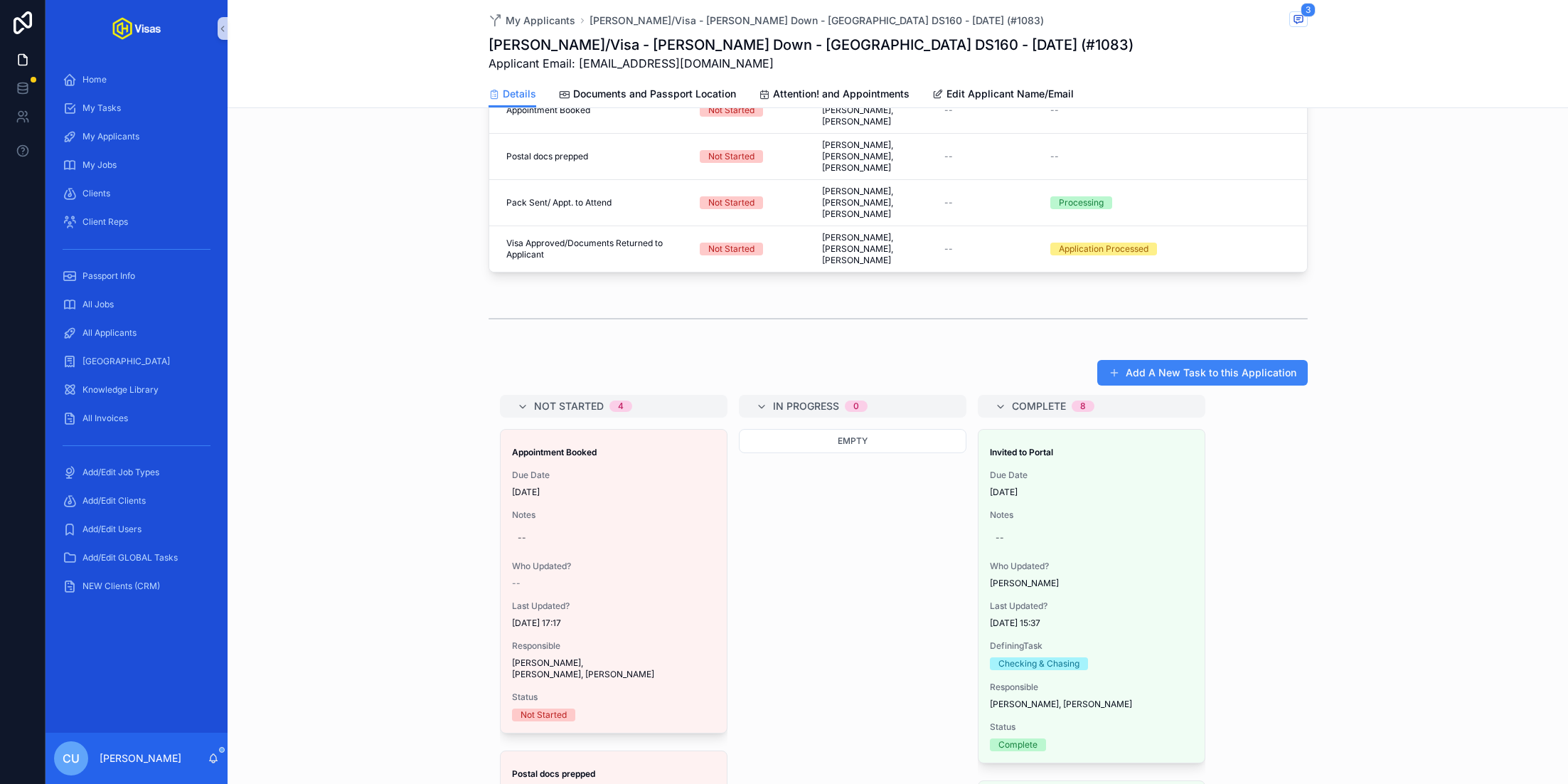
scroll to position [814, 0]
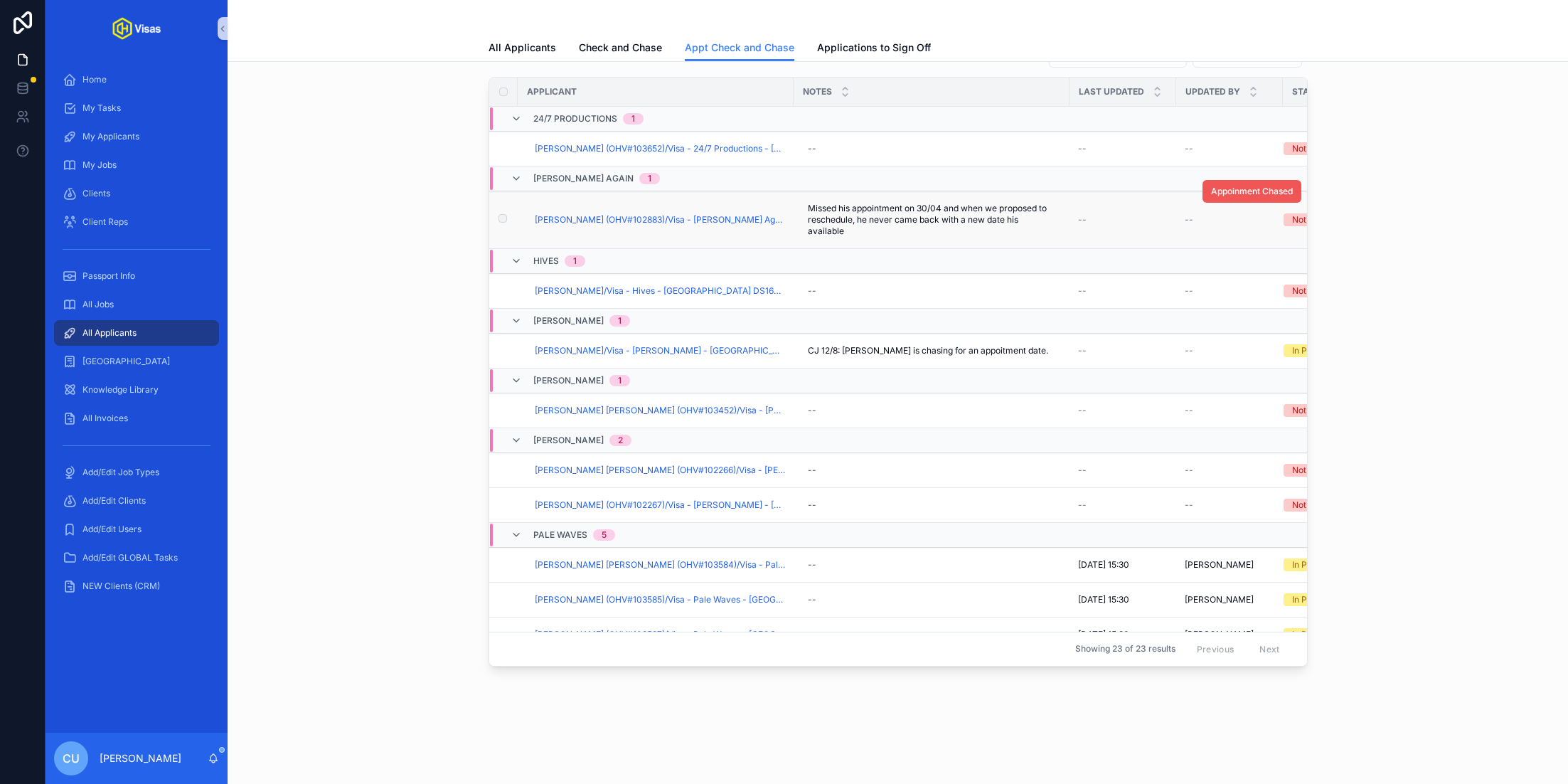
click at [1239, 189] on span "Appoinment Chased" at bounding box center [1252, 192] width 82 height 12
click at [601, 219] on span "[PERSON_NAME] (OHV#102883)/Visa - [PERSON_NAME] Again - [GEOGRAPHIC_DATA] DS160…" at bounding box center [660, 220] width 251 height 12
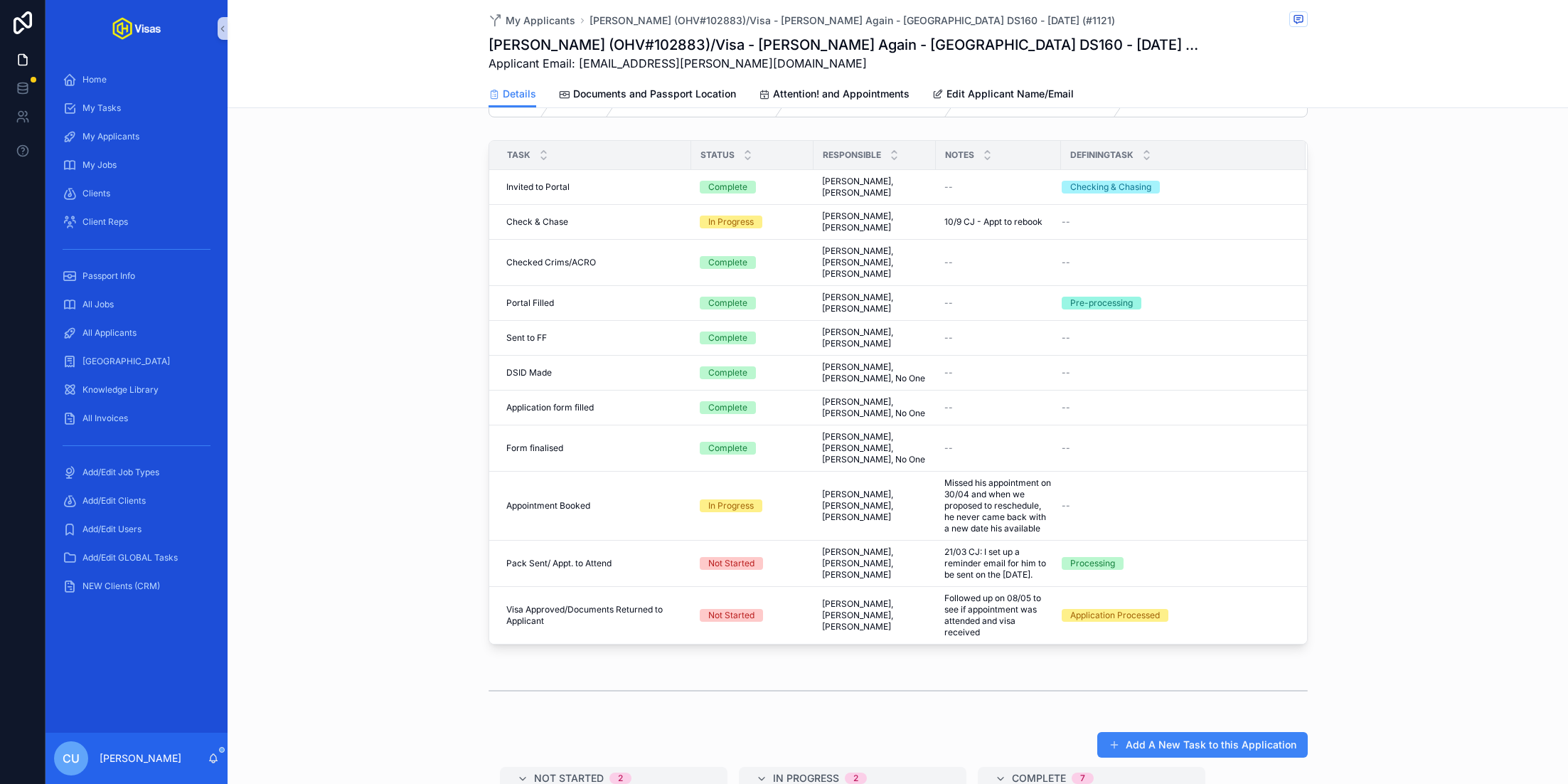
scroll to position [387, 0]
click at [153, 331] on div "All Applicants" at bounding box center [136, 334] width 147 height 23
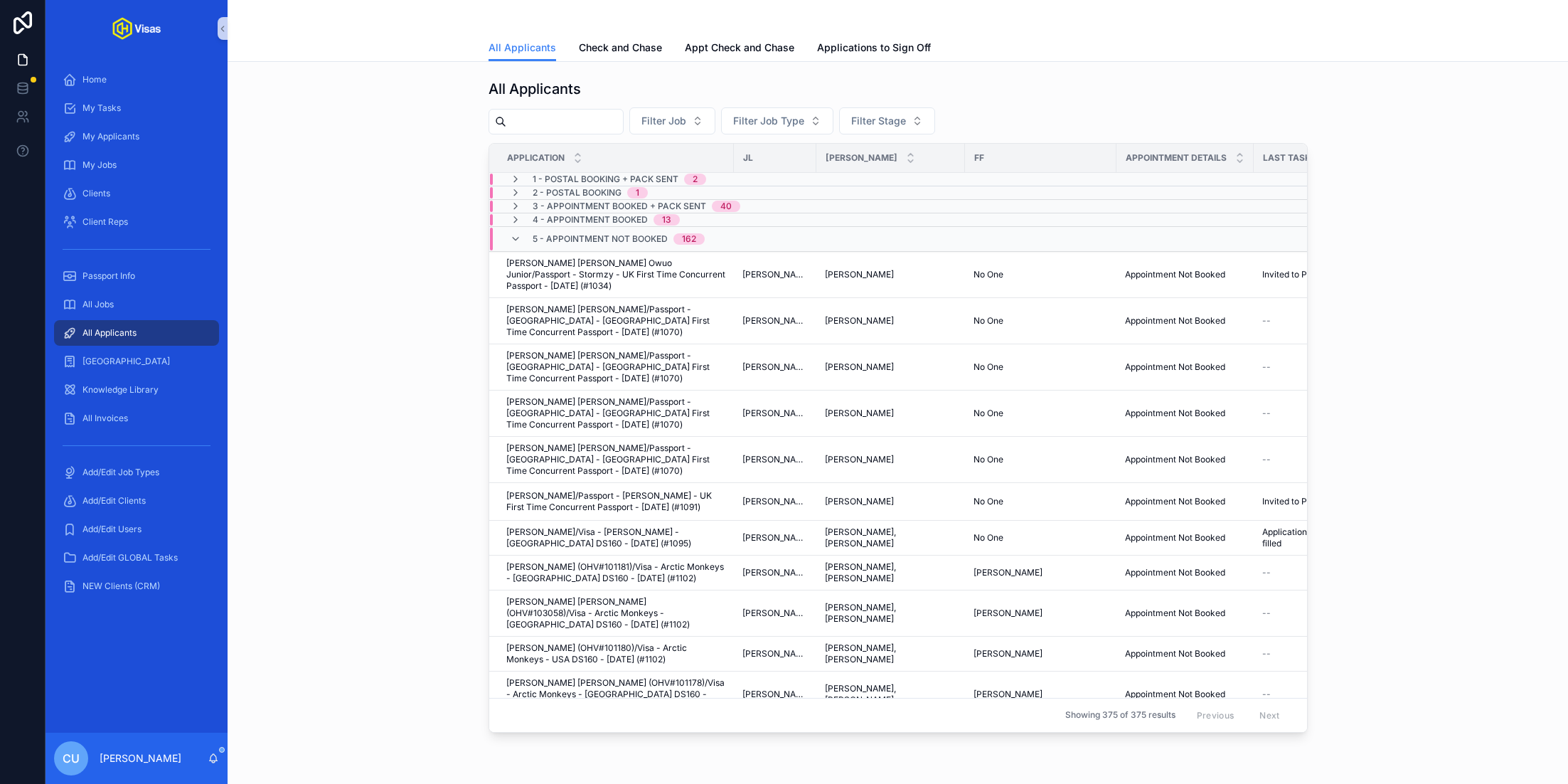
click at [729, 68] on div "All Applicants Filter Job Filter Job Type Filter Stage Application JL JA FF App…" at bounding box center [897, 446] width 1341 height 768
click at [752, 46] on span "Appt Check and Chase" at bounding box center [740, 47] width 110 height 14
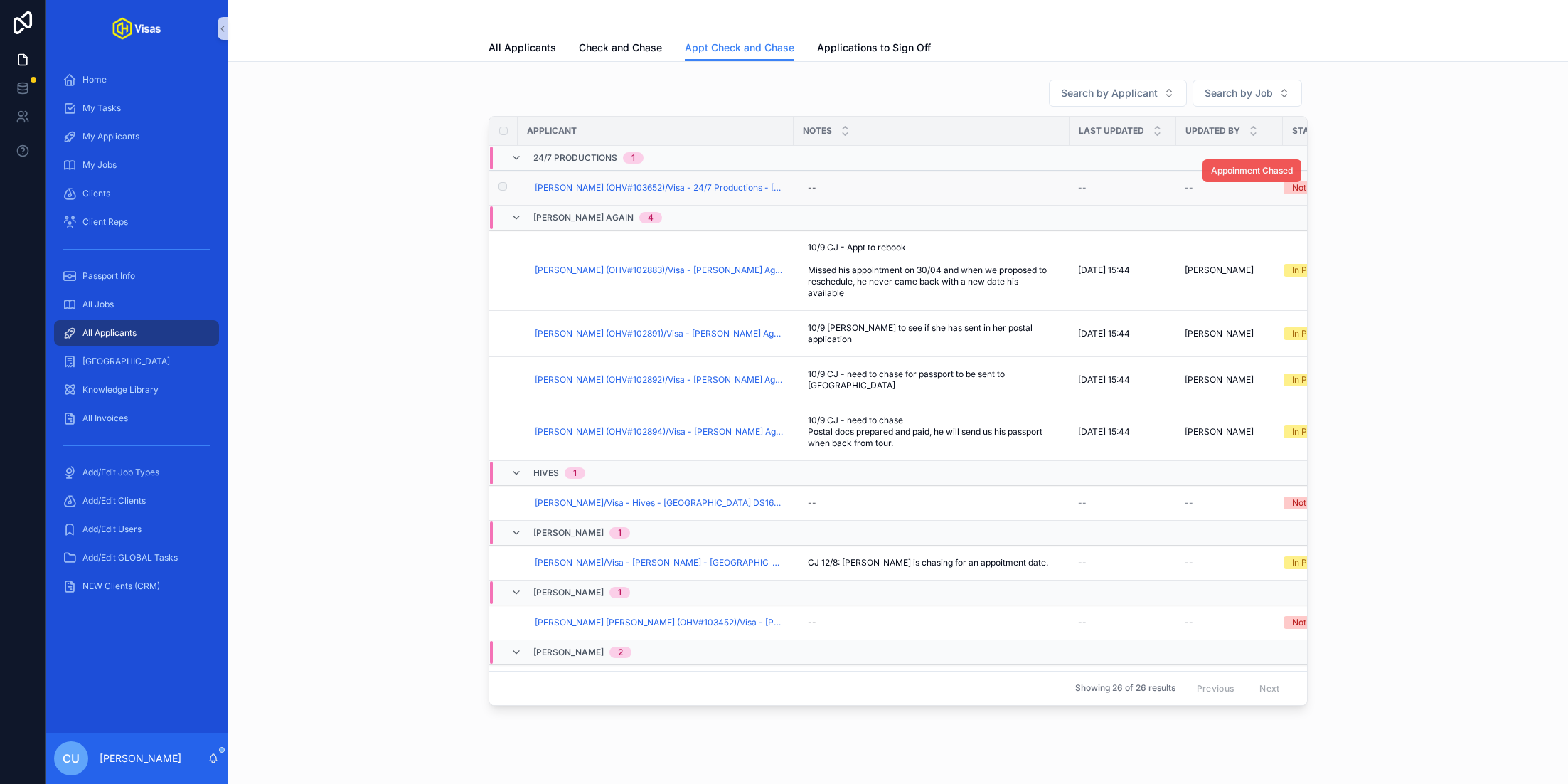
click at [1248, 165] on span "Appoinment Chased" at bounding box center [1252, 171] width 82 height 12
click at [734, 189] on span "[PERSON_NAME] (OHV#103652)/Visa - 24/7 Productions - [GEOGRAPHIC_DATA] DS160 - …" at bounding box center [660, 188] width 251 height 12
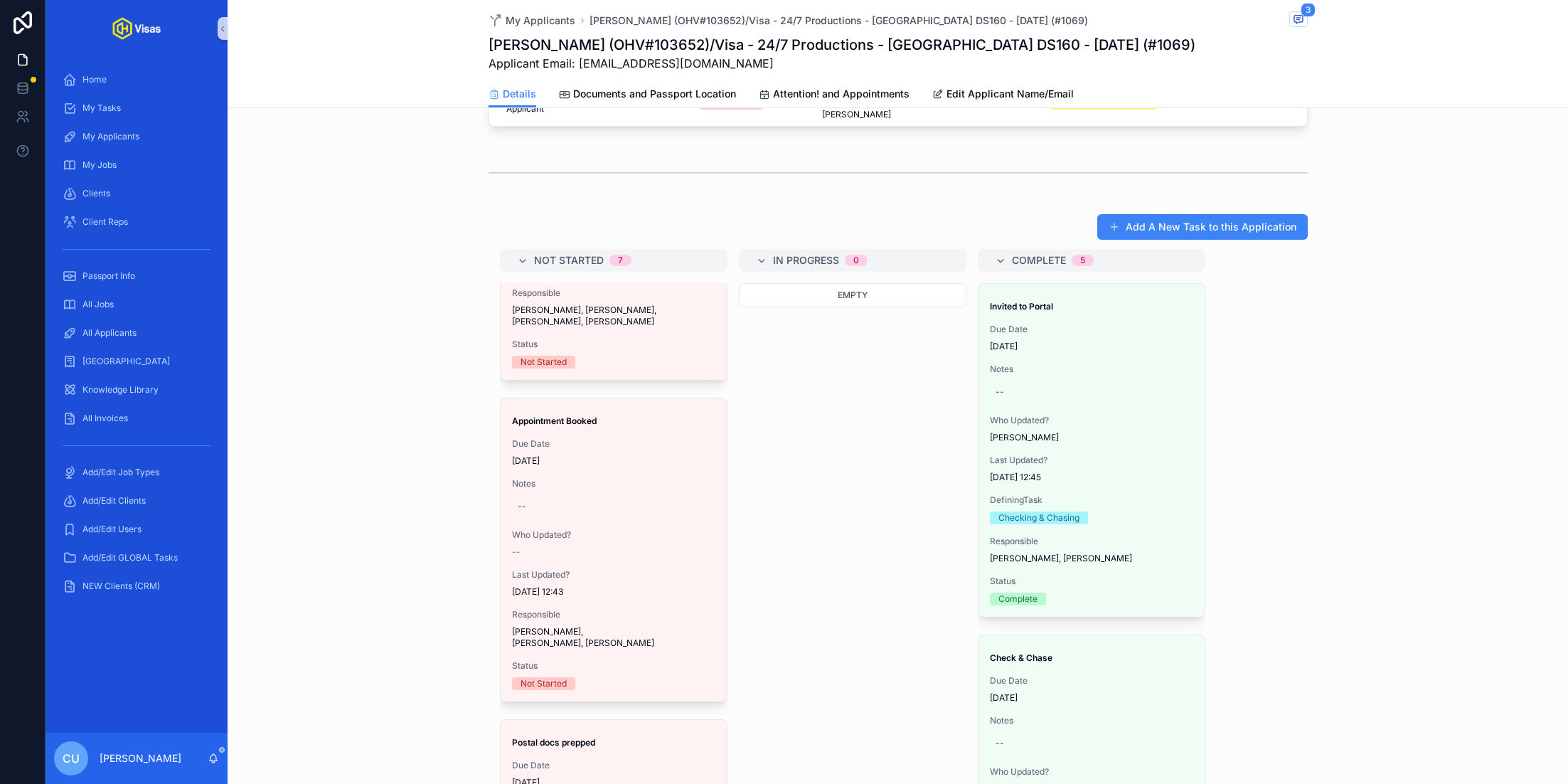
scroll to position [850, 0]
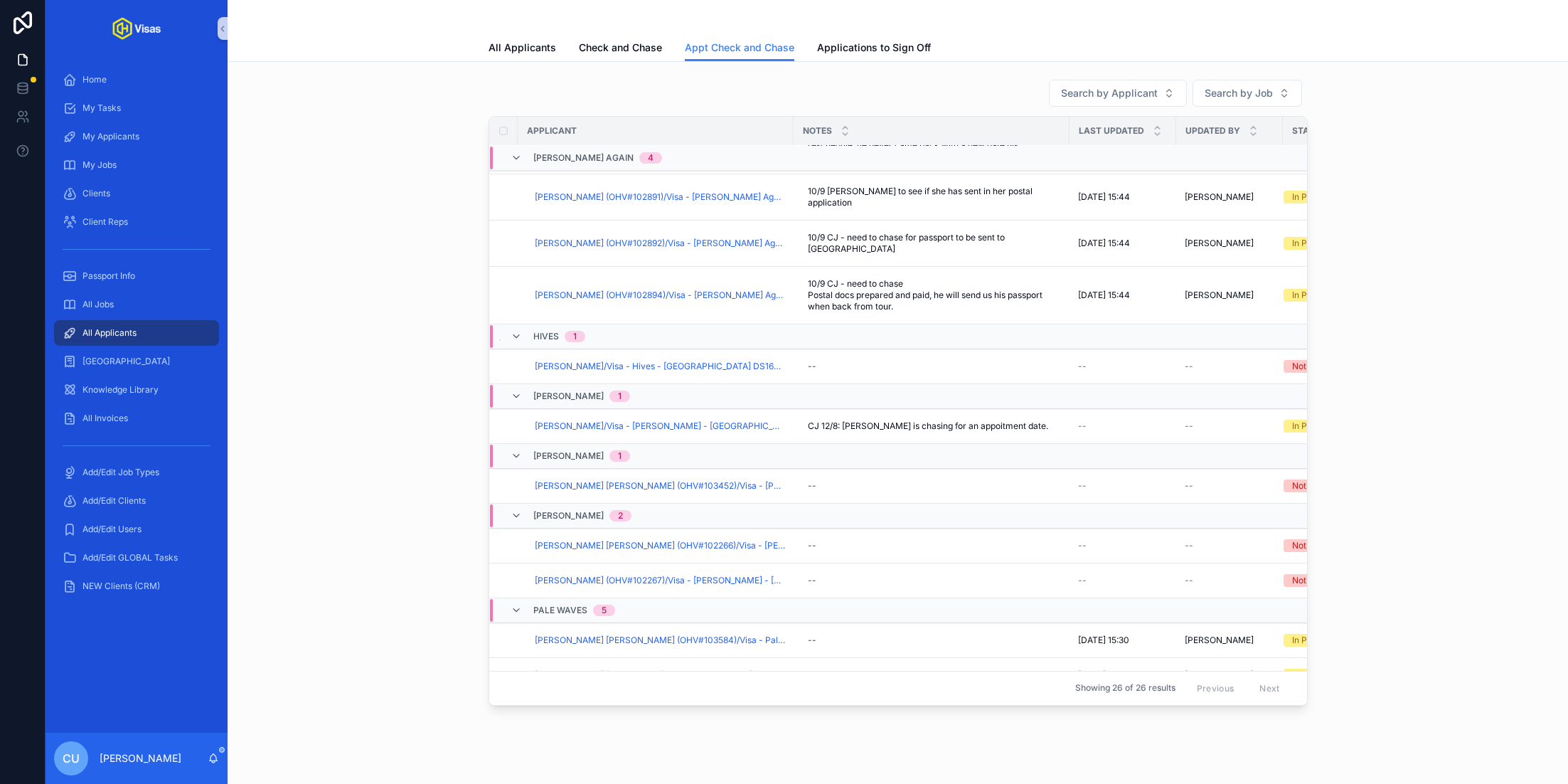
scroll to position [139, 0]
click at [711, 478] on span "[PERSON_NAME] [PERSON_NAME] (OHV#103452)/Visa - [PERSON_NAME] - [GEOGRAPHIC_DAT…" at bounding box center [660, 484] width 251 height 12
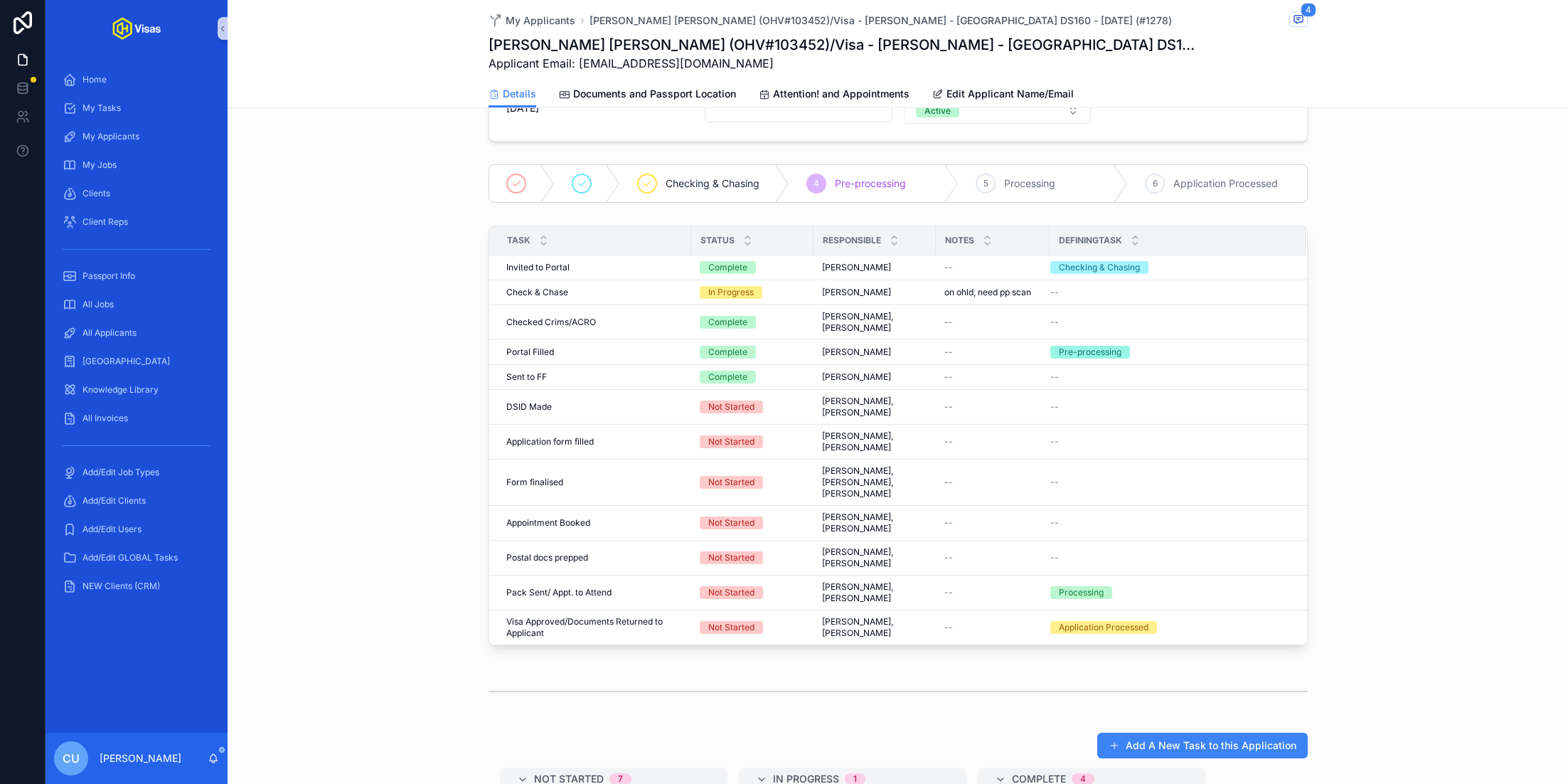
scroll to position [316, 0]
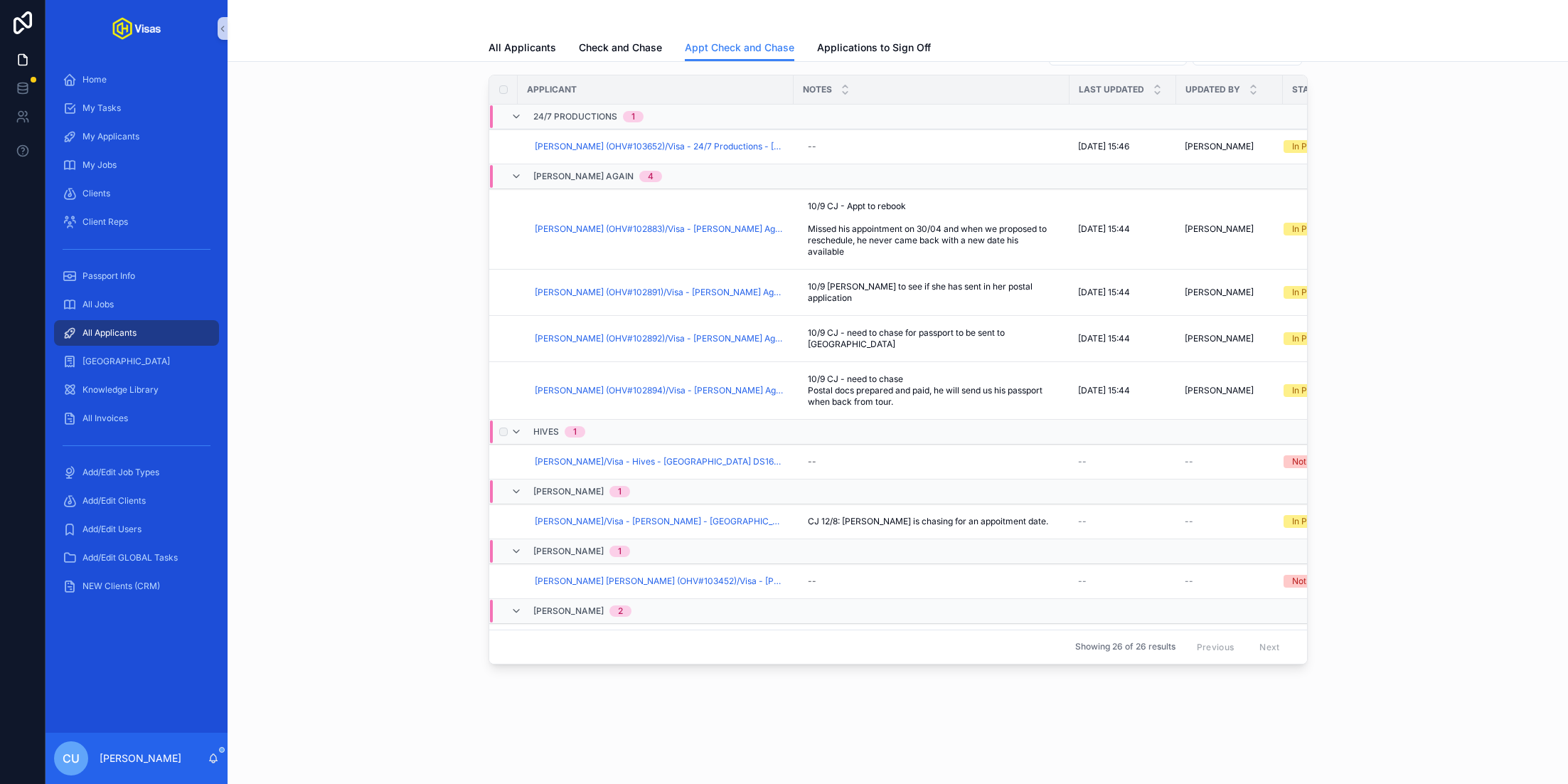
scroll to position [40, 0]
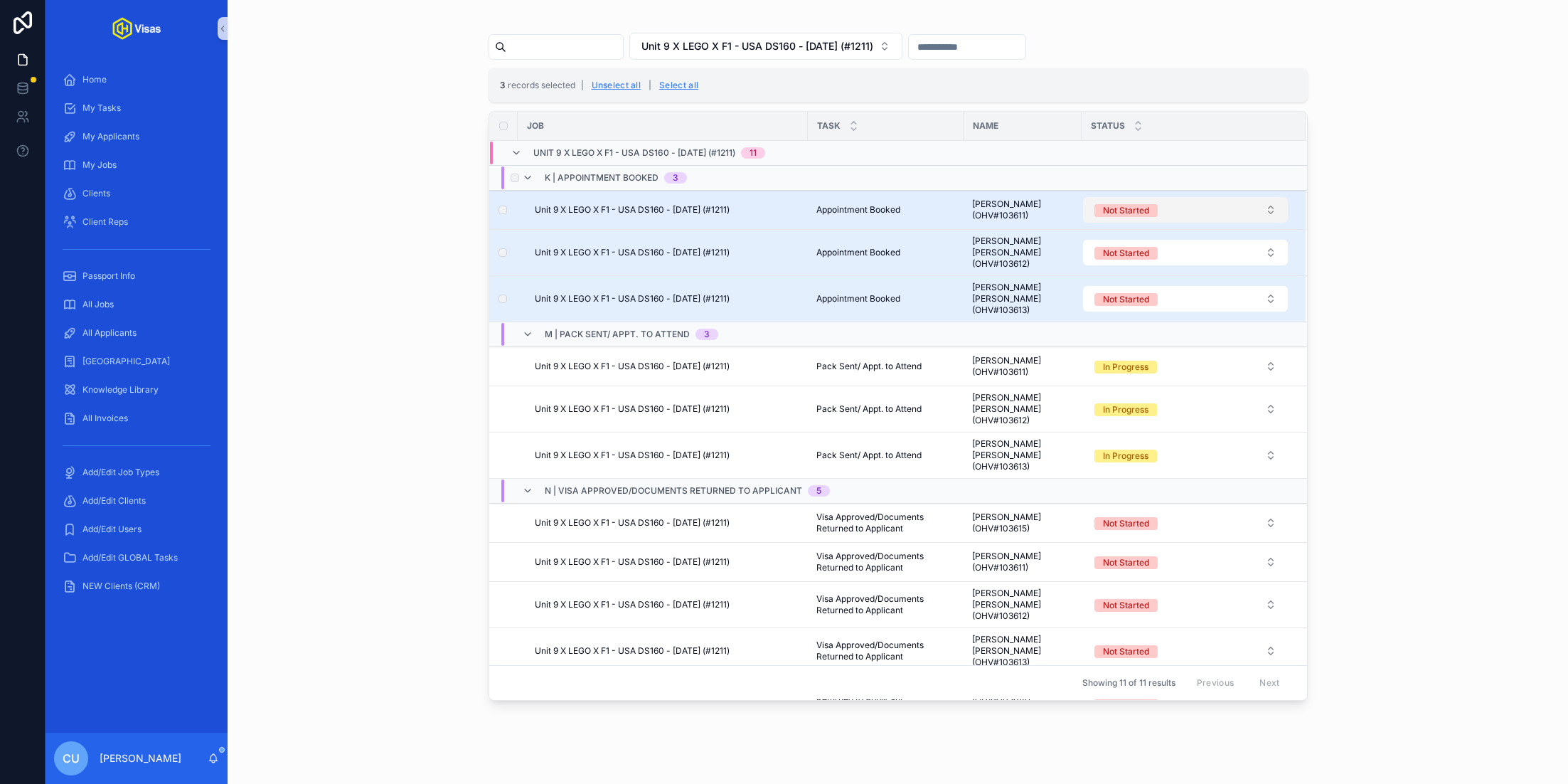
click at [1125, 205] on div "Not Started" at bounding box center [1127, 210] width 46 height 13
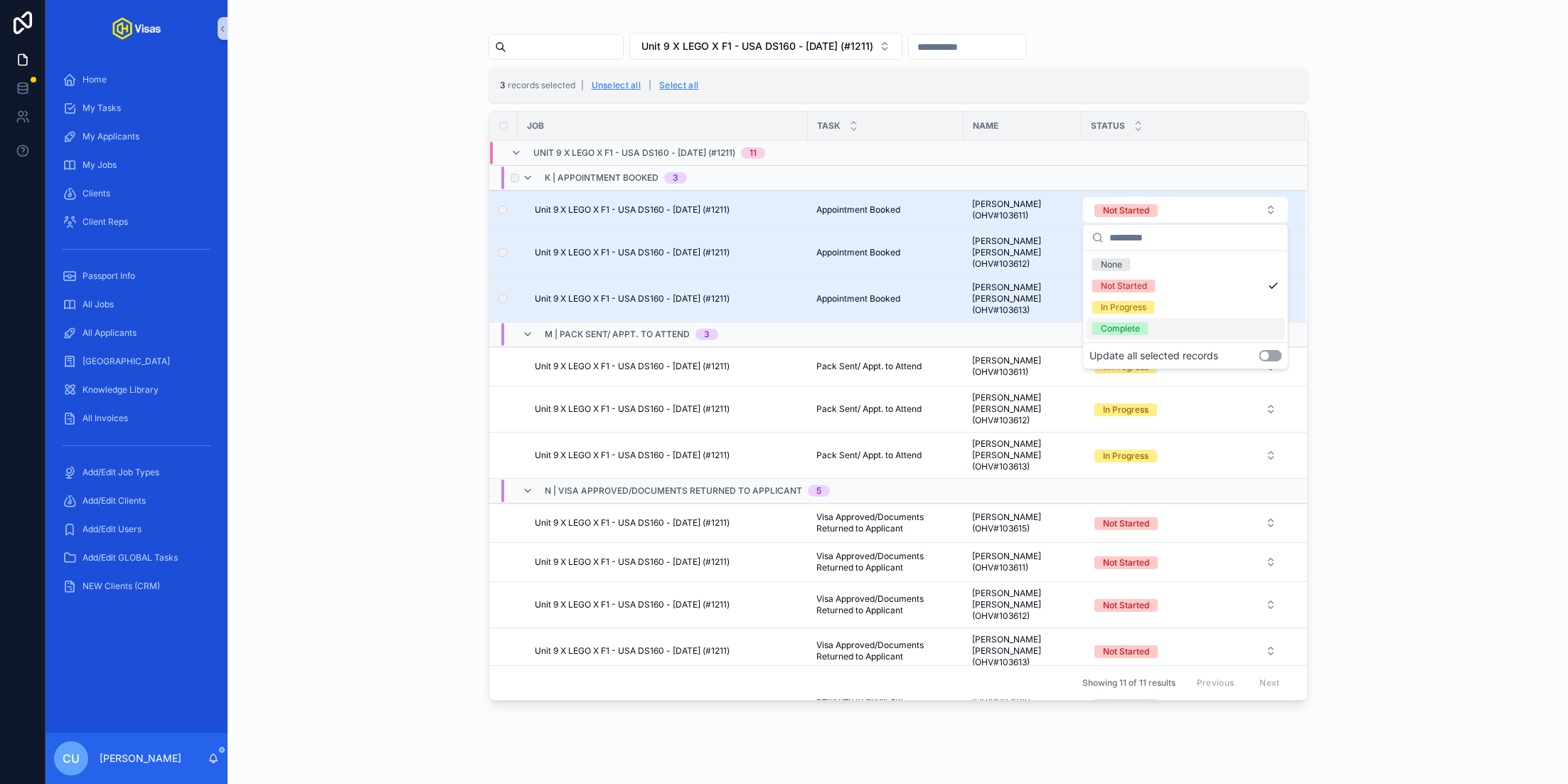
click at [1266, 352] on button "Use setting" at bounding box center [1270, 356] width 23 height 12
click at [1256, 304] on div "In Progress" at bounding box center [1186, 308] width 199 height 21
